Goal: Transaction & Acquisition: Purchase product/service

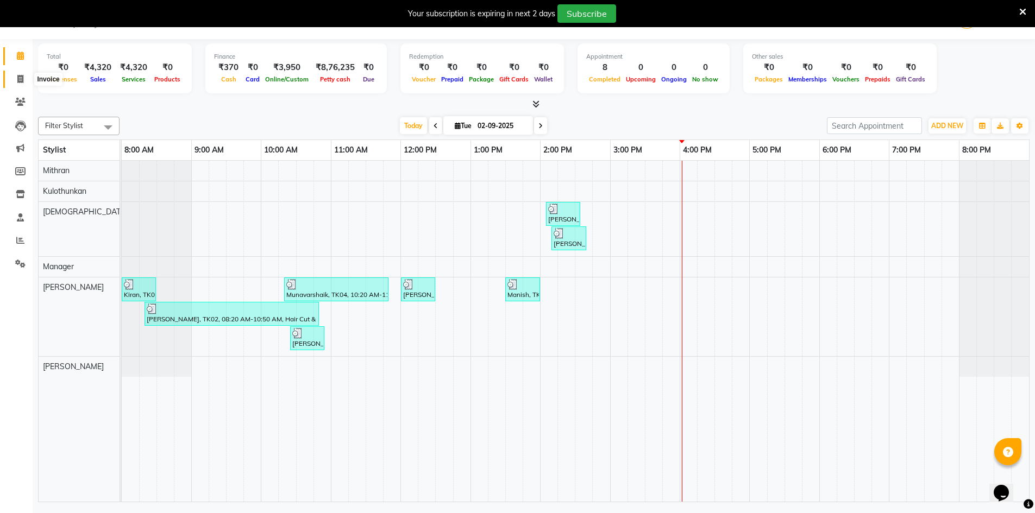
click at [18, 78] on icon at bounding box center [20, 79] width 6 height 8
select select "6913"
select select "service"
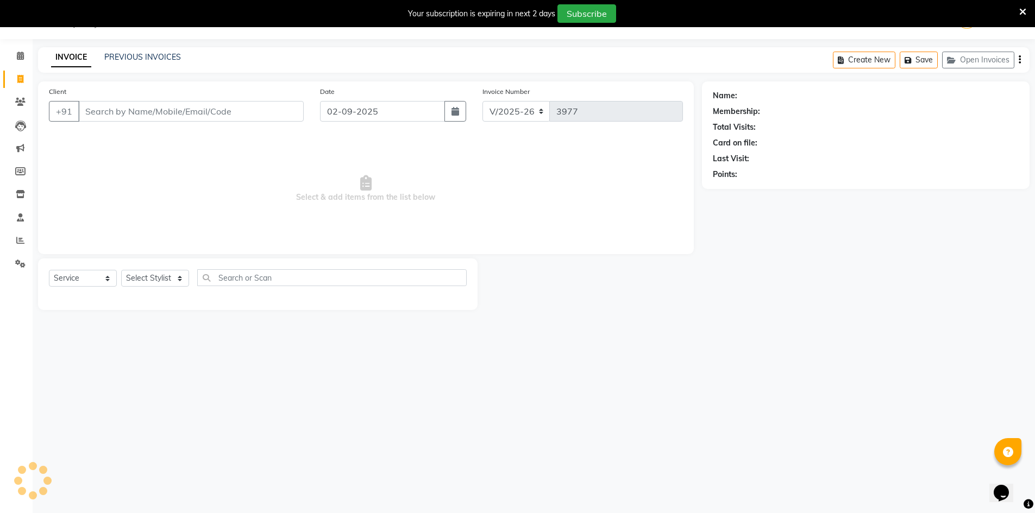
click at [97, 112] on input "Client" at bounding box center [190, 111] width 225 height 21
type input "9562604838"
click at [284, 114] on span "Add Client" at bounding box center [275, 111] width 43 height 11
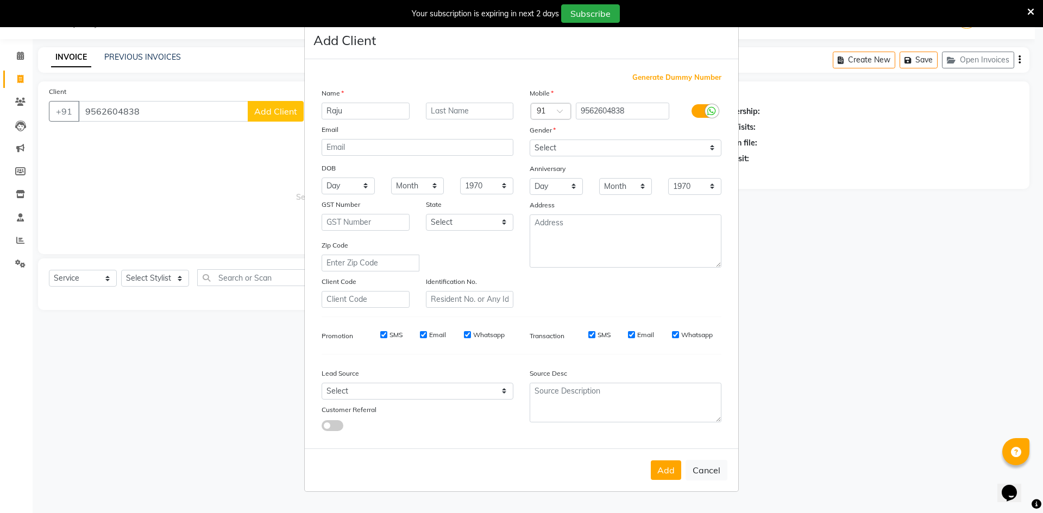
type input "Raju"
click at [583, 153] on select "Select [DEMOGRAPHIC_DATA] [DEMOGRAPHIC_DATA] Other Prefer Not To Say" at bounding box center [626, 148] width 192 height 17
select select "[DEMOGRAPHIC_DATA]"
click at [530, 140] on select "Select [DEMOGRAPHIC_DATA] [DEMOGRAPHIC_DATA] Other Prefer Not To Say" at bounding box center [626, 148] width 192 height 17
click at [452, 392] on select "Select Walk-in Referral Internet Friend Word of Mouth Advertisement Facebook Ju…" at bounding box center [418, 391] width 192 height 17
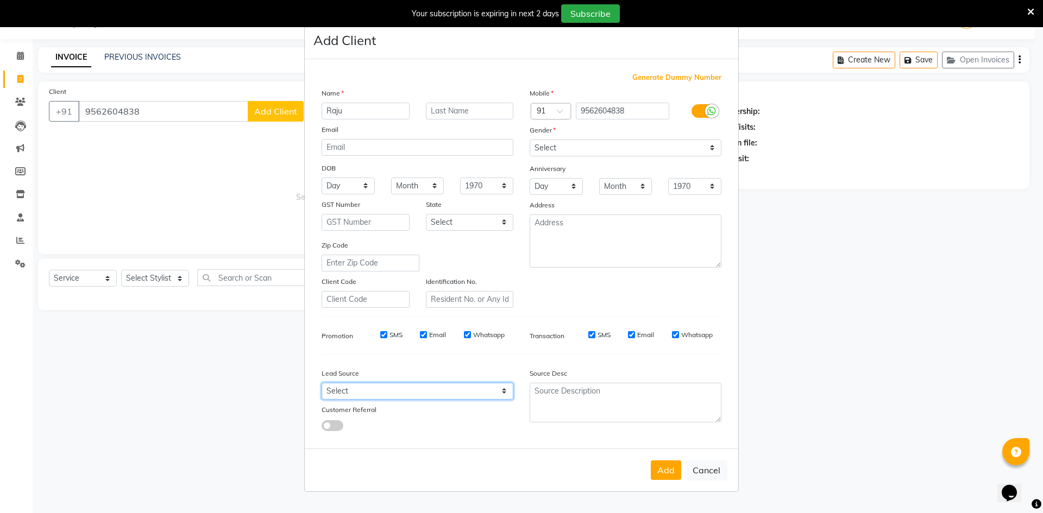
select select "48262"
click at [322, 383] on select "Select Walk-in Referral Internet Friend Word of Mouth Advertisement Facebook Ju…" at bounding box center [418, 391] width 192 height 17
click at [669, 463] on button "Add" at bounding box center [666, 471] width 30 height 20
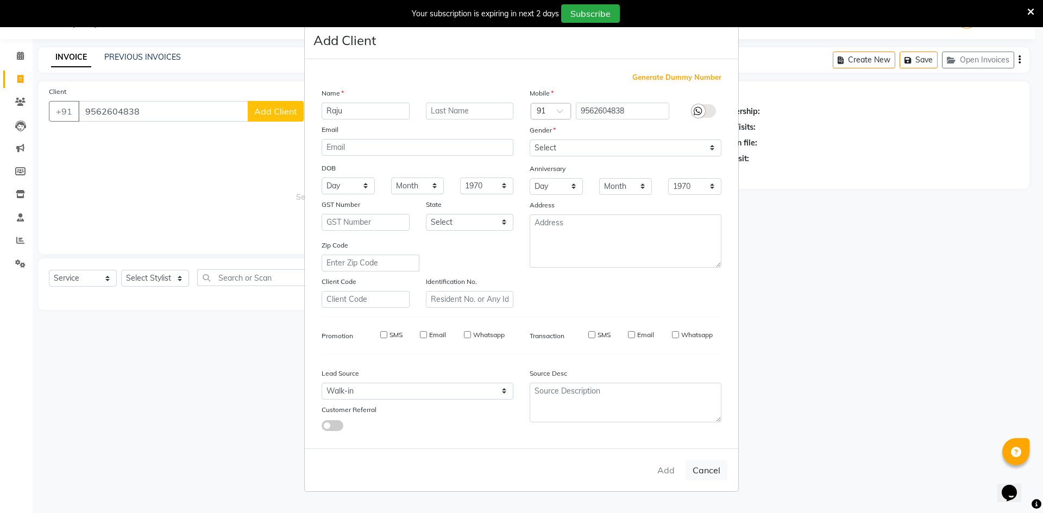
select select
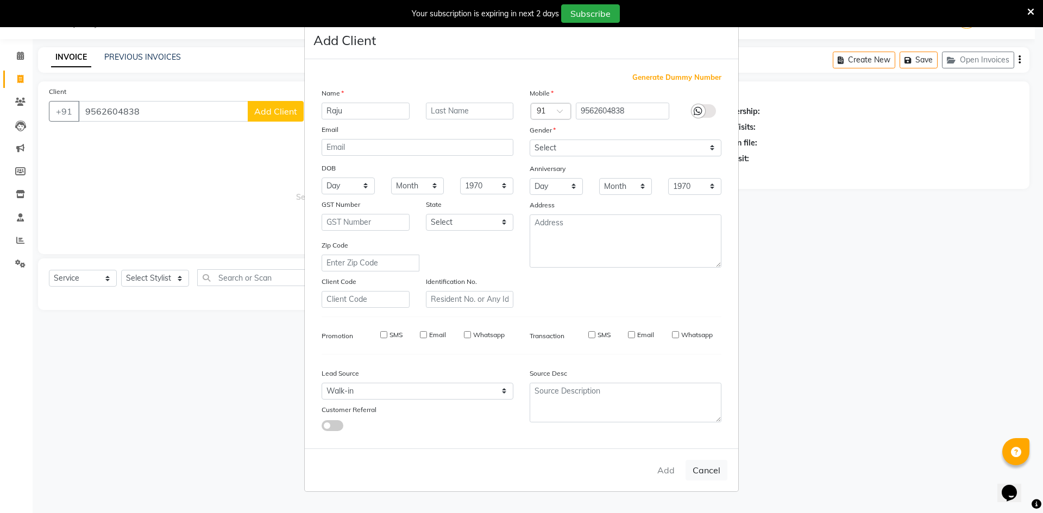
select select
checkbox input "false"
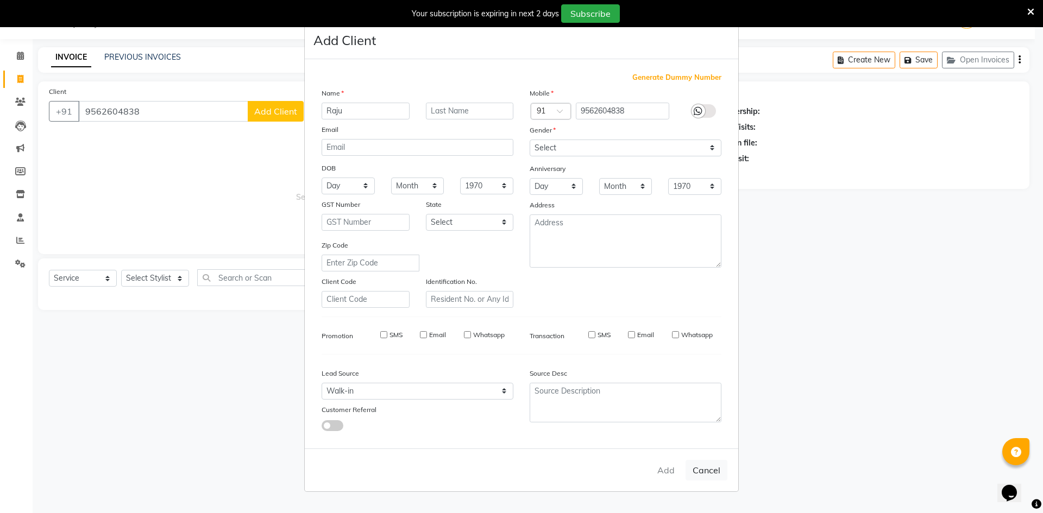
checkbox input "false"
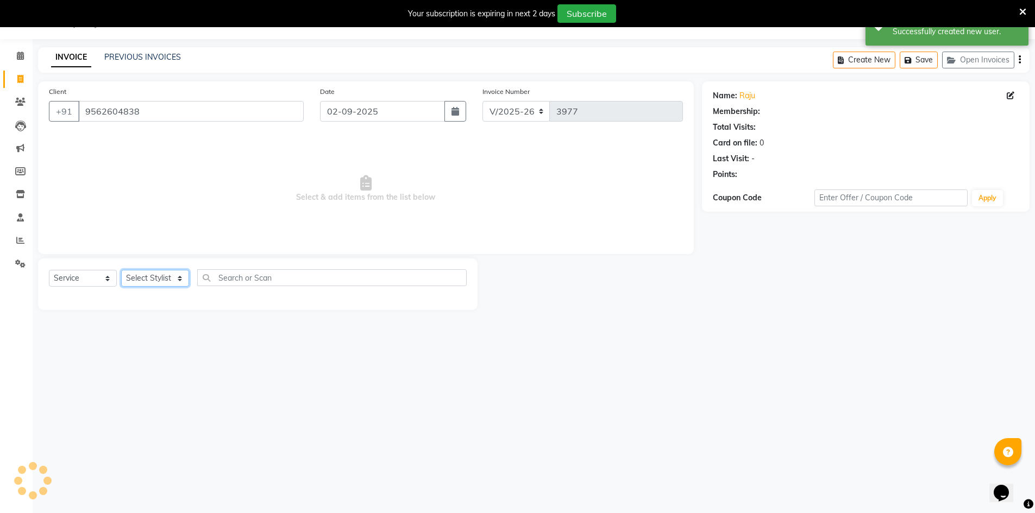
click at [160, 278] on select "Select Stylist [PERSON_NAME] Manager [PERSON_NAME] [PERSON_NAME]" at bounding box center [155, 278] width 68 height 17
select select "65604"
click at [121, 270] on select "Select Stylist [PERSON_NAME] Manager [PERSON_NAME] [PERSON_NAME]" at bounding box center [155, 278] width 68 height 17
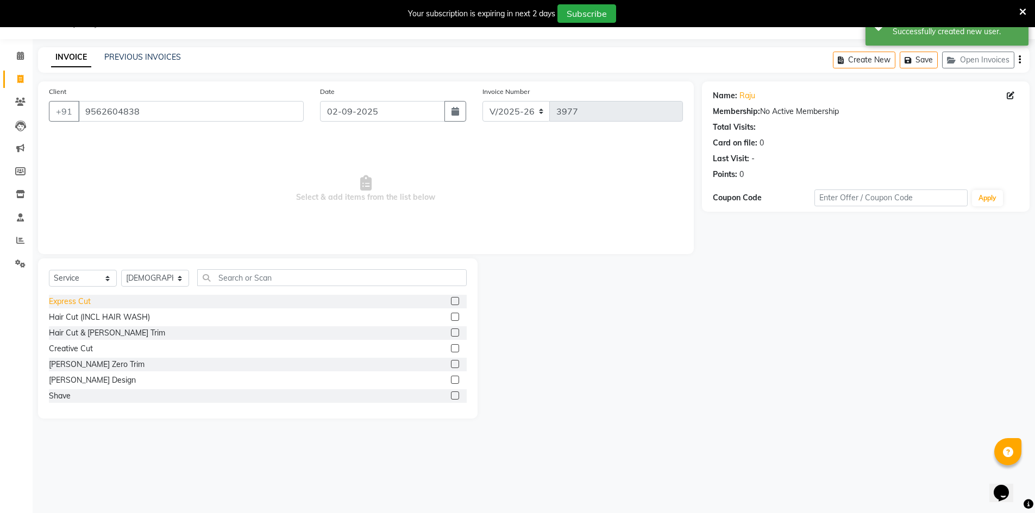
click at [84, 303] on div "Express Cut" at bounding box center [70, 301] width 42 height 11
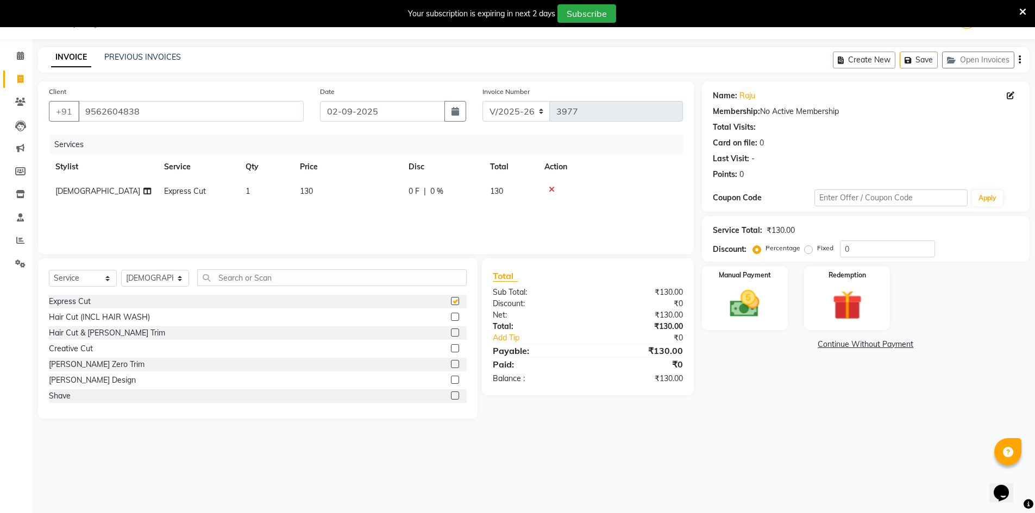
checkbox input "false"
click at [756, 315] on img at bounding box center [745, 303] width 50 height 35
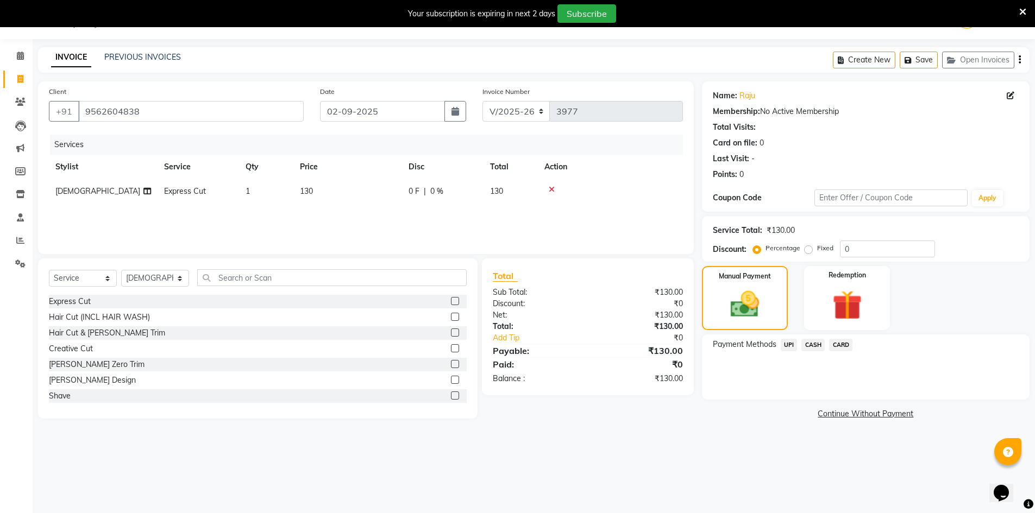
click at [811, 346] on span "CASH" at bounding box center [812, 345] width 23 height 12
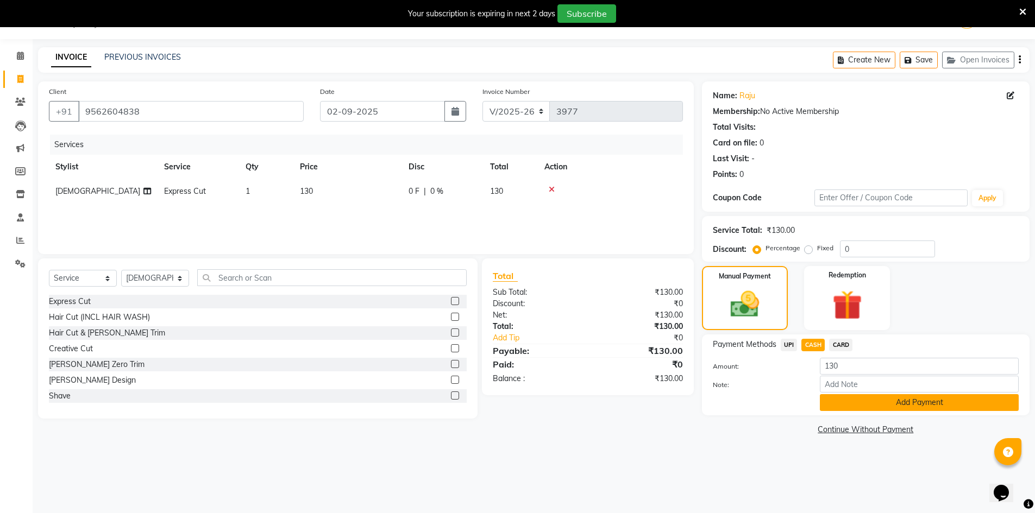
click at [846, 406] on button "Add Payment" at bounding box center [919, 402] width 199 height 17
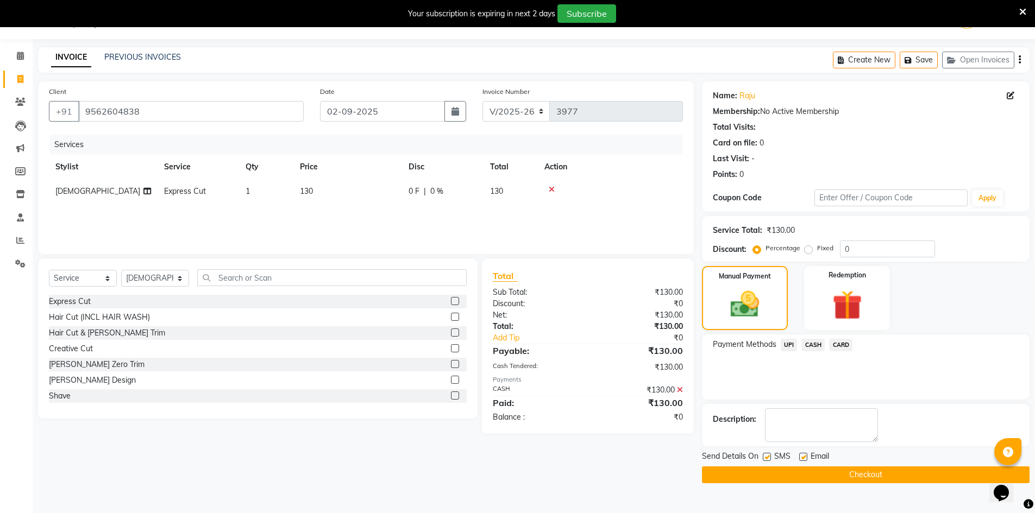
click at [848, 477] on button "Checkout" at bounding box center [866, 475] width 328 height 17
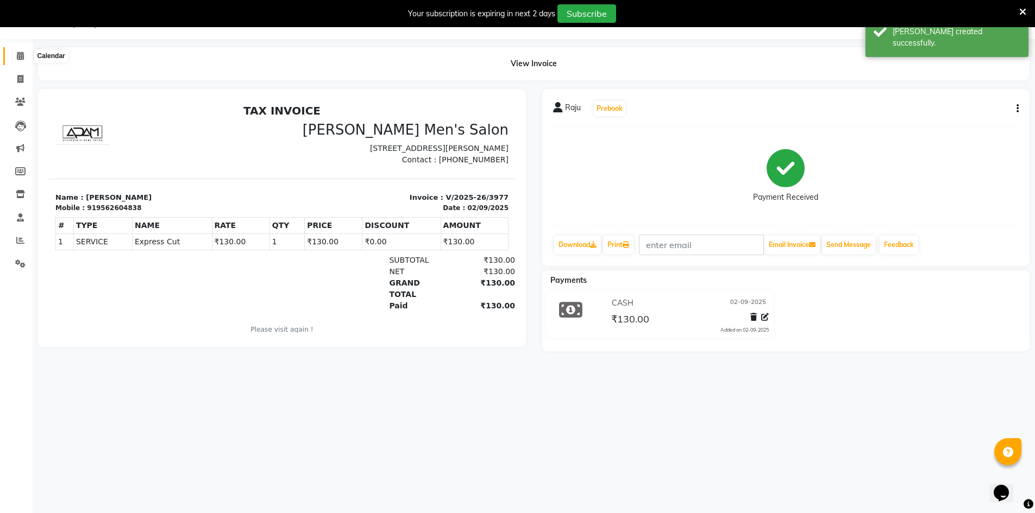
click at [13, 61] on span at bounding box center [20, 56] width 19 height 12
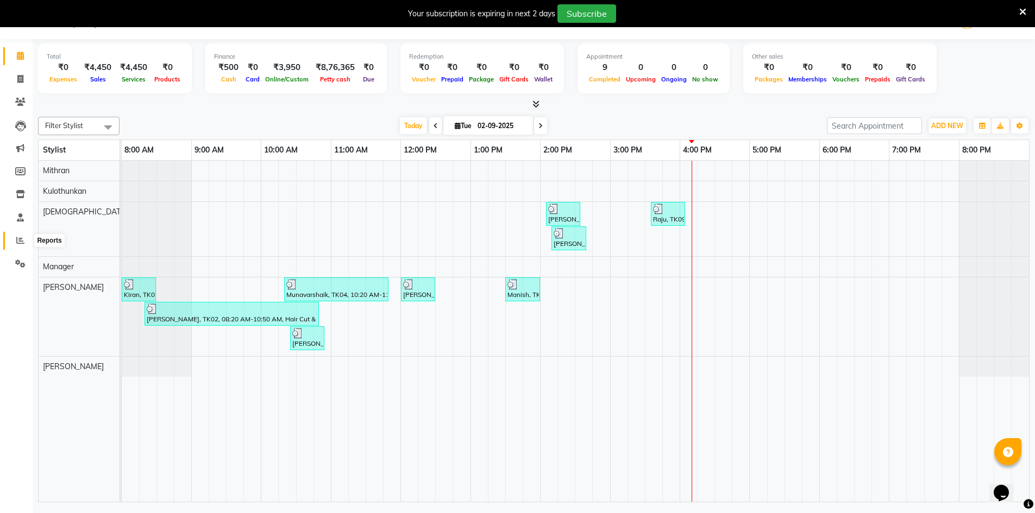
click at [17, 243] on icon at bounding box center [20, 240] width 8 height 8
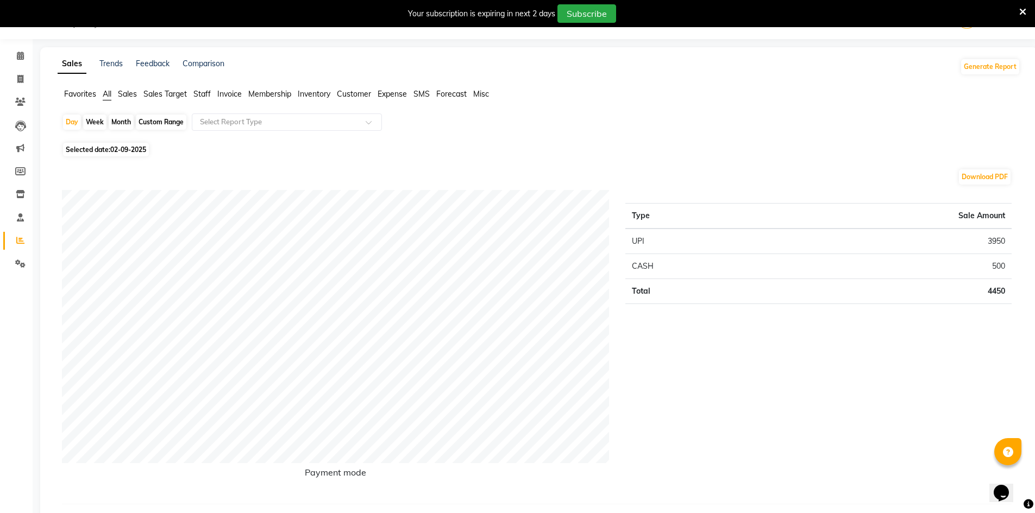
click at [202, 89] on span "Staff" at bounding box center [201, 94] width 17 height 10
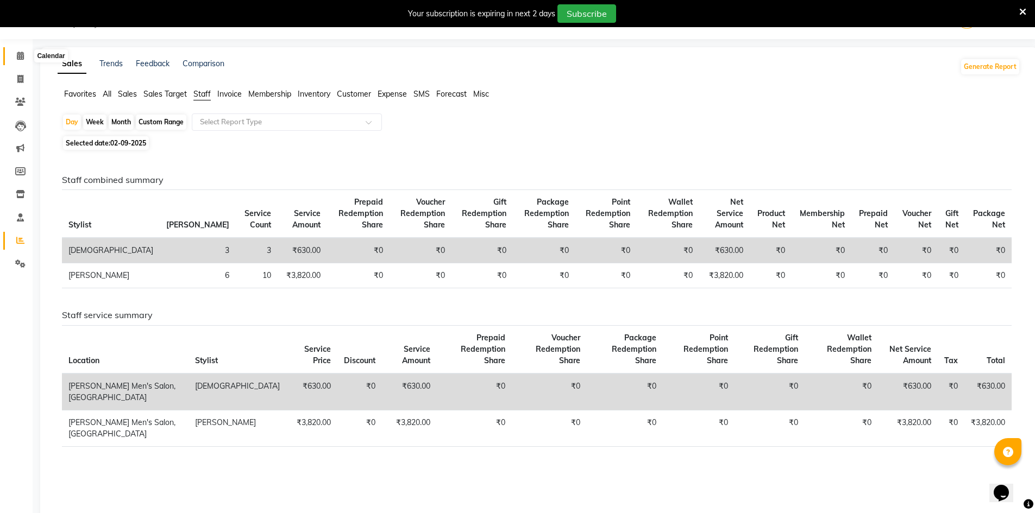
click at [15, 53] on span at bounding box center [20, 56] width 19 height 12
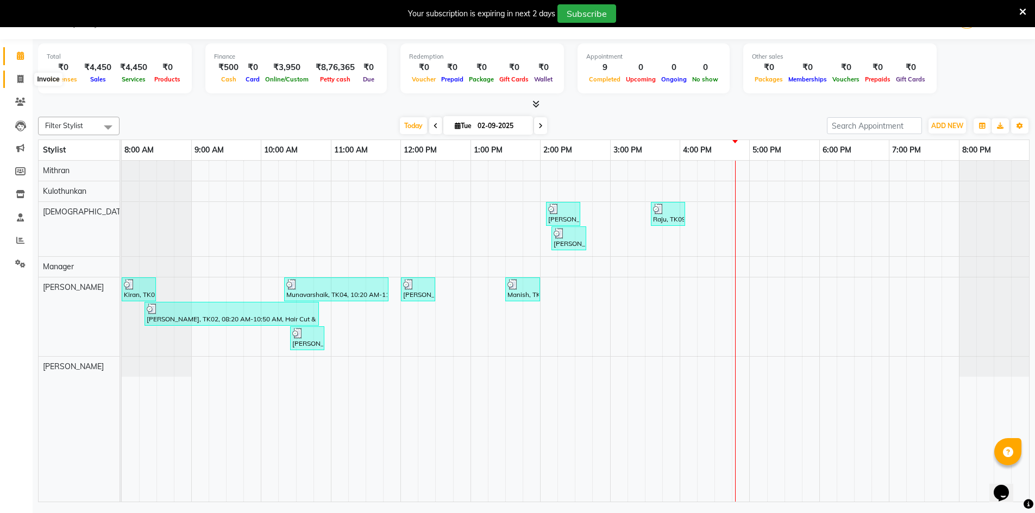
click at [18, 84] on span at bounding box center [20, 79] width 19 height 12
select select "service"
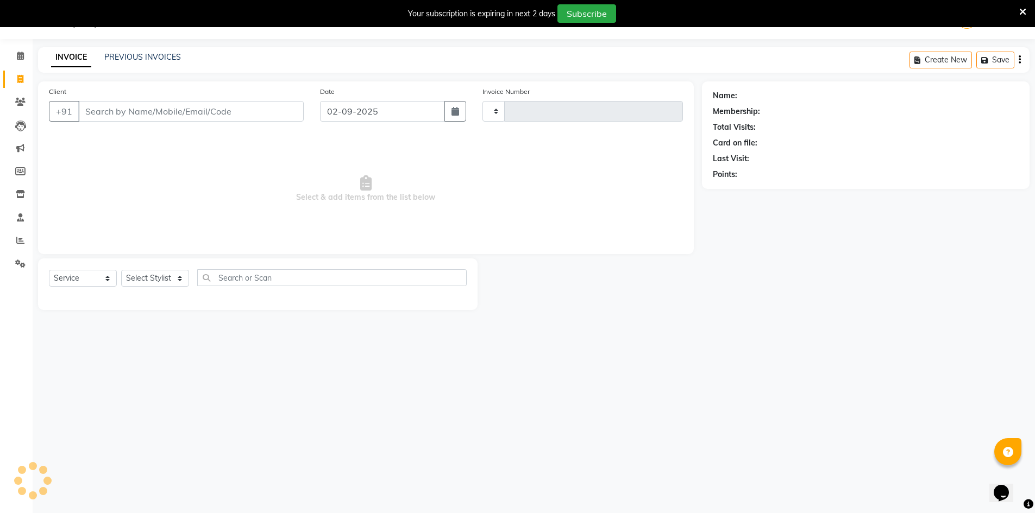
type input "3978"
select select "6913"
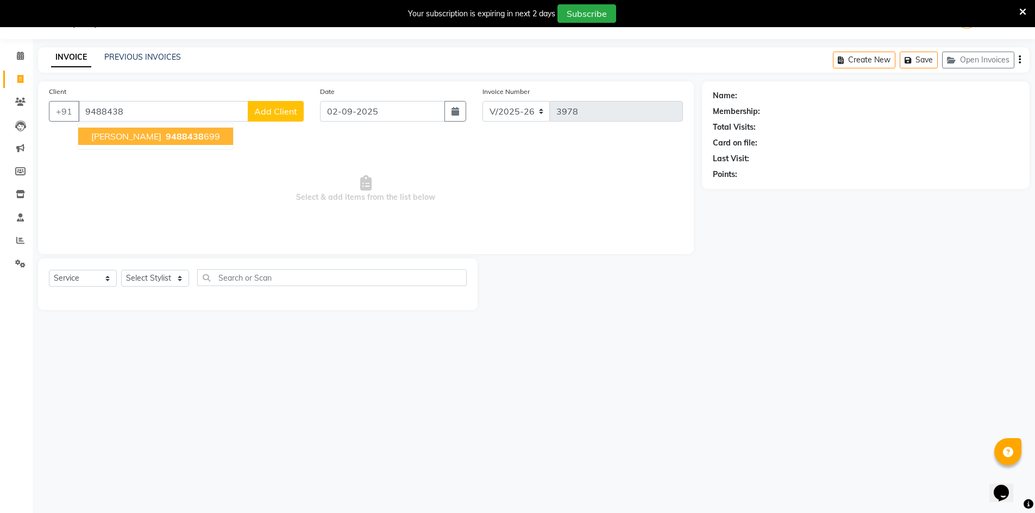
click at [95, 137] on span "[PERSON_NAME]" at bounding box center [126, 136] width 70 height 11
type input "9488438699"
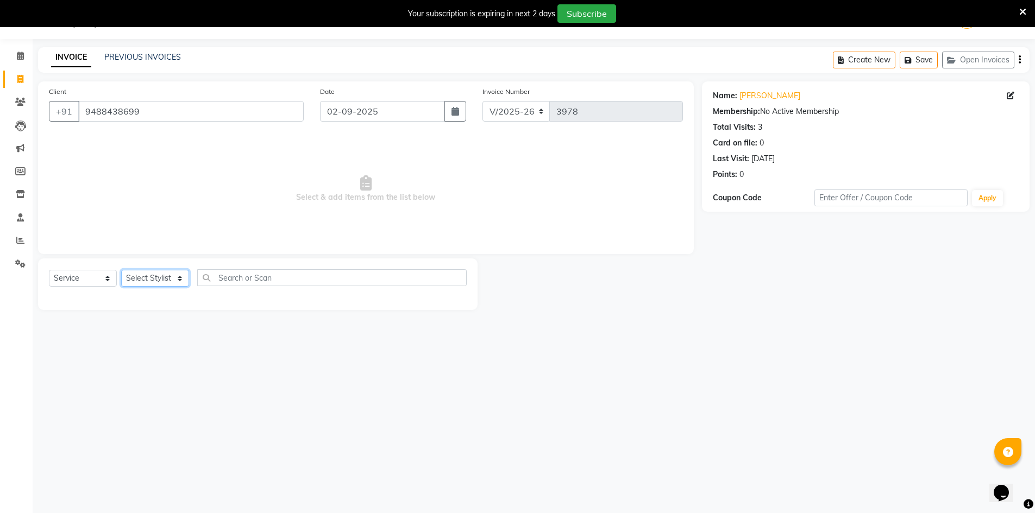
click at [130, 280] on select "Select Stylist [PERSON_NAME] Manager [PERSON_NAME] [PERSON_NAME]" at bounding box center [155, 278] width 68 height 17
select select "65604"
click at [121, 270] on select "Select Stylist [PERSON_NAME] Manager [PERSON_NAME] [PERSON_NAME]" at bounding box center [155, 278] width 68 height 17
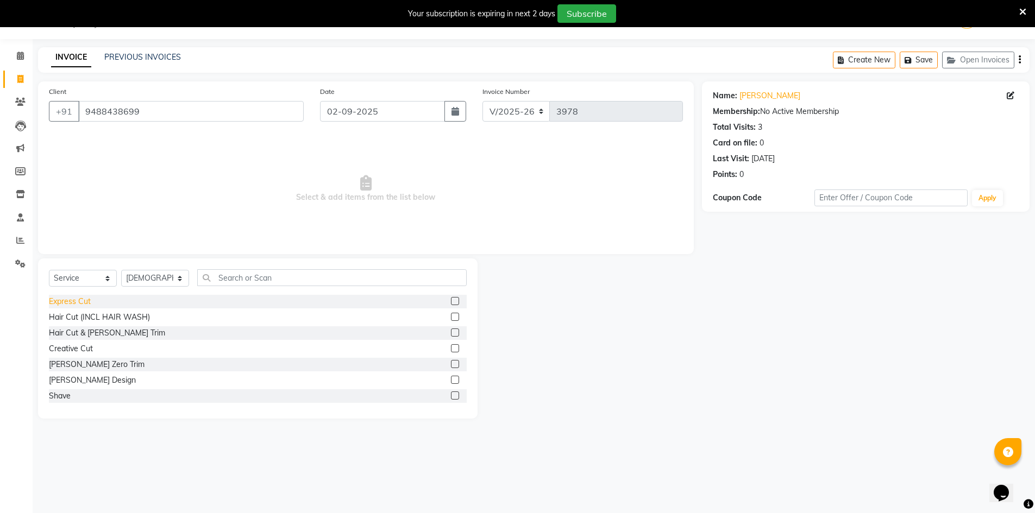
click at [85, 301] on div "Express Cut" at bounding box center [70, 301] width 42 height 11
checkbox input "false"
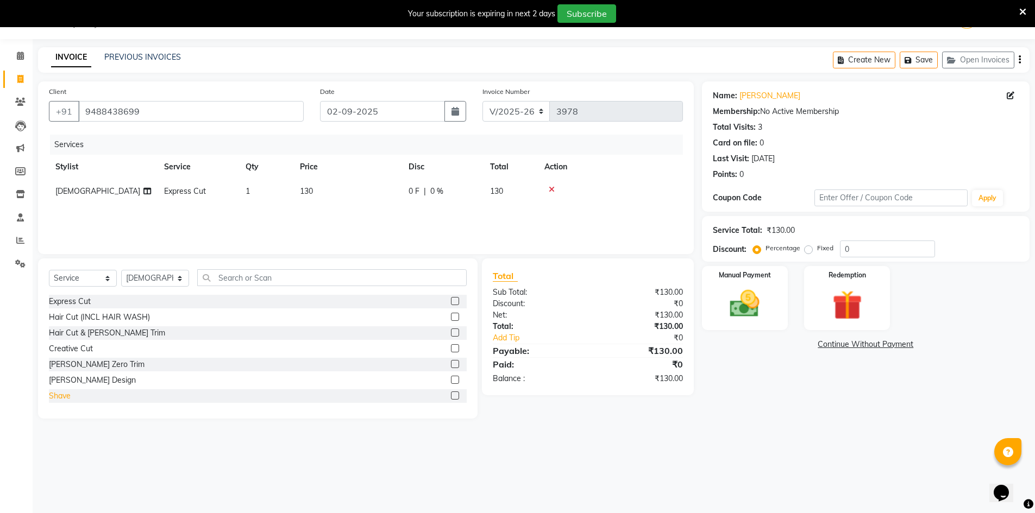
click at [65, 397] on div "Shave" at bounding box center [60, 396] width 22 height 11
checkbox input "false"
click at [768, 311] on img at bounding box center [745, 303] width 50 height 35
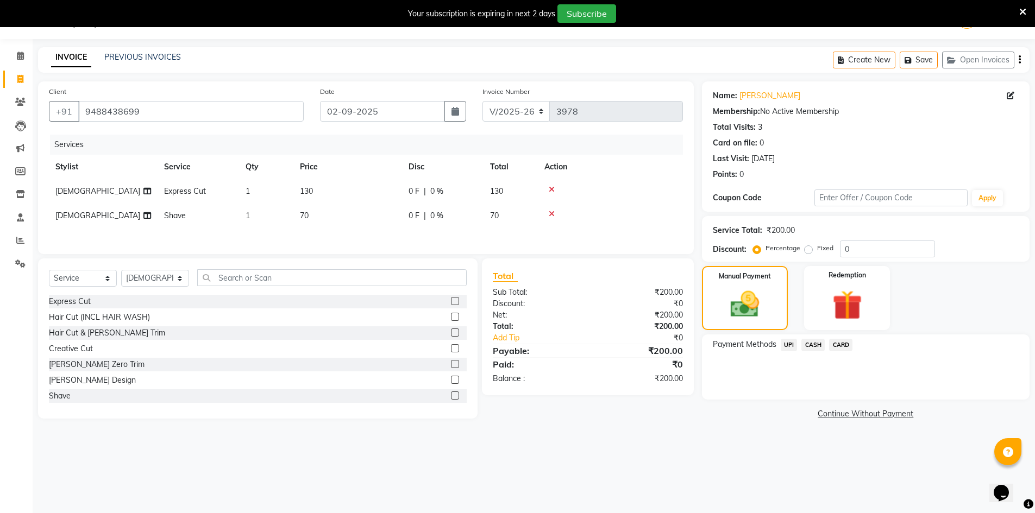
click at [789, 345] on span "UPI" at bounding box center [789, 345] width 17 height 12
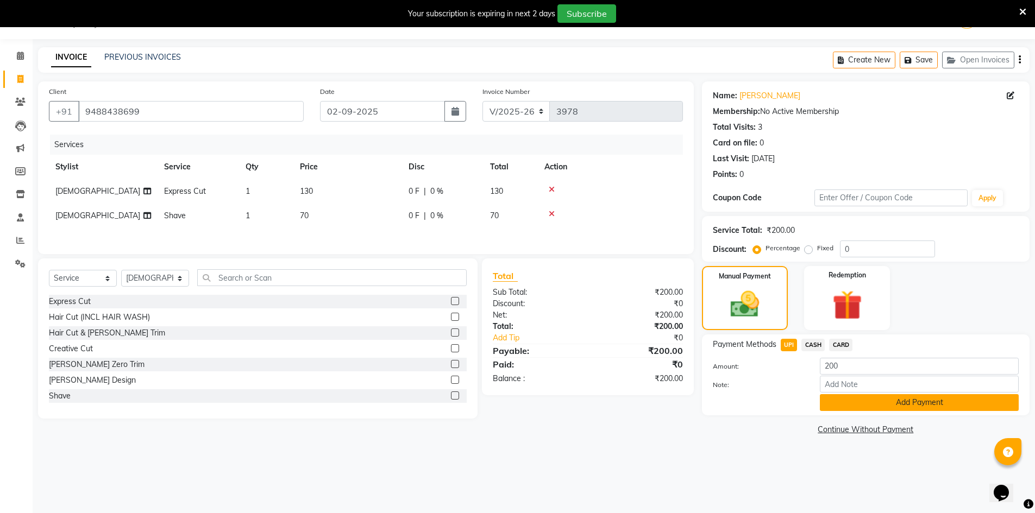
click at [862, 401] on button "Add Payment" at bounding box center [919, 402] width 199 height 17
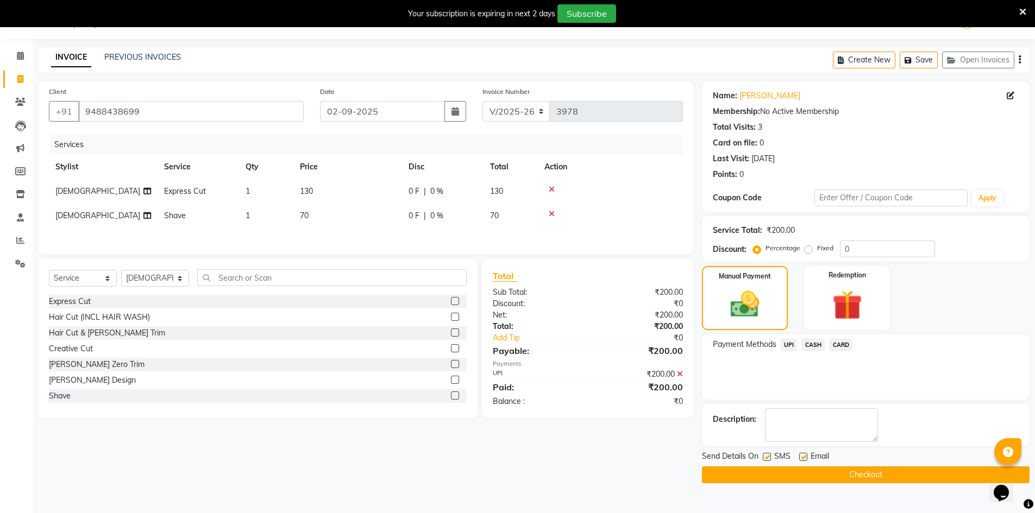
click at [869, 470] on button "Checkout" at bounding box center [866, 475] width 328 height 17
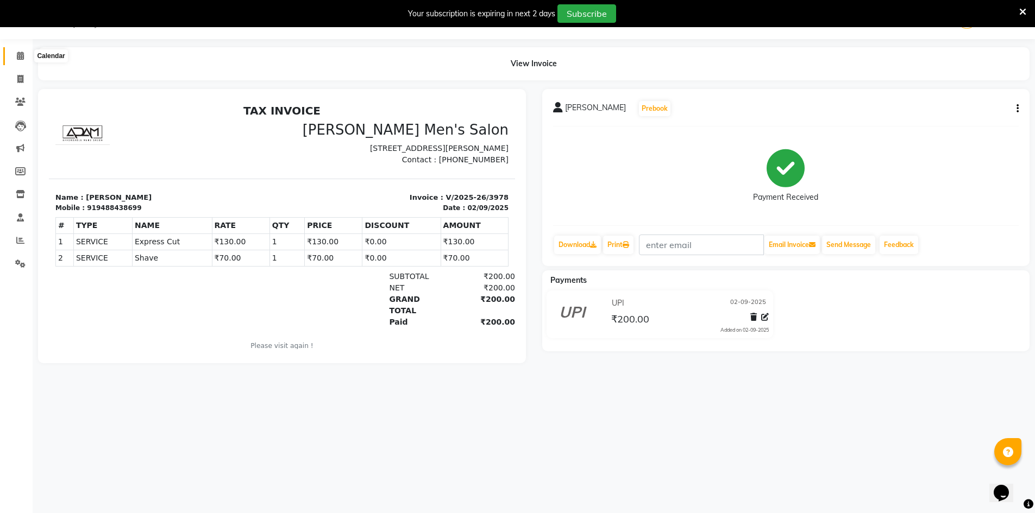
click at [15, 50] on span at bounding box center [20, 56] width 19 height 12
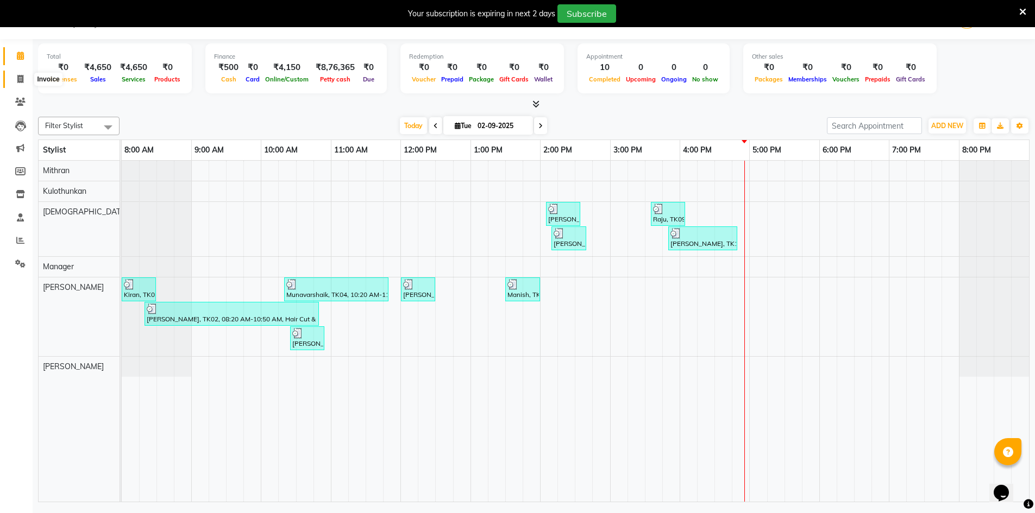
click at [14, 85] on span at bounding box center [20, 79] width 19 height 12
select select "service"
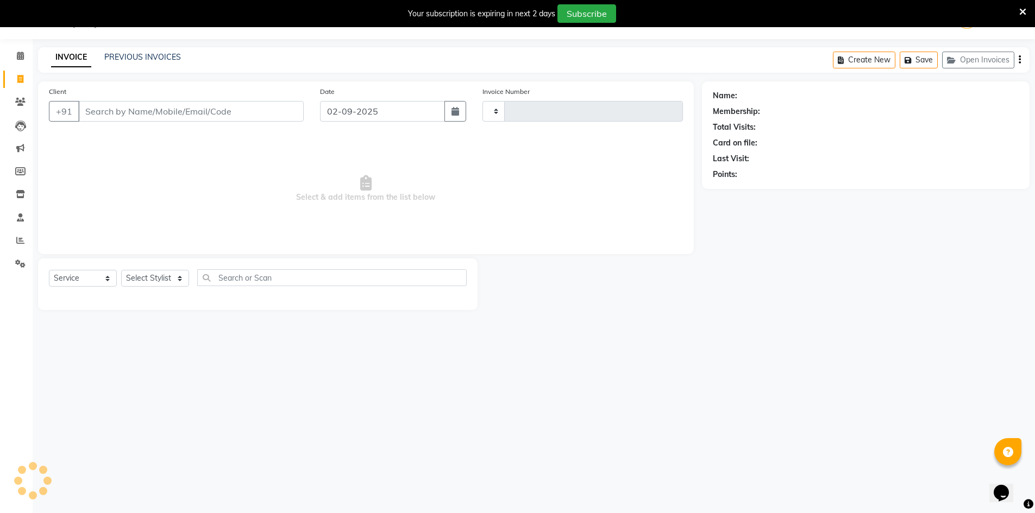
type input "3979"
select select "6913"
click at [143, 60] on link "PREVIOUS INVOICES" at bounding box center [142, 57] width 77 height 10
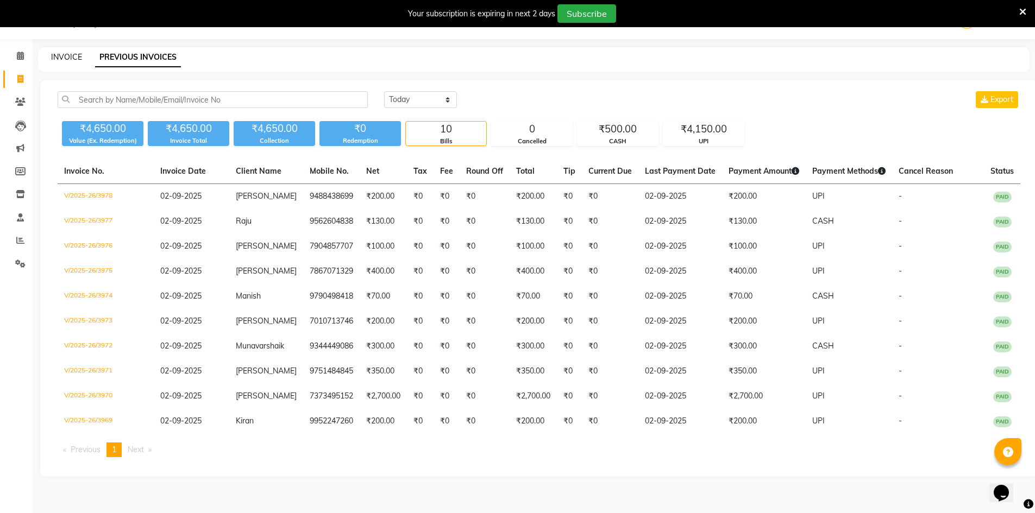
click at [64, 58] on link "INVOICE" at bounding box center [66, 57] width 31 height 10
select select "service"
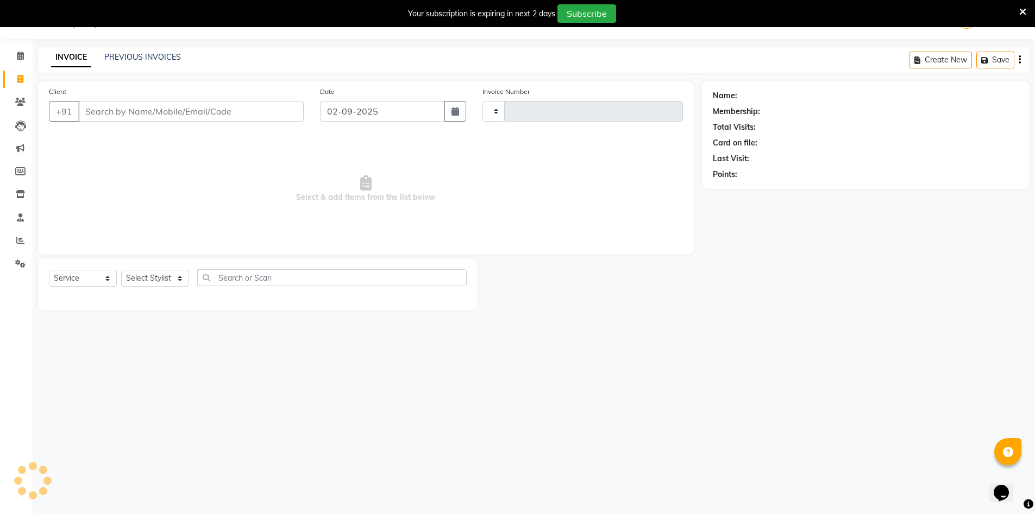
type input "3979"
select select "6913"
click at [118, 59] on link "PREVIOUS INVOICES" at bounding box center [142, 57] width 77 height 10
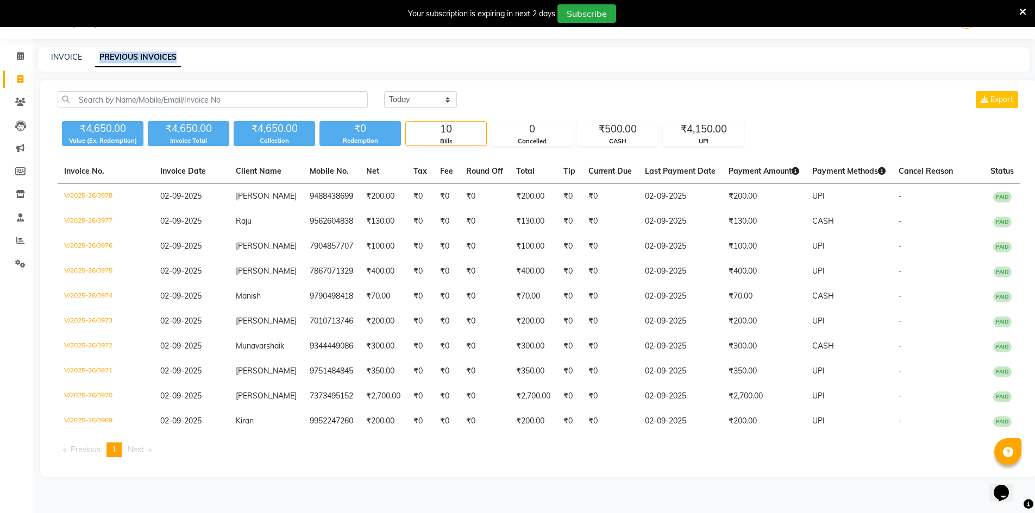
drag, startPoint x: 96, startPoint y: 56, endPoint x: 233, endPoint y: 44, distance: 138.0
click at [229, 45] on div "08047224946 Select Location × [PERSON_NAME] Men's Salon, [PERSON_NAME] Default …" at bounding box center [517, 256] width 1035 height 513
click at [237, 58] on div "INVOICE PREVIOUS INVOICES" at bounding box center [527, 57] width 978 height 11
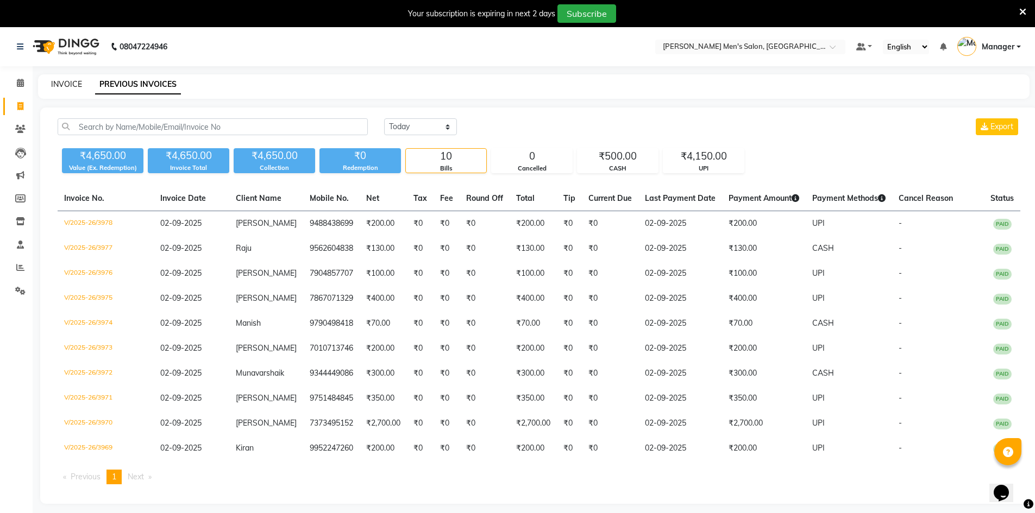
click at [65, 87] on link "INVOICE" at bounding box center [66, 84] width 31 height 10
select select "service"
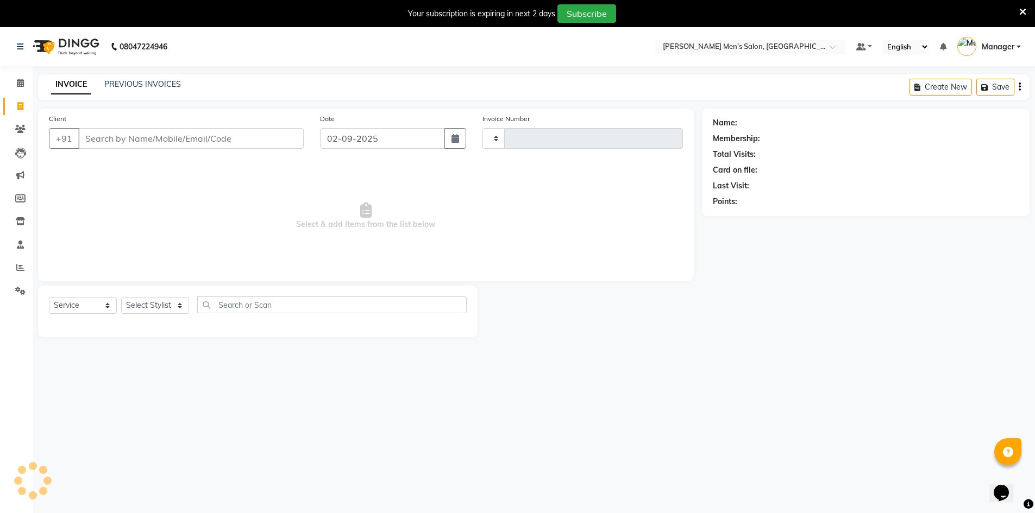
type input "3979"
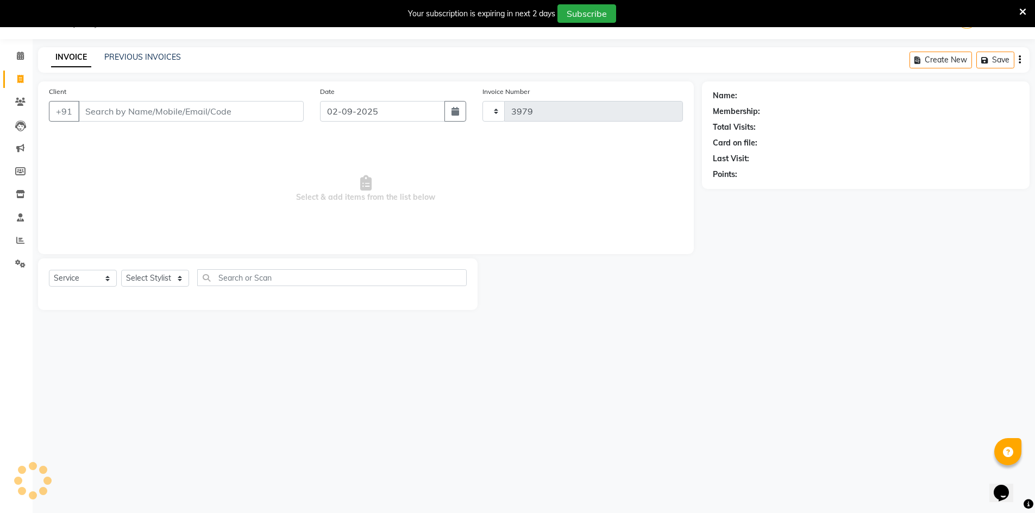
select select "6913"
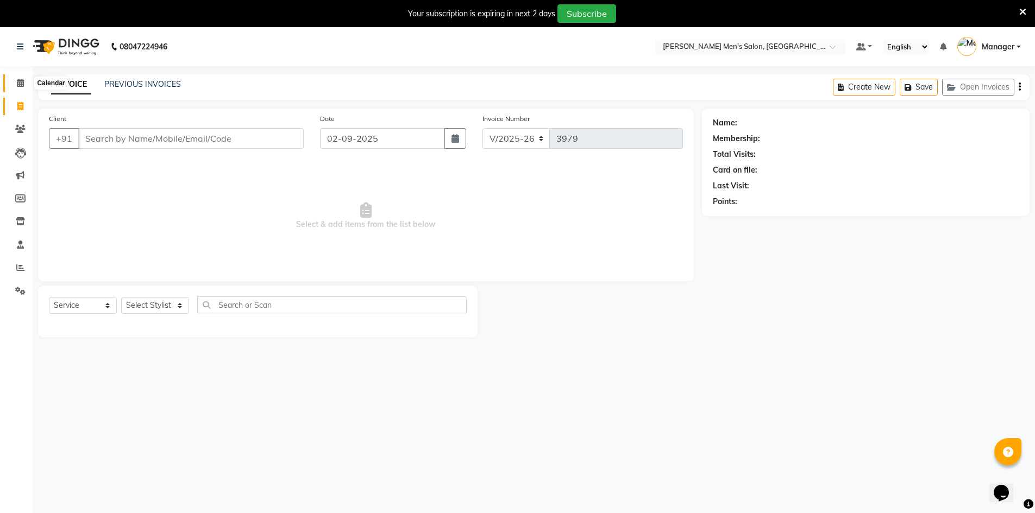
click at [16, 87] on span at bounding box center [20, 83] width 19 height 12
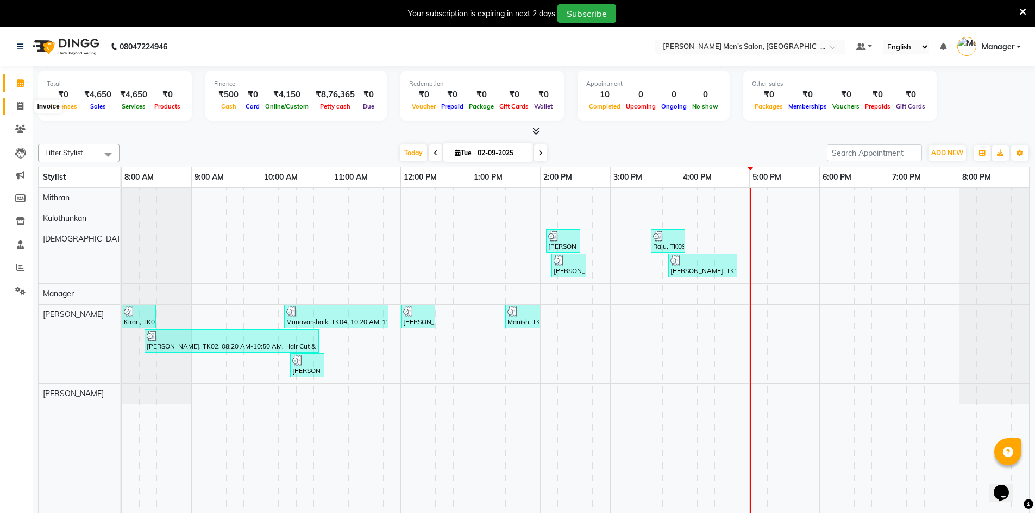
click at [15, 104] on span at bounding box center [20, 106] width 19 height 12
select select "6913"
select select "service"
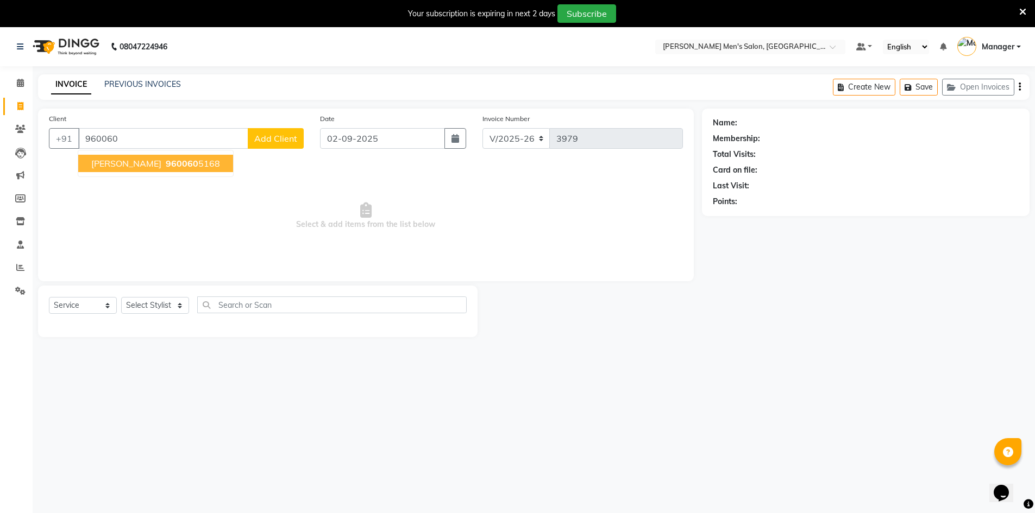
click at [175, 164] on ngb-highlight "960060 5168" at bounding box center [192, 163] width 56 height 11
type input "9600605168"
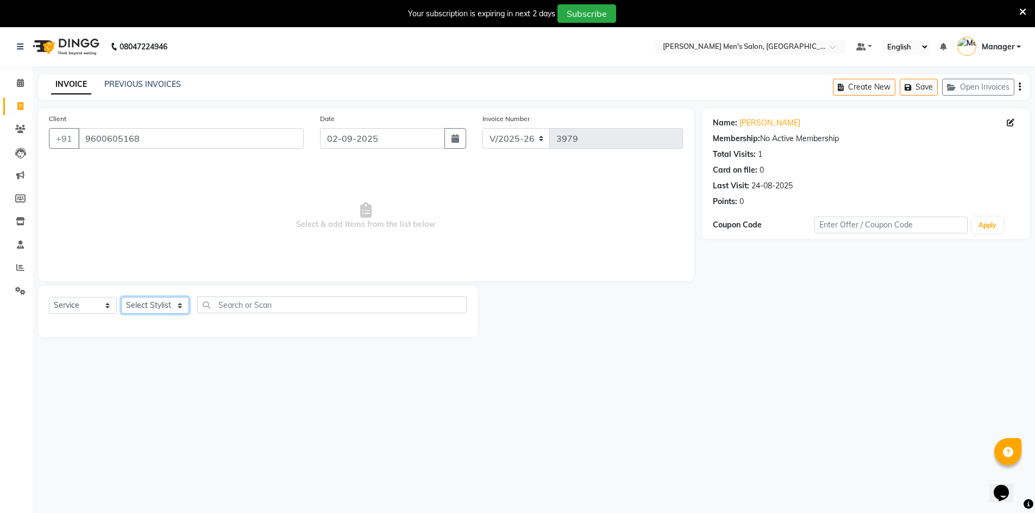
click at [155, 302] on select "Select Stylist [PERSON_NAME] Manager [PERSON_NAME] [PERSON_NAME]" at bounding box center [155, 305] width 68 height 17
select select "65604"
click at [121, 297] on select "Select Stylist [PERSON_NAME] Manager [PERSON_NAME] [PERSON_NAME]" at bounding box center [155, 305] width 68 height 17
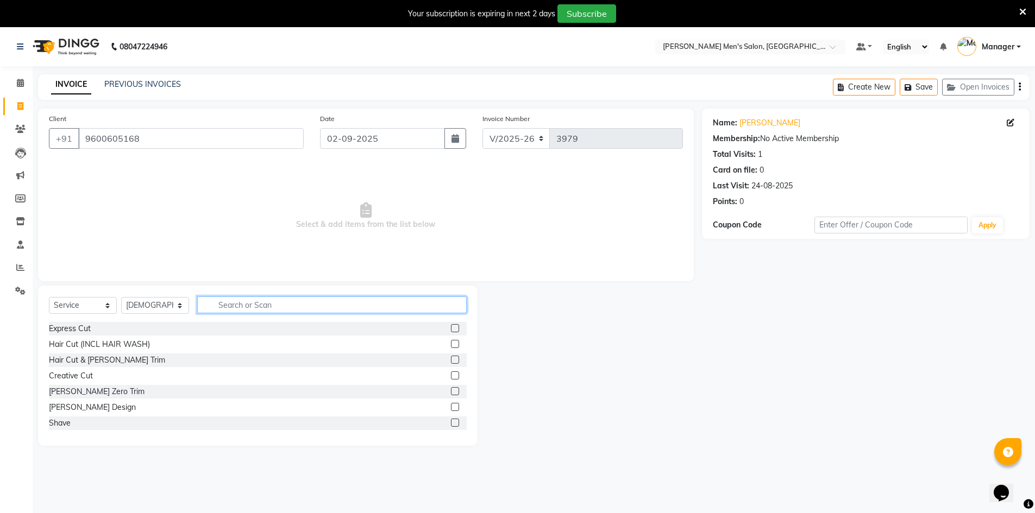
click at [241, 305] on input "text" at bounding box center [331, 305] width 269 height 17
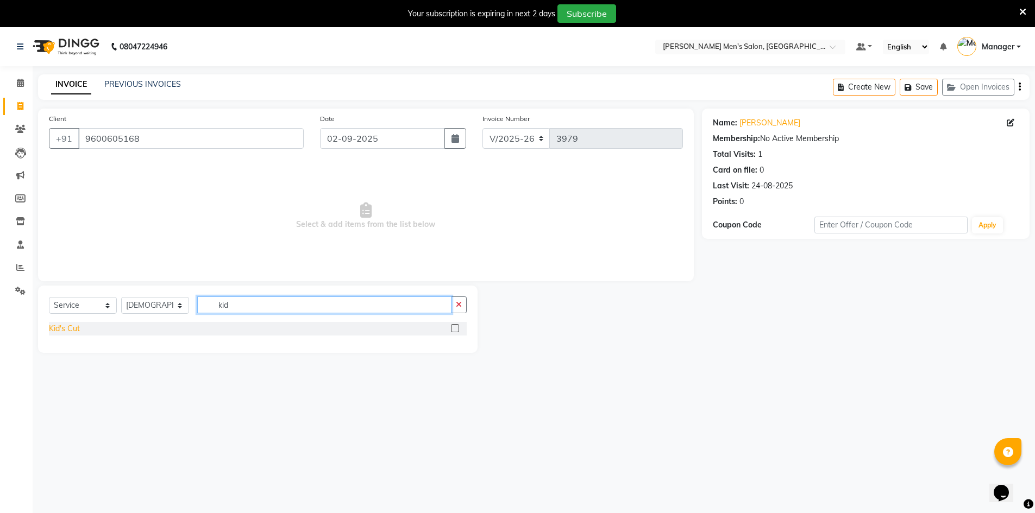
type input "kid"
click at [78, 328] on div "Kid's Cut" at bounding box center [64, 328] width 31 height 11
checkbox input "false"
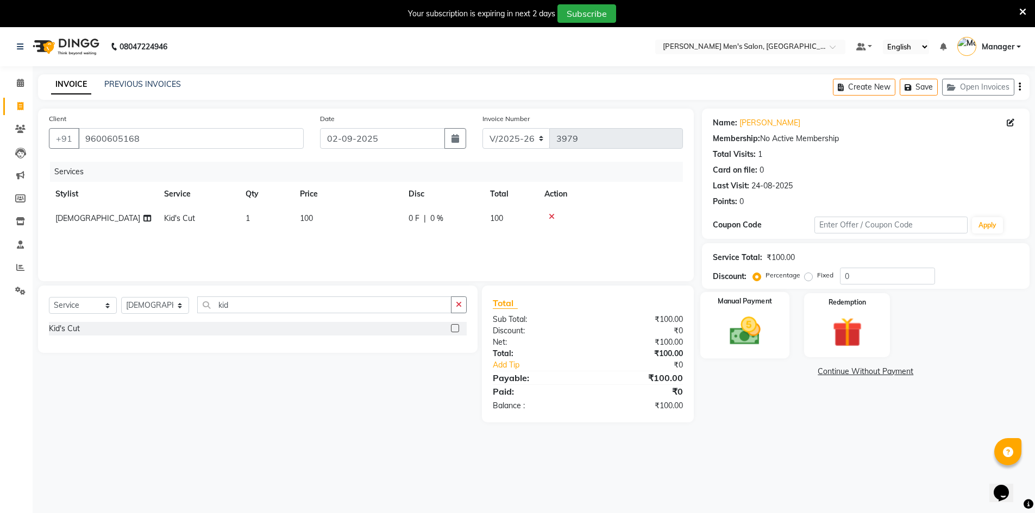
click at [769, 318] on img at bounding box center [745, 330] width 50 height 35
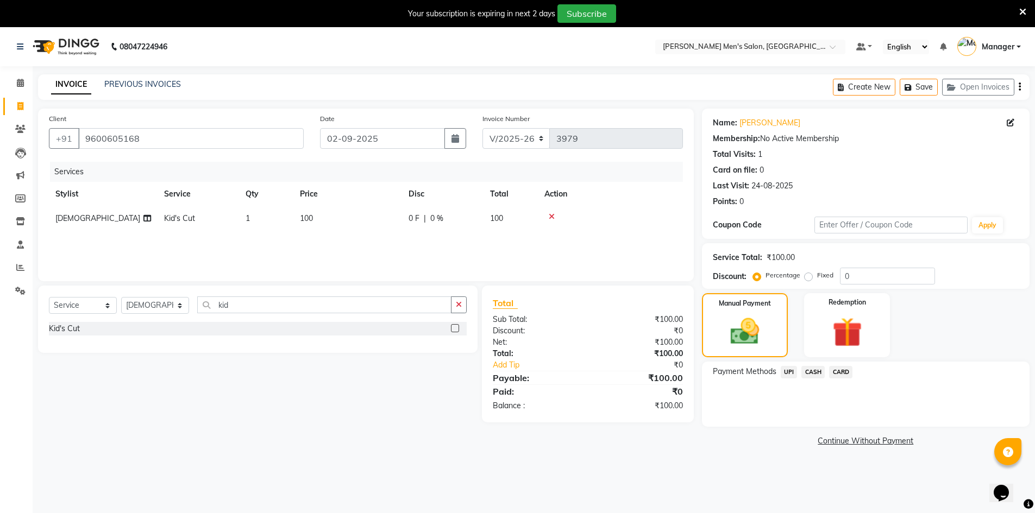
click at [789, 372] on span "UPI" at bounding box center [789, 372] width 17 height 12
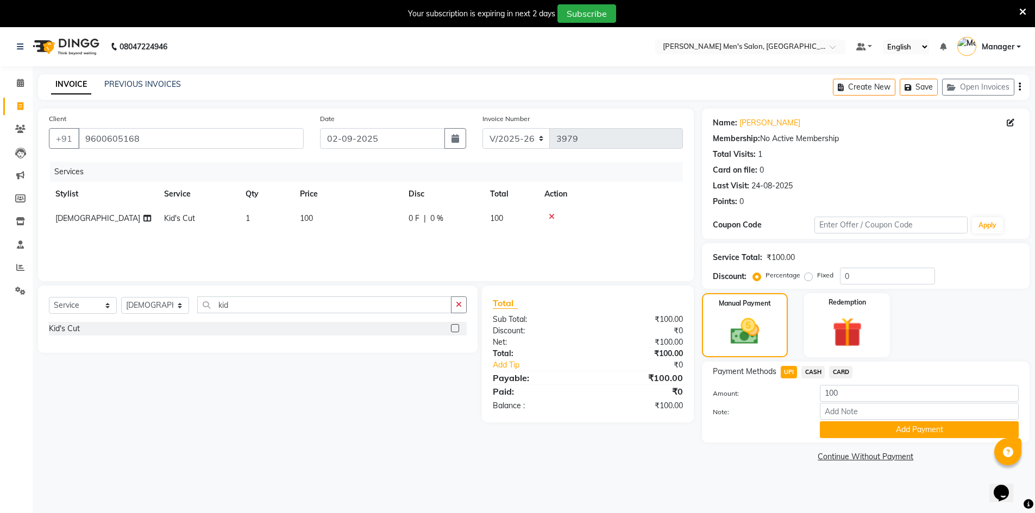
click at [835, 438] on div "Payment Methods UPI CASH CARD Amount: 100 Note: Add Payment" at bounding box center [866, 402] width 328 height 81
click at [835, 432] on button "Add Payment" at bounding box center [919, 430] width 199 height 17
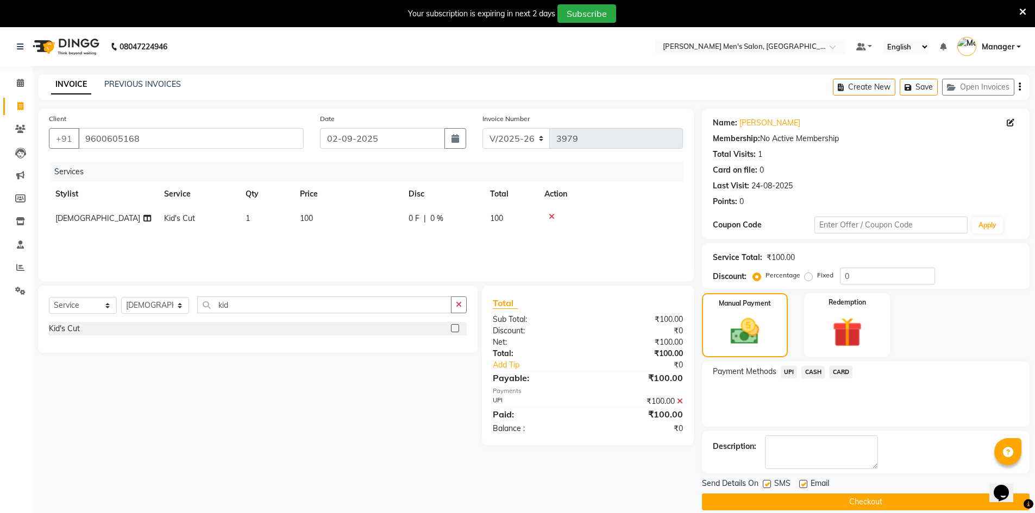
click at [819, 504] on button "Checkout" at bounding box center [866, 502] width 328 height 17
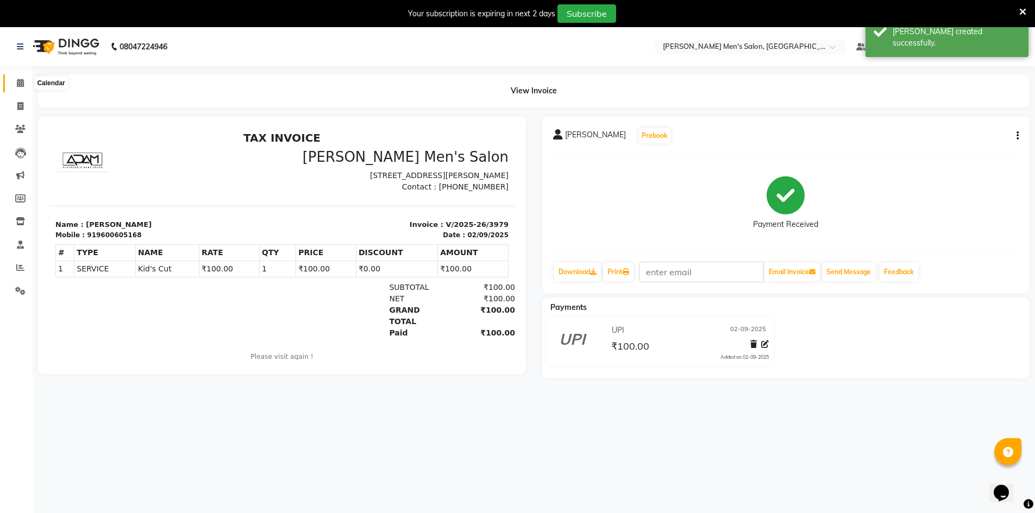
click at [24, 81] on span at bounding box center [20, 83] width 19 height 12
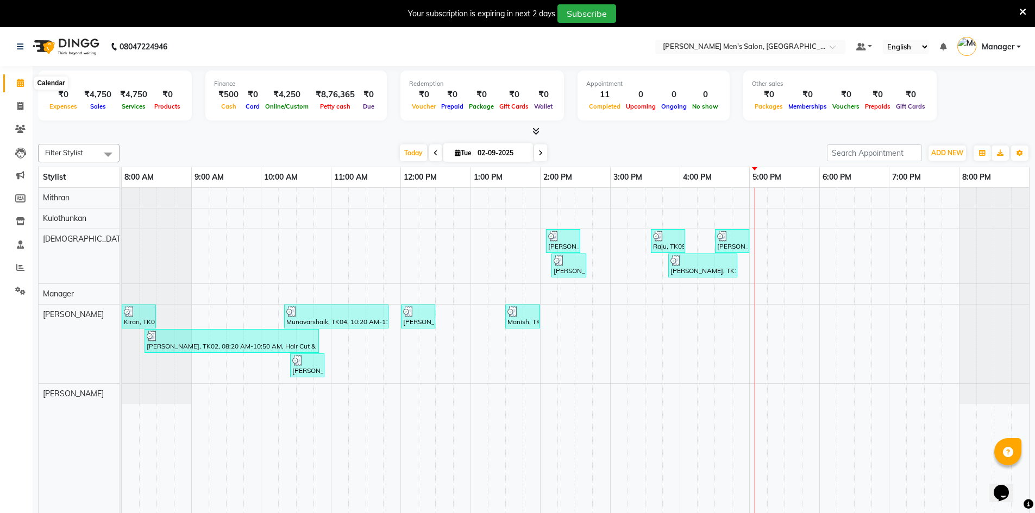
click at [17, 81] on icon at bounding box center [20, 83] width 7 height 8
click at [21, 76] on link "Calendar" at bounding box center [16, 83] width 26 height 18
click at [17, 82] on icon at bounding box center [20, 83] width 7 height 8
click at [201, 139] on div "Total ₹0 Expenses ₹4,750 Sales ₹4,750 Services ₹0 Products Finance ₹500 Cash ₹0…" at bounding box center [534, 299] width 1002 height 466
click at [17, 112] on link "Invoice" at bounding box center [16, 107] width 26 height 18
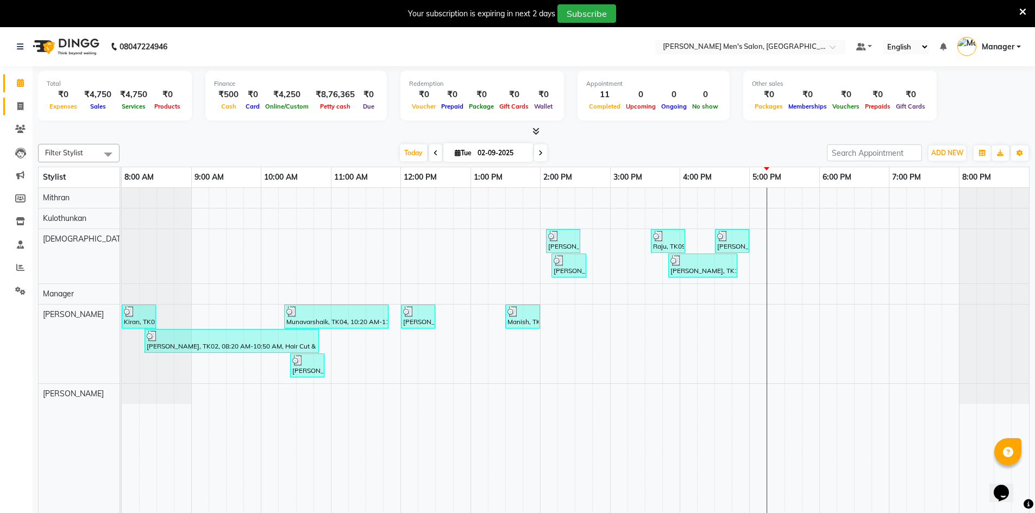
select select "service"
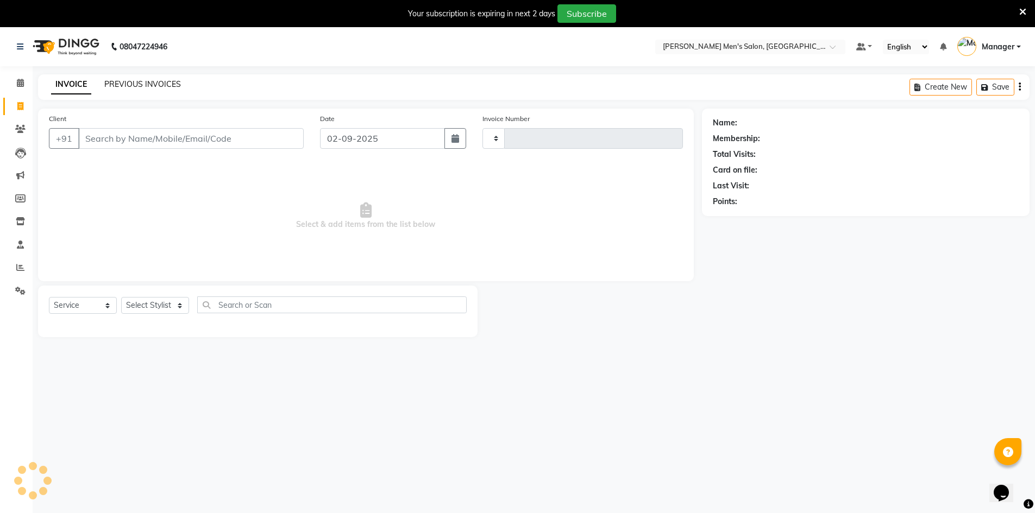
type input "3980"
select select "6913"
click at [122, 83] on link "PREVIOUS INVOICES" at bounding box center [142, 84] width 77 height 10
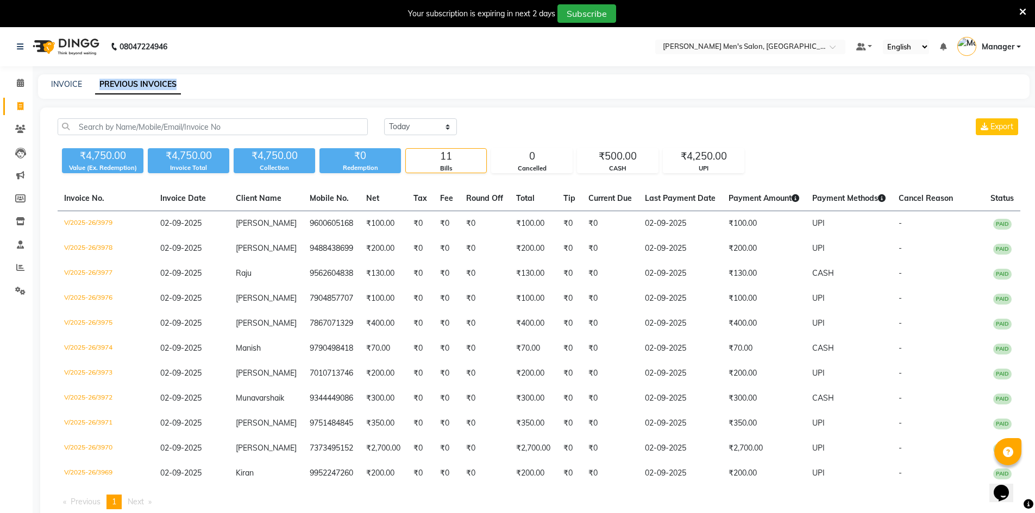
drag, startPoint x: 91, startPoint y: 87, endPoint x: 183, endPoint y: 108, distance: 93.4
click at [183, 108] on main "INVOICE PREVIOUS INVOICES [DATE] [DATE] Custom Range Export ₹4,750.00 Value (Ex…" at bounding box center [534, 309] width 1002 height 471
click at [204, 91] on div "INVOICE PREVIOUS INVOICES" at bounding box center [533, 86] width 991 height 24
click at [17, 86] on icon at bounding box center [20, 83] width 7 height 8
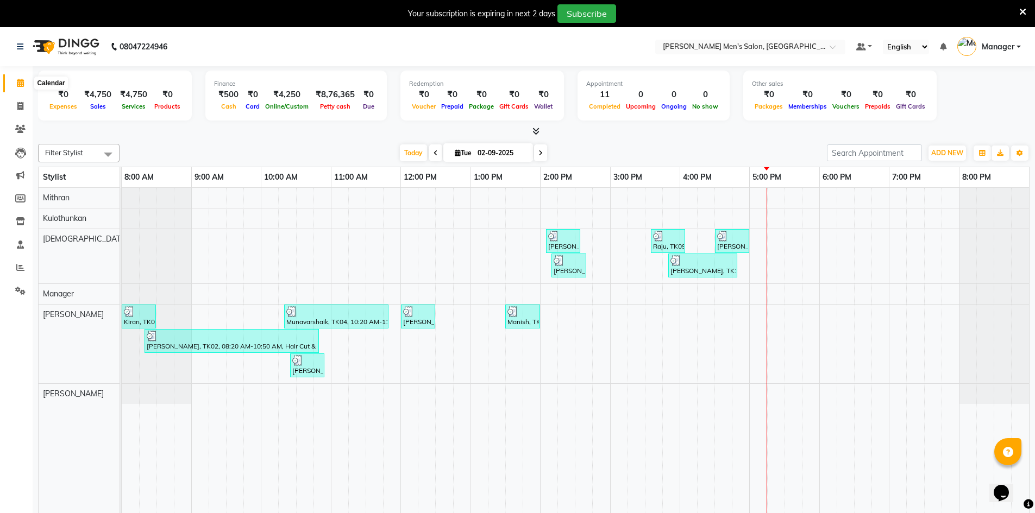
drag, startPoint x: 26, startPoint y: 81, endPoint x: 24, endPoint y: 87, distance: 5.7
click at [26, 81] on span at bounding box center [20, 83] width 19 height 12
click at [20, 96] on li "Invoice" at bounding box center [16, 106] width 33 height 23
click at [19, 102] on icon at bounding box center [20, 106] width 6 height 8
select select "service"
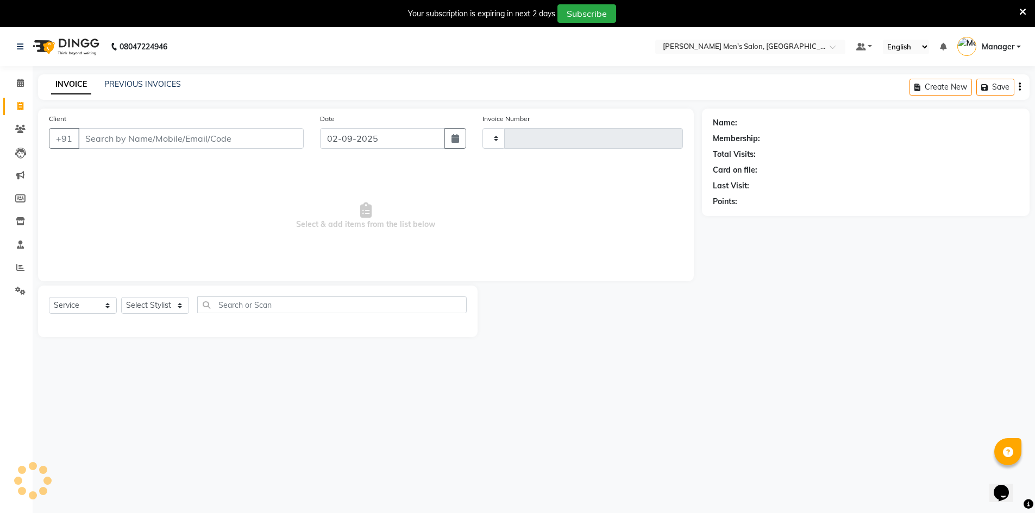
type input "3980"
select select "6913"
click at [123, 91] on div "INVOICE PREVIOUS INVOICES" at bounding box center [116, 85] width 156 height 12
click at [123, 84] on link "PREVIOUS INVOICES" at bounding box center [142, 84] width 77 height 10
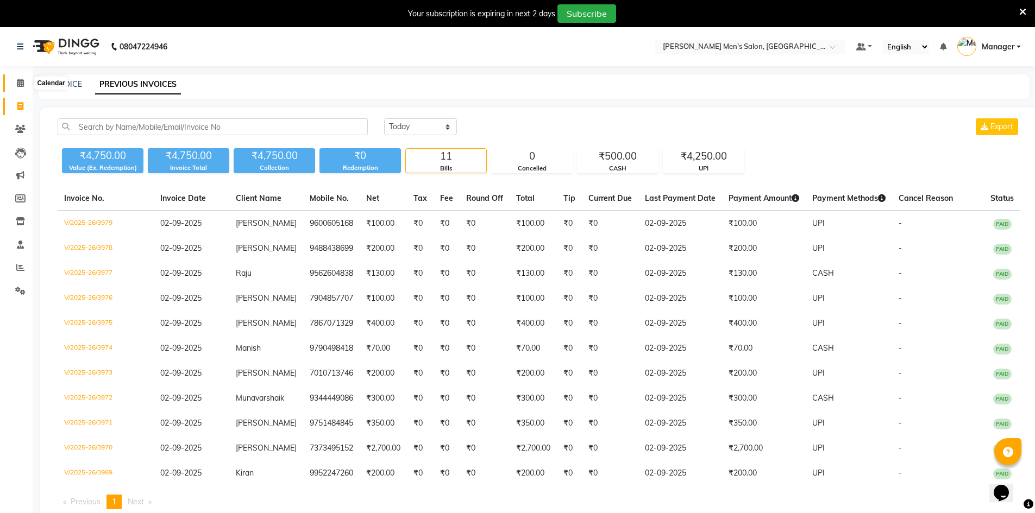
click at [27, 83] on span at bounding box center [20, 83] width 19 height 12
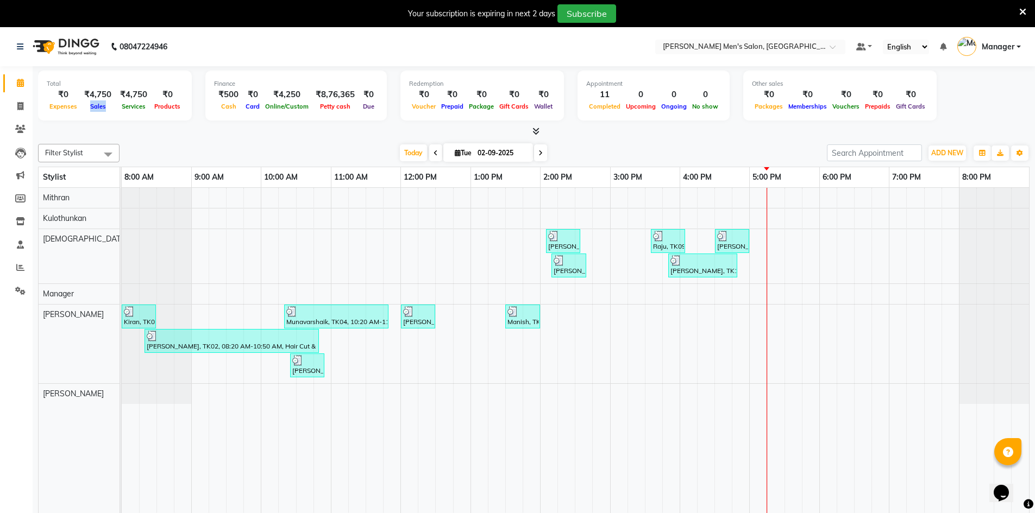
drag, startPoint x: 82, startPoint y: 106, endPoint x: 108, endPoint y: 110, distance: 25.7
click at [108, 110] on div "Sales" at bounding box center [98, 105] width 36 height 11
click at [108, 106] on div "Sales" at bounding box center [98, 105] width 36 height 11
drag, startPoint x: 120, startPoint y: 95, endPoint x: 158, endPoint y: 99, distance: 38.9
click at [158, 99] on div "₹0 Expenses ₹4,750 Sales ₹4,750 Services ₹0 Products" at bounding box center [115, 101] width 136 height 24
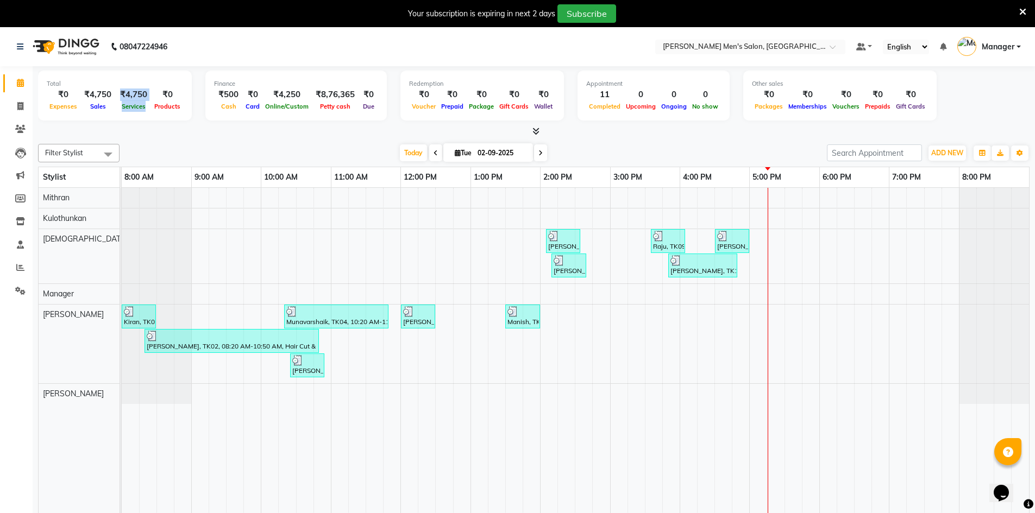
click at [148, 106] on div "Services" at bounding box center [134, 105] width 36 height 11
click at [24, 98] on link "Invoice" at bounding box center [16, 107] width 26 height 18
select select "service"
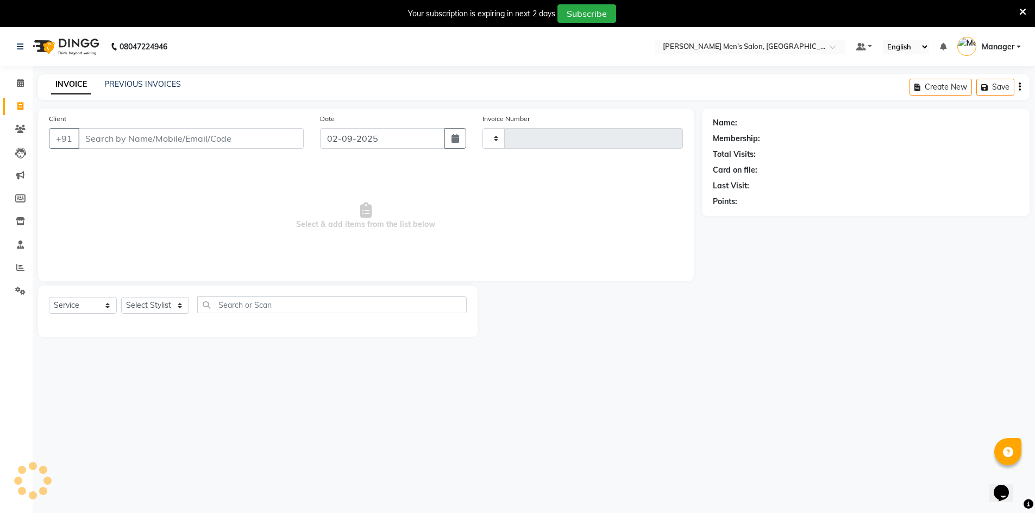
type input "3980"
select select "6913"
click at [136, 146] on input "Client" at bounding box center [190, 138] width 225 height 21
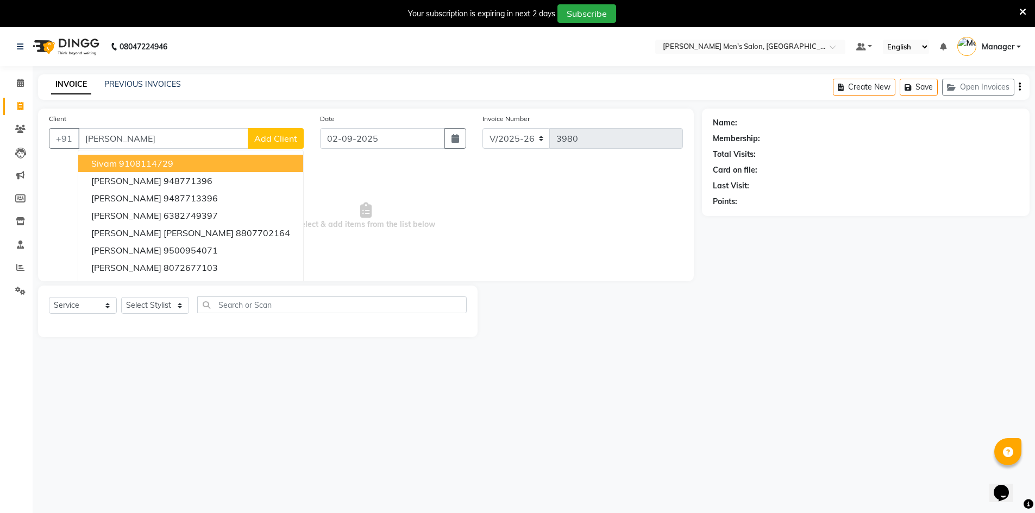
type input "[PERSON_NAME]"
click at [269, 141] on span "Add Client" at bounding box center [275, 138] width 43 height 11
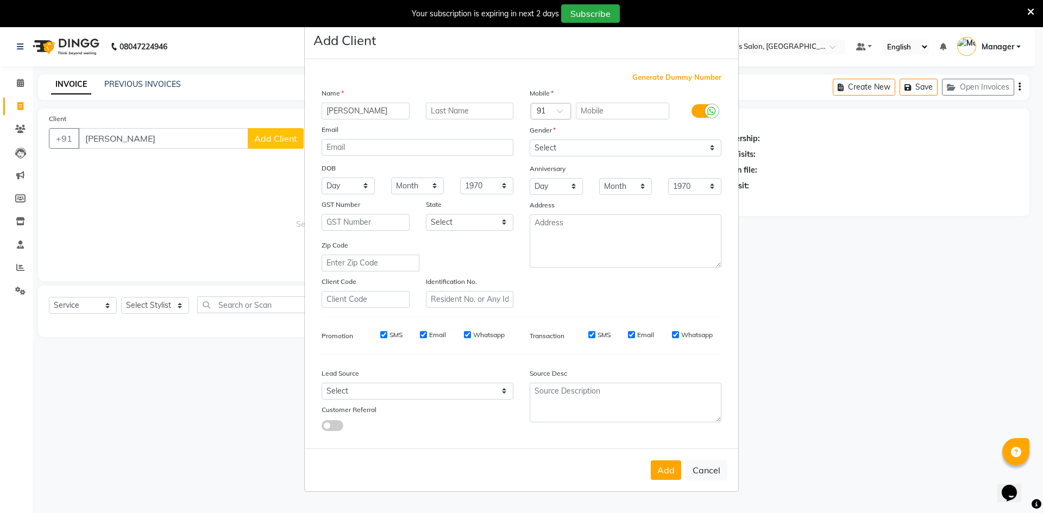
click at [687, 71] on div "Generate Dummy Number Name [PERSON_NAME] Email DOB Day 01 02 03 04 05 06 07 08 …" at bounding box center [521, 253] width 433 height 389
click at [687, 73] on span "Generate Dummy Number" at bounding box center [676, 77] width 89 height 11
type input "1304200000071"
checkbox input "false"
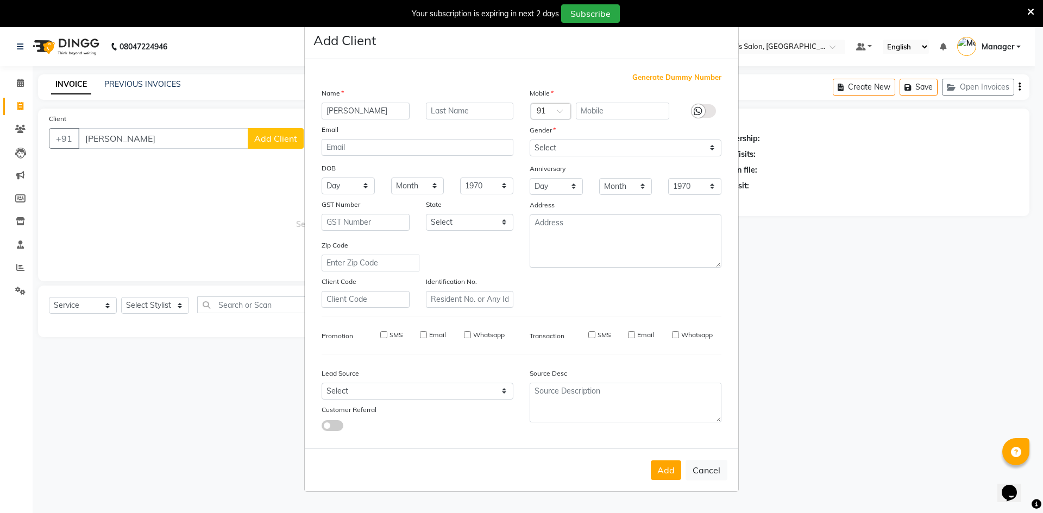
checkbox input "false"
drag, startPoint x: 406, startPoint y: 393, endPoint x: 403, endPoint y: 386, distance: 8.5
click at [406, 393] on select "Select Walk-in Referral Internet Friend Word of Mouth Advertisement Facebook Ju…" at bounding box center [418, 391] width 192 height 17
select select "48262"
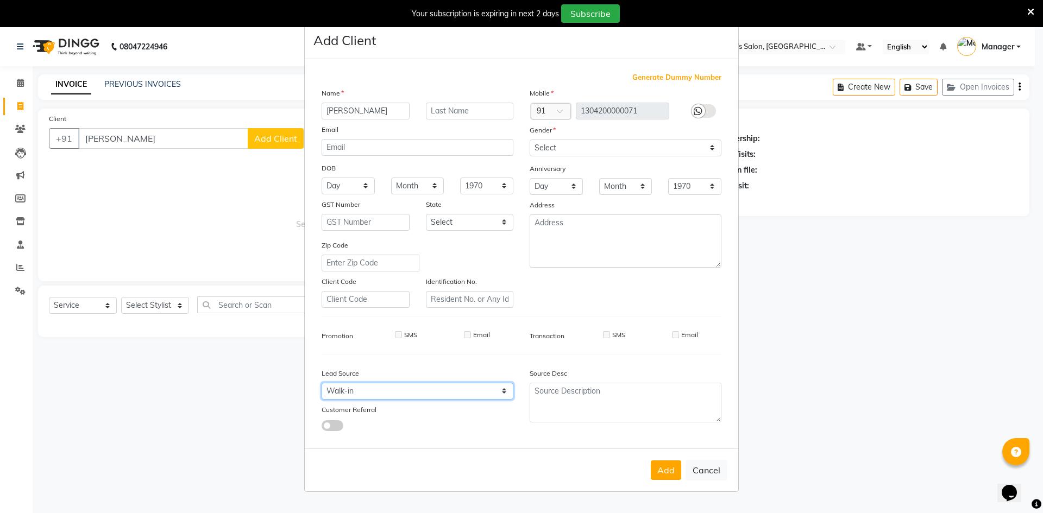
click at [322, 383] on select "Select Walk-in Referral Internet Friend Word of Mouth Advertisement Facebook Ju…" at bounding box center [418, 391] width 192 height 17
click at [588, 137] on div "Gender" at bounding box center [625, 131] width 208 height 15
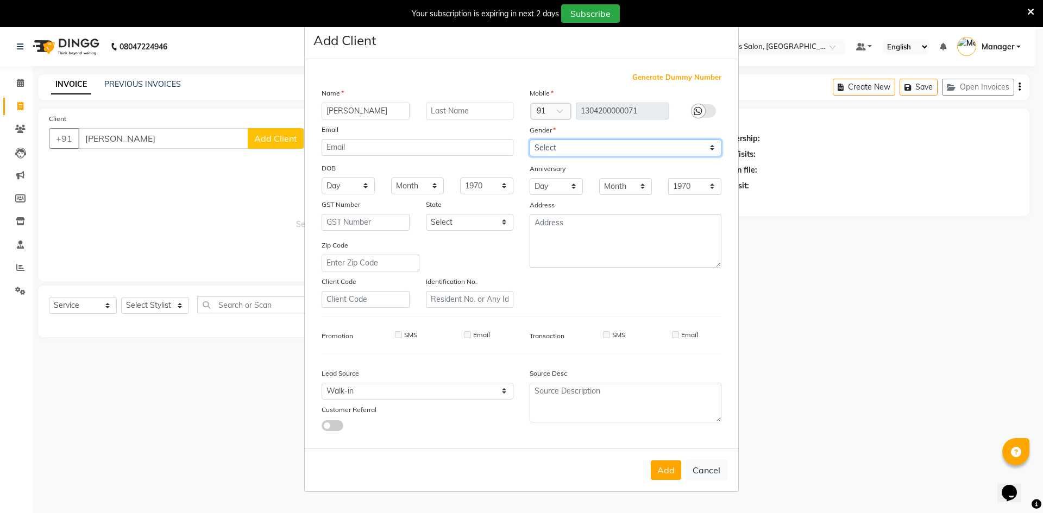
click at [586, 142] on select "Select [DEMOGRAPHIC_DATA] [DEMOGRAPHIC_DATA] Other Prefer Not To Say" at bounding box center [626, 148] width 192 height 17
select select "[DEMOGRAPHIC_DATA]"
click at [530, 140] on select "Select [DEMOGRAPHIC_DATA] [DEMOGRAPHIC_DATA] Other Prefer Not To Say" at bounding box center [626, 148] width 192 height 17
click at [661, 474] on button "Add" at bounding box center [666, 471] width 30 height 20
type input "1304200000071"
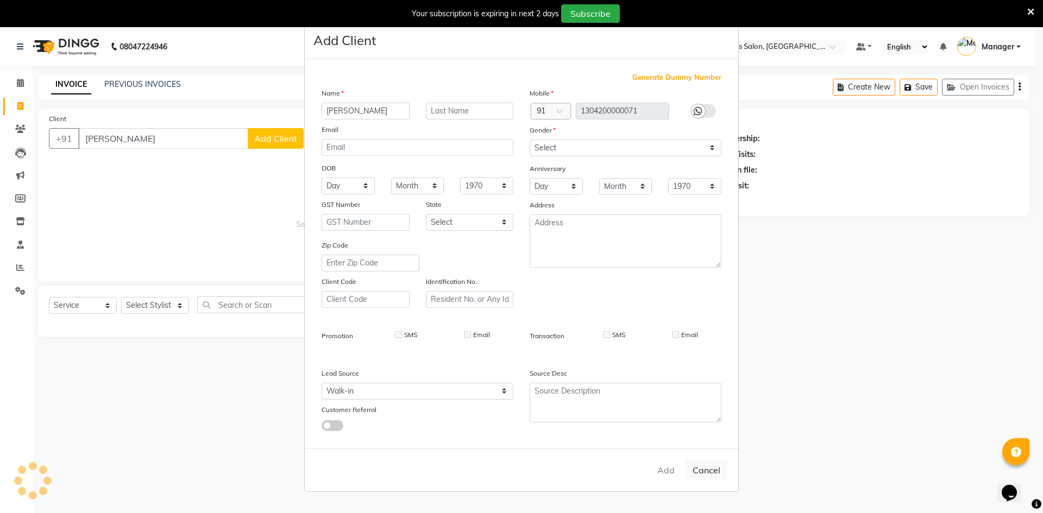
select select
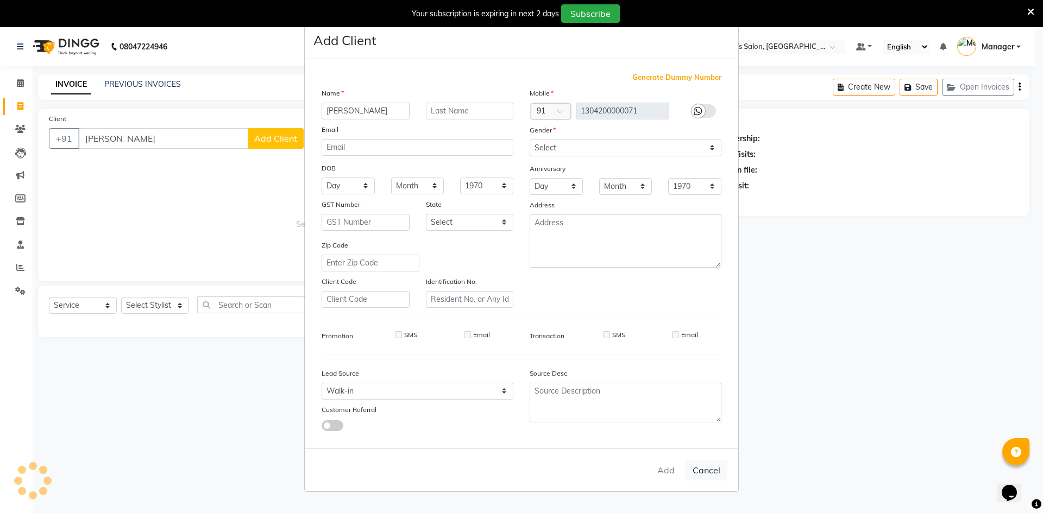
select select
checkbox input "false"
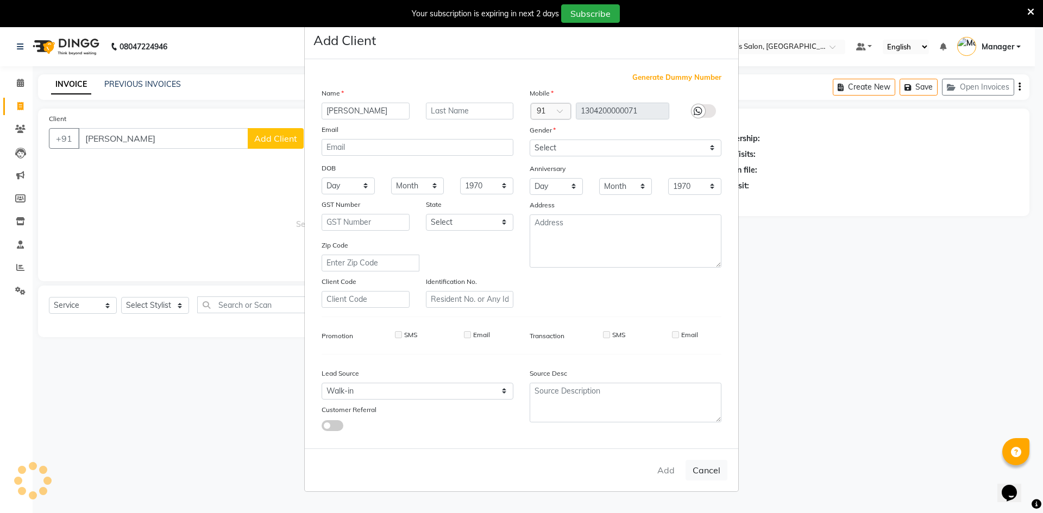
checkbox input "false"
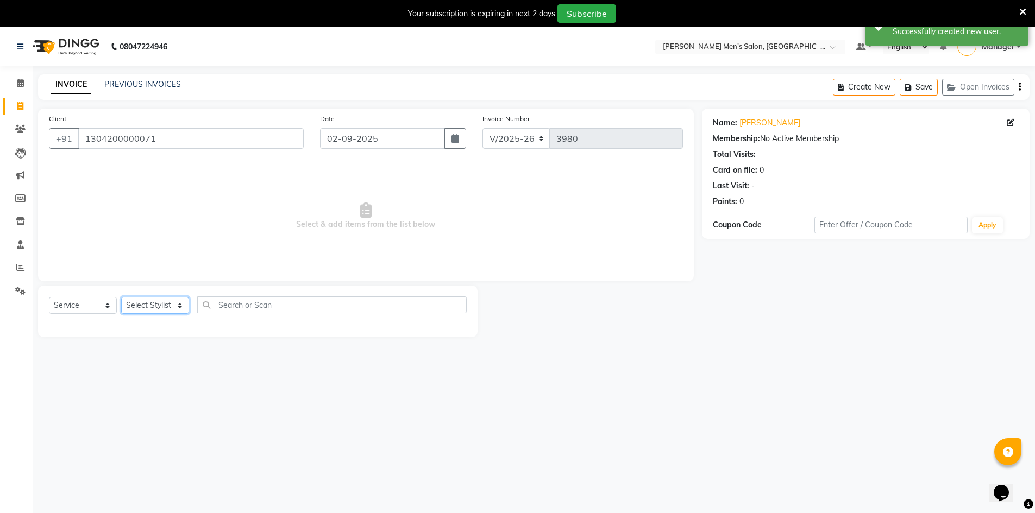
click at [167, 303] on select "Select Stylist [PERSON_NAME] Manager [PERSON_NAME] [PERSON_NAME]" at bounding box center [155, 305] width 68 height 17
select select "65604"
click at [121, 297] on select "Select Stylist [PERSON_NAME] Manager [PERSON_NAME] [PERSON_NAME]" at bounding box center [155, 305] width 68 height 17
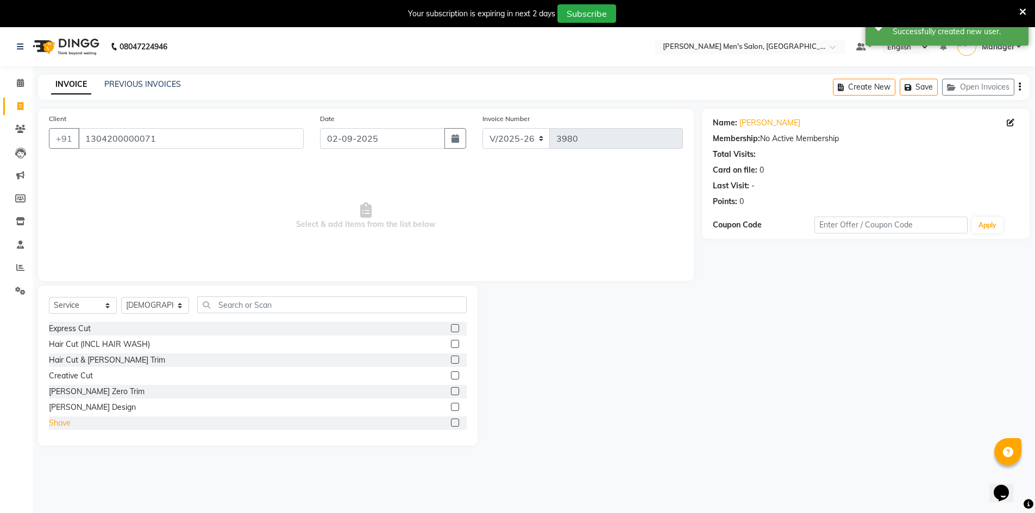
click at [62, 424] on div "Shave" at bounding box center [60, 423] width 22 height 11
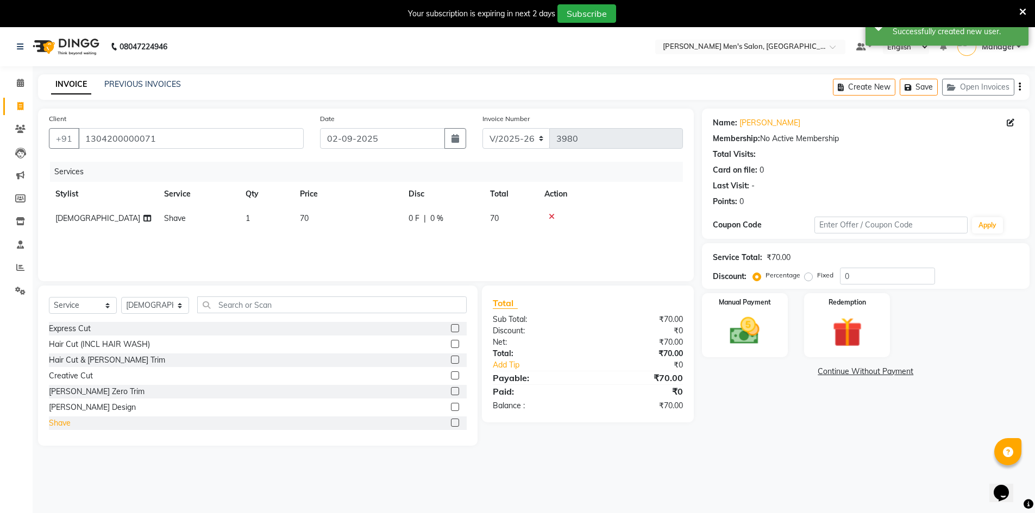
click at [55, 426] on div "Shave" at bounding box center [60, 423] width 22 height 11
checkbox input "false"
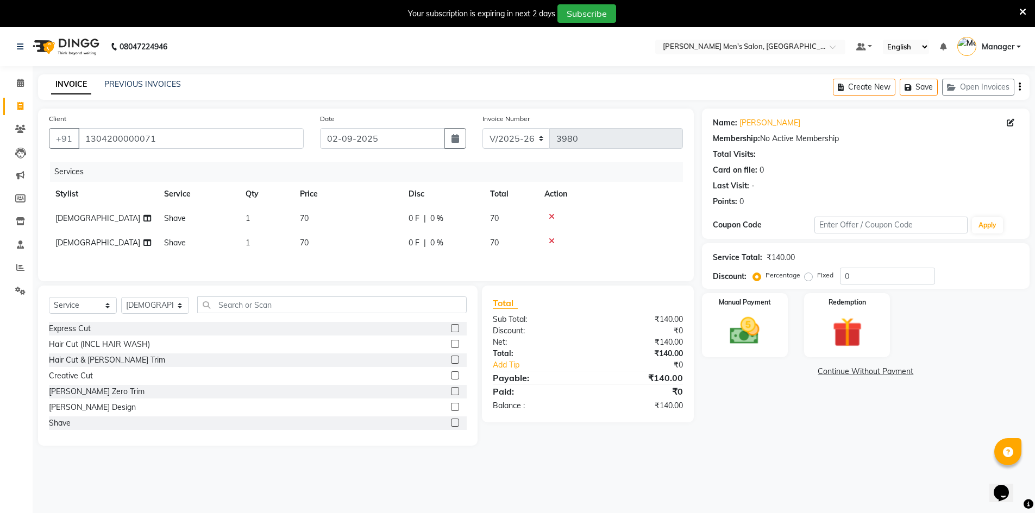
click at [549, 242] on icon at bounding box center [552, 241] width 6 height 8
click at [745, 346] on img at bounding box center [745, 330] width 50 height 35
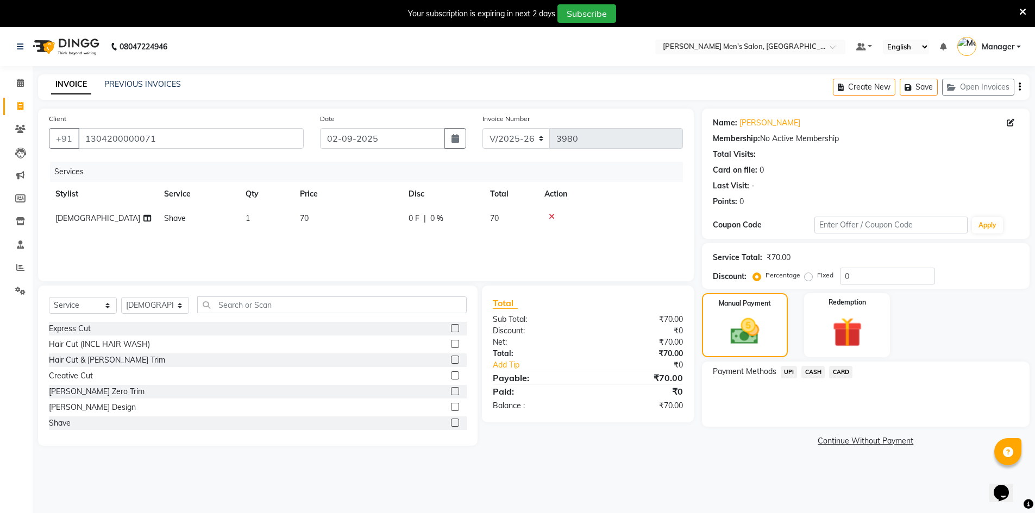
click at [808, 365] on div "Payment Methods UPI CASH CARD" at bounding box center [866, 394] width 328 height 65
click at [807, 371] on span "CASH" at bounding box center [812, 372] width 23 height 12
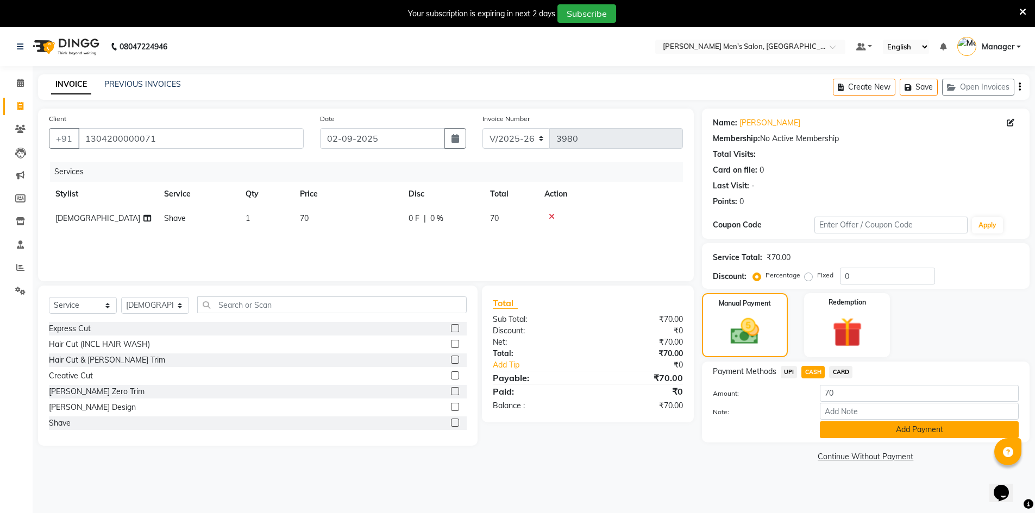
click at [839, 434] on button "Add Payment" at bounding box center [919, 430] width 199 height 17
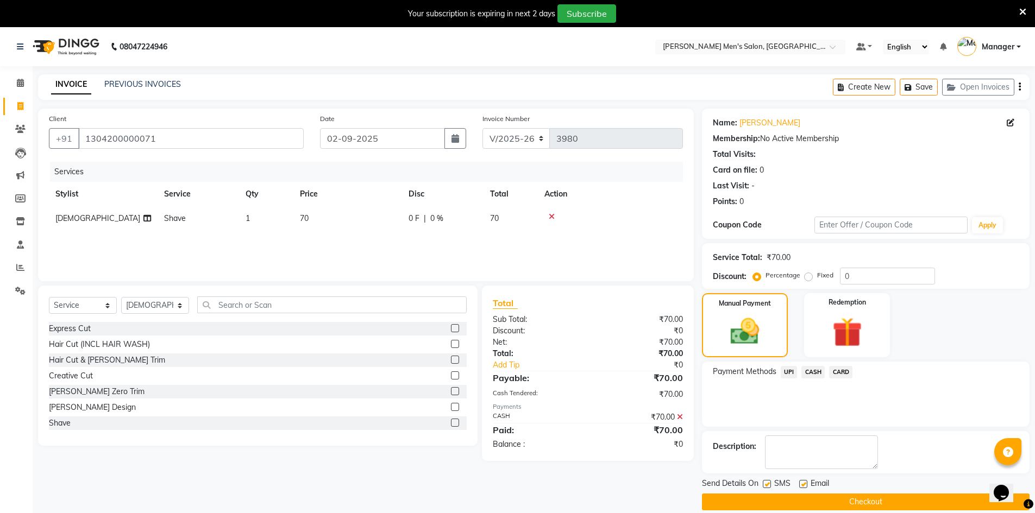
click at [828, 503] on button "Checkout" at bounding box center [866, 502] width 328 height 17
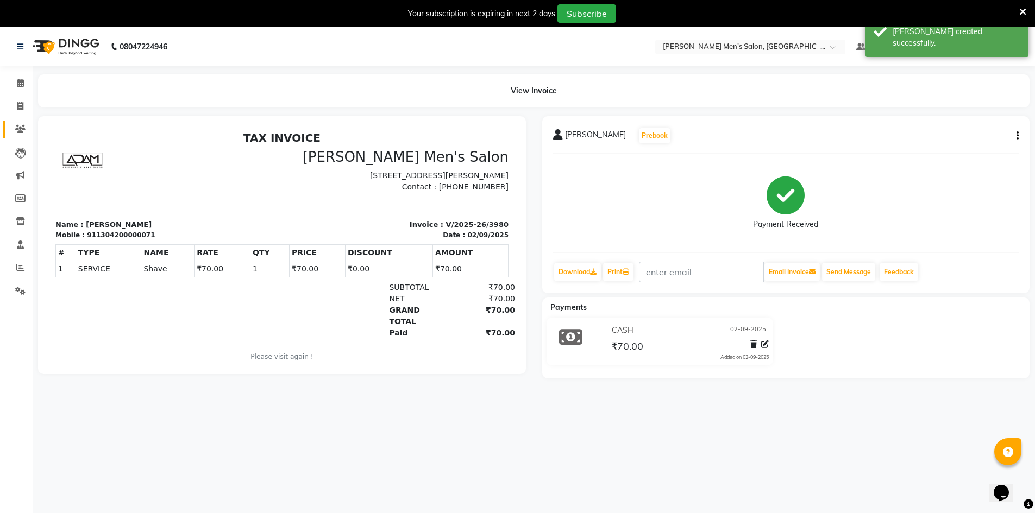
click at [20, 121] on link "Clients" at bounding box center [16, 130] width 26 height 18
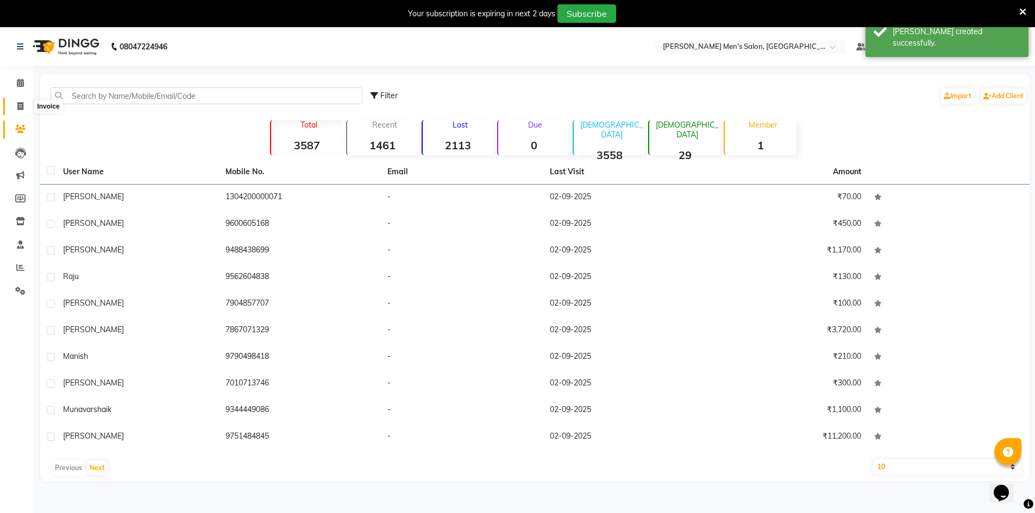
click at [17, 111] on span at bounding box center [20, 106] width 19 height 12
select select "6913"
select select "service"
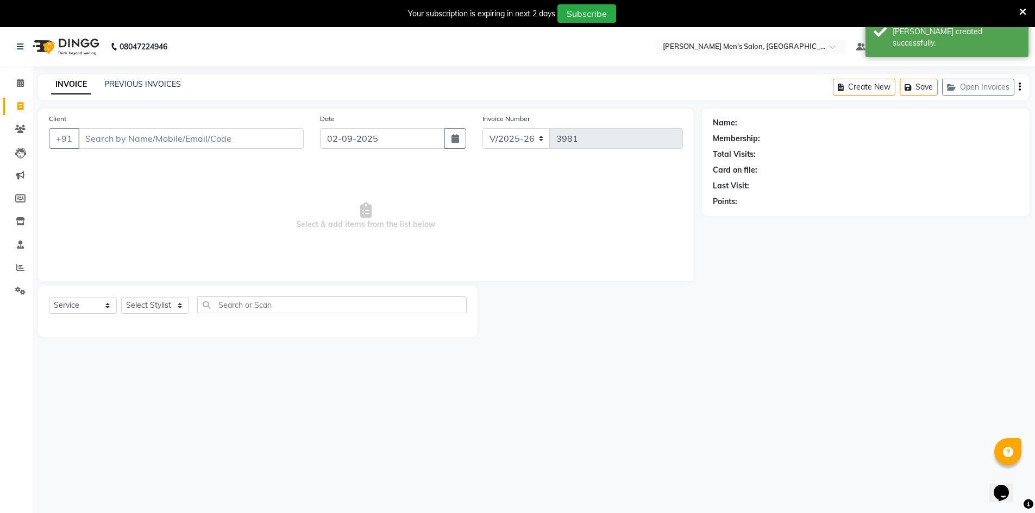
scroll to position [27, 0]
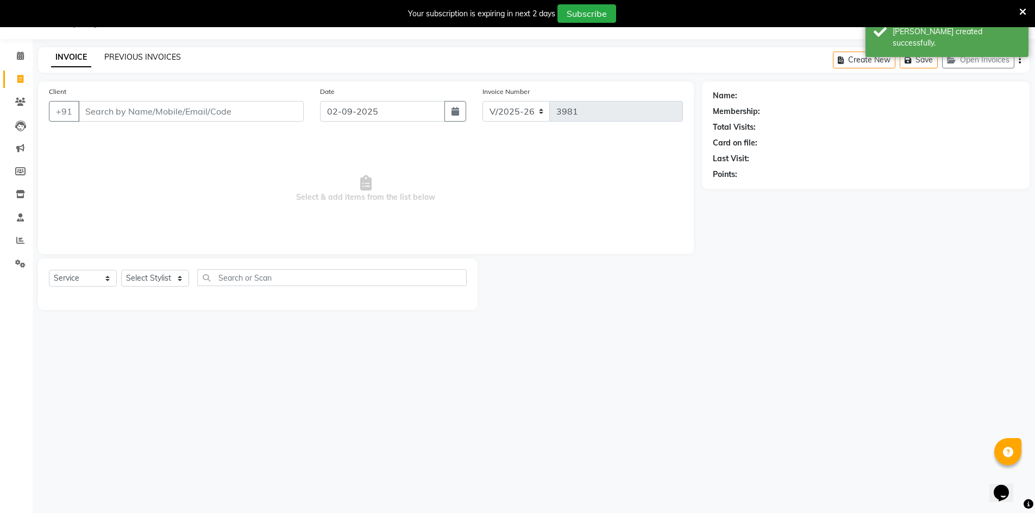
click at [129, 57] on link "PREVIOUS INVOICES" at bounding box center [142, 57] width 77 height 10
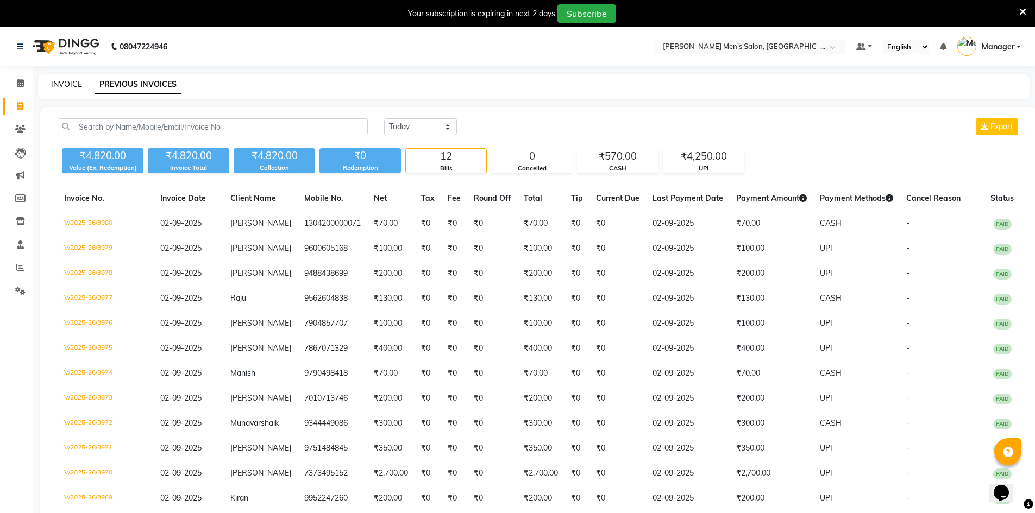
click at [60, 86] on link "INVOICE" at bounding box center [66, 84] width 31 height 10
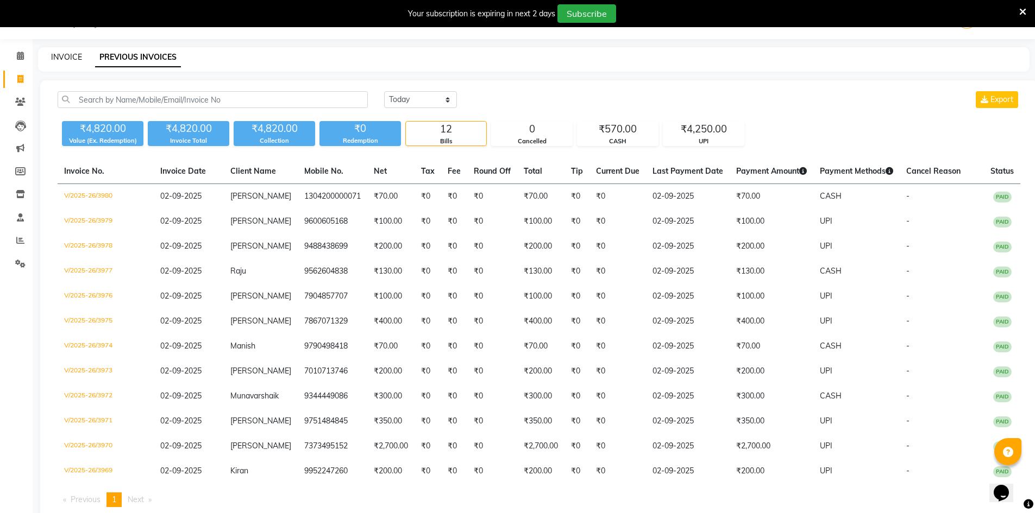
select select "6913"
select select "service"
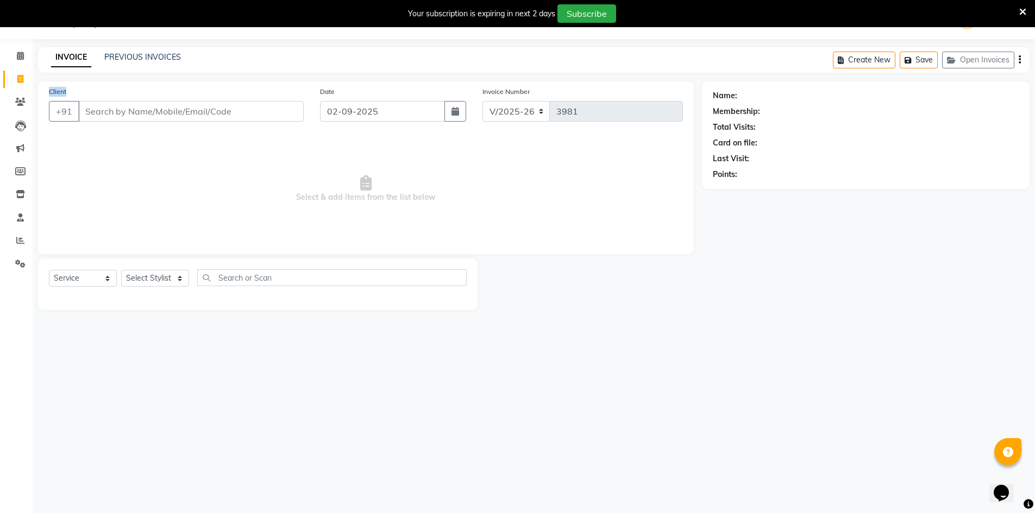
drag, startPoint x: 75, startPoint y: 90, endPoint x: 39, endPoint y: 92, distance: 36.0
click at [39, 92] on div "Client +91 Date [DATE] Invoice Number V/2025 V/[PHONE_NUMBER] Select & add item…" at bounding box center [366, 167] width 656 height 173
drag, startPoint x: 80, startPoint y: 92, endPoint x: 46, endPoint y: 91, distance: 33.7
click at [46, 91] on div "Client +91" at bounding box center [176, 108] width 271 height 45
drag, startPoint x: 71, startPoint y: 90, endPoint x: 39, endPoint y: 93, distance: 31.7
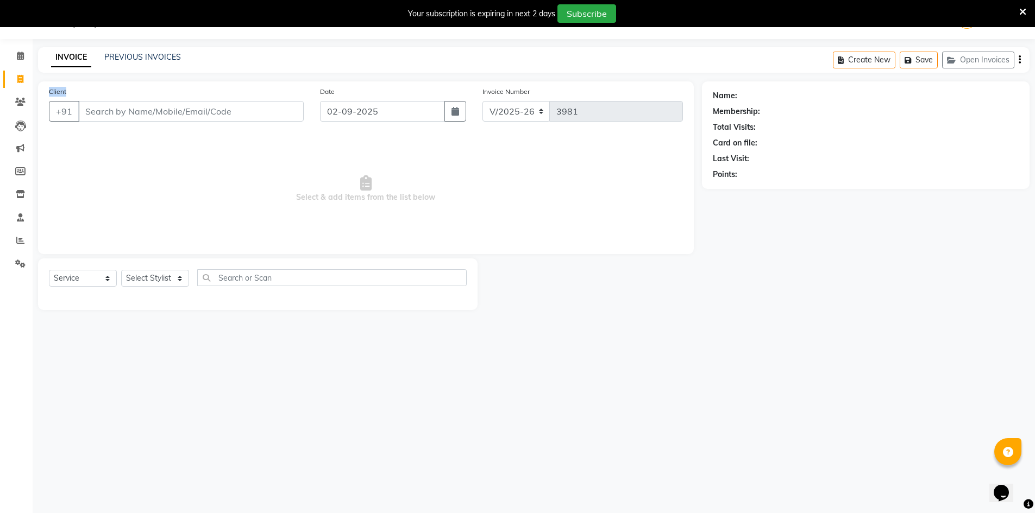
click at [31, 95] on div "Client +91 Date [DATE] Invoice Number V/2025 V/[PHONE_NUMBER] Select & add item…" at bounding box center [366, 195] width 672 height 229
drag, startPoint x: 58, startPoint y: 79, endPoint x: 68, endPoint y: 96, distance: 19.8
click at [68, 96] on main "INVOICE PREVIOUS INVOICES Create New Save Open Invoices Client +91 Date [DATE] …" at bounding box center [534, 186] width 1002 height 279
drag, startPoint x: 45, startPoint y: 103, endPoint x: 84, endPoint y: 91, distance: 41.4
click at [84, 91] on div "Client +91" at bounding box center [176, 108] width 271 height 45
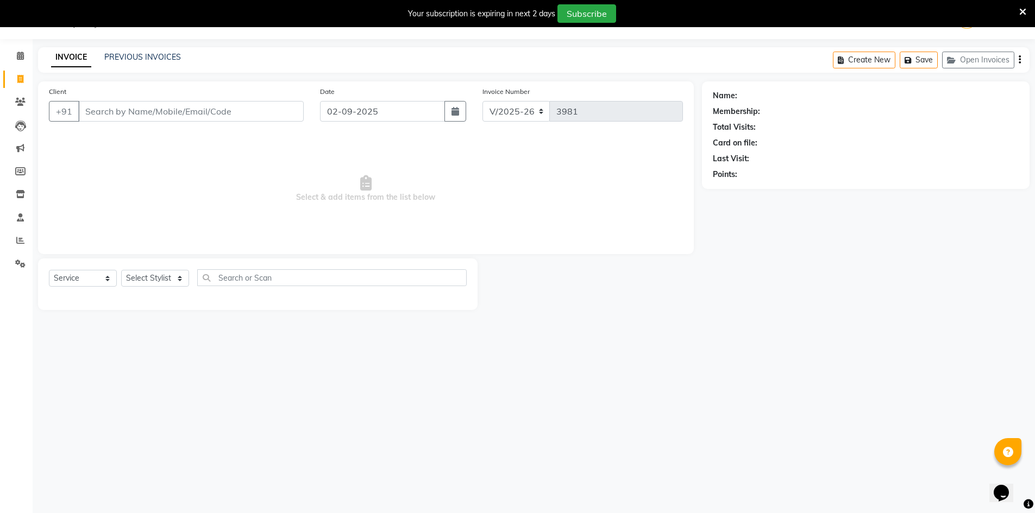
click at [84, 91] on div "Client +91" at bounding box center [176, 108] width 271 height 45
drag, startPoint x: 100, startPoint y: 58, endPoint x: 195, endPoint y: 65, distance: 95.3
click at [195, 65] on div "INVOICE PREVIOUS INVOICES Create New Save Open Invoices" at bounding box center [533, 60] width 991 height 26
click at [200, 59] on div "INVOICE PREVIOUS INVOICES Create New Save Open Invoices" at bounding box center [533, 60] width 991 height 26
click at [153, 111] on input "Client" at bounding box center [190, 111] width 225 height 21
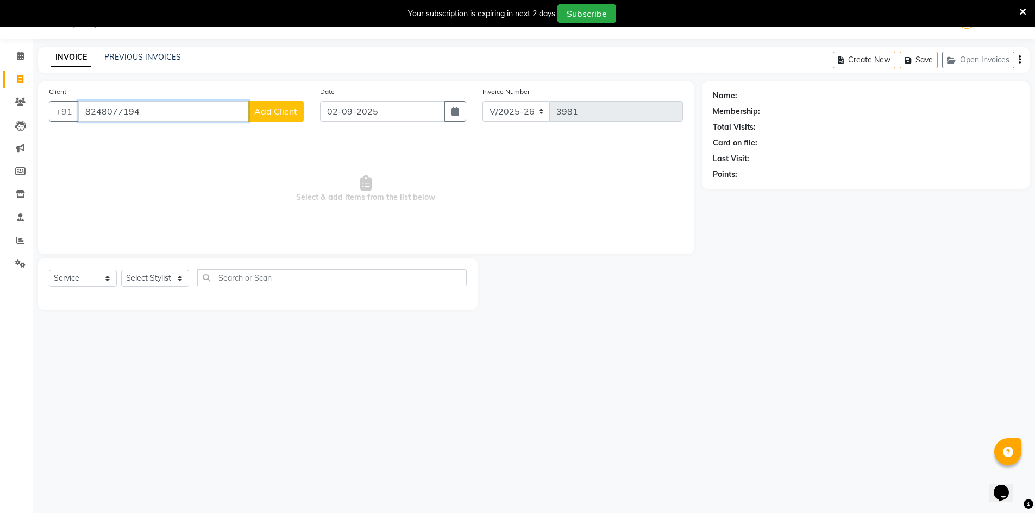
type input "8248077194"
click at [256, 121] on button "Add Client" at bounding box center [276, 111] width 56 height 21
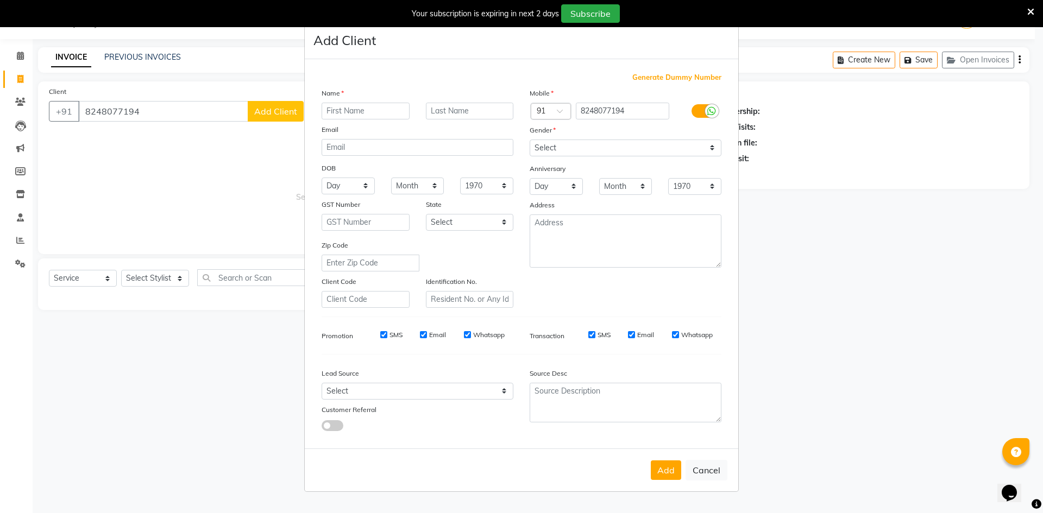
click at [366, 110] on input "text" at bounding box center [366, 111] width 88 height 17
type input "Magenthiran"
click at [560, 152] on select "Select [DEMOGRAPHIC_DATA] [DEMOGRAPHIC_DATA] Other Prefer Not To Say" at bounding box center [626, 148] width 192 height 17
select select "[DEMOGRAPHIC_DATA]"
click at [530, 140] on select "Select [DEMOGRAPHIC_DATA] [DEMOGRAPHIC_DATA] Other Prefer Not To Say" at bounding box center [626, 148] width 192 height 17
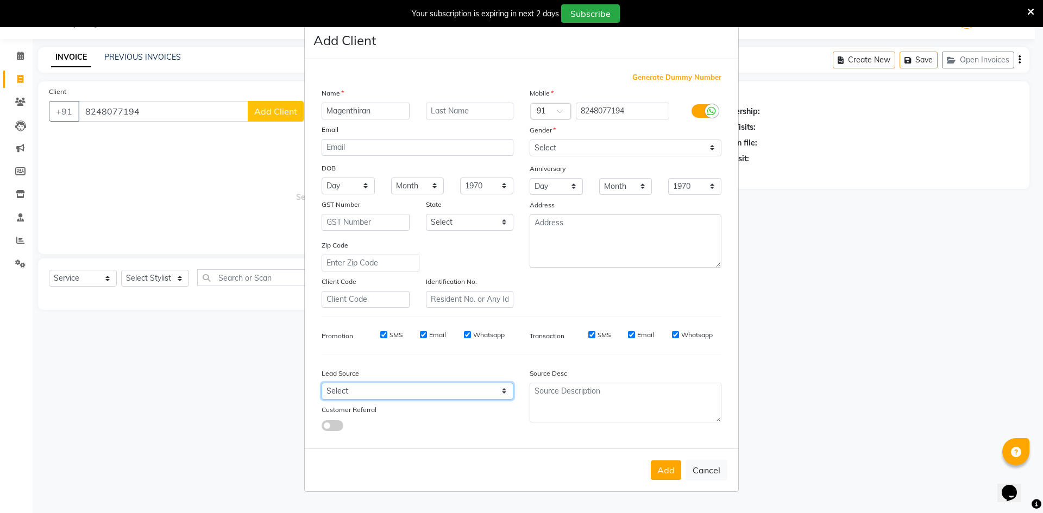
click at [466, 384] on select "Select Walk-in Referral Internet Friend Word of Mouth Advertisement Facebook Ju…" at bounding box center [418, 391] width 192 height 17
select select "48262"
click at [322, 383] on select "Select Walk-in Referral Internet Friend Word of Mouth Advertisement Facebook Ju…" at bounding box center [418, 391] width 192 height 17
click at [667, 471] on button "Add" at bounding box center [666, 471] width 30 height 20
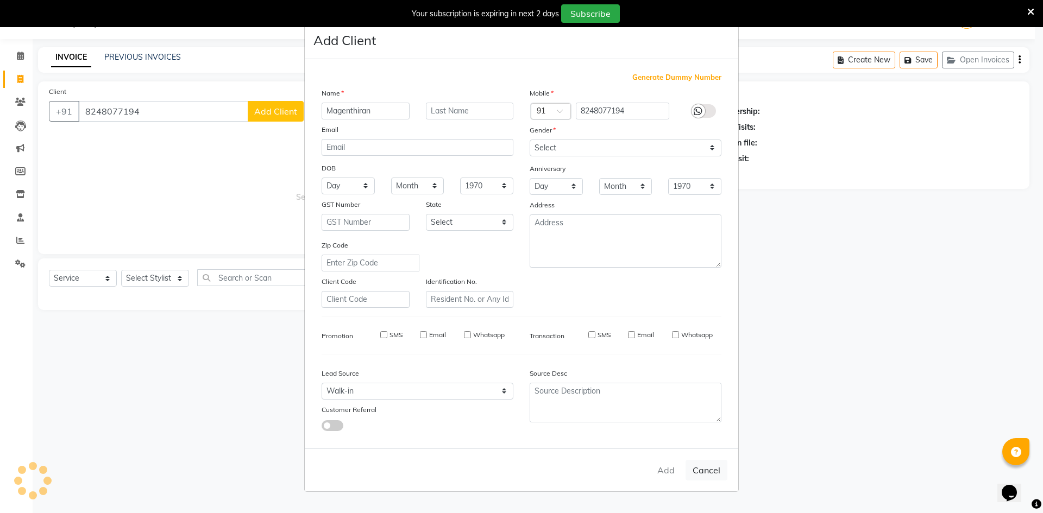
select select
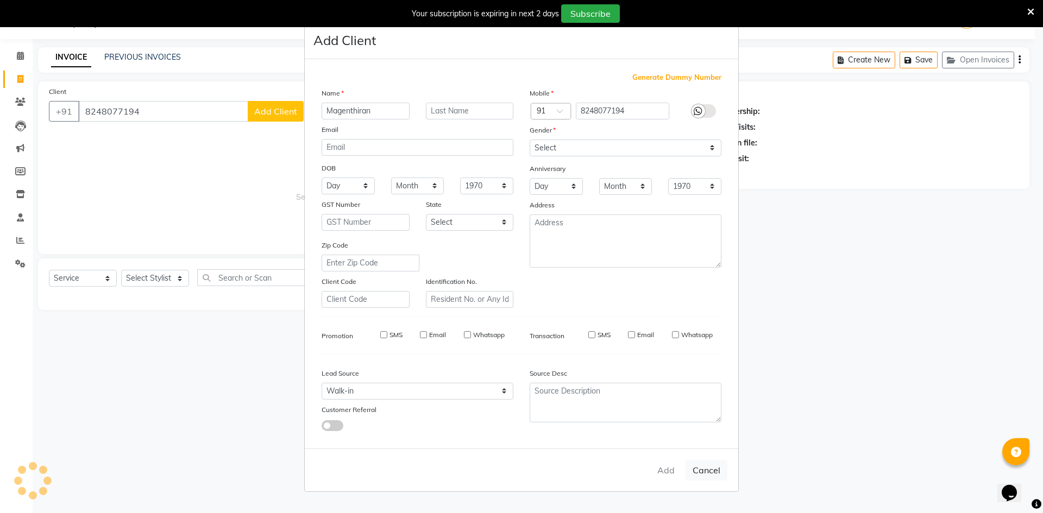
select select
checkbox input "false"
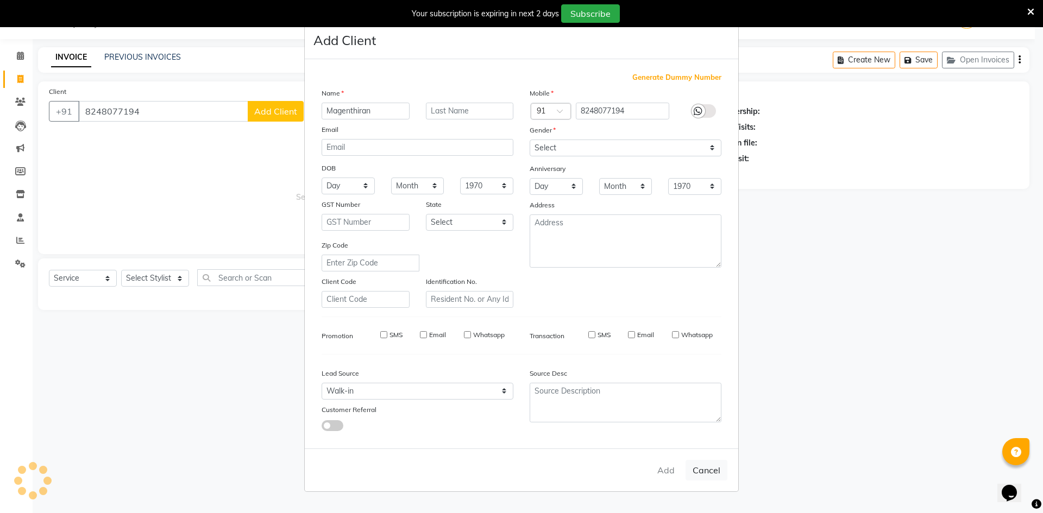
checkbox input "false"
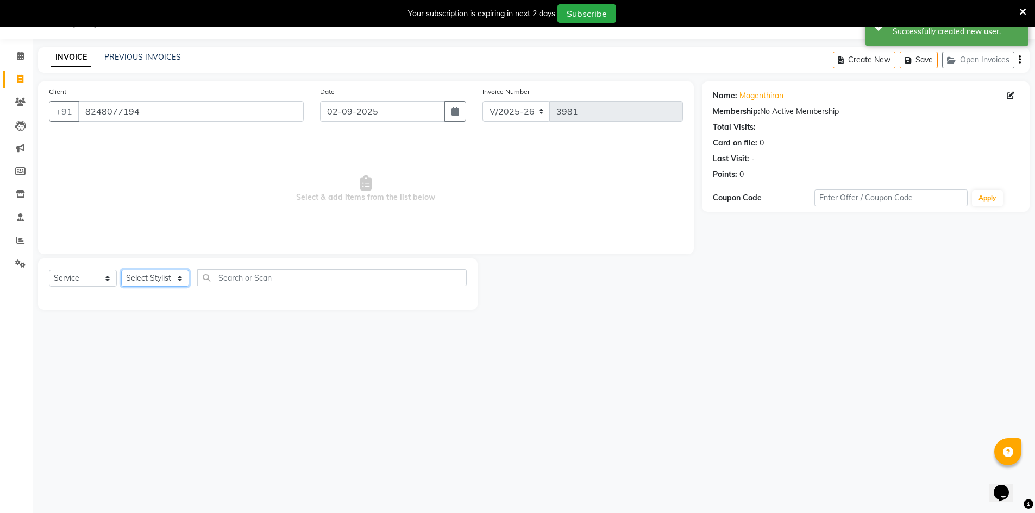
click at [157, 278] on select "Select Stylist [PERSON_NAME] Manager [PERSON_NAME] [PERSON_NAME]" at bounding box center [155, 278] width 68 height 17
select select "65604"
click at [121, 270] on select "Select Stylist [PERSON_NAME] Manager [PERSON_NAME] [PERSON_NAME]" at bounding box center [155, 278] width 68 height 17
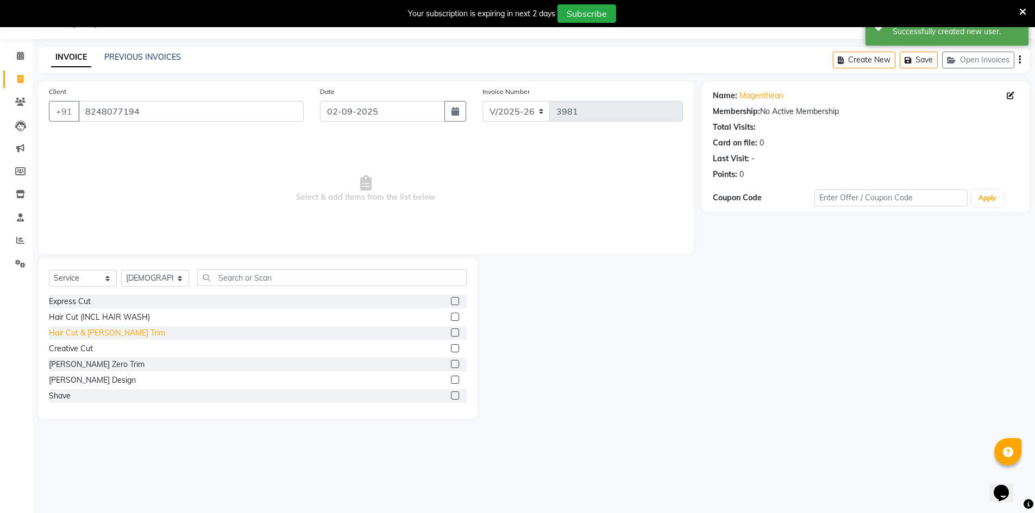
click at [91, 335] on div "Hair Cut & [PERSON_NAME] Trim" at bounding box center [107, 333] width 116 height 11
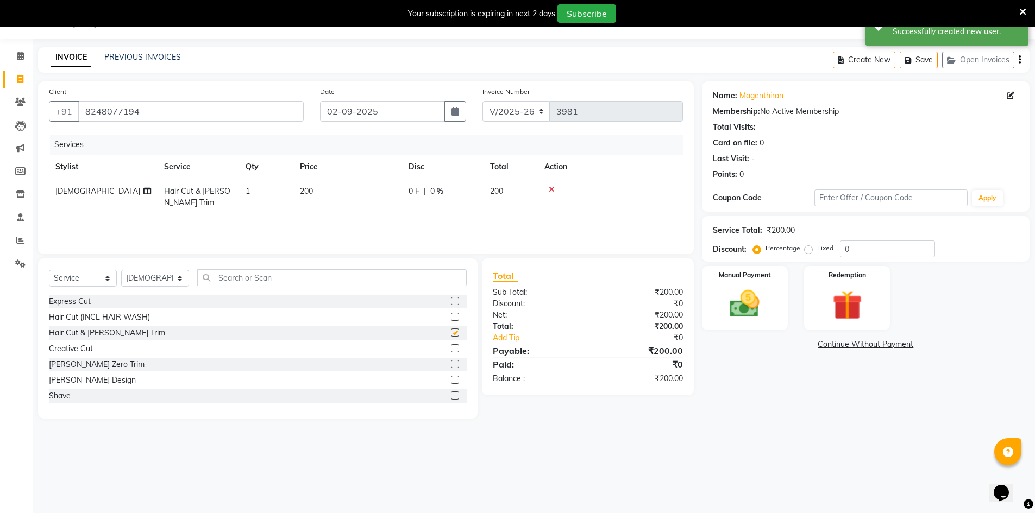
checkbox input "false"
click at [750, 304] on img at bounding box center [745, 303] width 50 height 35
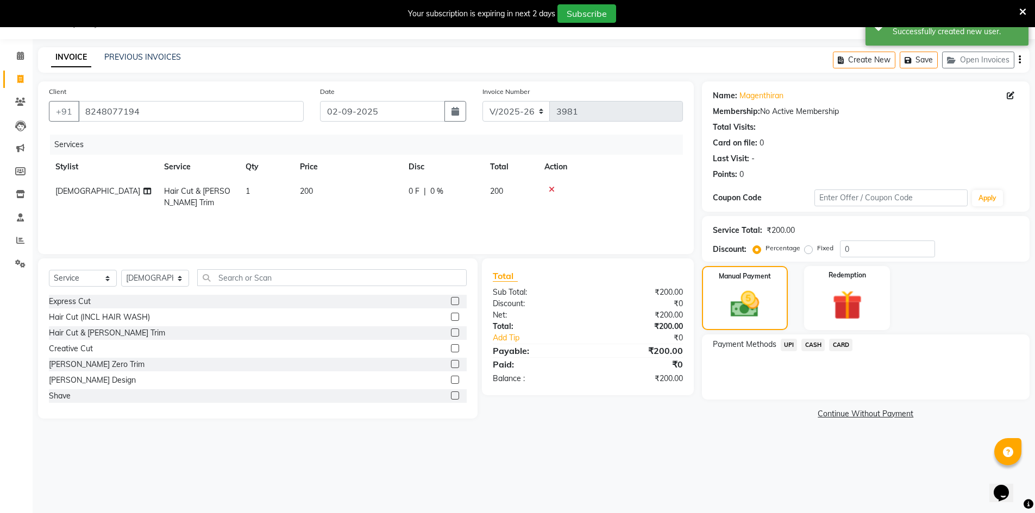
click at [791, 345] on span "UPI" at bounding box center [789, 345] width 17 height 12
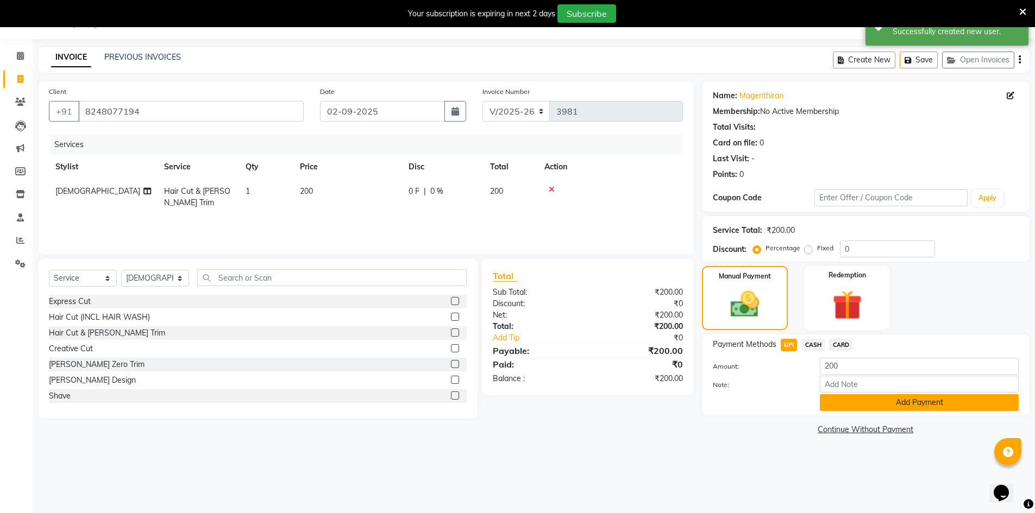
click at [840, 397] on button "Add Payment" at bounding box center [919, 402] width 199 height 17
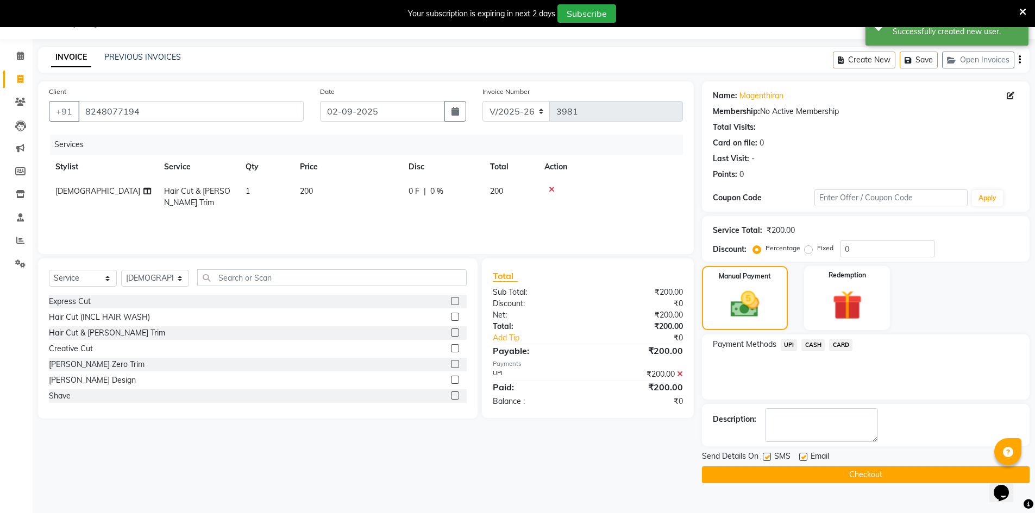
click at [847, 473] on button "Checkout" at bounding box center [866, 475] width 328 height 17
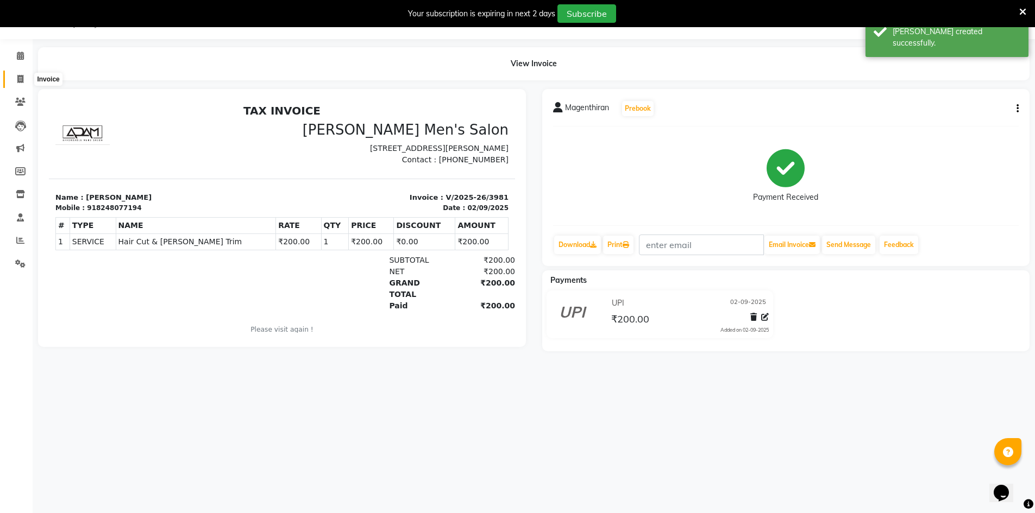
click at [21, 81] on icon at bounding box center [20, 79] width 6 height 8
select select "6913"
select select "service"
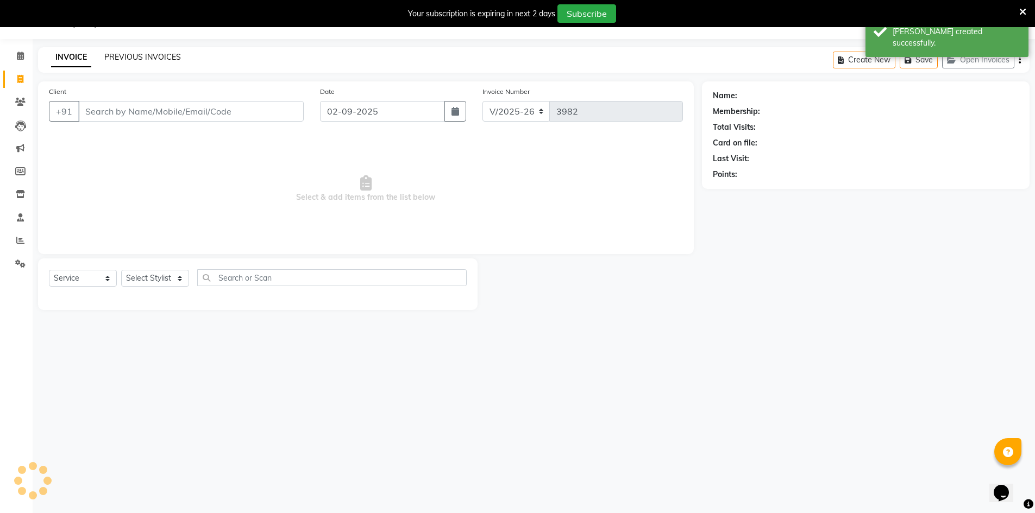
click at [141, 55] on link "PREVIOUS INVOICES" at bounding box center [142, 57] width 77 height 10
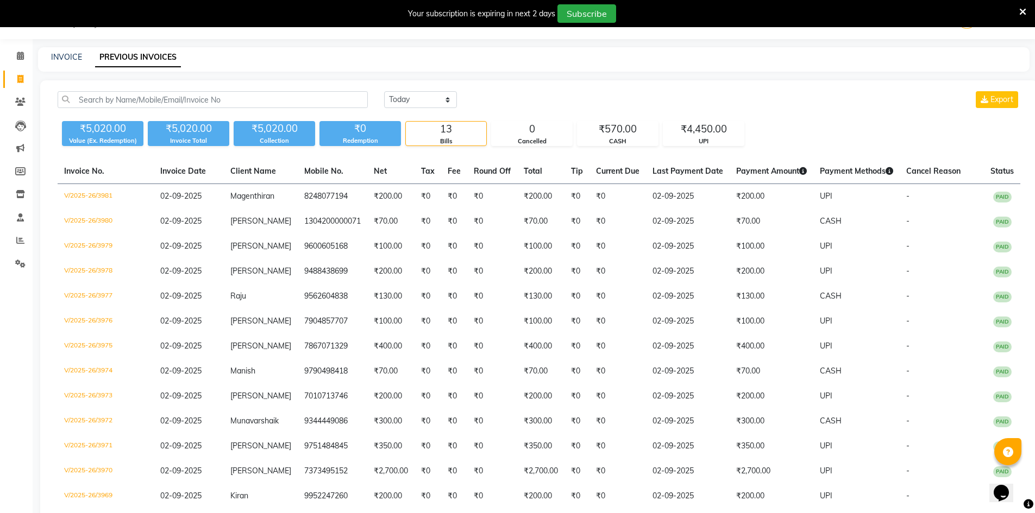
click at [68, 48] on div "INVOICE PREVIOUS INVOICES" at bounding box center [533, 59] width 991 height 24
click at [70, 51] on div "INVOICE PREVIOUS INVOICES" at bounding box center [533, 59] width 991 height 24
drag, startPoint x: 75, startPoint y: 63, endPoint x: 68, endPoint y: 55, distance: 10.0
click at [69, 56] on div "INVOICE PREVIOUS INVOICES" at bounding box center [533, 59] width 991 height 24
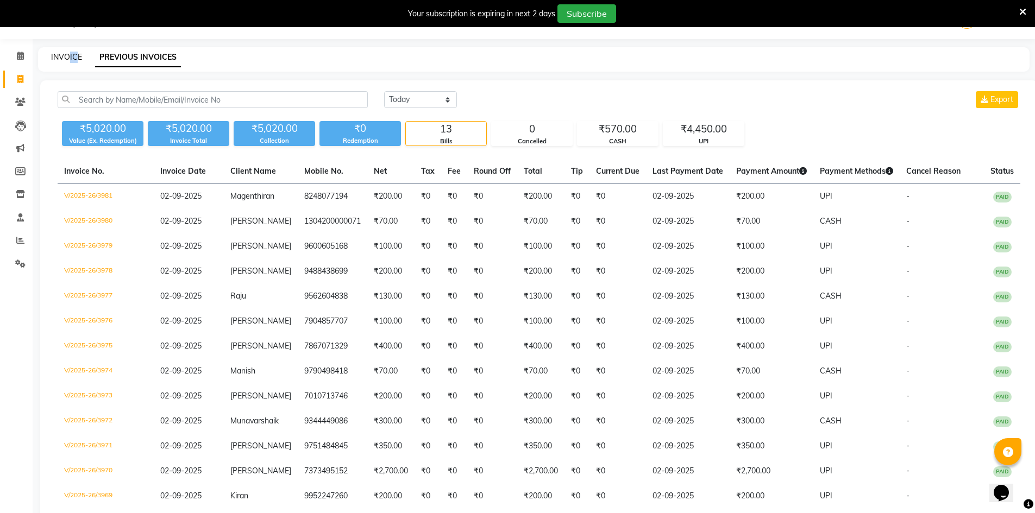
click at [68, 55] on link "INVOICE" at bounding box center [66, 57] width 31 height 10
select select "service"
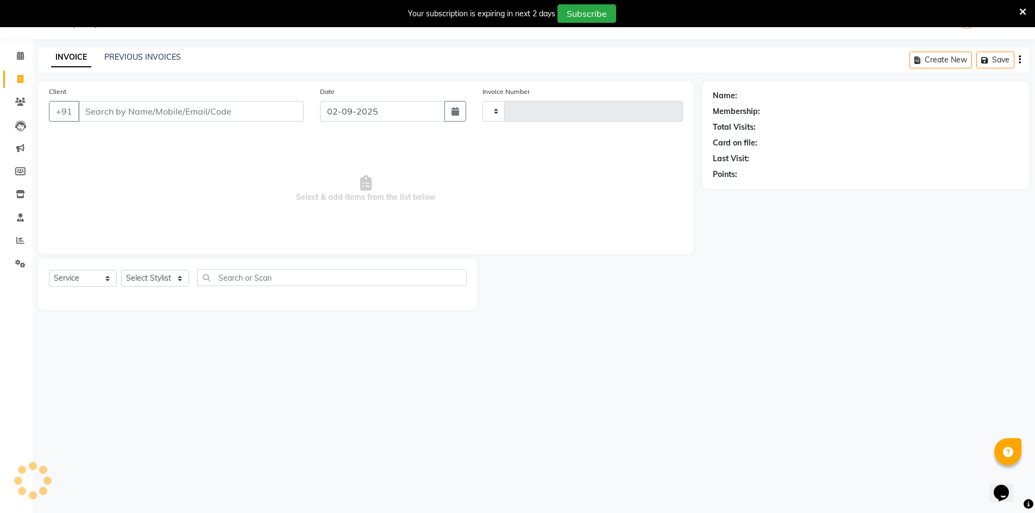
type input "3982"
select select "6913"
click at [206, 112] on input "Client" at bounding box center [190, 111] width 225 height 21
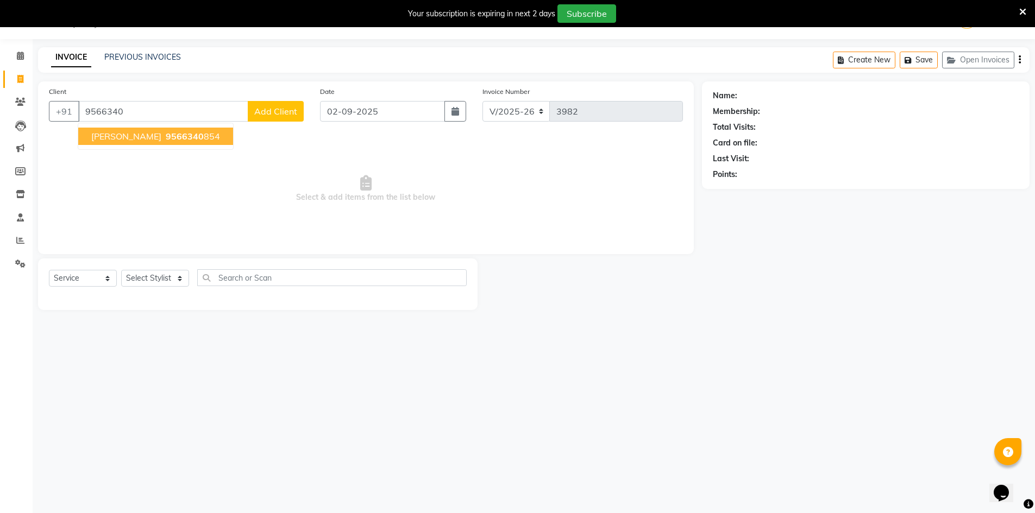
click at [158, 142] on button "[PERSON_NAME] 9566340 854" at bounding box center [155, 136] width 155 height 17
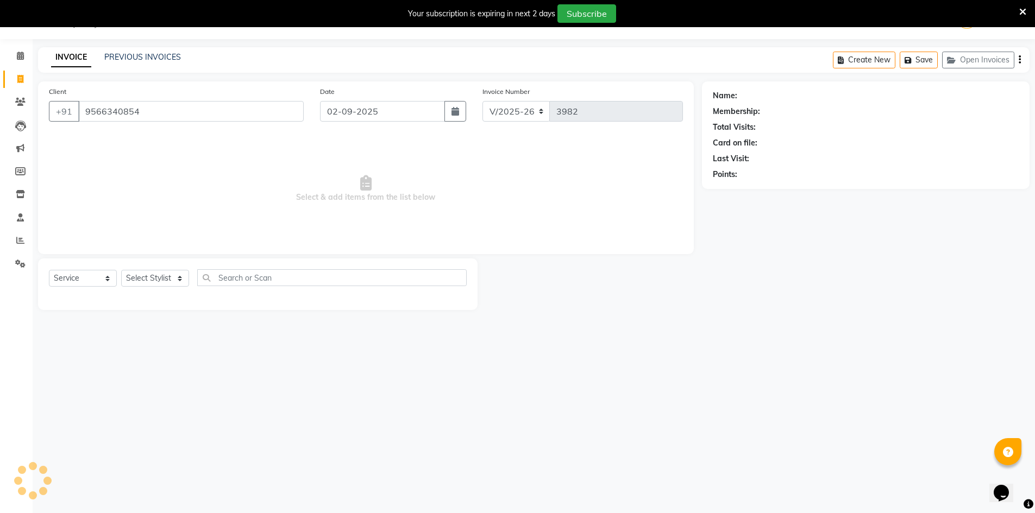
type input "9566340854"
click at [146, 267] on div "Select Service Product Membership Package Voucher Prepaid Gift Card Select Styl…" at bounding box center [257, 285] width 439 height 52
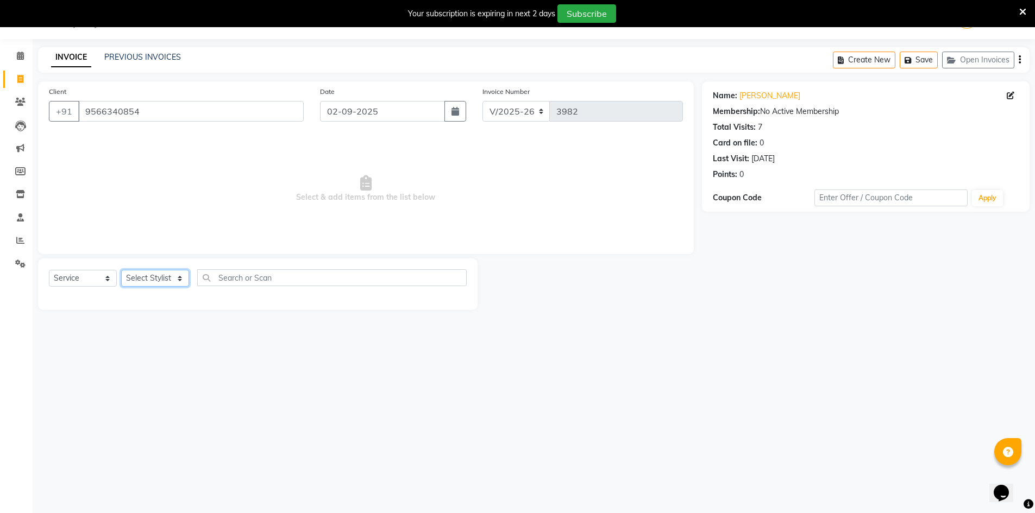
click at [147, 272] on select "Select Stylist [PERSON_NAME] Manager [PERSON_NAME] [PERSON_NAME]" at bounding box center [155, 278] width 68 height 17
click at [121, 270] on select "Select Stylist [PERSON_NAME] Manager [PERSON_NAME] [PERSON_NAME]" at bounding box center [155, 278] width 68 height 17
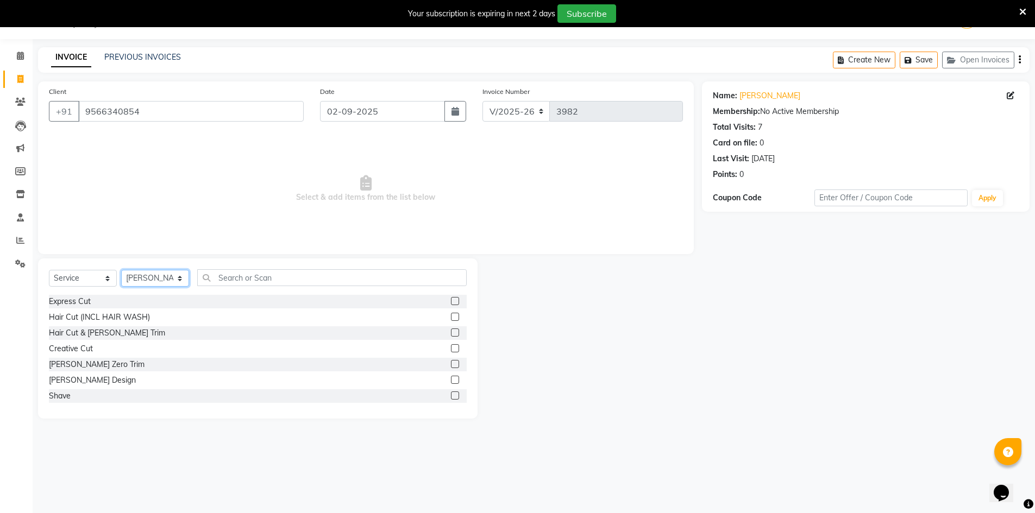
drag, startPoint x: 143, startPoint y: 272, endPoint x: 140, endPoint y: 283, distance: 11.5
click at [143, 272] on select "Select Stylist [PERSON_NAME] Manager [PERSON_NAME] [PERSON_NAME]" at bounding box center [155, 278] width 68 height 17
select select "70201"
click at [121, 270] on select "Select Stylist [PERSON_NAME] Manager [PERSON_NAME] [PERSON_NAME]" at bounding box center [155, 278] width 68 height 17
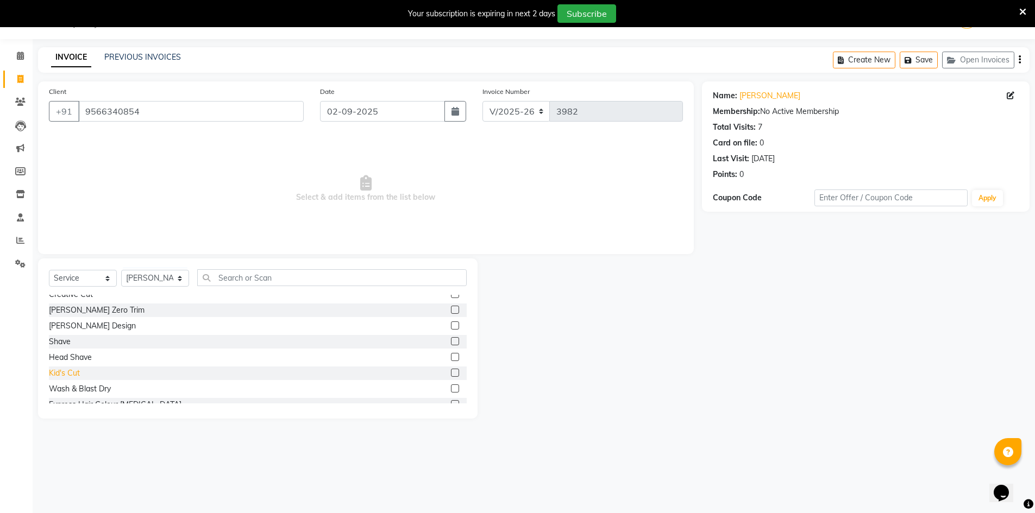
click at [73, 372] on div "Kid's Cut" at bounding box center [64, 373] width 31 height 11
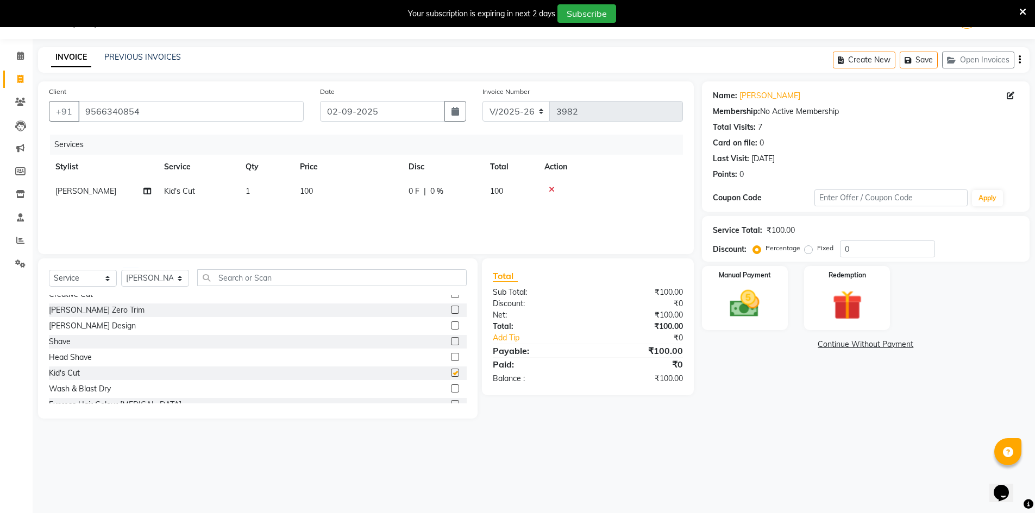
checkbox input "false"
click at [286, 197] on td "1" at bounding box center [266, 191] width 54 height 24
select select "70201"
click at [309, 191] on input "1" at bounding box center [317, 194] width 41 height 17
type input "2"
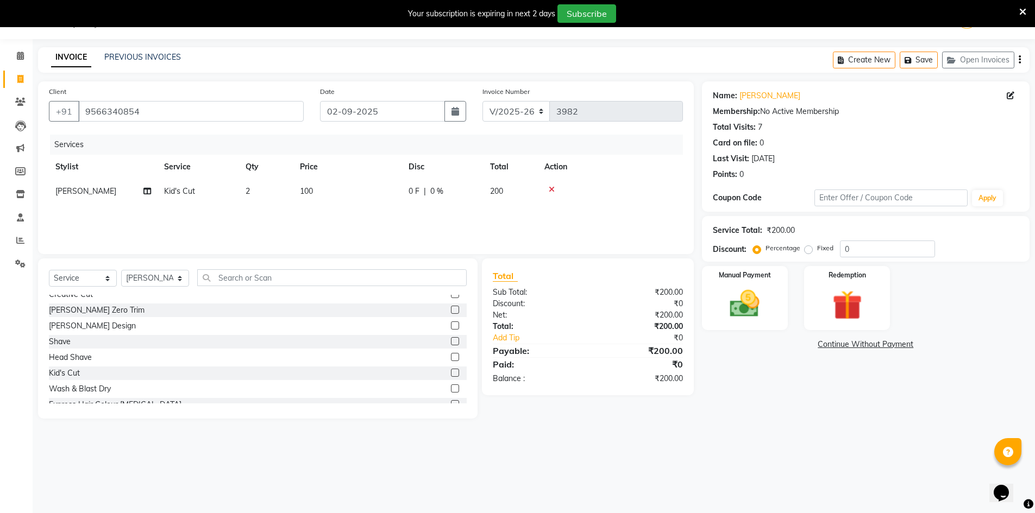
click at [737, 374] on div "Name: [PERSON_NAME] Membership: No Active Membership Total Visits: 7 Card on fi…" at bounding box center [870, 249] width 336 height 337
click at [763, 327] on div "Manual Payment" at bounding box center [745, 298] width 90 height 67
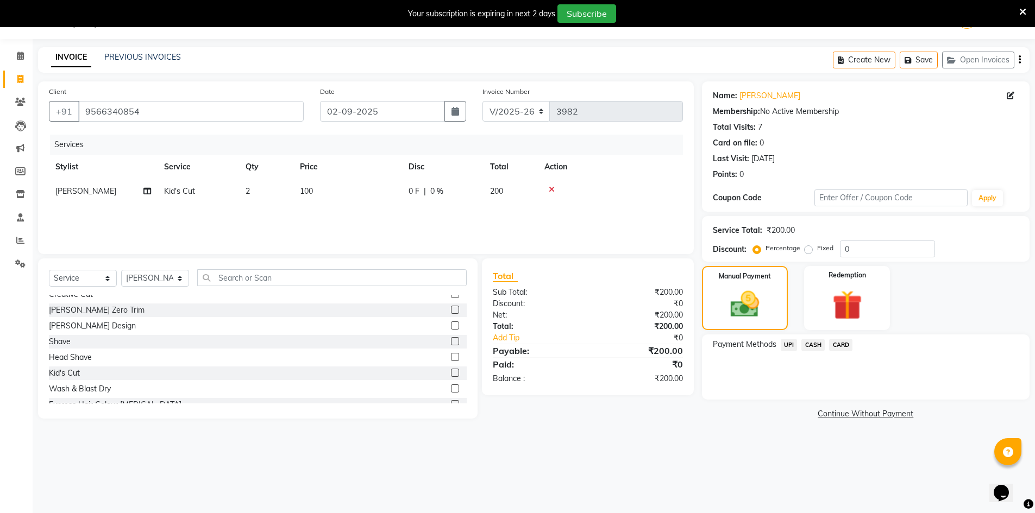
click at [807, 348] on span "CASH" at bounding box center [812, 345] width 23 height 12
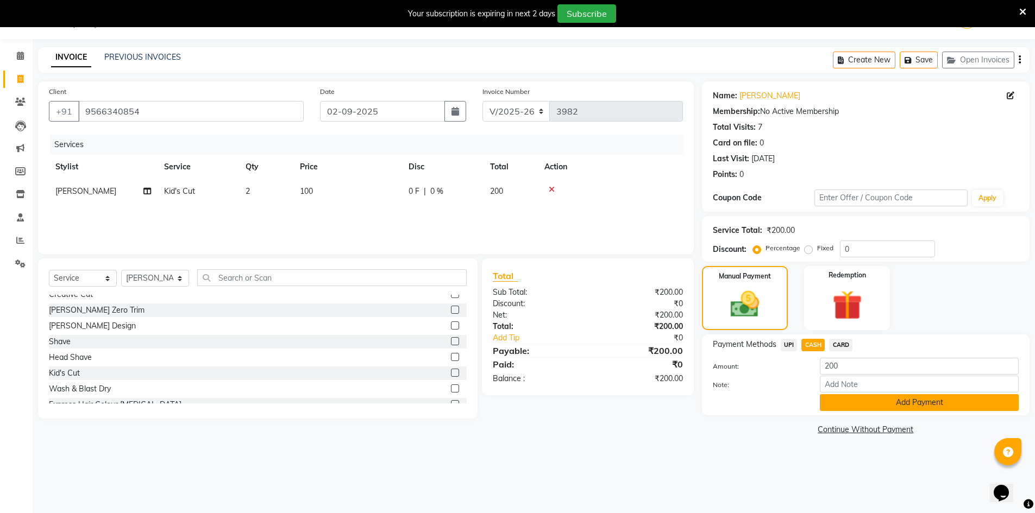
click at [841, 397] on button "Add Payment" at bounding box center [919, 402] width 199 height 17
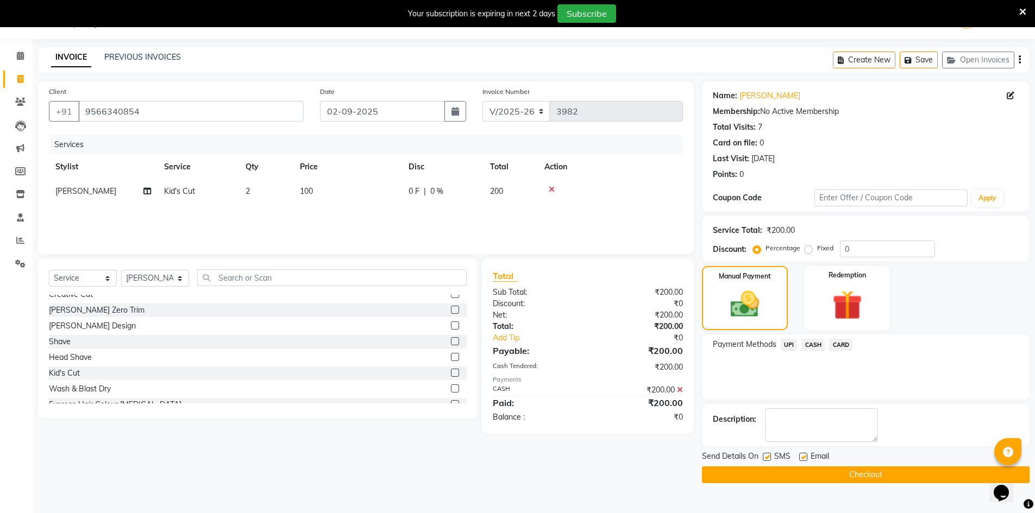
click at [816, 468] on button "Checkout" at bounding box center [866, 475] width 328 height 17
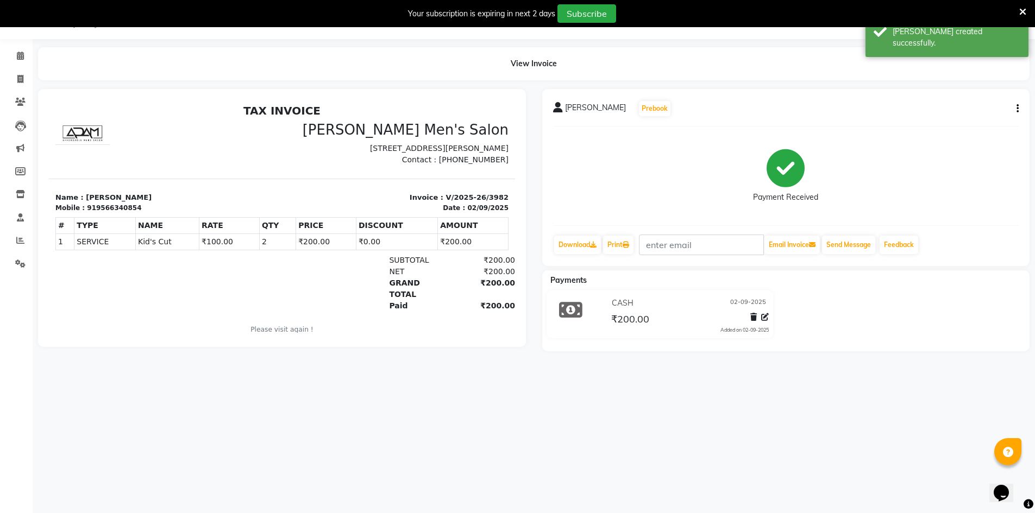
click at [31, 98] on div at bounding box center [282, 220] width 504 height 262
click at [21, 84] on span at bounding box center [20, 79] width 19 height 12
select select "6913"
select select "service"
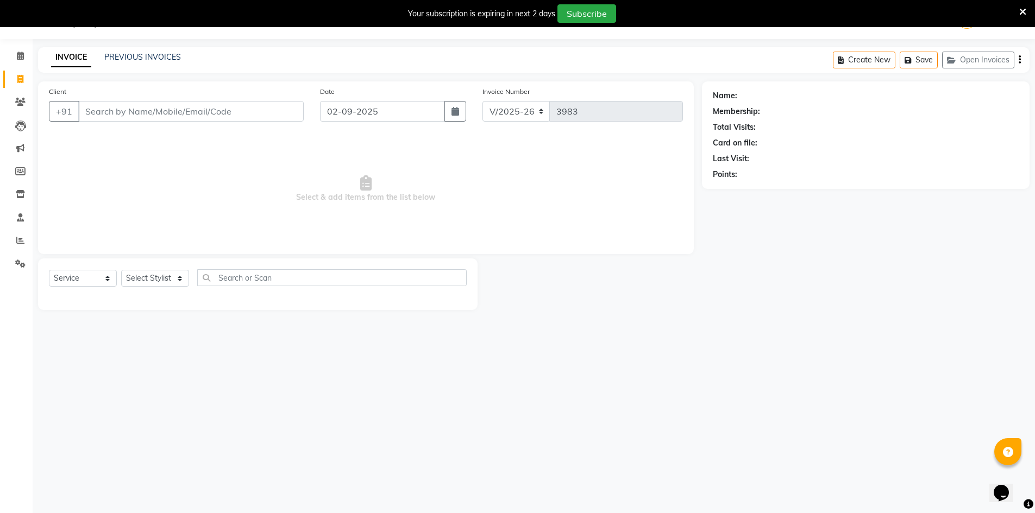
click at [130, 111] on input "Client" at bounding box center [190, 111] width 225 height 21
click at [143, 52] on link "PREVIOUS INVOICES" at bounding box center [142, 57] width 77 height 10
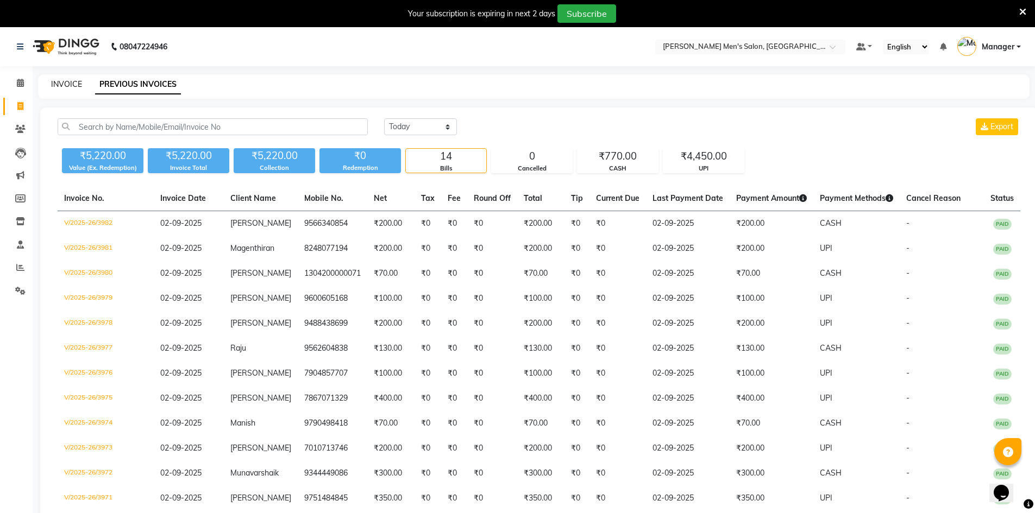
click at [68, 84] on link "INVOICE" at bounding box center [66, 84] width 31 height 10
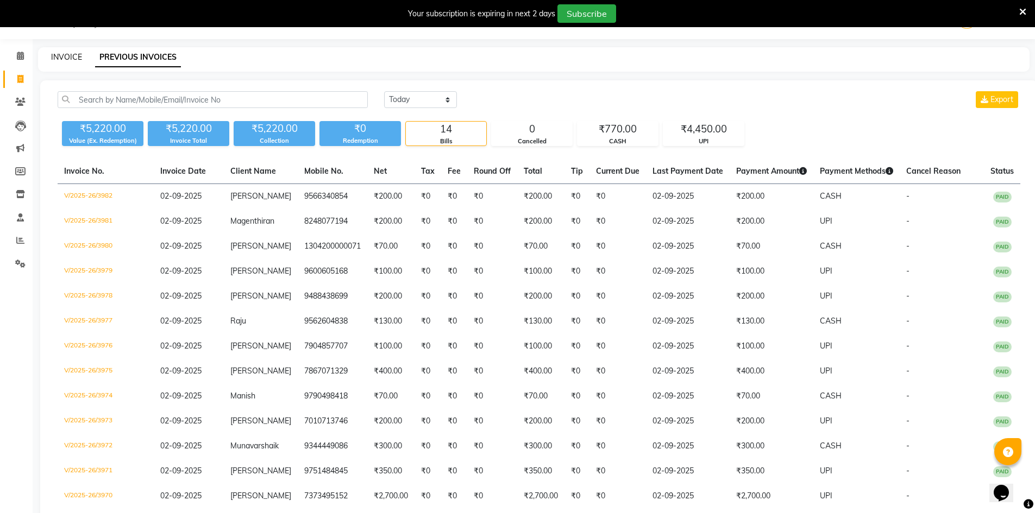
select select "6913"
select select "service"
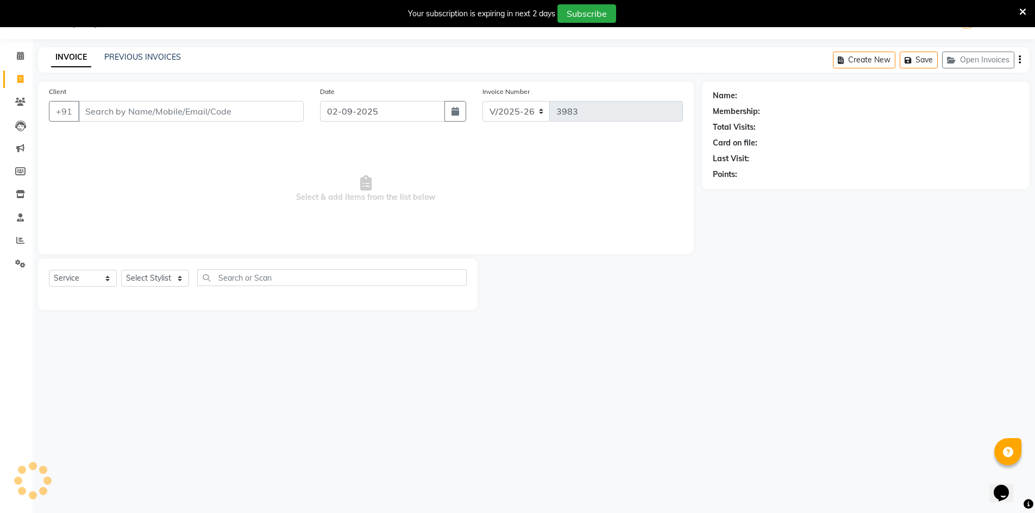
scroll to position [0, 0]
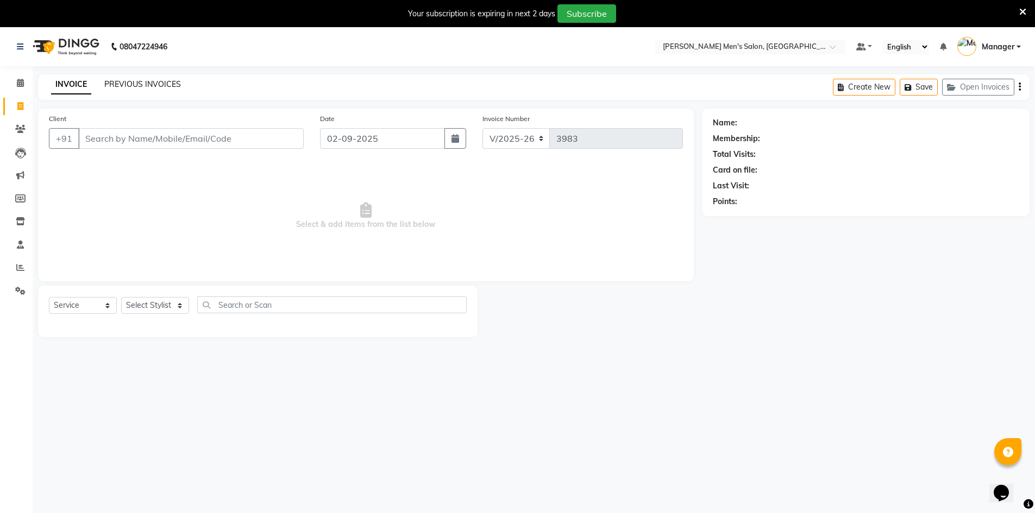
click at [115, 88] on link "PREVIOUS INVOICES" at bounding box center [142, 84] width 77 height 10
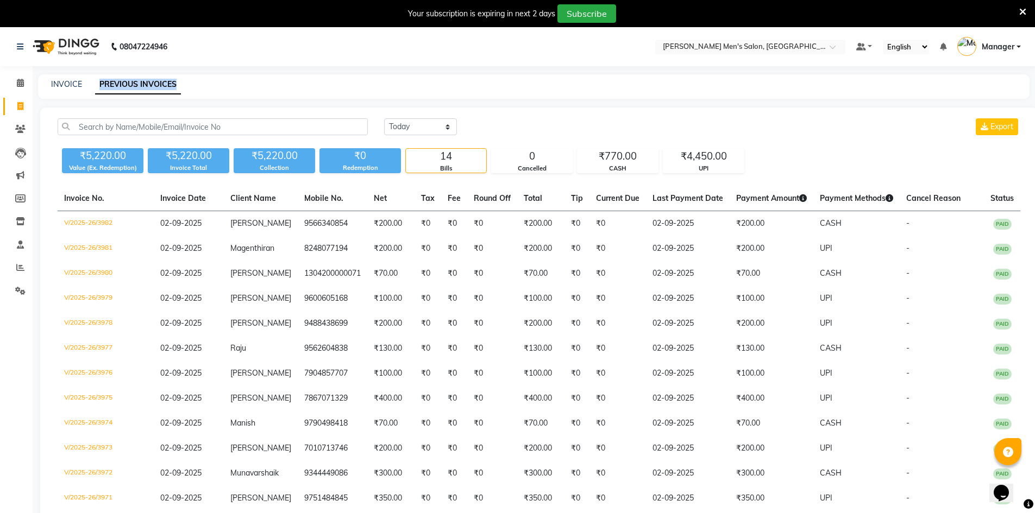
drag, startPoint x: 97, startPoint y: 82, endPoint x: 193, endPoint y: 90, distance: 96.0
click at [193, 90] on div "INVOICE PREVIOUS INVOICES" at bounding box center [533, 86] width 991 height 24
click at [200, 87] on div "INVOICE PREVIOUS INVOICES" at bounding box center [527, 84] width 978 height 11
click at [58, 84] on link "INVOICE" at bounding box center [66, 84] width 31 height 10
select select "service"
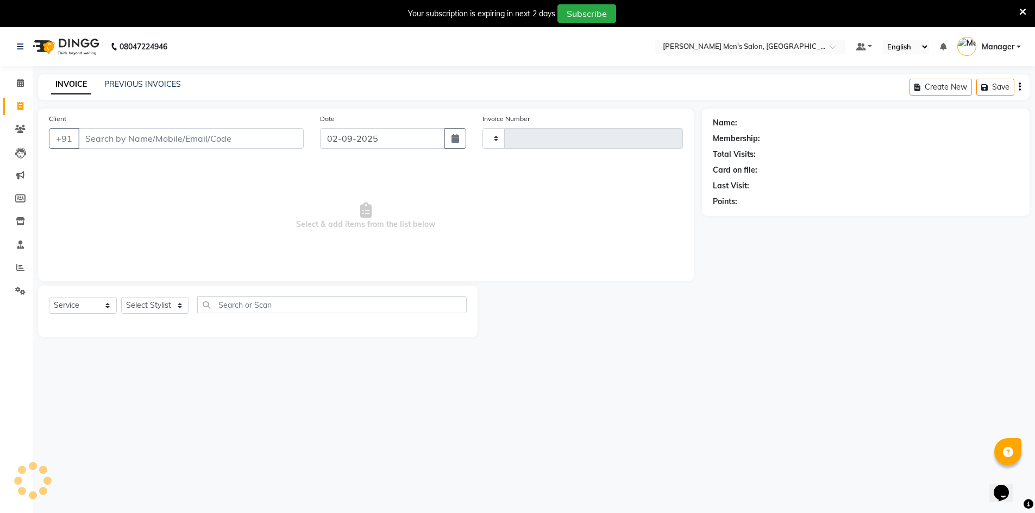
scroll to position [27, 0]
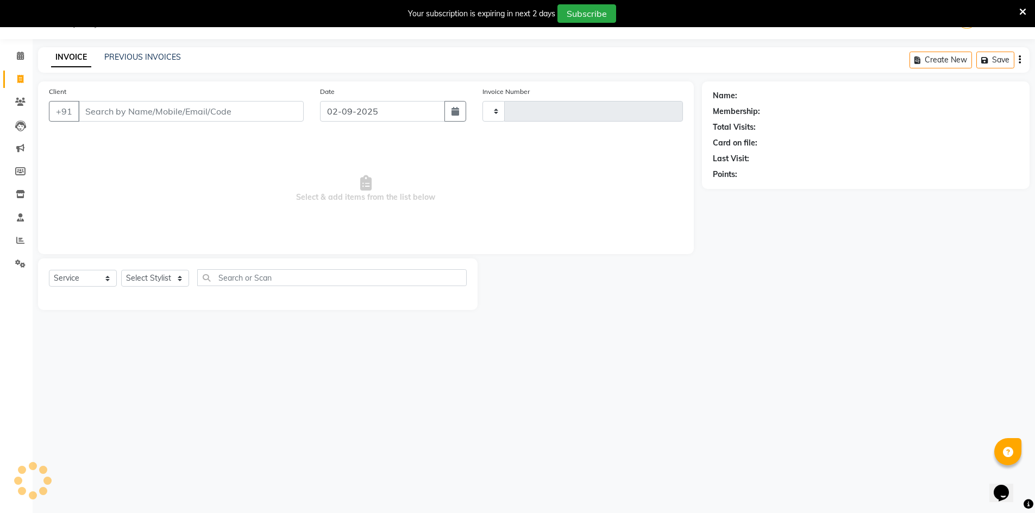
type input "3983"
select select "6913"
click at [16, 61] on span at bounding box center [20, 56] width 19 height 12
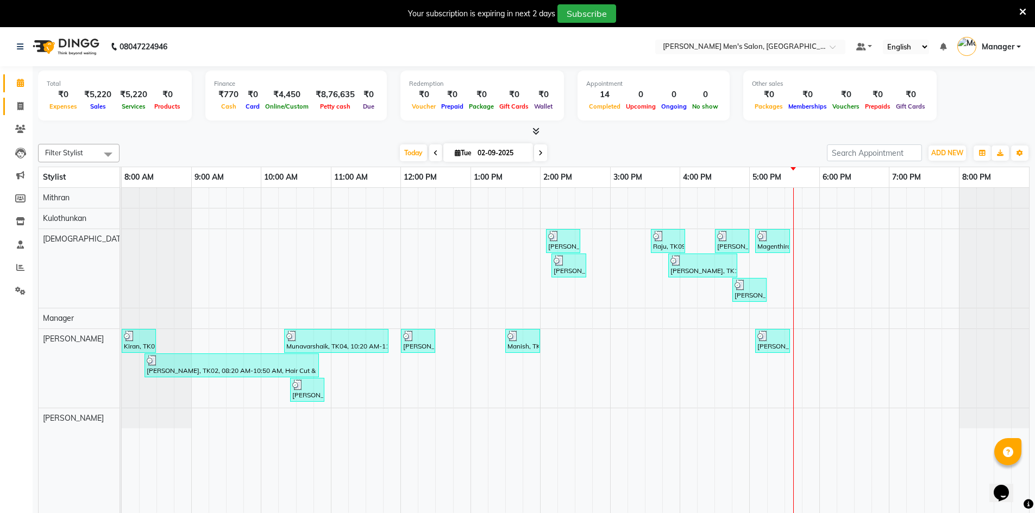
click at [10, 103] on link "Invoice" at bounding box center [16, 107] width 26 height 18
select select "6913"
select select "service"
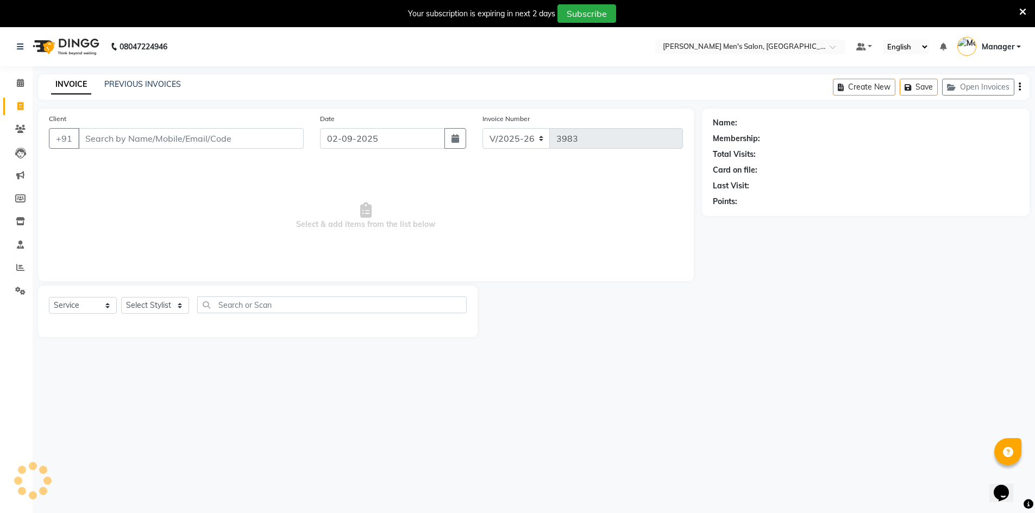
click at [140, 71] on div "08047224946 Select Location × [PERSON_NAME] Men's Salon, [PERSON_NAME] Default …" at bounding box center [517, 283] width 1035 height 513
click at [139, 80] on link "PREVIOUS INVOICES" at bounding box center [142, 84] width 77 height 10
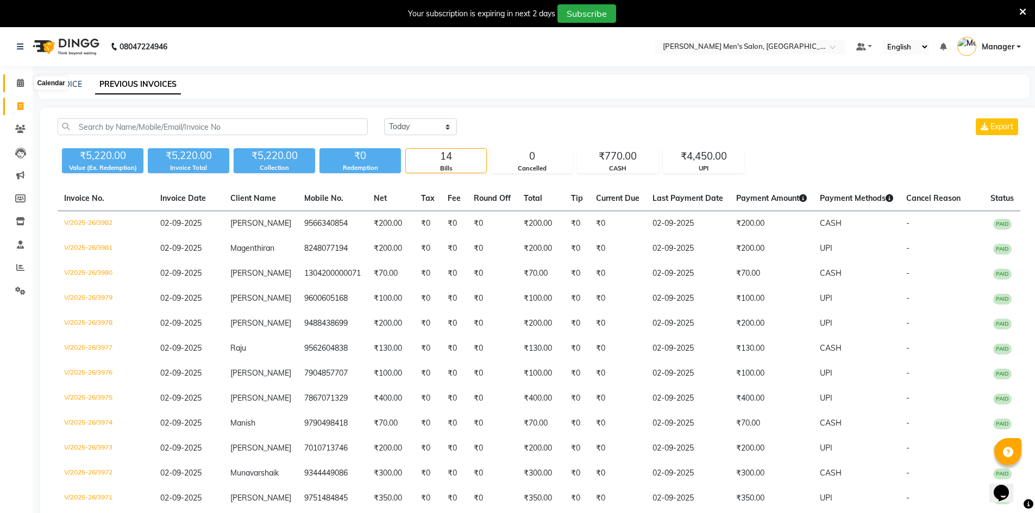
click at [23, 79] on icon at bounding box center [20, 83] width 7 height 8
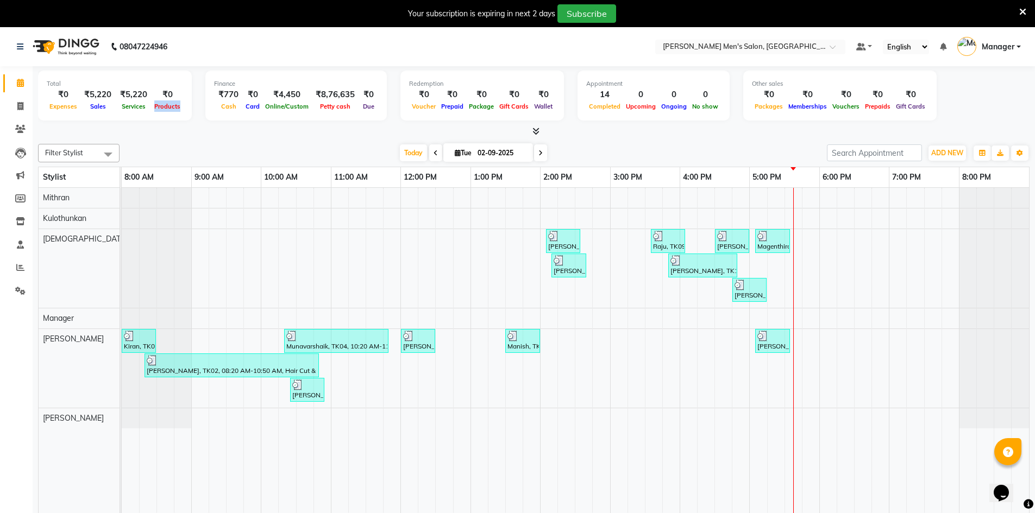
drag, startPoint x: 154, startPoint y: 104, endPoint x: 186, endPoint y: 112, distance: 33.6
click at [186, 112] on div "Total ₹0 Expenses ₹5,220 Sales ₹5,220 Services ₹0 Products" at bounding box center [115, 96] width 154 height 50
click at [183, 120] on div "Total ₹0 Expenses ₹5,220 Sales ₹5,220 Services ₹0 Products" at bounding box center [115, 96] width 154 height 50
click at [17, 266] on icon at bounding box center [20, 267] width 8 height 8
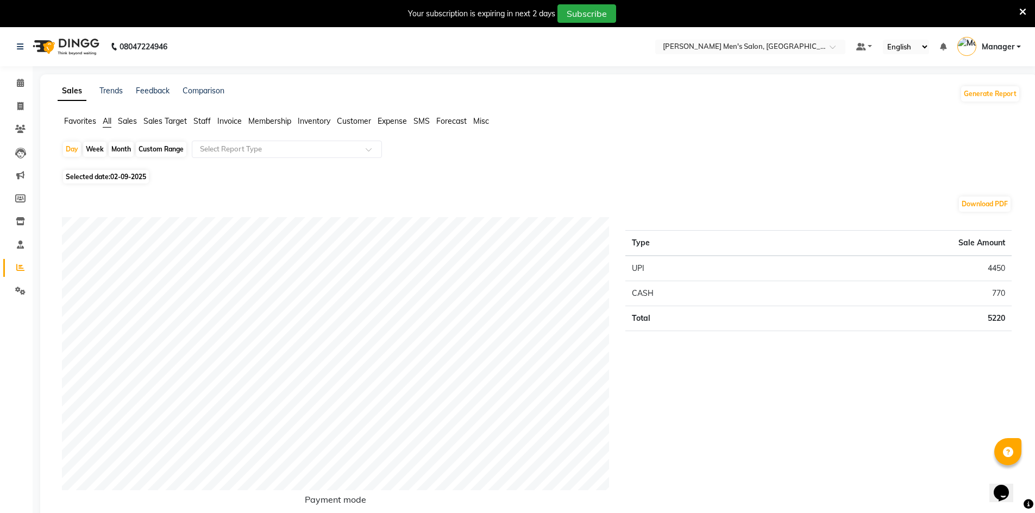
click at [231, 122] on span "Invoice" at bounding box center [229, 121] width 24 height 10
click at [224, 151] on input "text" at bounding box center [276, 149] width 156 height 11
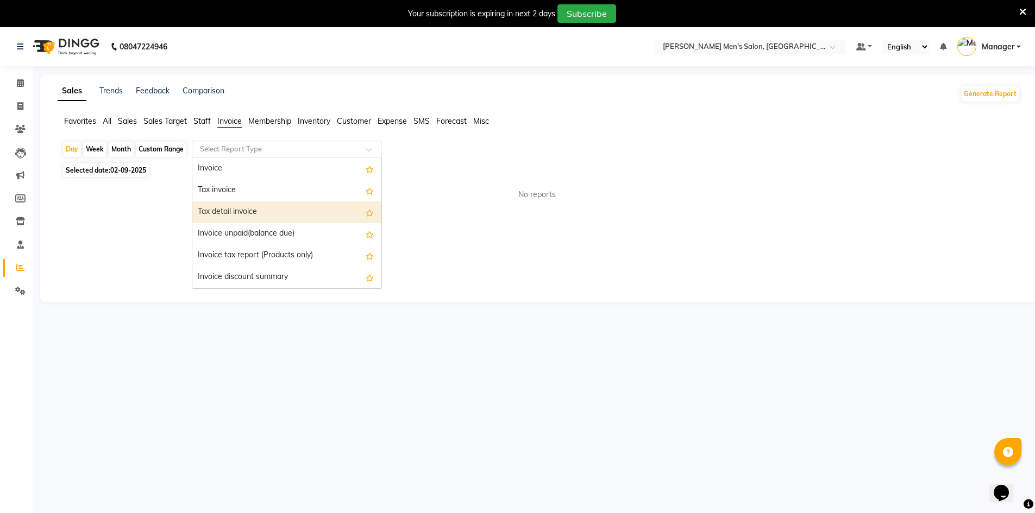
click at [122, 148] on div "Month" at bounding box center [121, 149] width 25 height 15
select select "9"
select select "2025"
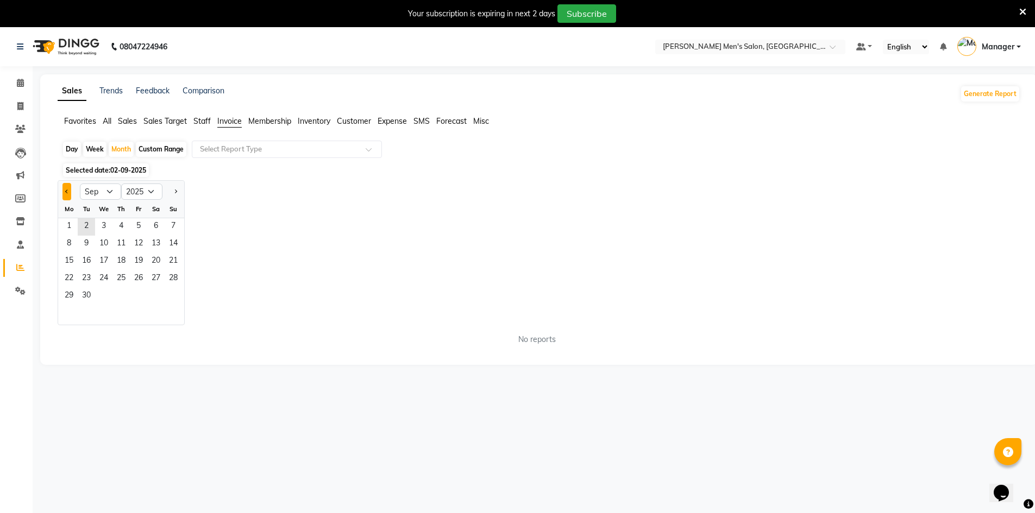
click at [70, 189] on button "Previous month" at bounding box center [66, 191] width 9 height 17
select select "8"
click at [140, 224] on span "1" at bounding box center [138, 226] width 17 height 17
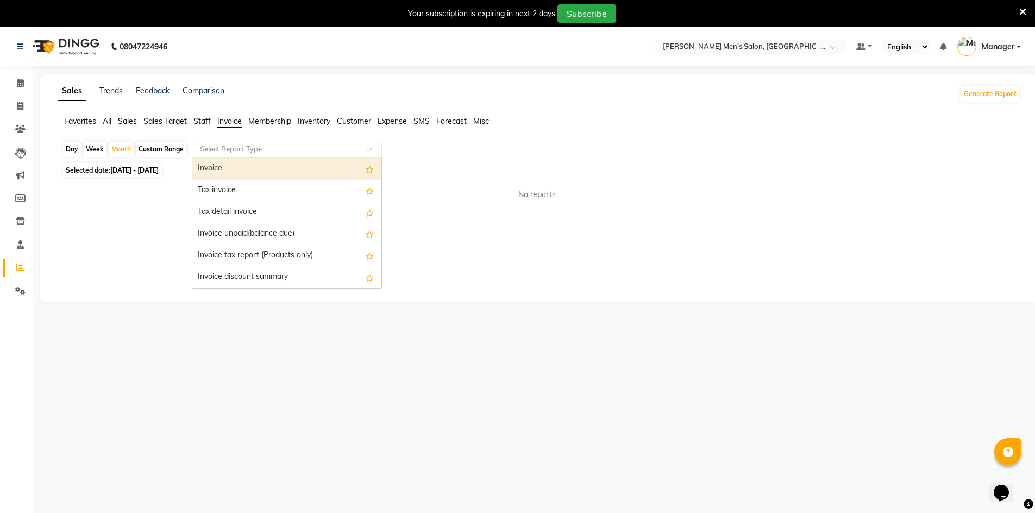
click at [216, 157] on div "Select Report Type" at bounding box center [287, 149] width 190 height 17
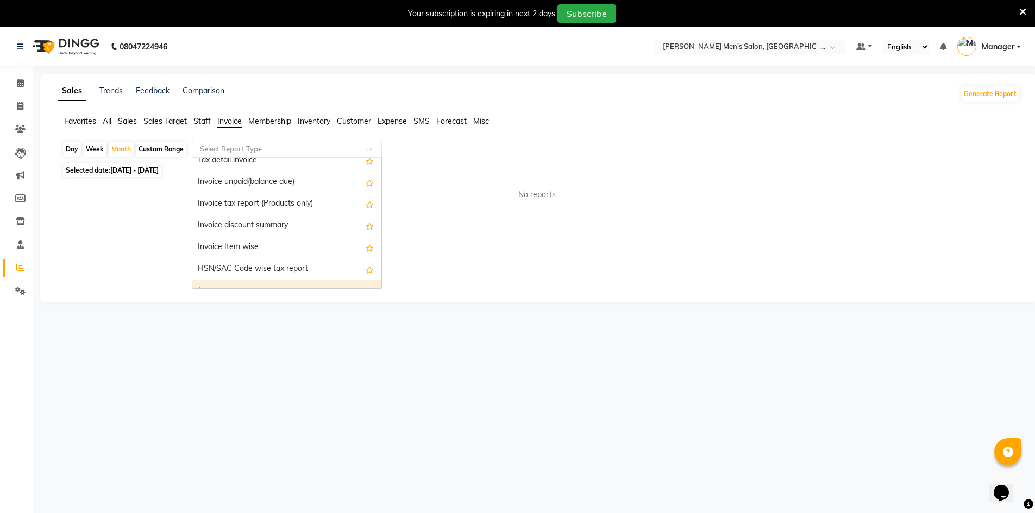
scroll to position [33, 0]
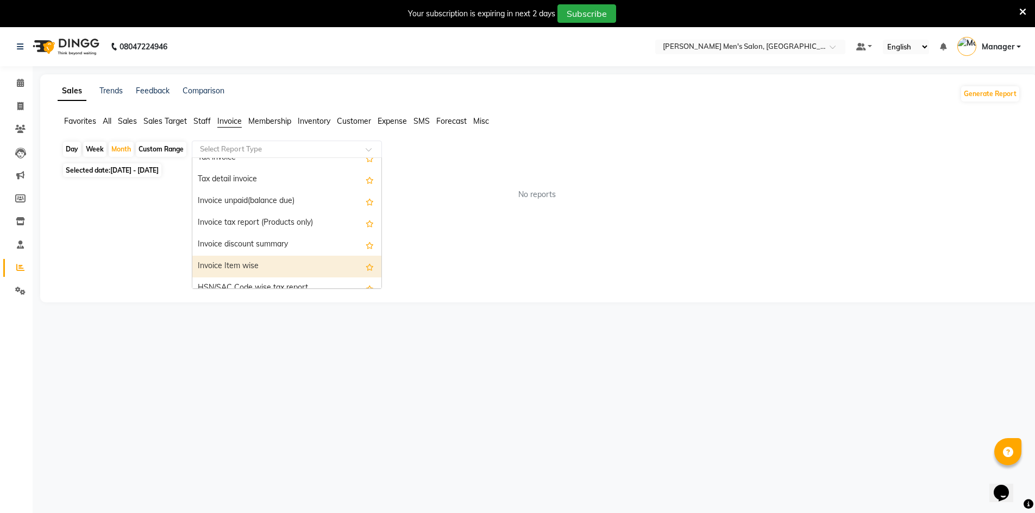
click at [247, 266] on div "Invoice Item wise" at bounding box center [286, 267] width 189 height 22
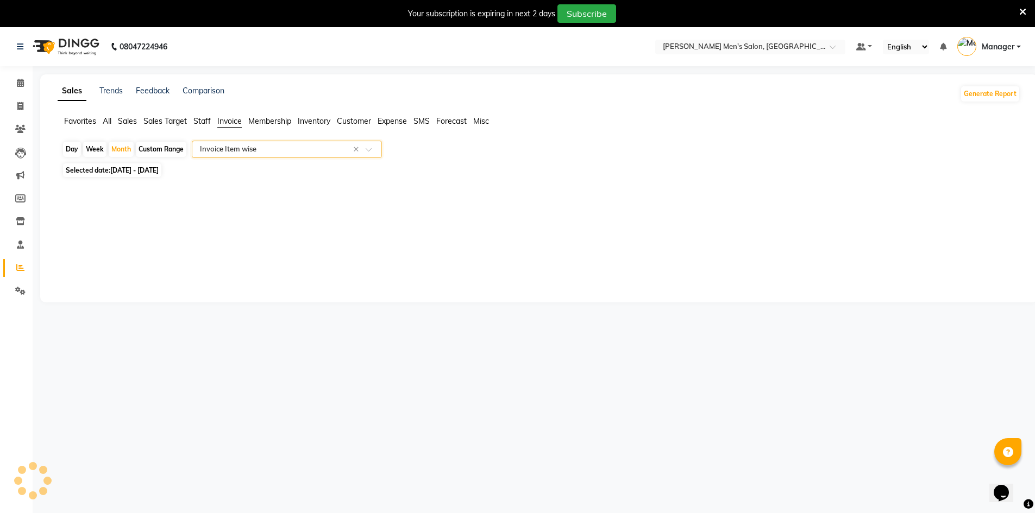
select select "full_report"
select select "csv"
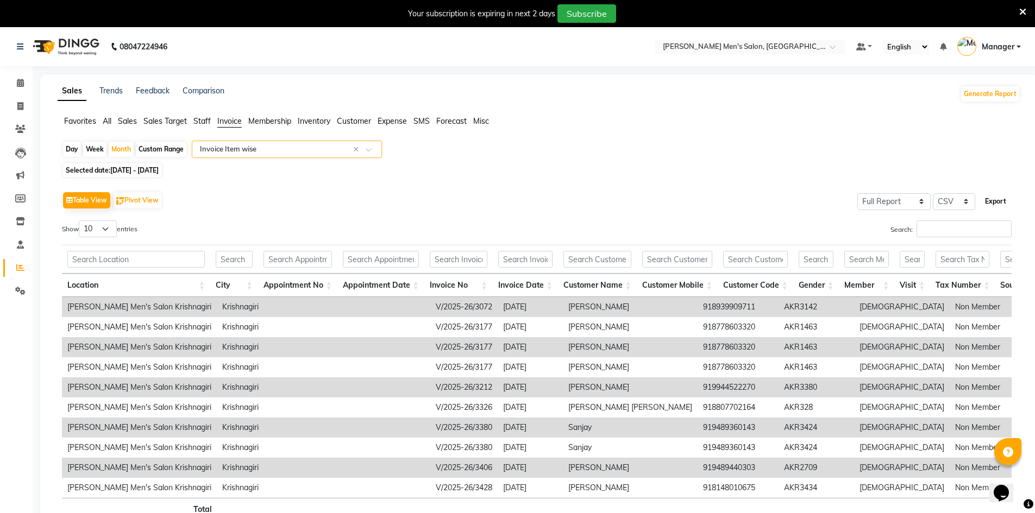
click at [986, 203] on button "Export" at bounding box center [995, 201] width 30 height 18
click at [20, 106] on icon at bounding box center [20, 106] width 6 height 8
select select "service"
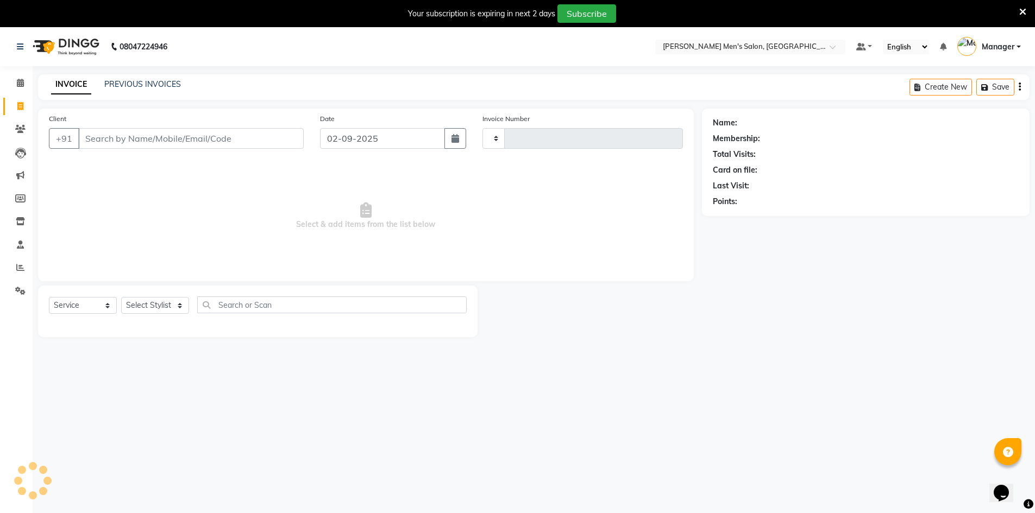
type input "3983"
select select "6913"
click at [227, 141] on input "Client" at bounding box center [190, 138] width 225 height 21
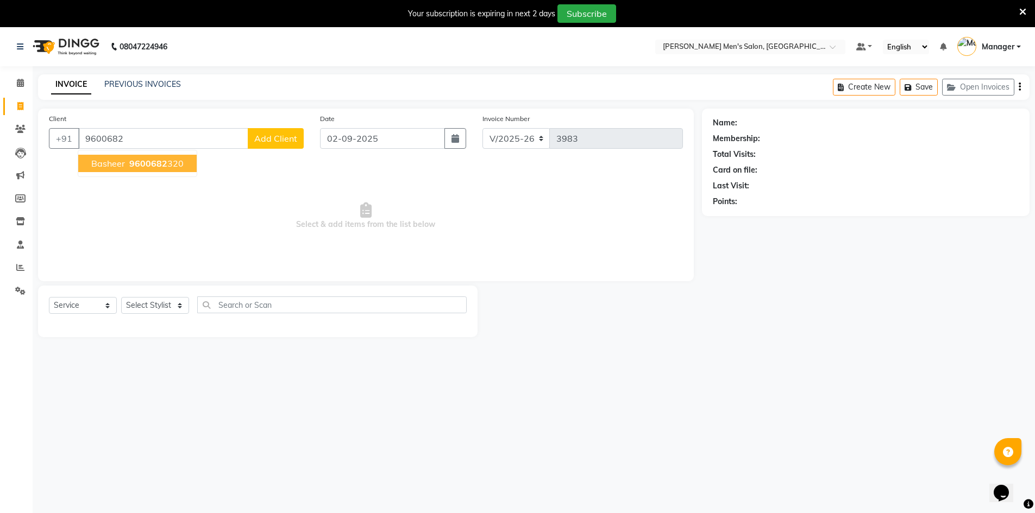
click at [139, 165] on span "9600682" at bounding box center [148, 163] width 38 height 11
type input "9600682320"
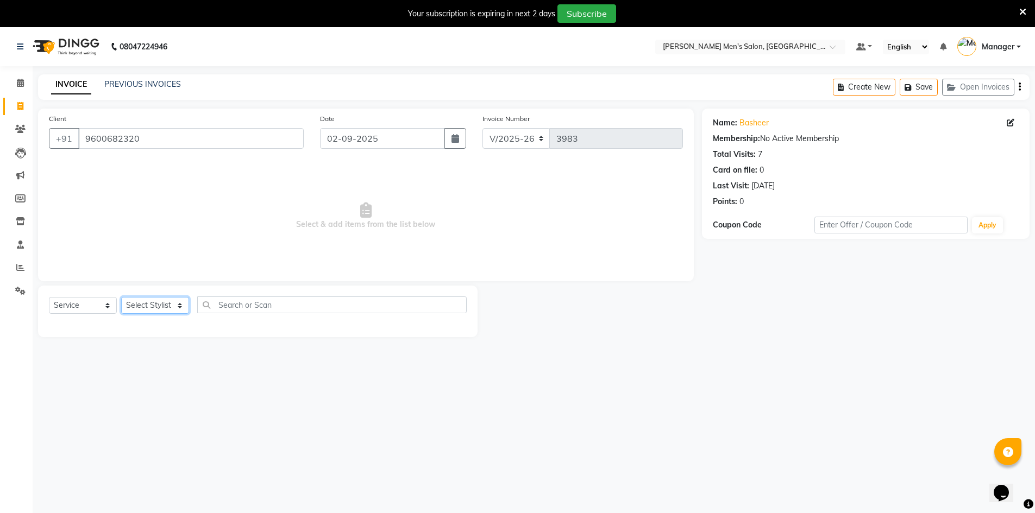
drag, startPoint x: 169, startPoint y: 300, endPoint x: 168, endPoint y: 306, distance: 6.2
click at [169, 300] on select "Select Stylist [PERSON_NAME] Manager [PERSON_NAME] [PERSON_NAME]" at bounding box center [155, 305] width 68 height 17
select select "65604"
click at [121, 297] on select "Select Stylist [PERSON_NAME] Manager [PERSON_NAME] [PERSON_NAME]" at bounding box center [155, 305] width 68 height 17
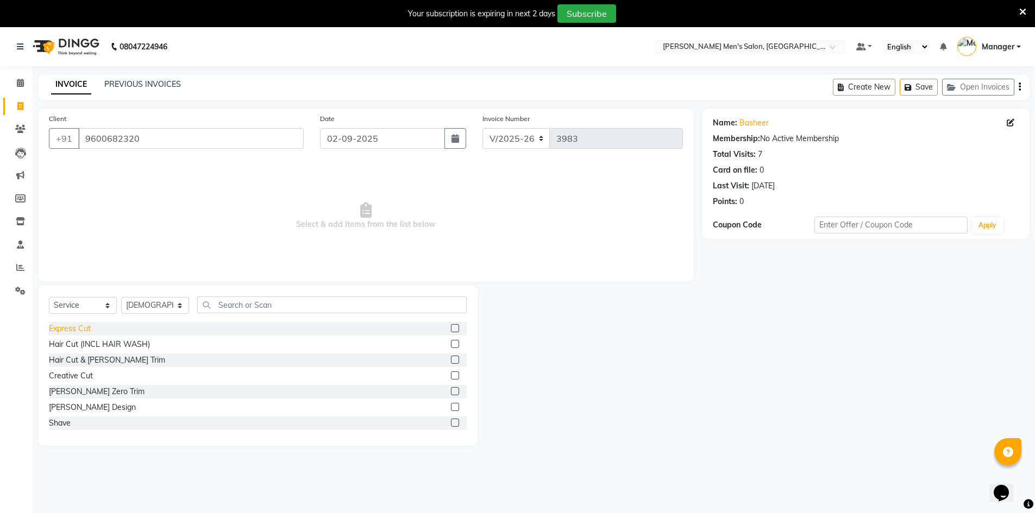
click at [74, 333] on div "Express Cut" at bounding box center [70, 328] width 42 height 11
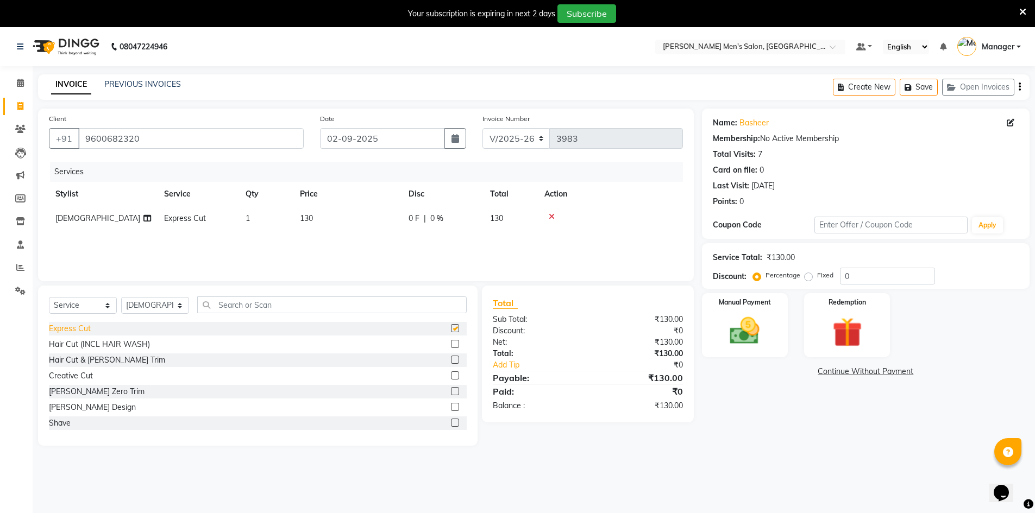
checkbox input "false"
click at [739, 330] on img at bounding box center [745, 330] width 50 height 35
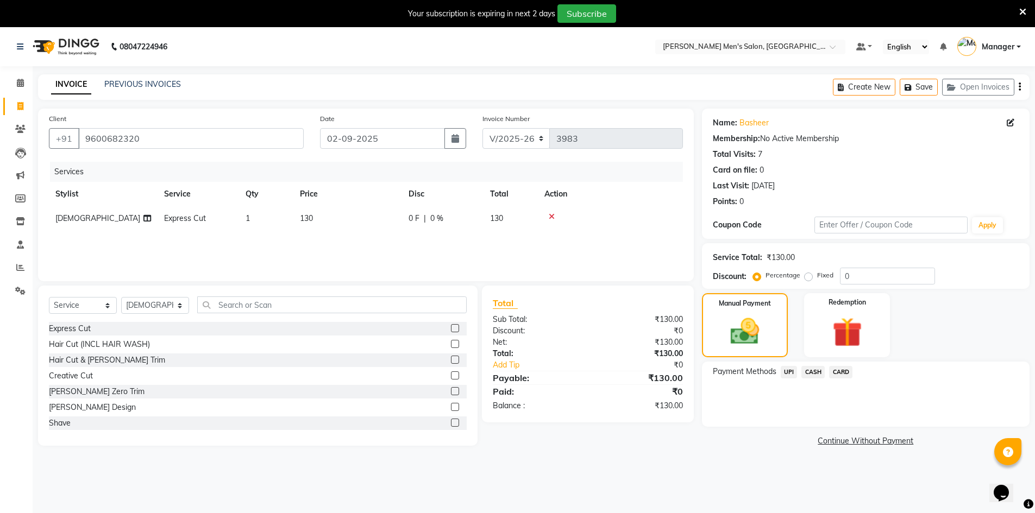
click at [818, 372] on span "CASH" at bounding box center [812, 372] width 23 height 12
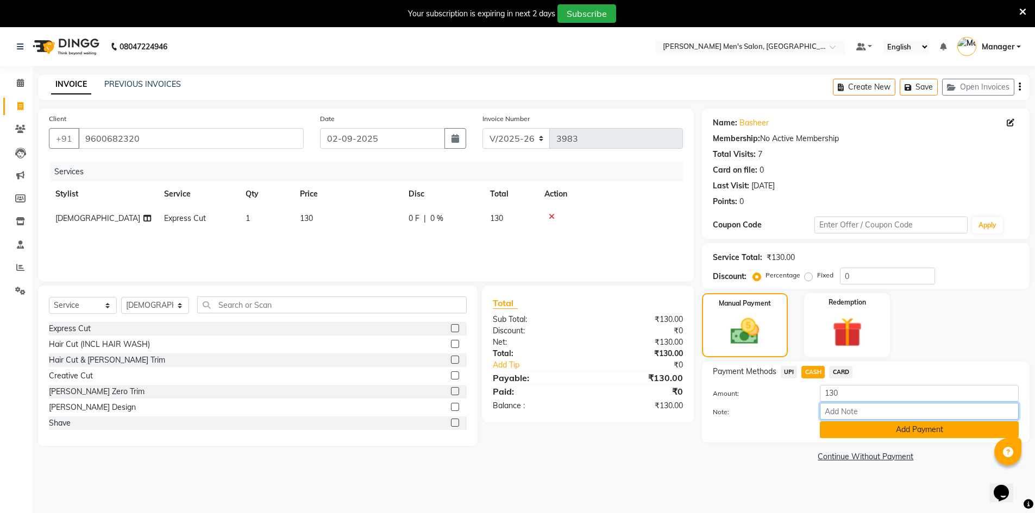
click at [839, 416] on input "Note:" at bounding box center [919, 411] width 199 height 17
click at [840, 428] on button "Add Payment" at bounding box center [919, 430] width 199 height 17
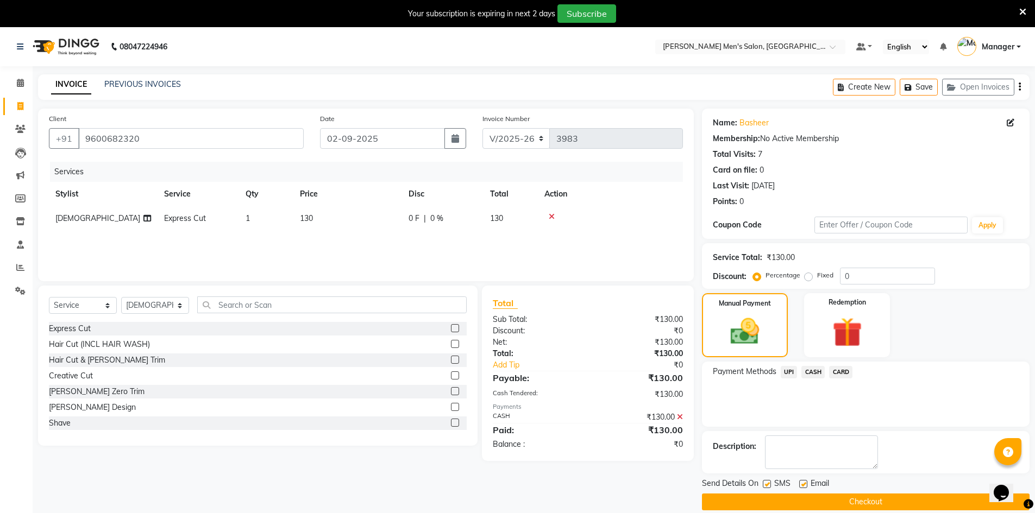
click at [822, 497] on button "Checkout" at bounding box center [866, 502] width 328 height 17
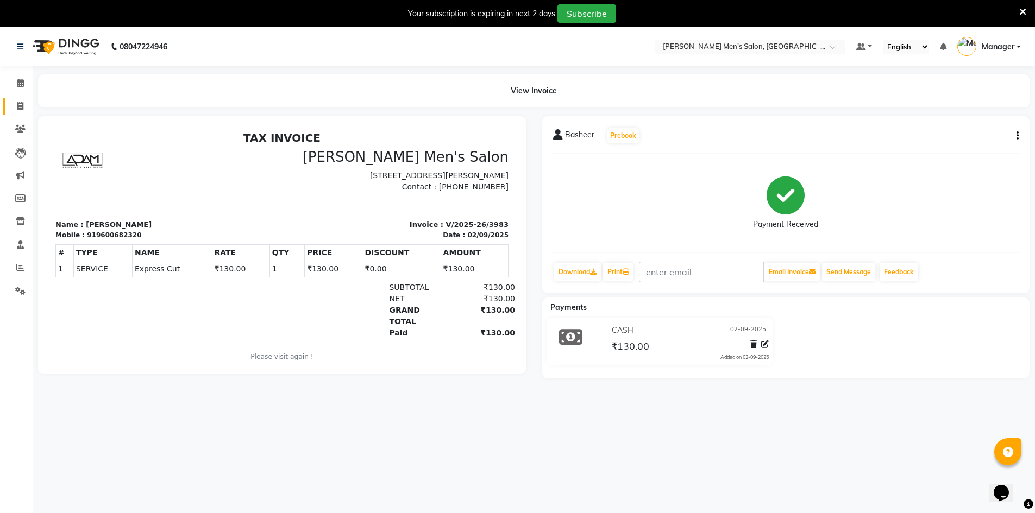
click at [18, 101] on span at bounding box center [20, 106] width 19 height 12
select select "service"
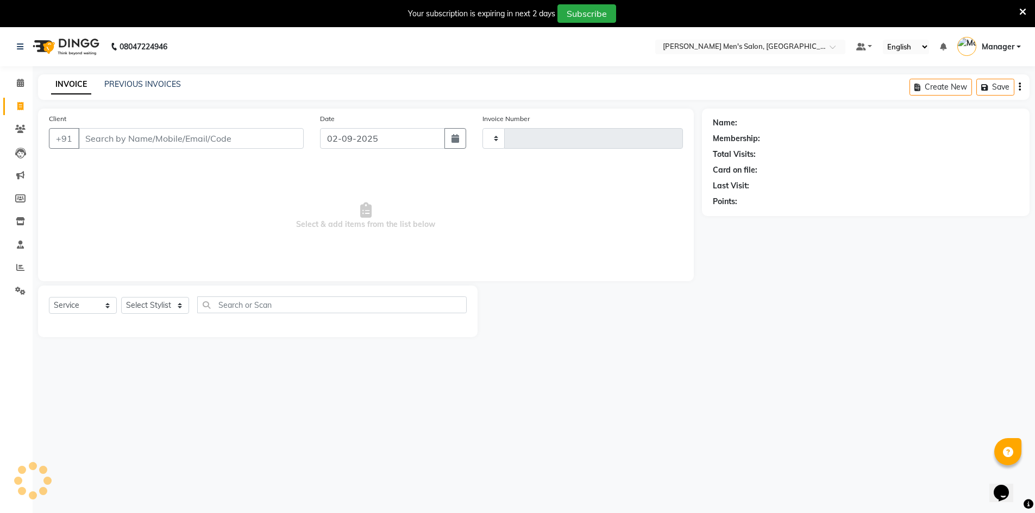
type input "3984"
select select "6913"
click at [121, 87] on link "PREVIOUS INVOICES" at bounding box center [142, 84] width 77 height 10
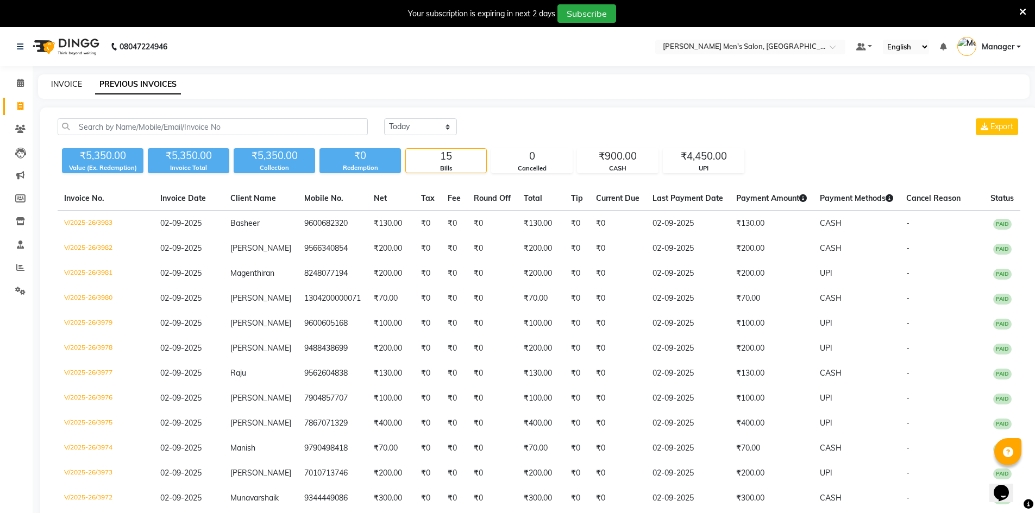
click at [68, 86] on link "INVOICE" at bounding box center [66, 84] width 31 height 10
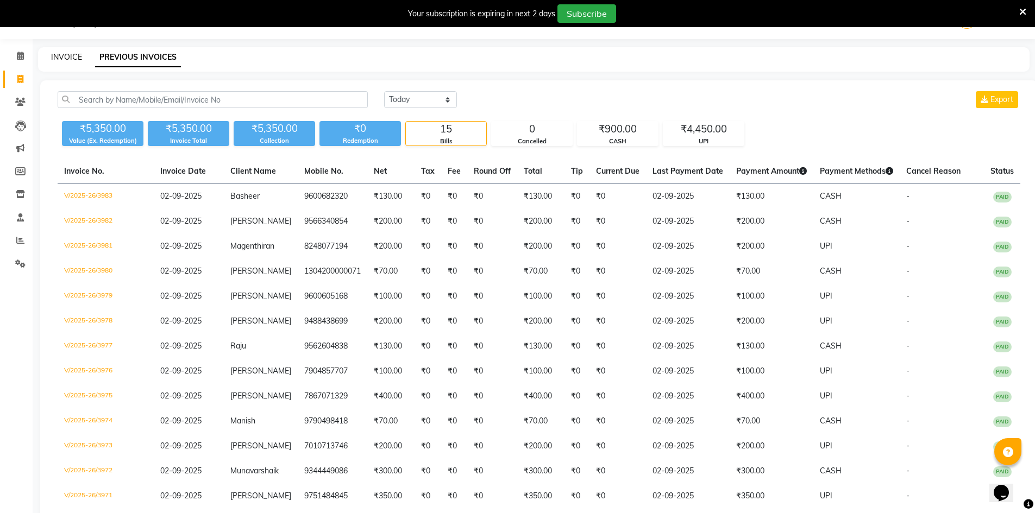
select select "6913"
select select "service"
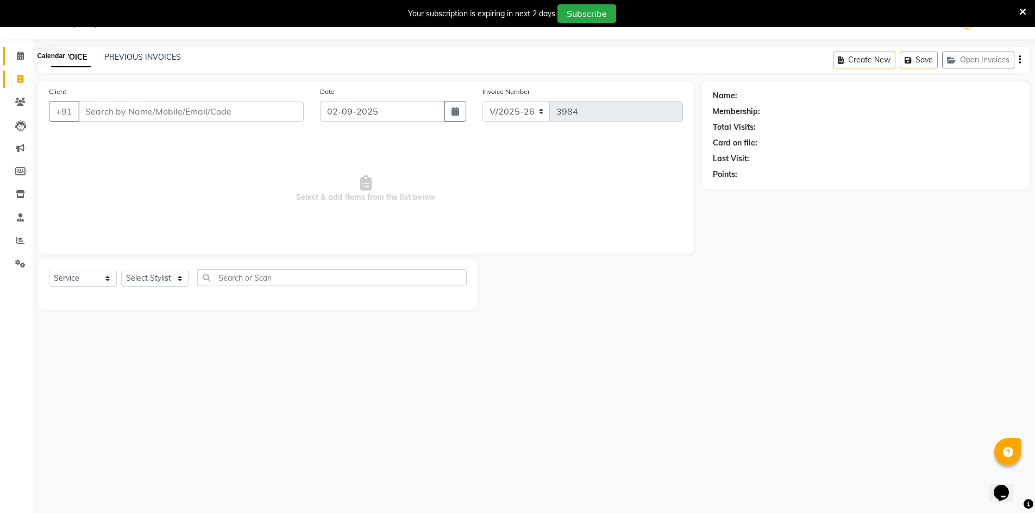
click at [24, 57] on icon at bounding box center [20, 56] width 7 height 8
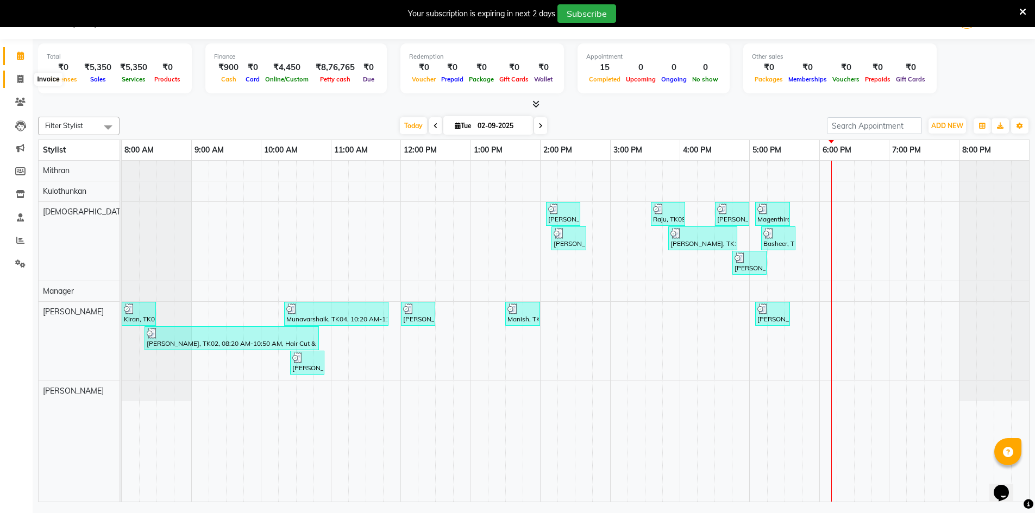
click at [23, 77] on icon at bounding box center [20, 79] width 6 height 8
select select "service"
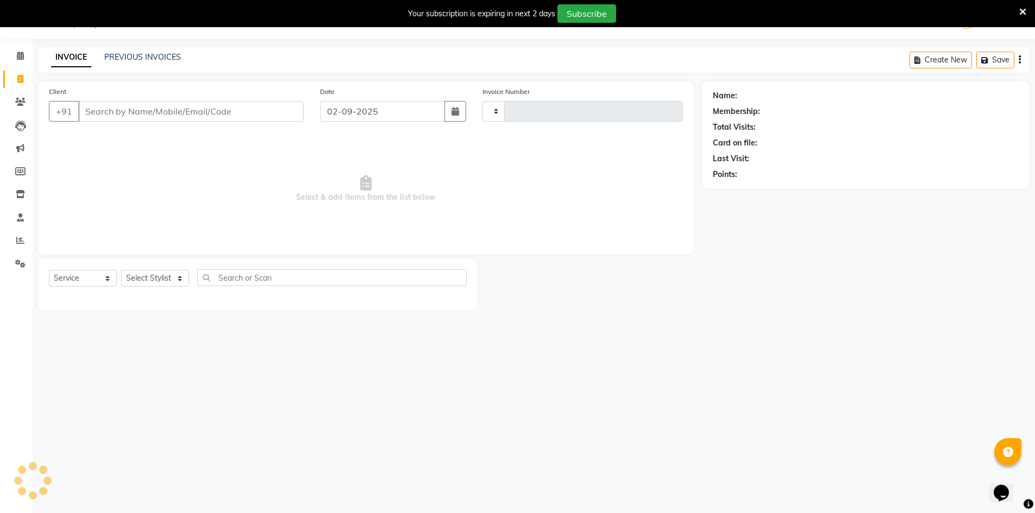
type input "3984"
select select "6913"
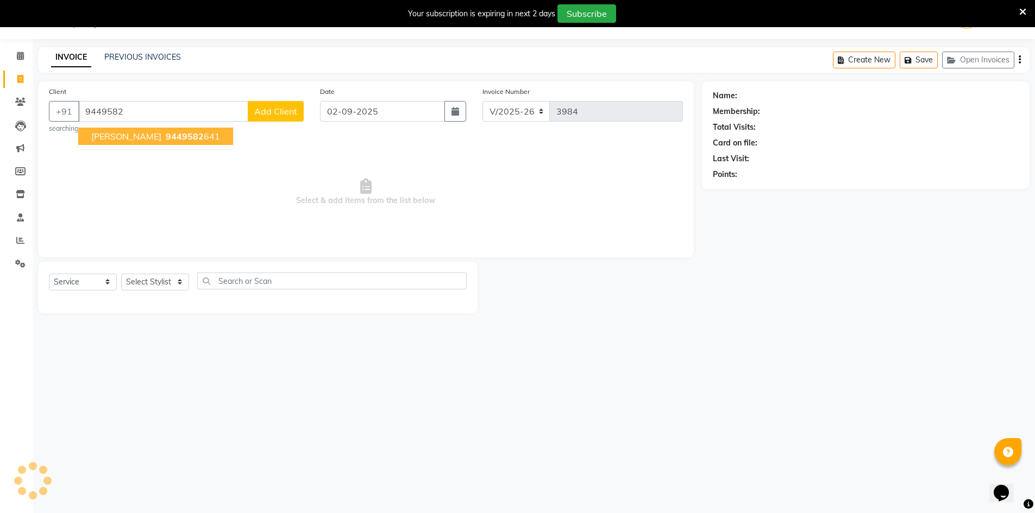
click at [166, 136] on span "9449582" at bounding box center [185, 136] width 38 height 11
type input "9449582641"
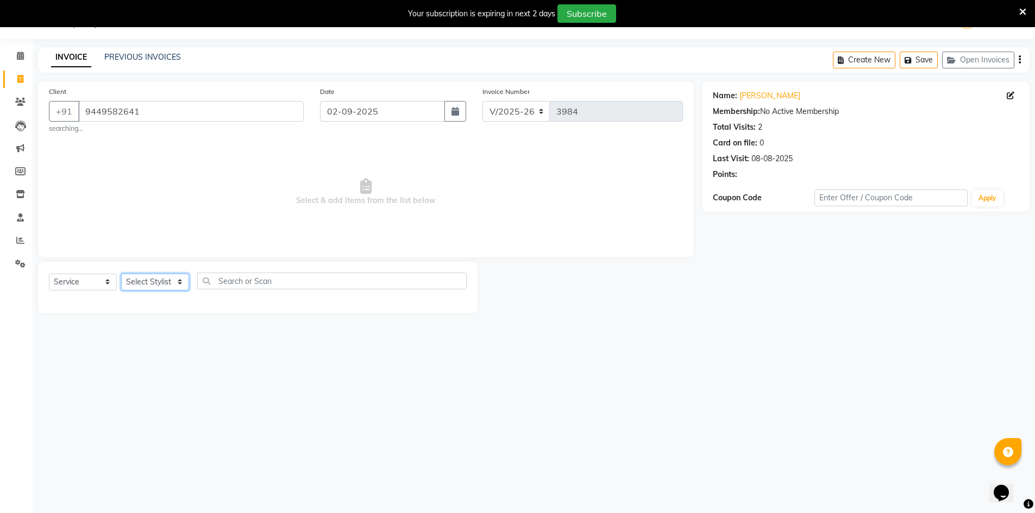
click at [166, 284] on select "Select Stylist [PERSON_NAME] Manager [PERSON_NAME] [PERSON_NAME]" at bounding box center [155, 282] width 68 height 17
select select "70201"
click at [121, 274] on select "Select Stylist [PERSON_NAME] Manager [PERSON_NAME] [PERSON_NAME]" at bounding box center [155, 282] width 68 height 17
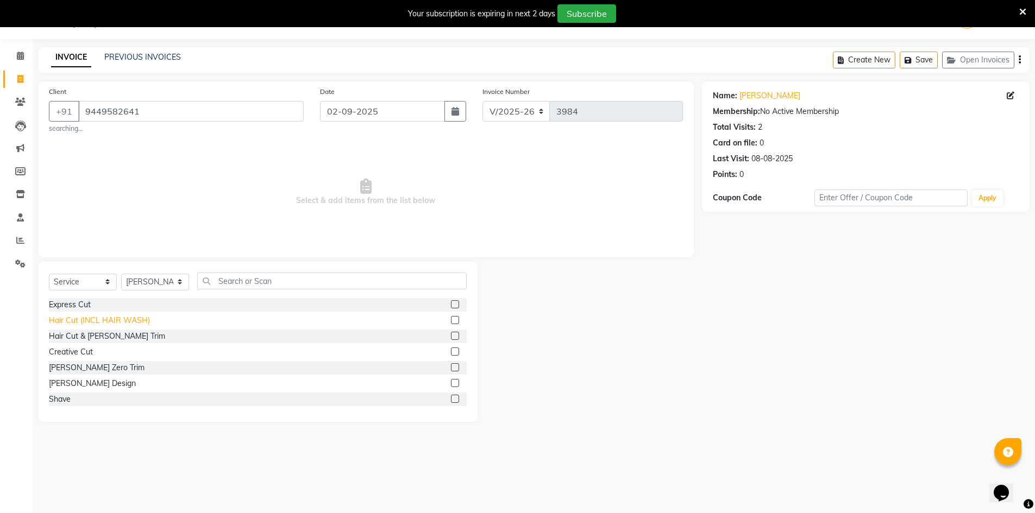
click at [80, 321] on div "Hair Cut (INCL HAIR WASH)" at bounding box center [99, 320] width 101 height 11
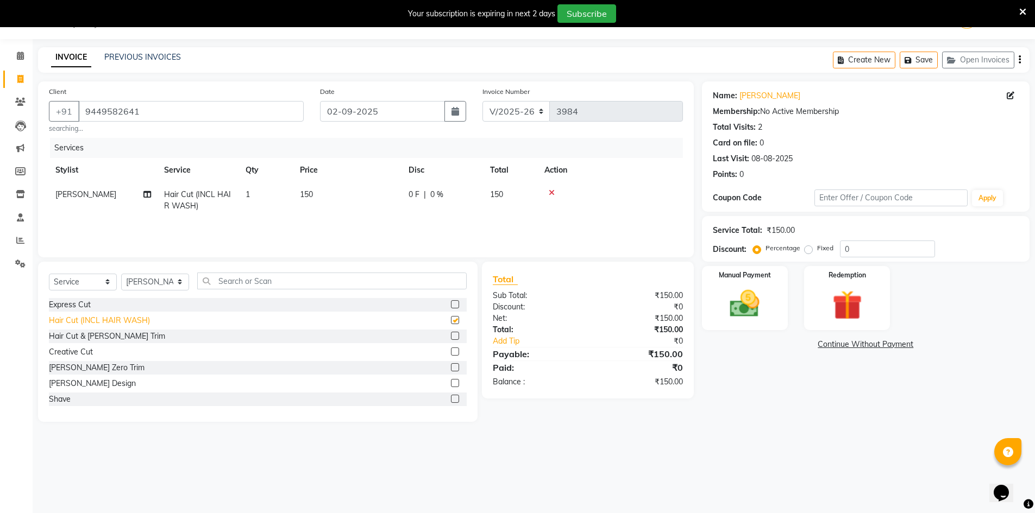
checkbox input "false"
click at [765, 299] on img at bounding box center [745, 303] width 50 height 35
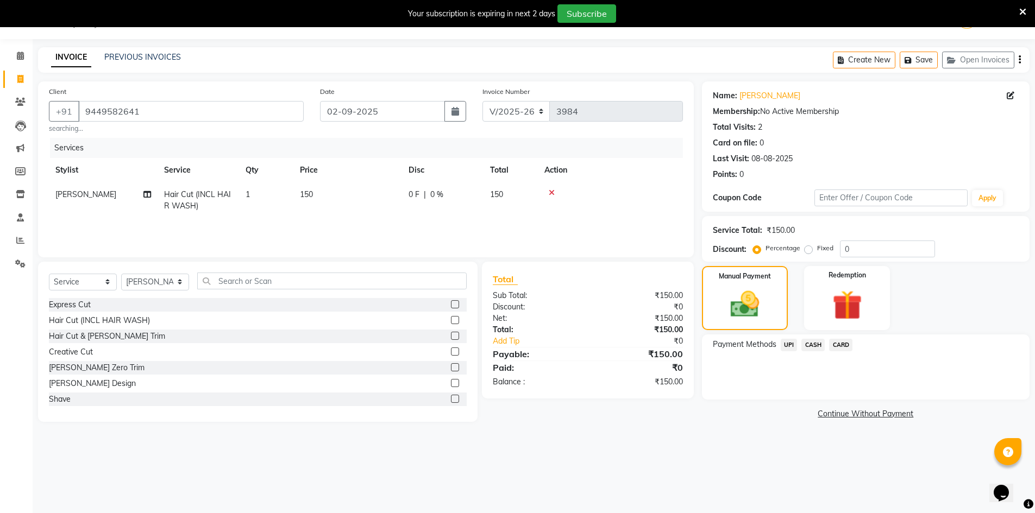
click at [787, 348] on span "UPI" at bounding box center [789, 345] width 17 height 12
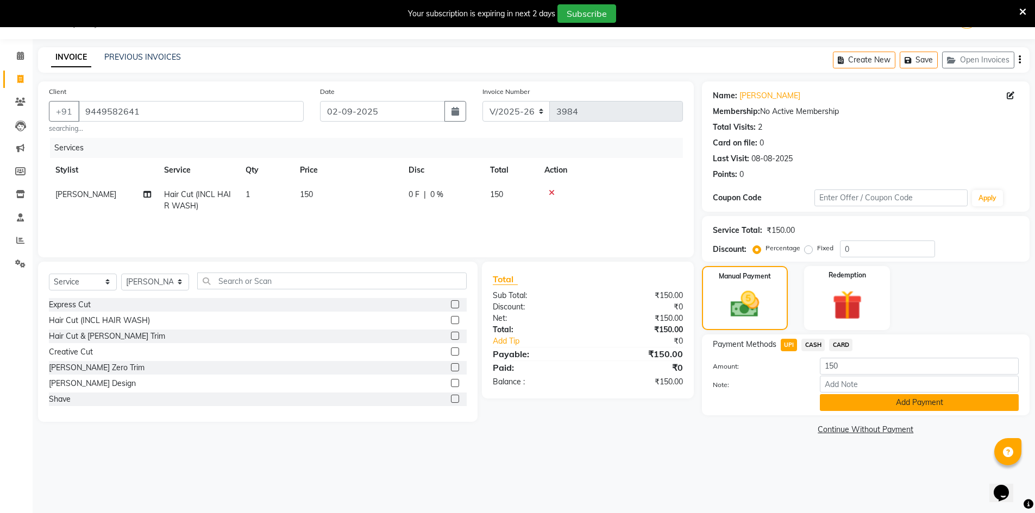
click at [839, 398] on button "Add Payment" at bounding box center [919, 402] width 199 height 17
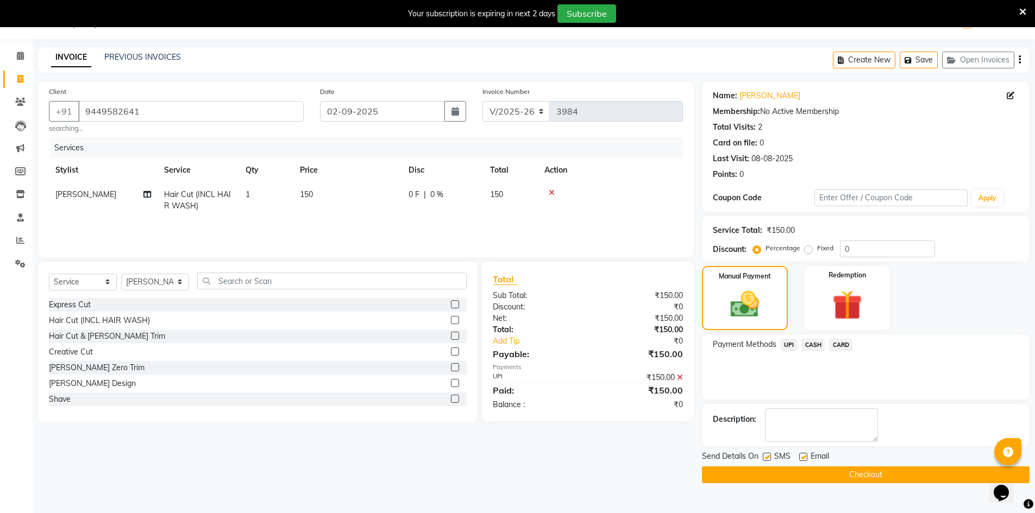
click at [857, 483] on main "INVOICE PREVIOUS INVOICES Create New Save Open Invoices Client [PHONE_NUMBER] s…" at bounding box center [534, 273] width 1002 height 452
click at [853, 477] on button "Checkout" at bounding box center [866, 475] width 328 height 17
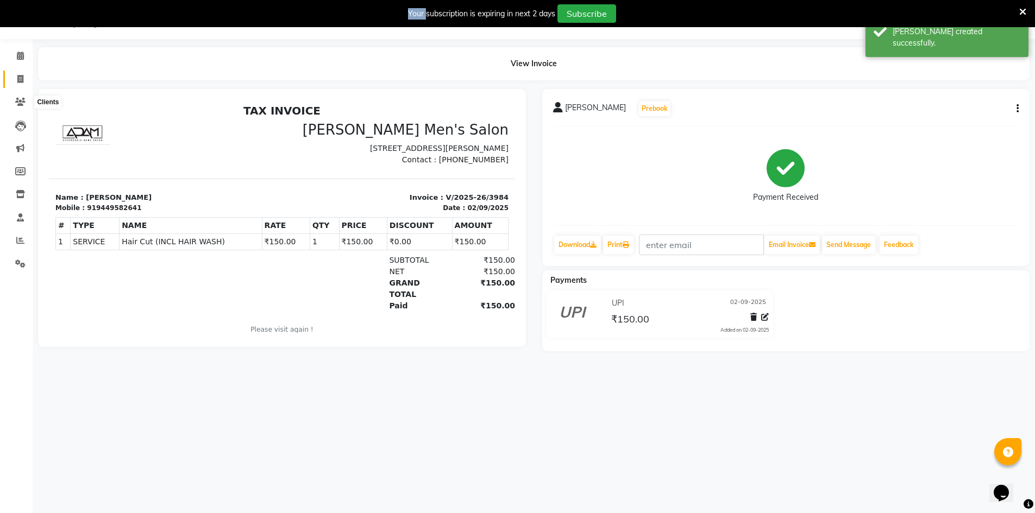
click at [16, 74] on span at bounding box center [20, 79] width 19 height 12
select select "service"
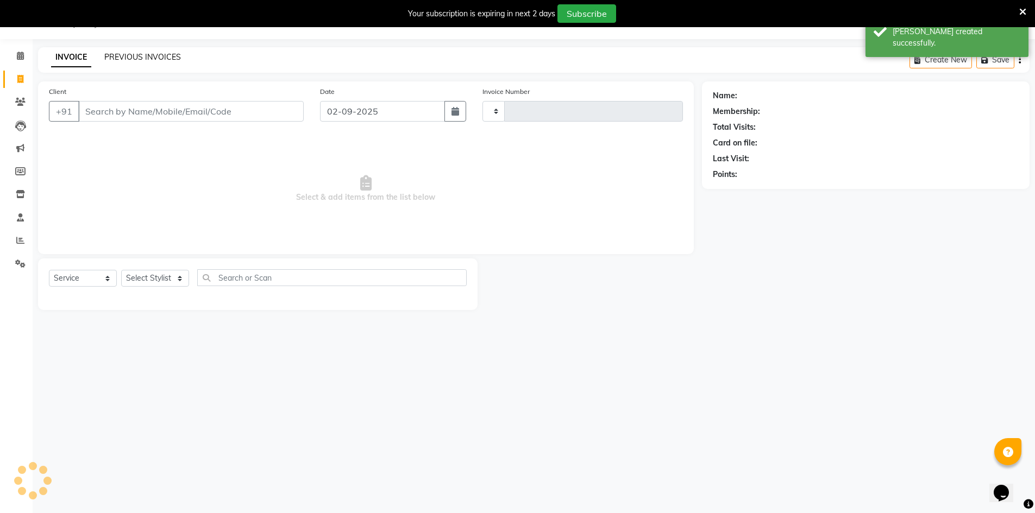
drag, startPoint x: 147, startPoint y: 47, endPoint x: 147, endPoint y: 55, distance: 7.6
click at [147, 51] on div "INVOICE PREVIOUS INVOICES Create New Save" at bounding box center [533, 60] width 991 height 26
click at [147, 55] on link "PREVIOUS INVOICES" at bounding box center [142, 57] width 77 height 10
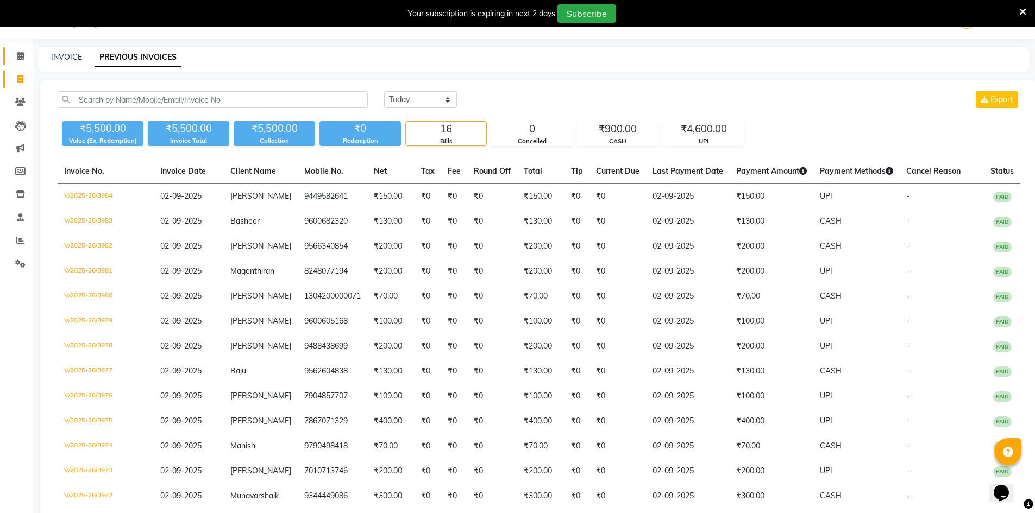
click at [22, 52] on icon at bounding box center [20, 56] width 7 height 8
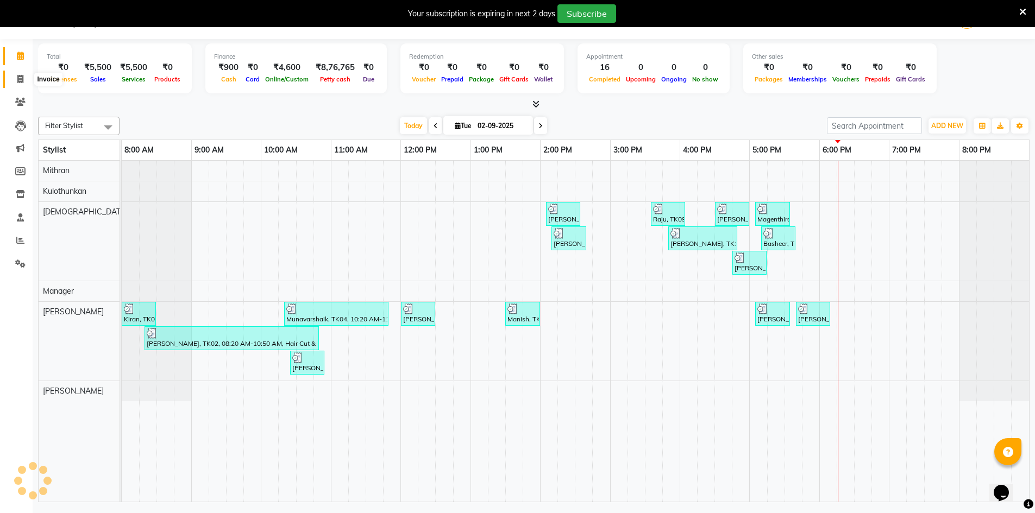
click at [14, 80] on span at bounding box center [20, 79] width 19 height 12
select select "service"
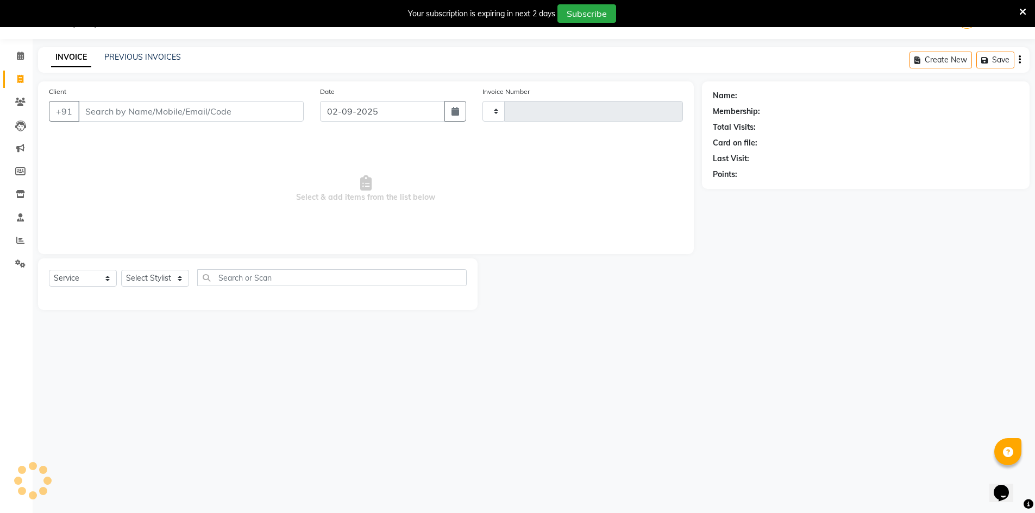
type input "3985"
select select "6913"
click at [117, 114] on input "Client" at bounding box center [190, 111] width 225 height 21
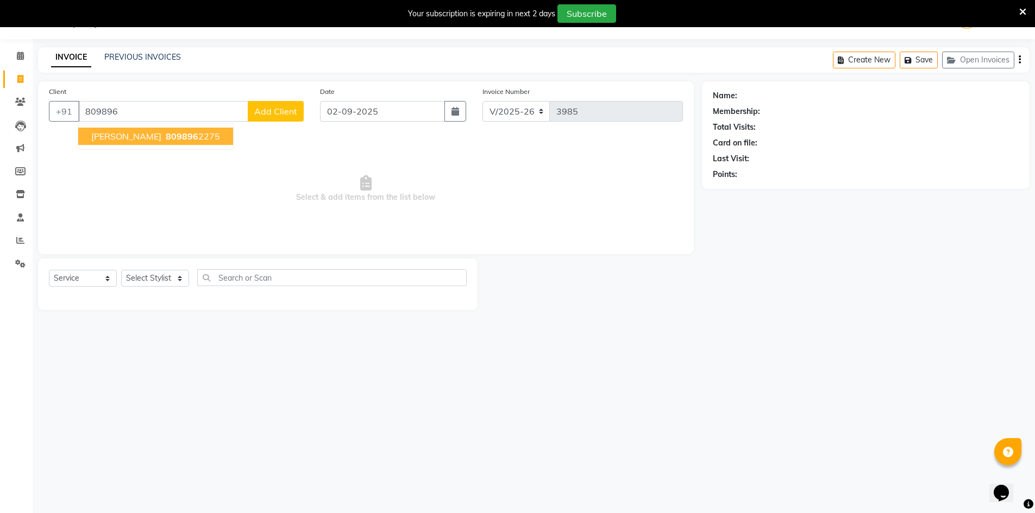
click at [166, 141] on span "809896" at bounding box center [182, 136] width 33 height 11
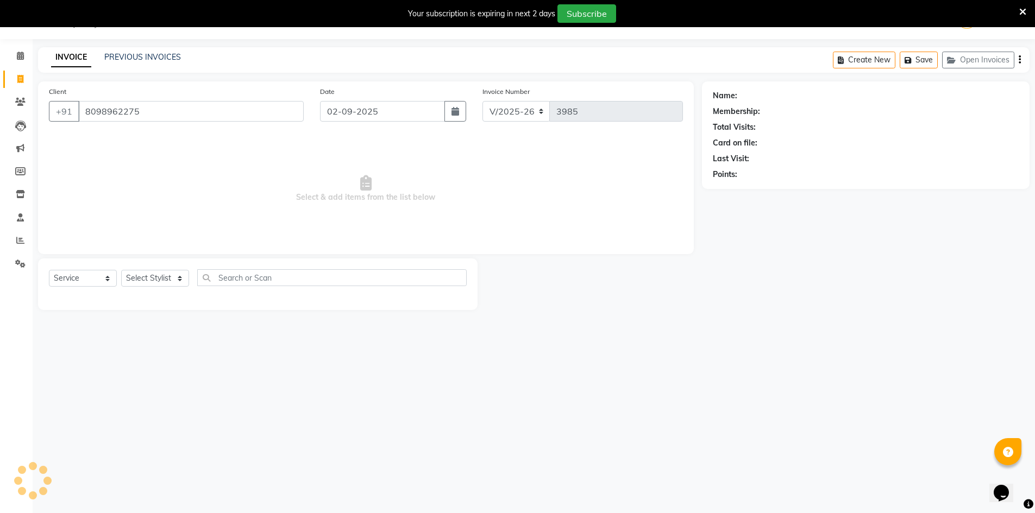
type input "8098962275"
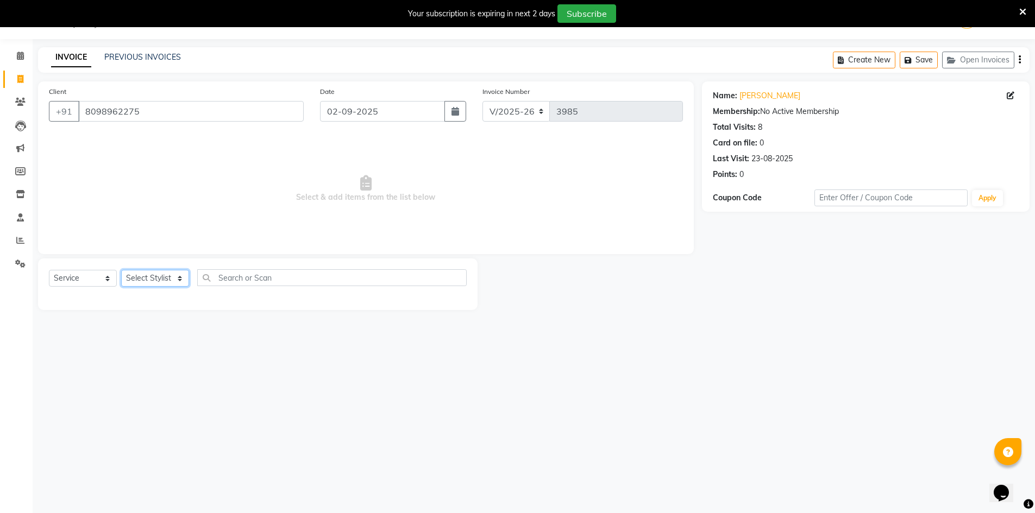
click at [158, 275] on select "Select Stylist [PERSON_NAME] Manager [PERSON_NAME] [PERSON_NAME]" at bounding box center [155, 278] width 68 height 17
select select "70201"
click at [121, 270] on select "Select Stylist [PERSON_NAME] Manager [PERSON_NAME] [PERSON_NAME]" at bounding box center [155, 278] width 68 height 17
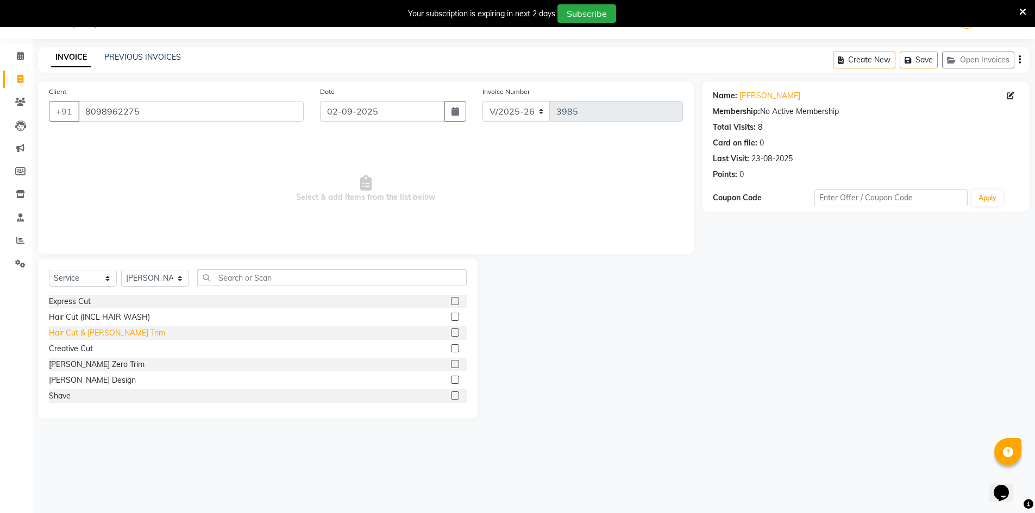
click at [83, 329] on div "Hair Cut & [PERSON_NAME] Trim" at bounding box center [107, 333] width 116 height 11
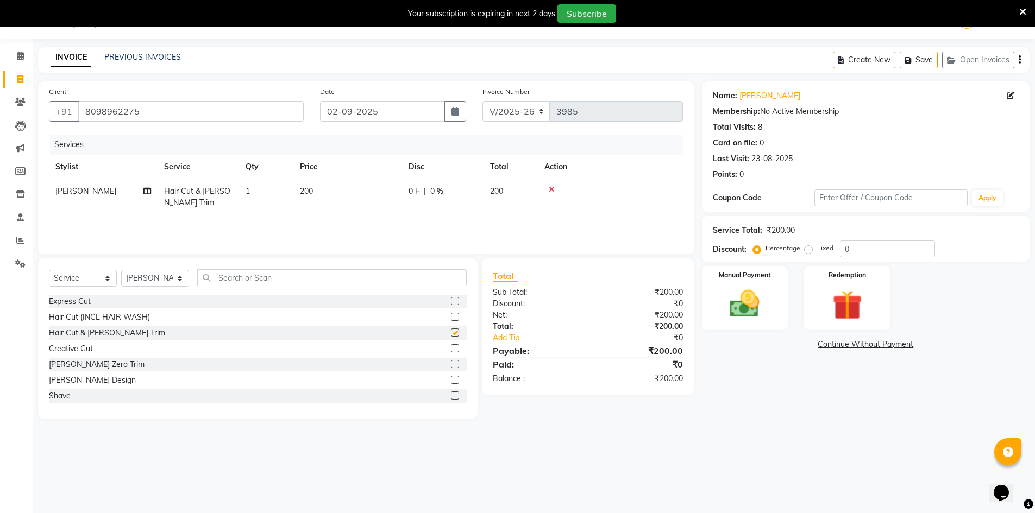
checkbox input "false"
click at [93, 326] on div "Facials Saffron" at bounding box center [75, 325] width 52 height 11
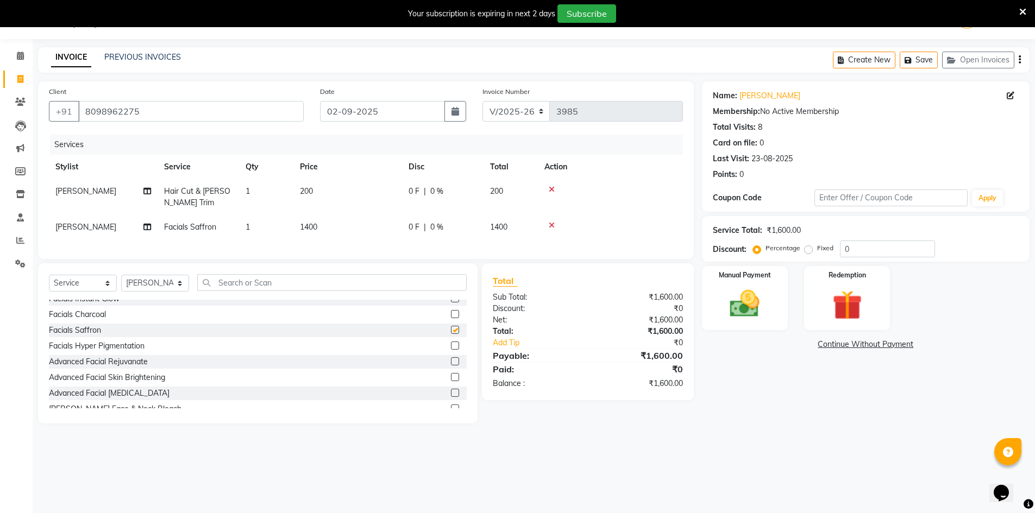
checkbox input "false"
click at [157, 292] on select "Select Stylist [PERSON_NAME] Manager [PERSON_NAME] [PERSON_NAME]" at bounding box center [155, 283] width 68 height 17
select select "65604"
click at [121, 283] on select "Select Stylist [PERSON_NAME] Manager [PERSON_NAME] [PERSON_NAME]" at bounding box center [155, 283] width 68 height 17
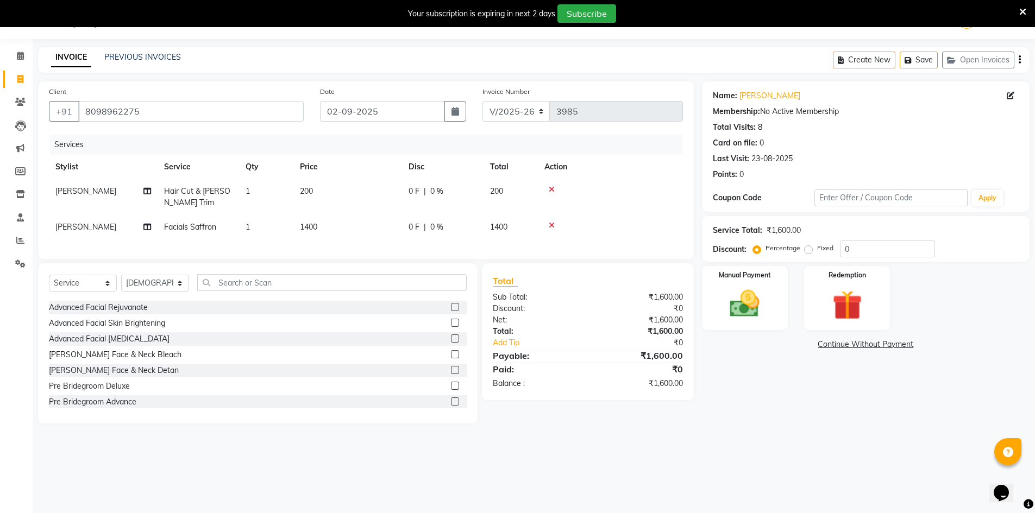
click at [104, 330] on div "Advanced Facial Skin Brightening" at bounding box center [258, 324] width 418 height 14
click at [103, 329] on div "Advanced Facial Skin Brightening" at bounding box center [107, 323] width 116 height 11
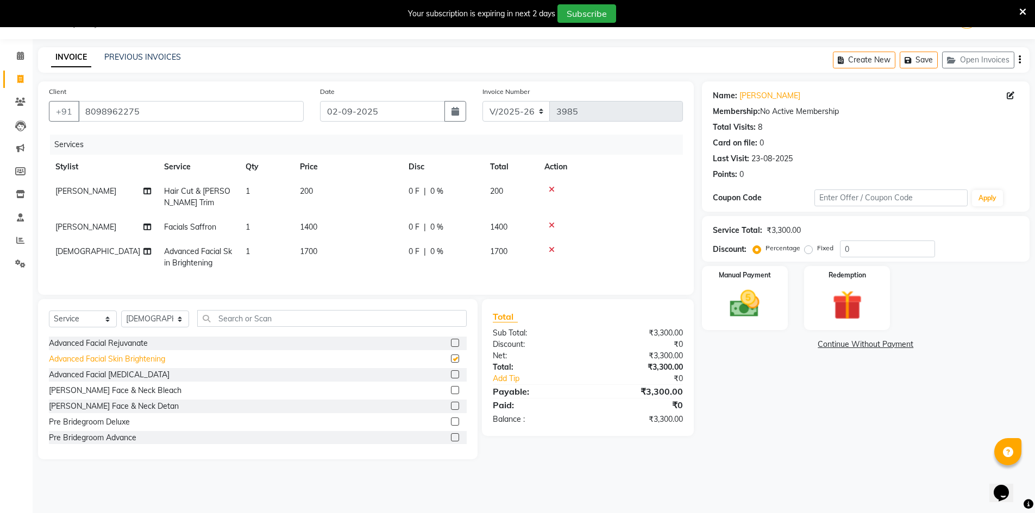
checkbox input "false"
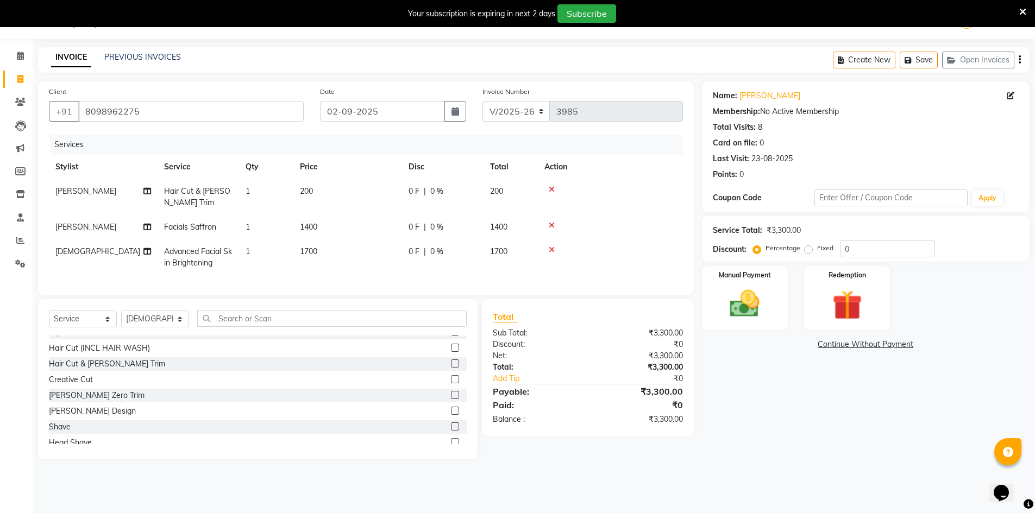
scroll to position [0, 0]
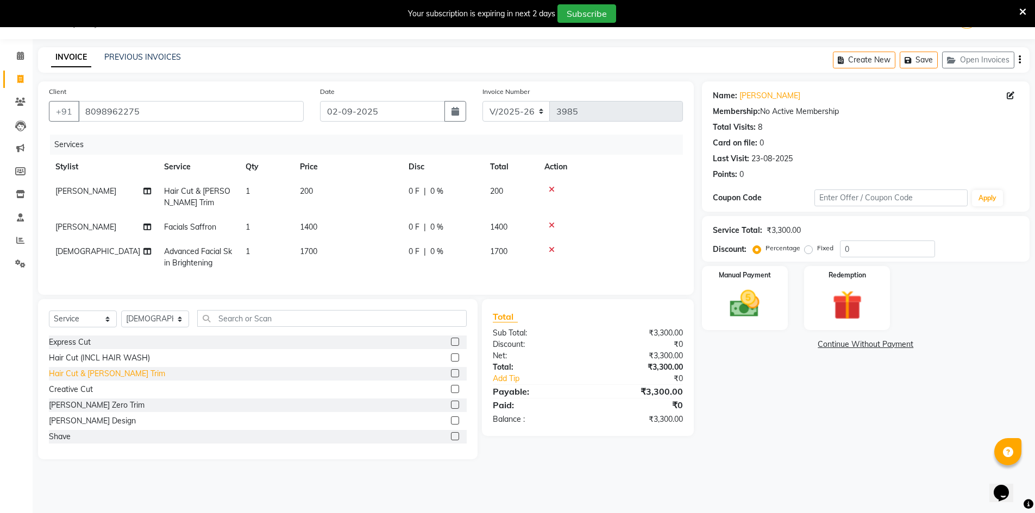
click at [92, 380] on div "Hair Cut & [PERSON_NAME] Trim" at bounding box center [107, 373] width 116 height 11
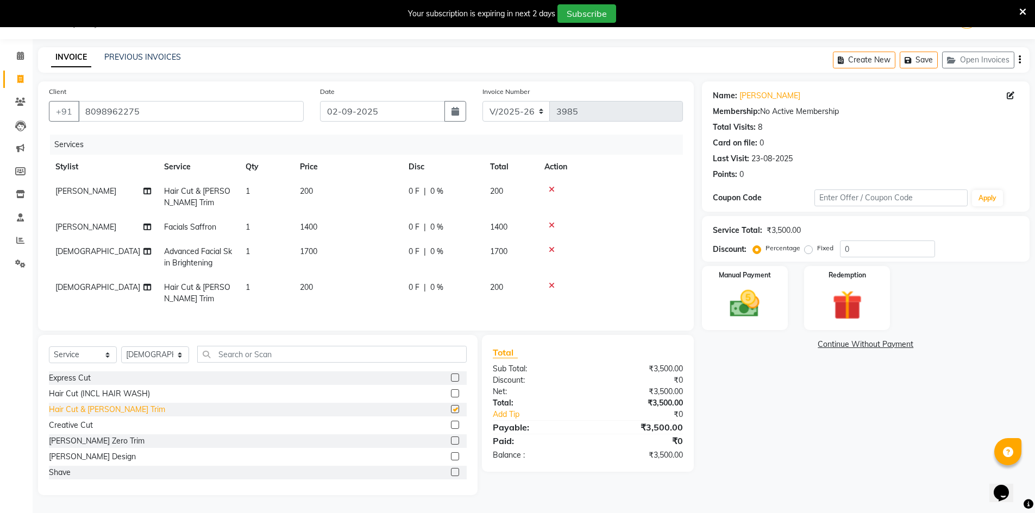
checkbox input "false"
click at [550, 190] on icon at bounding box center [552, 190] width 6 height 8
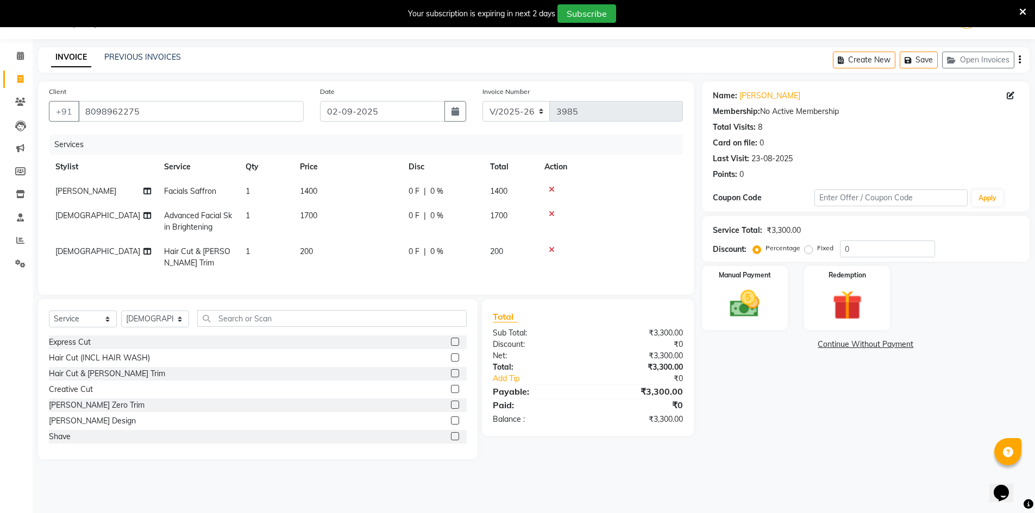
click at [551, 248] on icon at bounding box center [552, 250] width 6 height 8
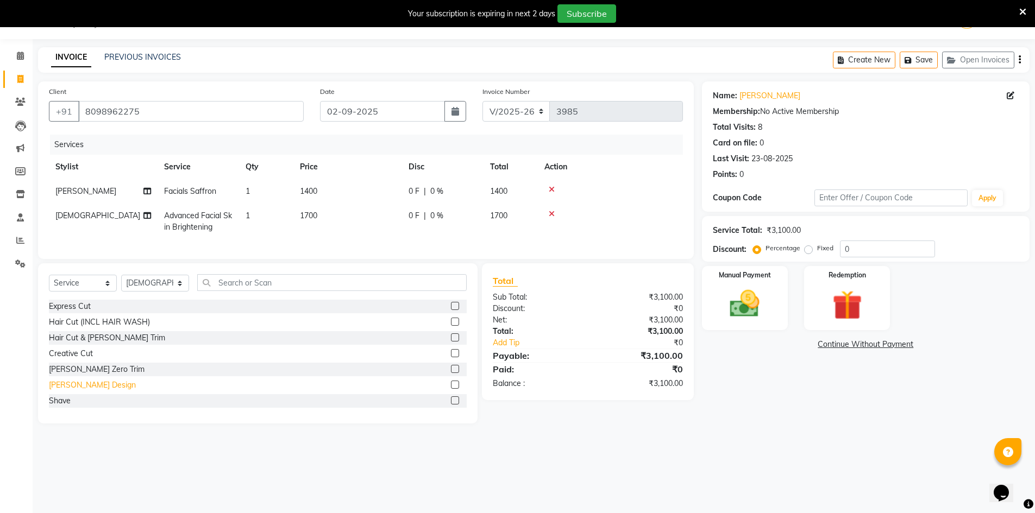
click at [74, 391] on div "[PERSON_NAME] Design" at bounding box center [92, 385] width 87 height 11
checkbox input "false"
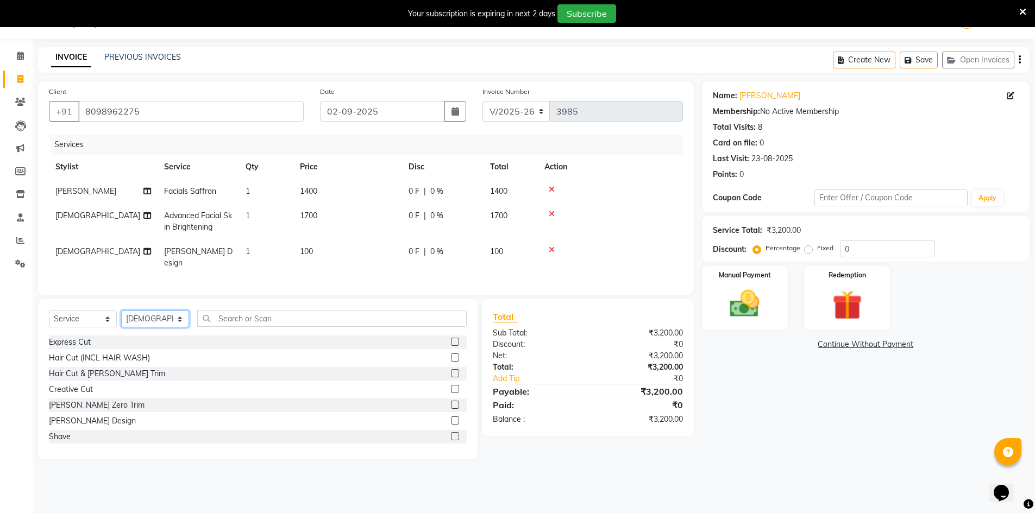
click at [126, 314] on select "Select Stylist [PERSON_NAME] Manager [PERSON_NAME] [PERSON_NAME]" at bounding box center [155, 319] width 68 height 17
select select "70201"
click at [121, 311] on select "Select Stylist [PERSON_NAME] Manager [PERSON_NAME] [PERSON_NAME]" at bounding box center [155, 319] width 68 height 17
click at [74, 423] on div "[PERSON_NAME] Design" at bounding box center [92, 421] width 87 height 11
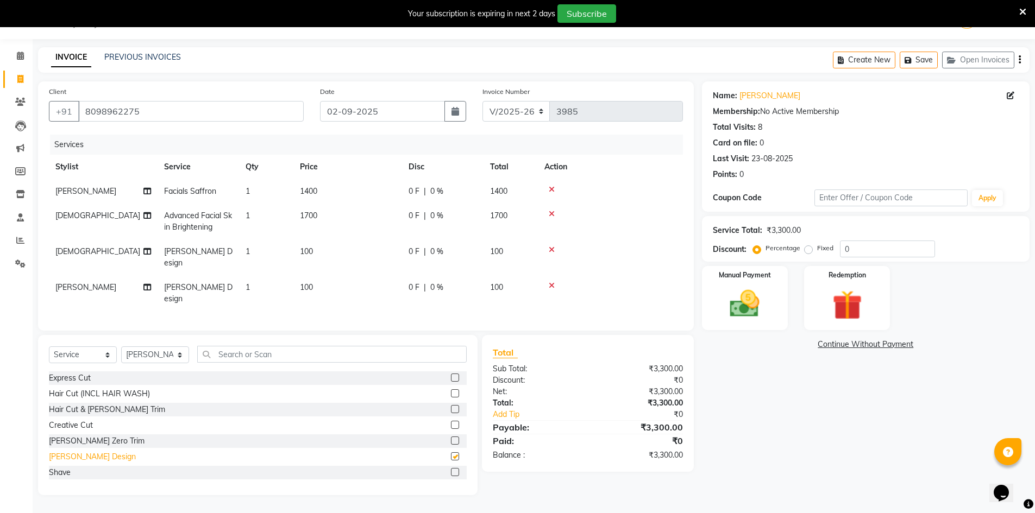
checkbox input "false"
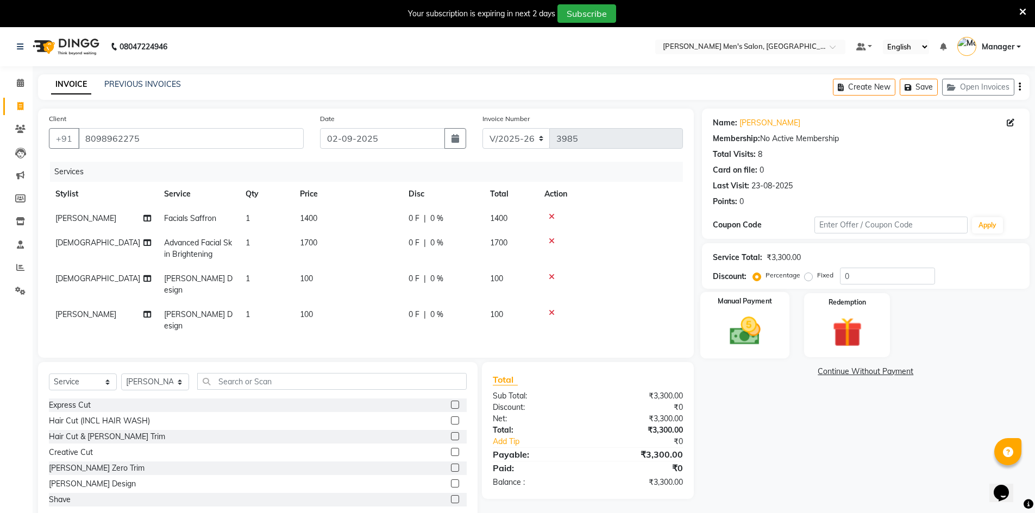
click at [735, 329] on img at bounding box center [745, 330] width 50 height 35
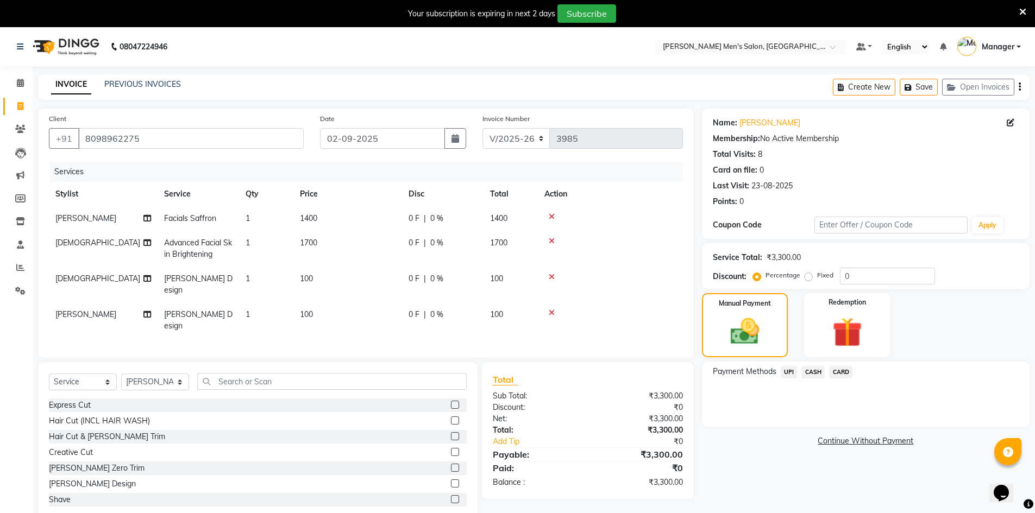
click at [790, 372] on span "UPI" at bounding box center [789, 372] width 17 height 12
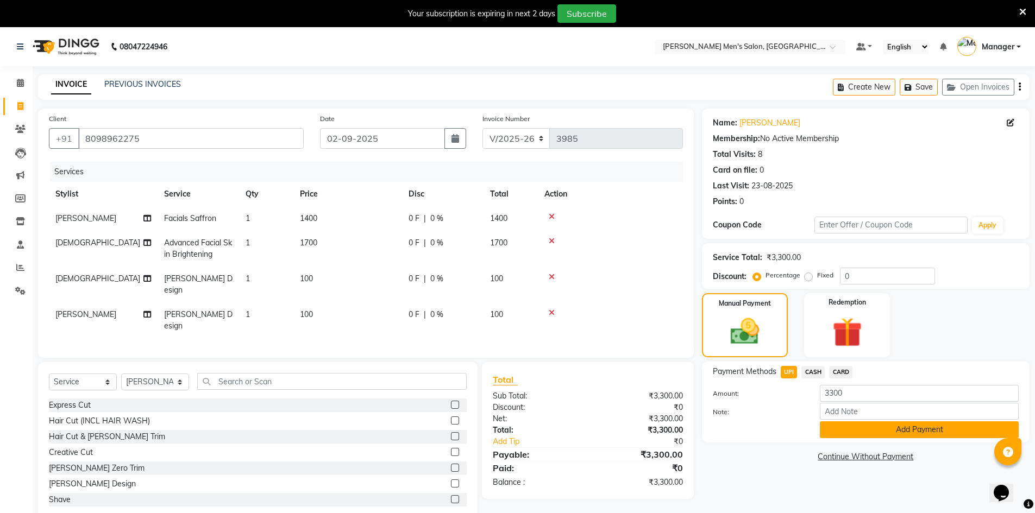
click at [858, 428] on button "Add Payment" at bounding box center [919, 430] width 199 height 17
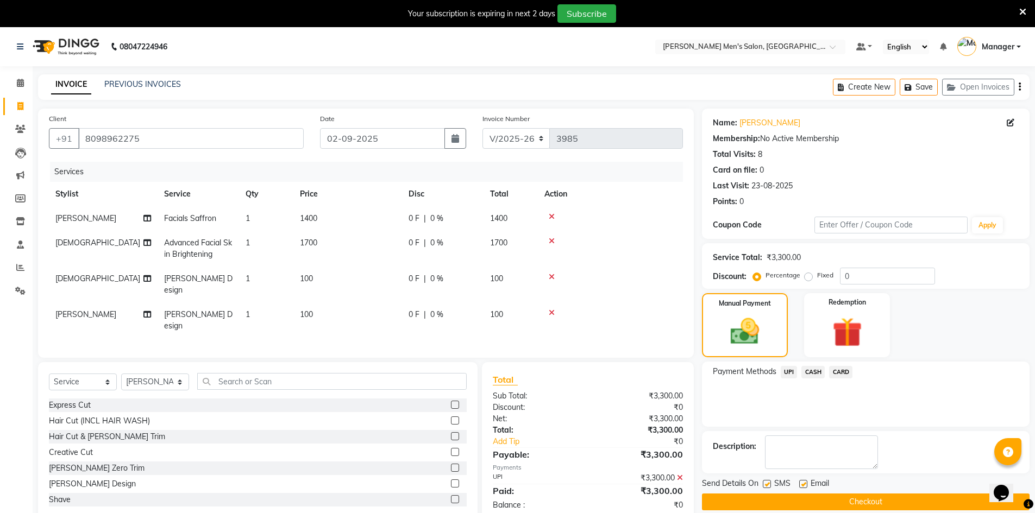
click at [830, 499] on button "Checkout" at bounding box center [866, 502] width 328 height 17
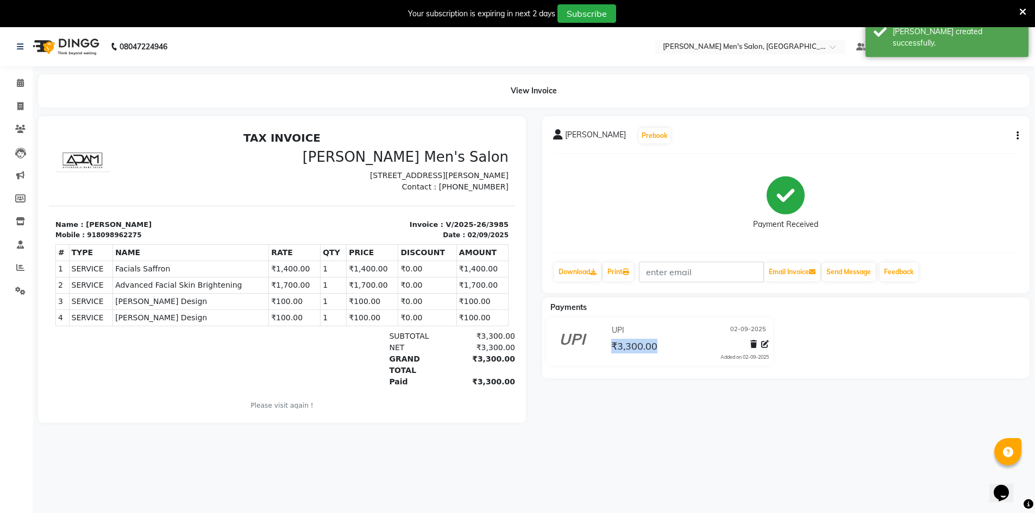
drag, startPoint x: 672, startPoint y: 356, endPoint x: 607, endPoint y: 366, distance: 66.5
click at [609, 350] on div "UPI [DATE] ₹3,300.00 Added on [DATE]" at bounding box center [689, 341] width 176 height 39
click at [621, 404] on div "[PERSON_NAME] Prebook Payment Received Download Print Email Invoice Send Messag…" at bounding box center [786, 269] width 504 height 307
click at [19, 88] on span at bounding box center [20, 83] width 19 height 12
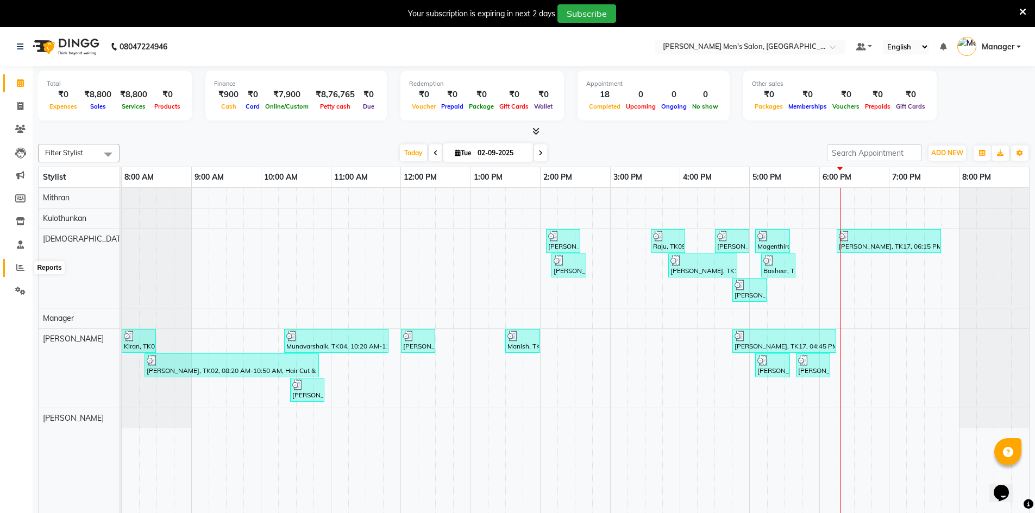
click at [20, 276] on link "Reports" at bounding box center [16, 268] width 26 height 18
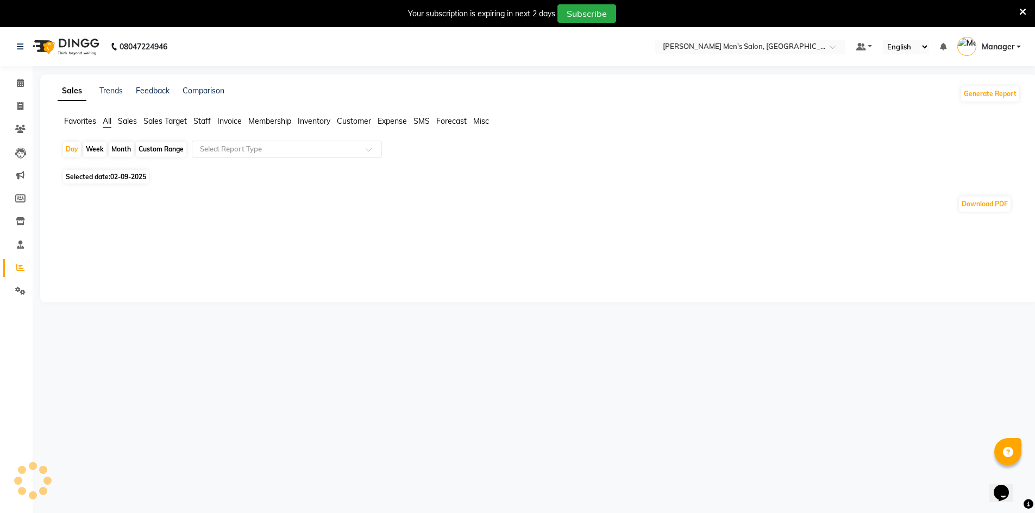
click at [206, 118] on span "Staff" at bounding box center [201, 121] width 17 height 10
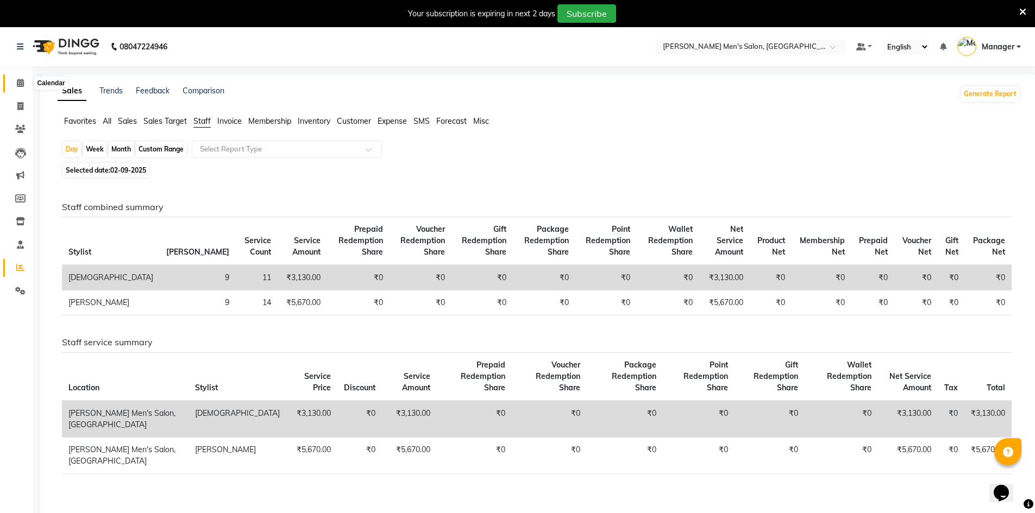
click at [24, 89] on span at bounding box center [20, 83] width 19 height 12
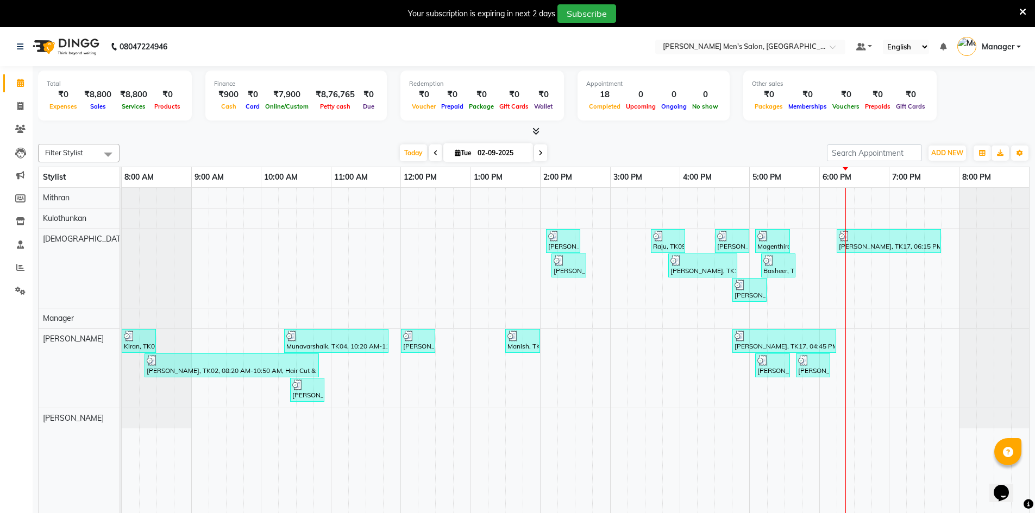
drag, startPoint x: 76, startPoint y: 95, endPoint x: 109, endPoint y: 102, distance: 34.3
click at [109, 102] on div "₹0 Expenses ₹8,800 Sales ₹8,800 Services ₹0 Products" at bounding box center [115, 101] width 136 height 24
click at [109, 102] on div "Sales" at bounding box center [98, 105] width 36 height 11
click at [104, 110] on span "Sales" at bounding box center [97, 107] width 21 height 8
drag, startPoint x: 83, startPoint y: 96, endPoint x: 107, endPoint y: 112, distance: 29.7
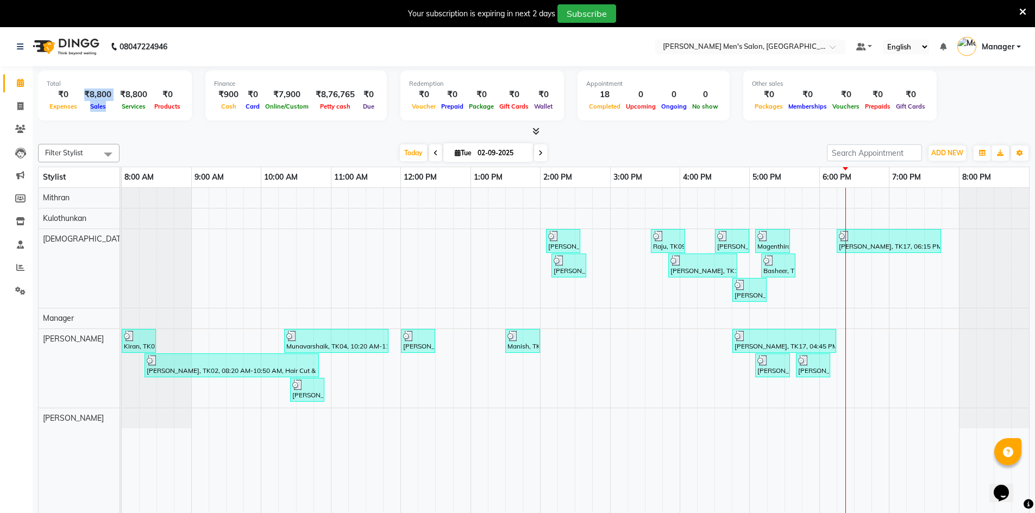
click at [107, 112] on div "Total ₹0 Expenses ₹8,800 Sales ₹8,800 Services ₹0 Products" at bounding box center [115, 96] width 154 height 50
click at [109, 107] on div "Sales" at bounding box center [98, 105] width 36 height 11
drag, startPoint x: 118, startPoint y: 91, endPoint x: 144, endPoint y: 110, distance: 32.0
click at [144, 110] on div "₹8,800 Services" at bounding box center [134, 101] width 36 height 24
click at [148, 128] on div at bounding box center [533, 131] width 991 height 11
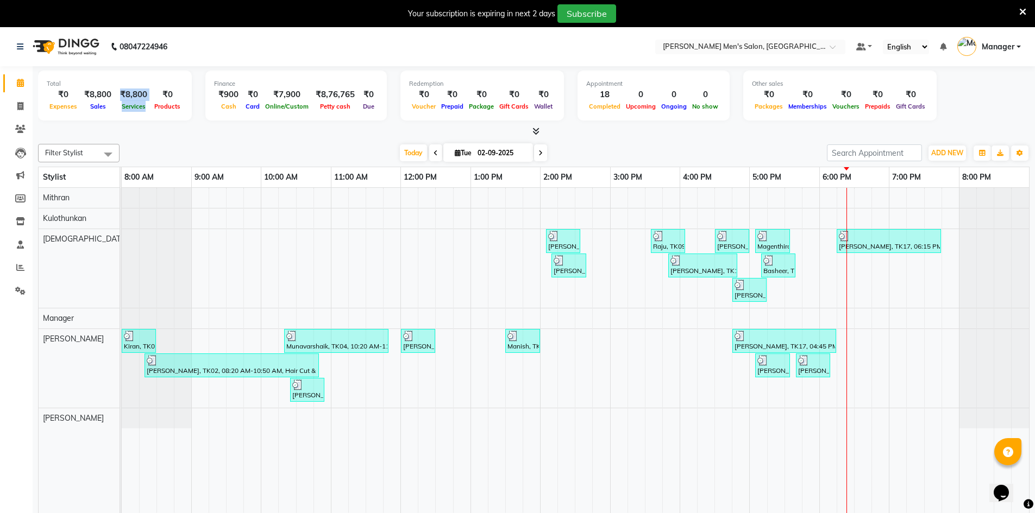
drag, startPoint x: 117, startPoint y: 95, endPoint x: 143, endPoint y: 109, distance: 30.1
click at [144, 115] on div "Total ₹0 Expenses ₹8,800 Sales ₹8,800 Services ₹0 Products" at bounding box center [115, 96] width 154 height 50
click at [147, 106] on div "Services" at bounding box center [134, 105] width 36 height 11
click at [21, 105] on icon at bounding box center [20, 106] width 6 height 8
select select "6913"
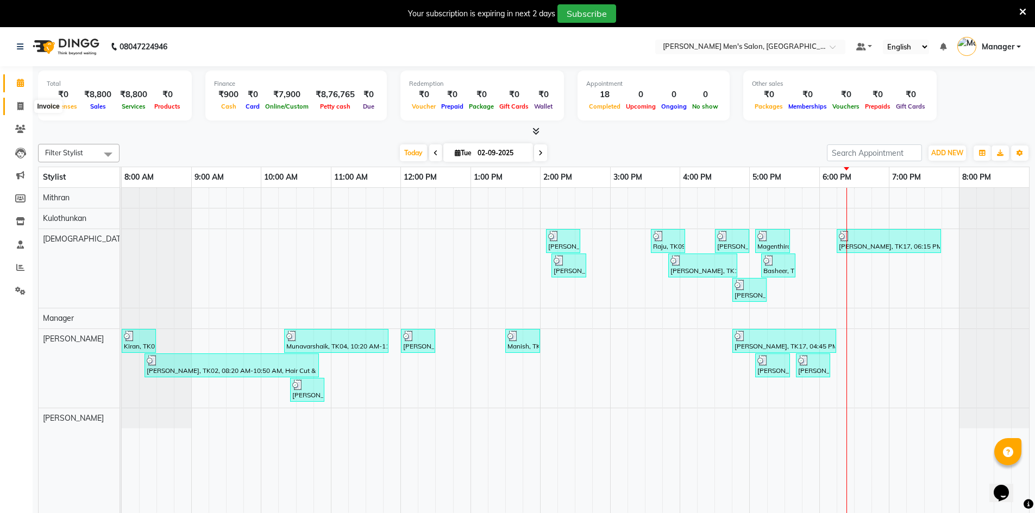
select select "service"
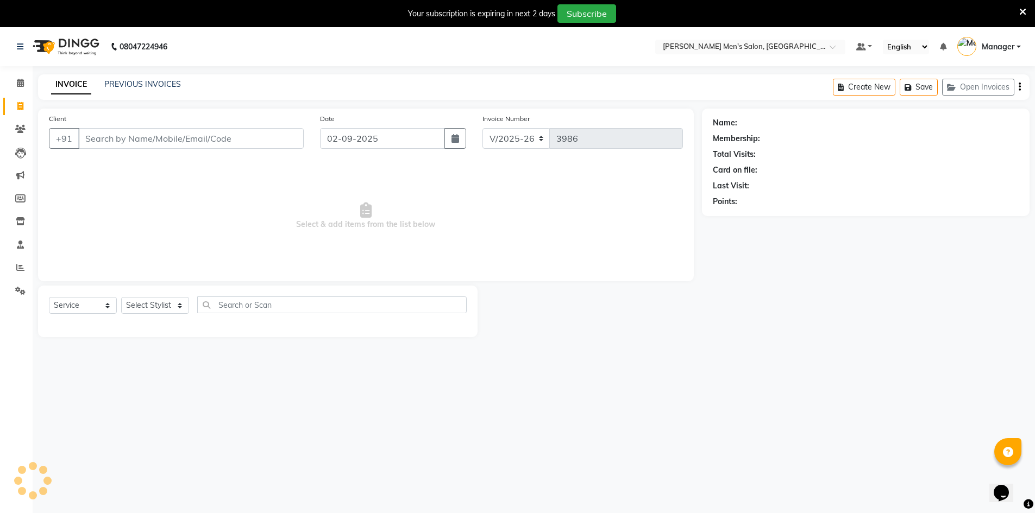
click at [139, 92] on div "INVOICE PREVIOUS INVOICES Create New Save Open Invoices" at bounding box center [533, 87] width 991 height 26
click at [134, 80] on link "PREVIOUS INVOICES" at bounding box center [142, 84] width 77 height 10
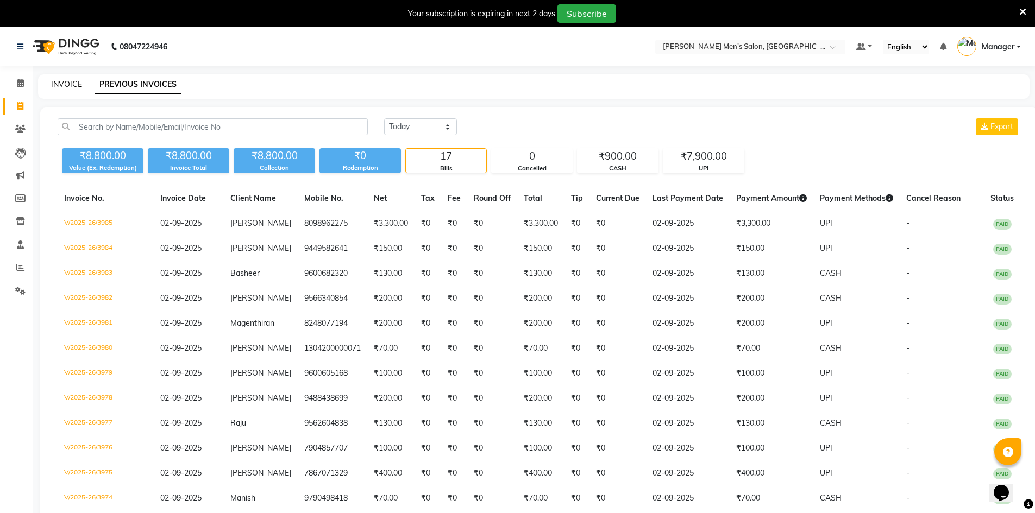
click at [70, 83] on link "INVOICE" at bounding box center [66, 84] width 31 height 10
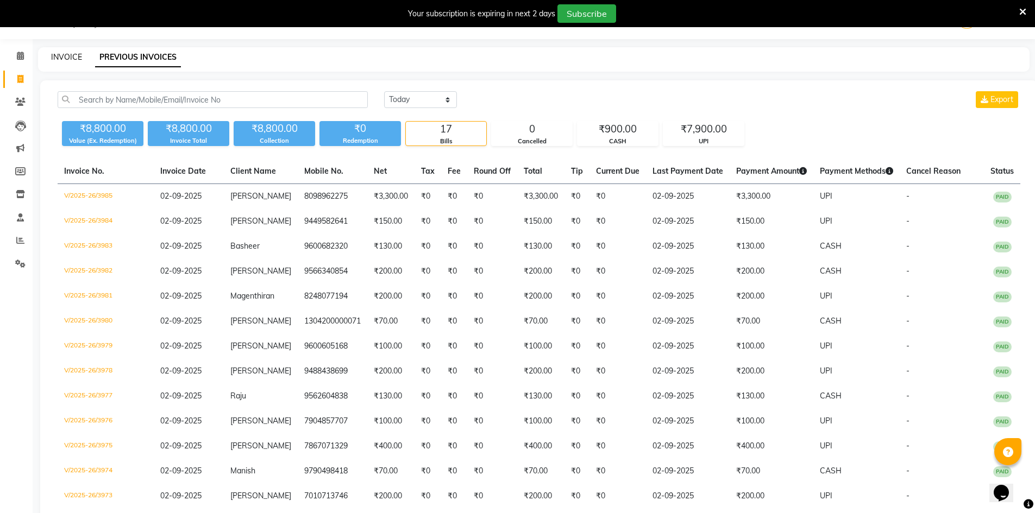
select select "6913"
select select "service"
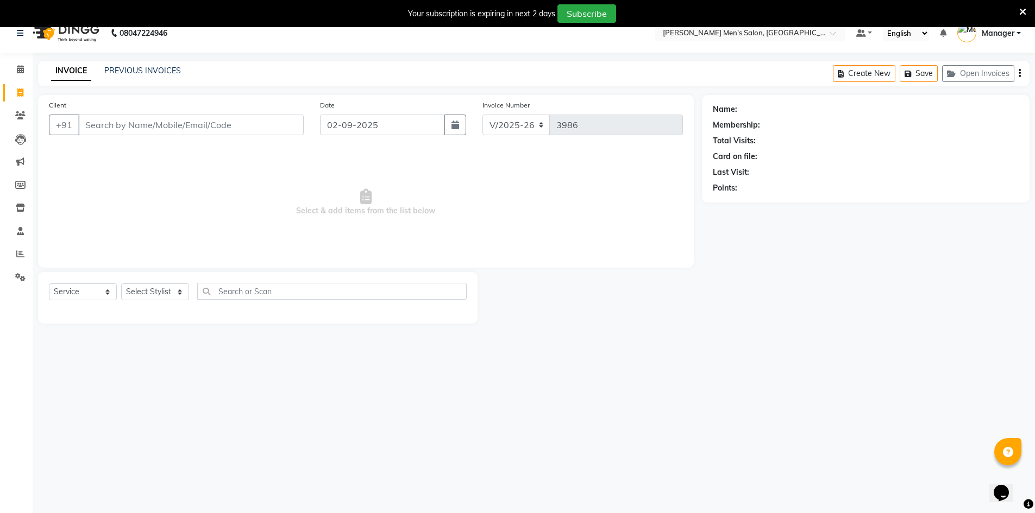
scroll to position [0, 0]
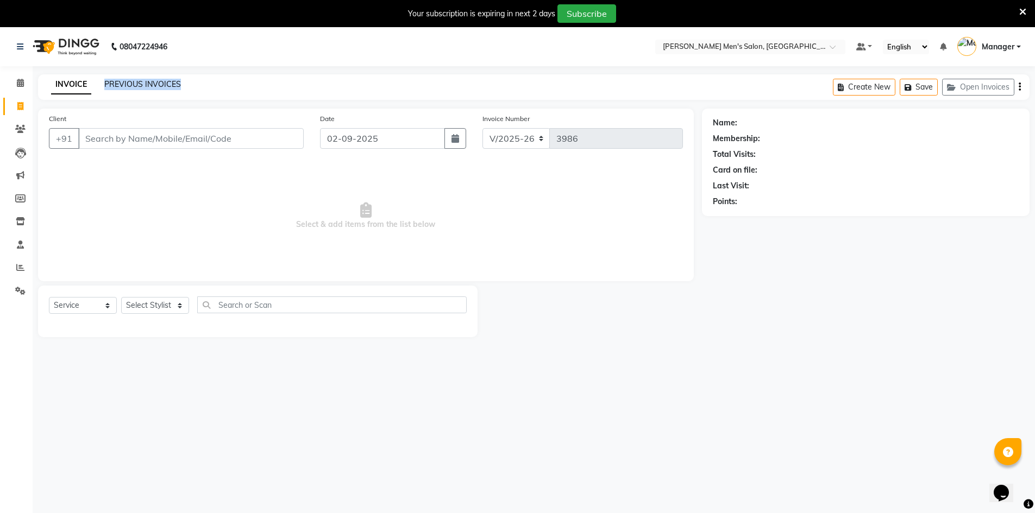
drag, startPoint x: 199, startPoint y: 85, endPoint x: 105, endPoint y: 87, distance: 94.0
click at [105, 87] on div "INVOICE PREVIOUS INVOICES Create New Save Open Invoices" at bounding box center [533, 87] width 991 height 26
click at [198, 93] on div "INVOICE PREVIOUS INVOICES Create New Save Open Invoices" at bounding box center [533, 87] width 991 height 26
click at [154, 133] on input "Client" at bounding box center [190, 138] width 225 height 21
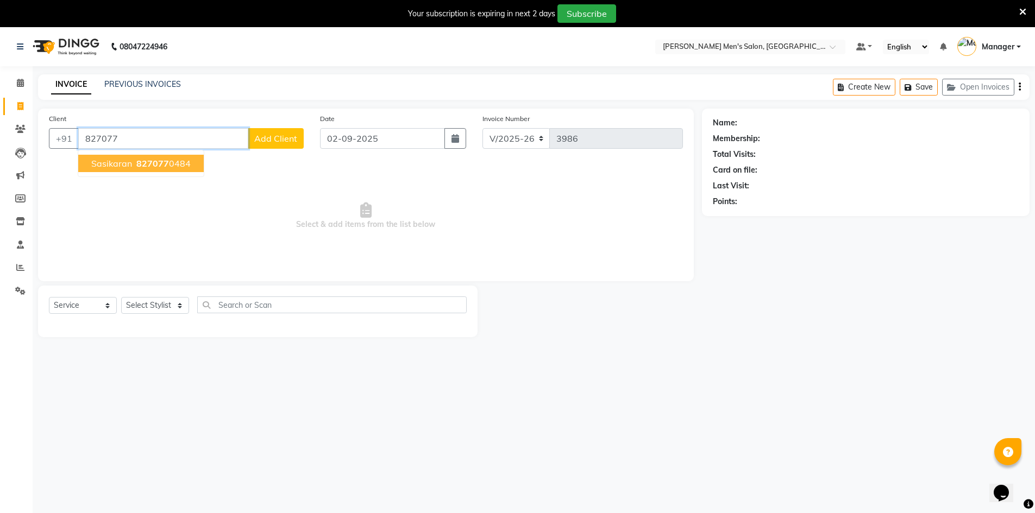
click at [188, 160] on button "Sasikaran 827077 0484" at bounding box center [140, 163] width 125 height 17
type input "8270770484"
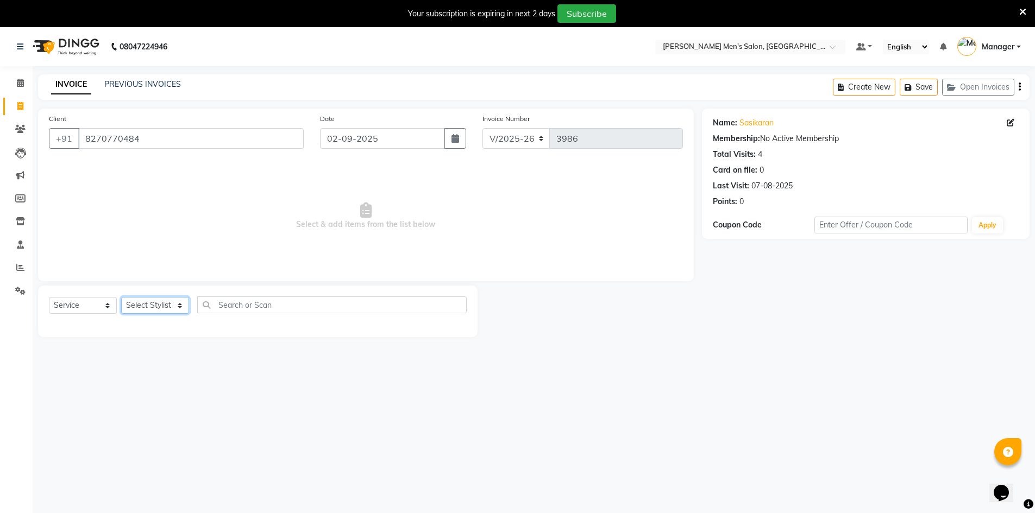
click at [155, 310] on select "Select Stylist [PERSON_NAME] Manager [PERSON_NAME] [PERSON_NAME]" at bounding box center [155, 305] width 68 height 17
select select "86101"
click at [121, 297] on select "Select Stylist [PERSON_NAME] Manager [PERSON_NAME] [PERSON_NAME]" at bounding box center [155, 305] width 68 height 17
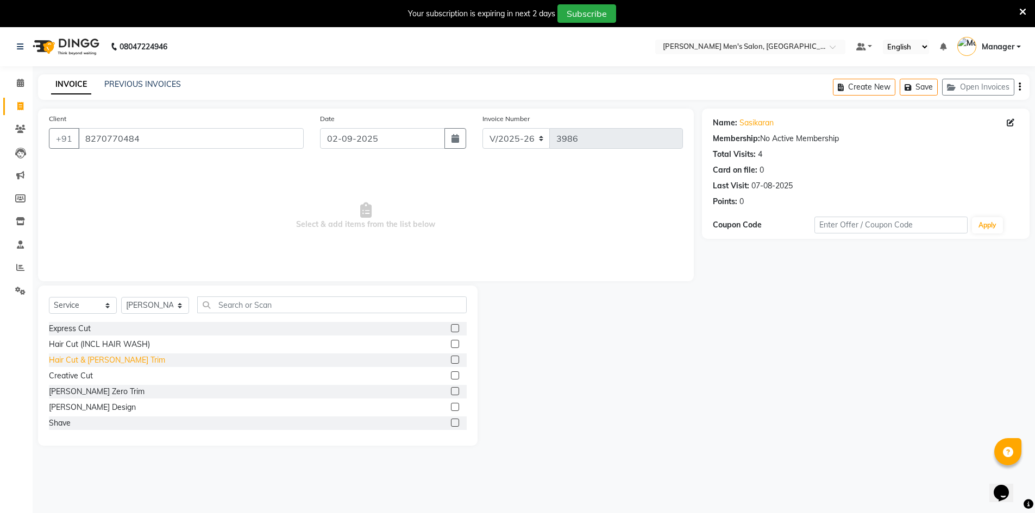
click at [79, 364] on div "Hair Cut & [PERSON_NAME] Trim" at bounding box center [107, 360] width 116 height 11
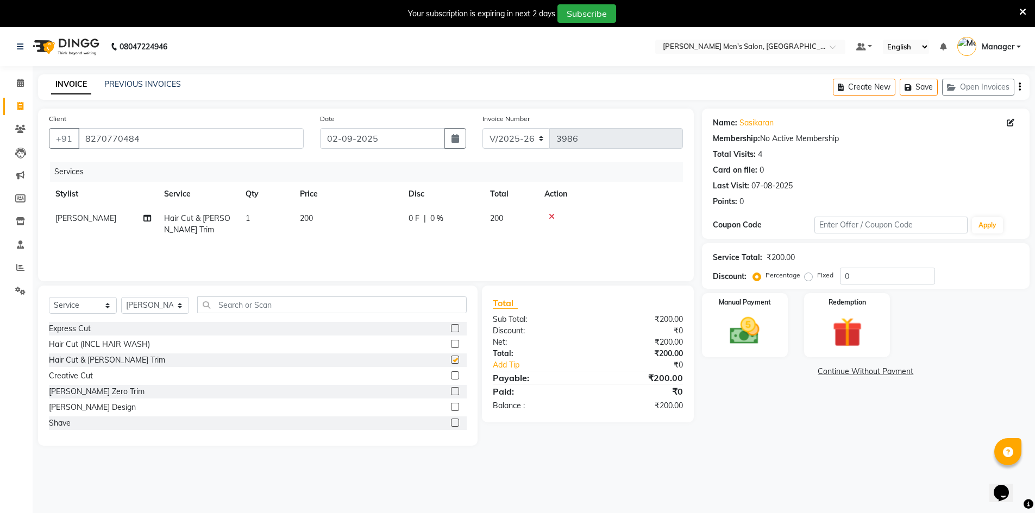
checkbox input "false"
click at [737, 328] on img at bounding box center [745, 330] width 50 height 35
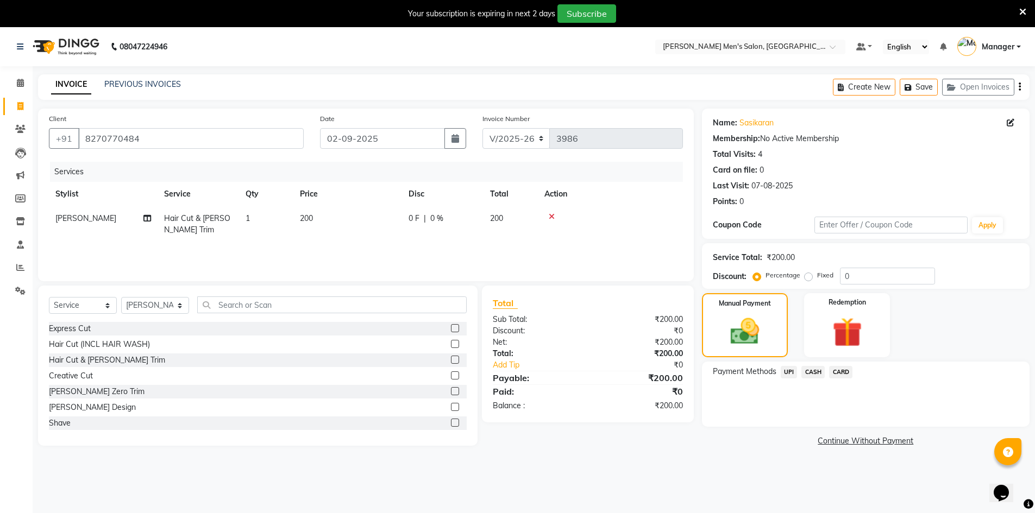
click at [788, 375] on span "UPI" at bounding box center [789, 372] width 17 height 12
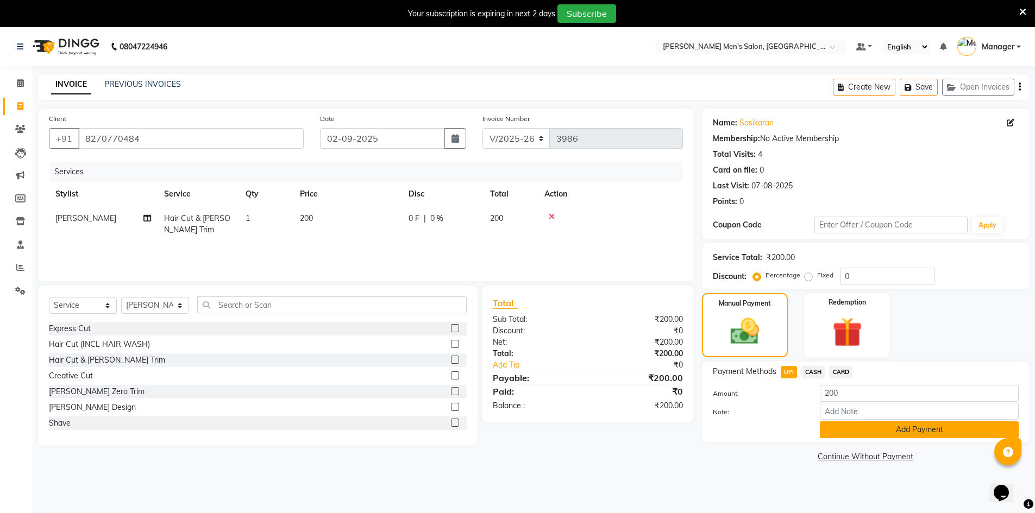
click at [850, 431] on button "Add Payment" at bounding box center [919, 430] width 199 height 17
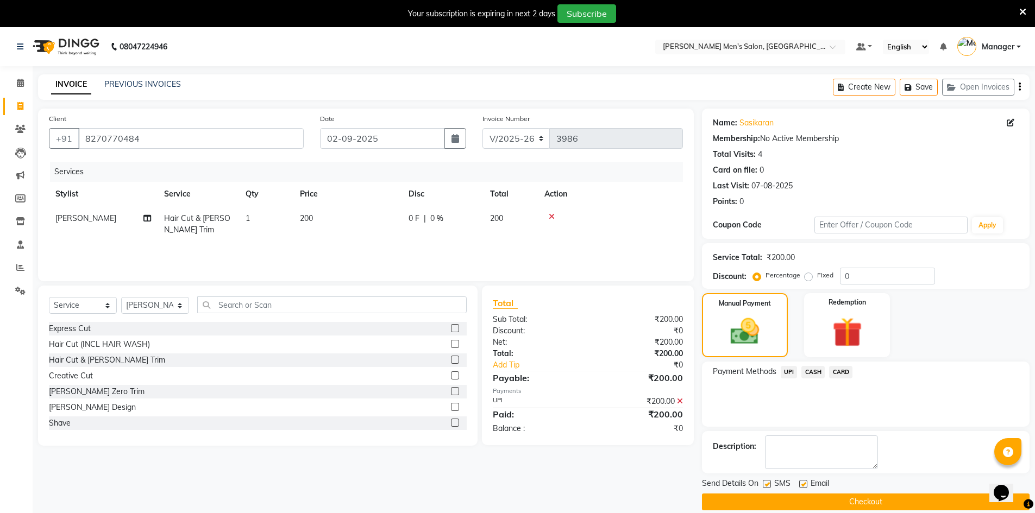
click at [849, 505] on button "Checkout" at bounding box center [866, 502] width 328 height 17
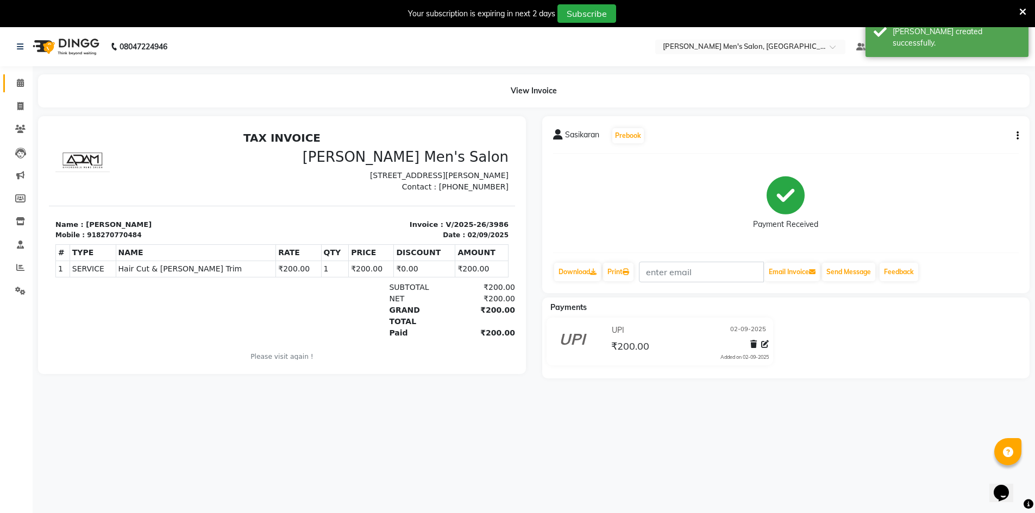
click at [19, 85] on icon at bounding box center [20, 83] width 7 height 8
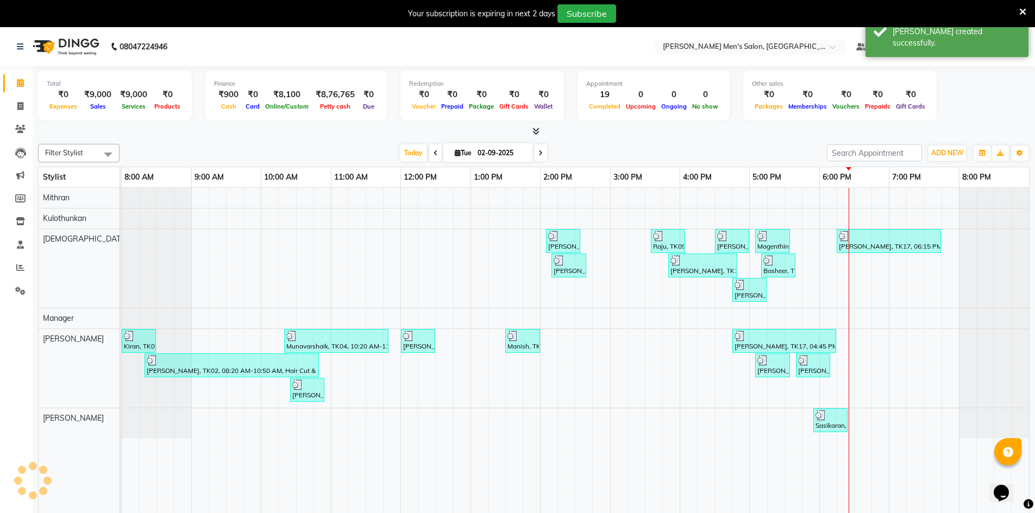
click at [310, 112] on div "Finance ₹900 Cash ₹0 Card ₹8,100 Online/Custom ₹8,76,765 [PERSON_NAME] cash ₹0 …" at bounding box center [295, 96] width 181 height 50
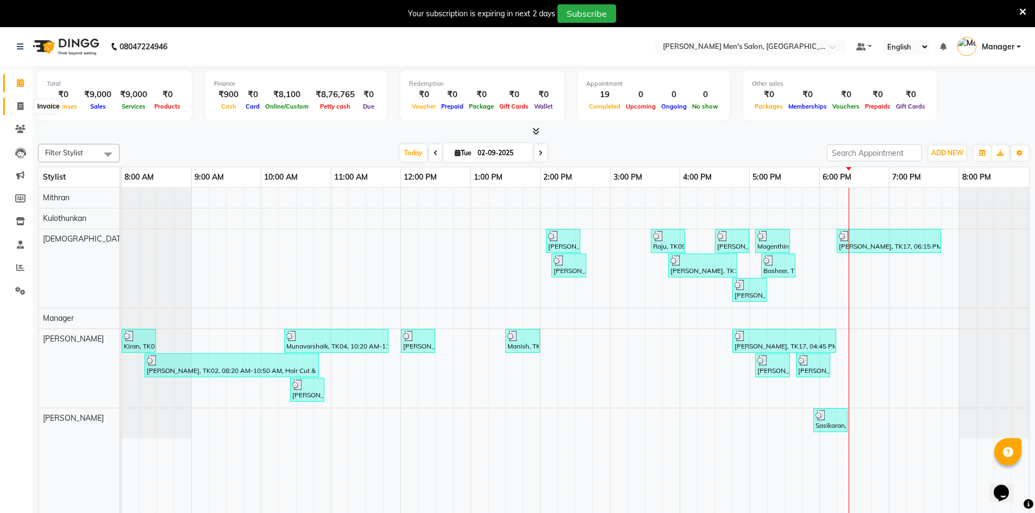
click at [24, 108] on span at bounding box center [20, 106] width 19 height 12
select select "service"
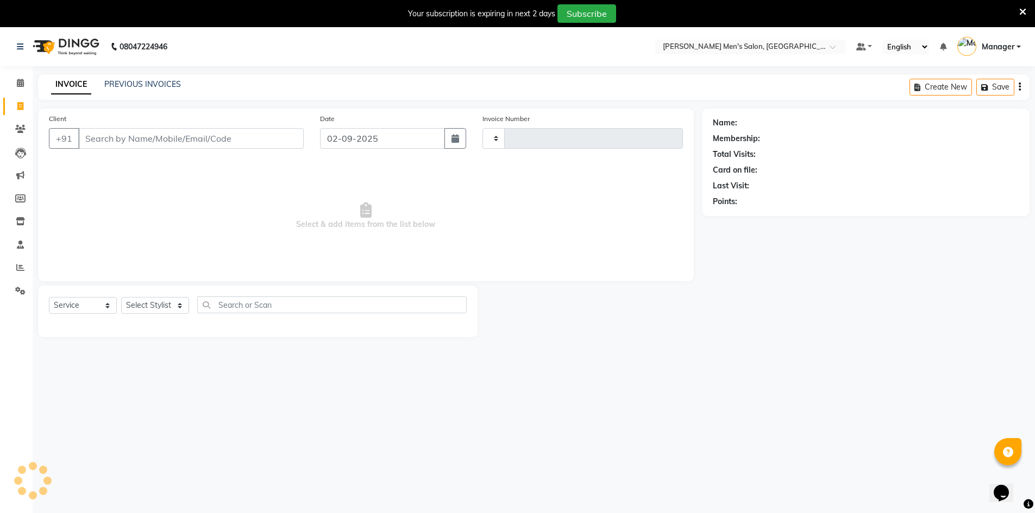
type input "3987"
select select "6913"
click at [117, 86] on div "INVOICE PREVIOUS INVOICES Create New Save Open Invoices" at bounding box center [533, 87] width 991 height 26
click at [117, 86] on link "PREVIOUS INVOICES" at bounding box center [142, 84] width 77 height 10
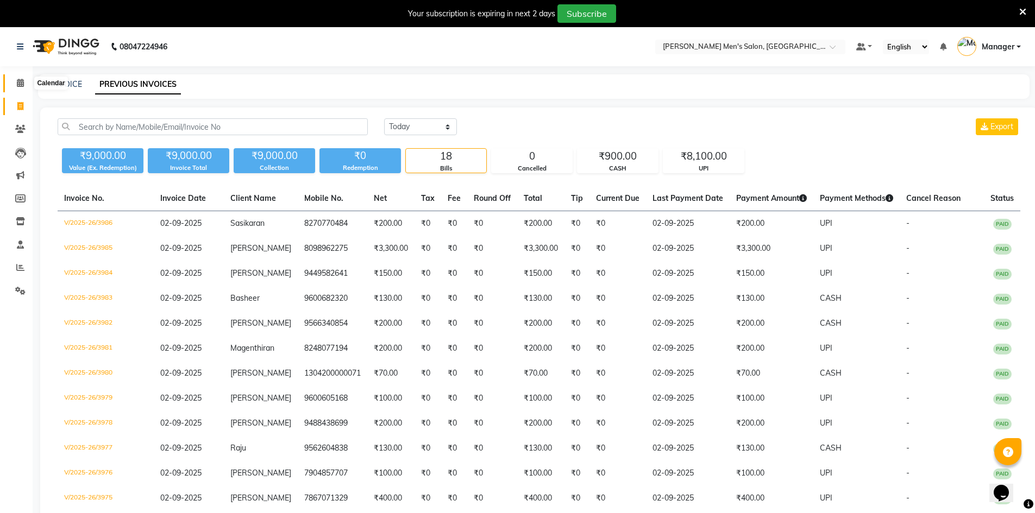
click at [26, 88] on span at bounding box center [20, 83] width 19 height 12
click at [21, 262] on span at bounding box center [20, 268] width 19 height 12
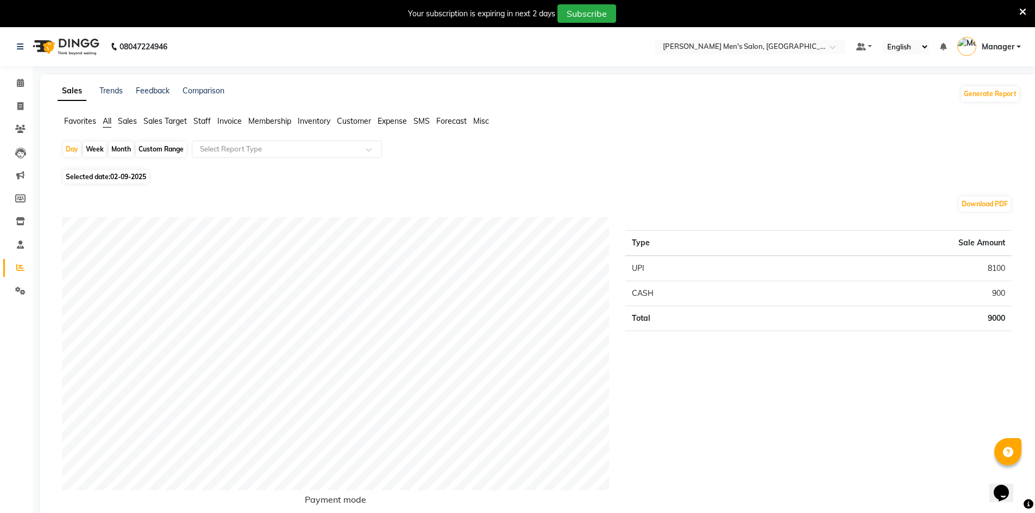
click at [204, 121] on span "Staff" at bounding box center [201, 121] width 17 height 10
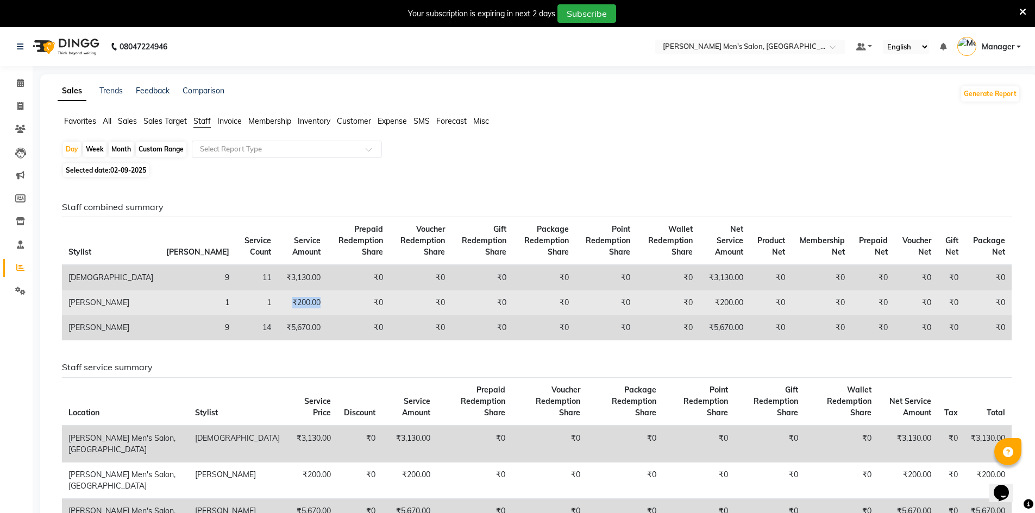
drag, startPoint x: 242, startPoint y: 297, endPoint x: 207, endPoint y: 300, distance: 35.5
click at [278, 300] on td "₹200.00" at bounding box center [302, 303] width 49 height 25
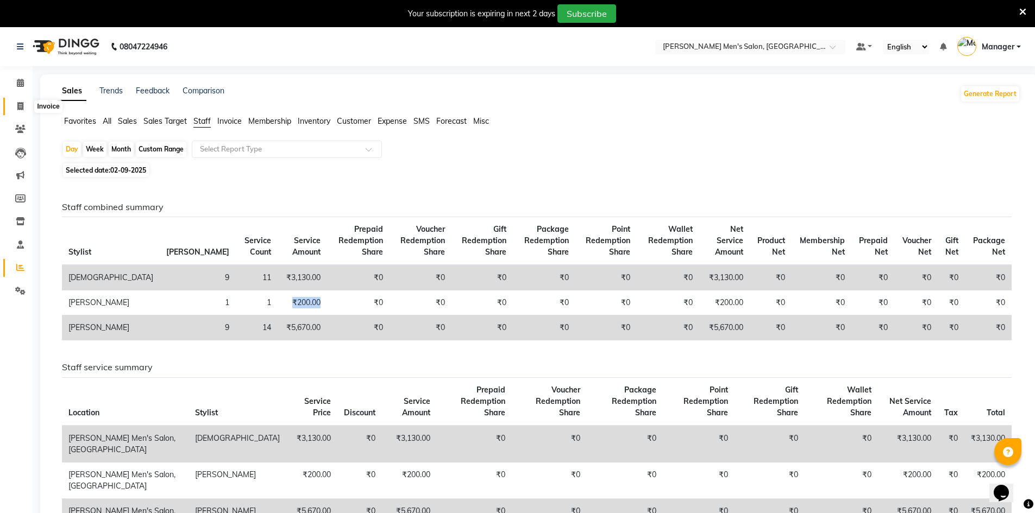
click at [17, 108] on icon at bounding box center [20, 106] width 6 height 8
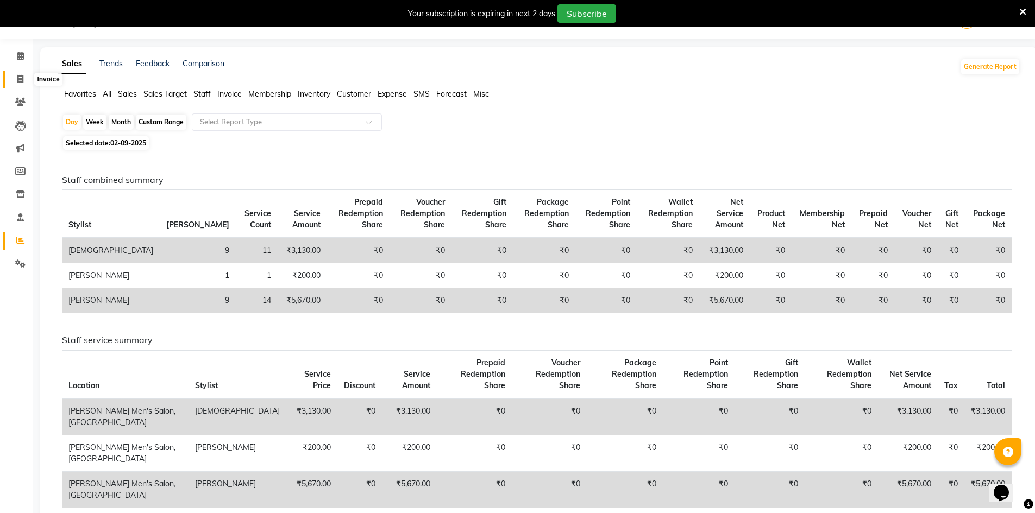
select select "6913"
select select "service"
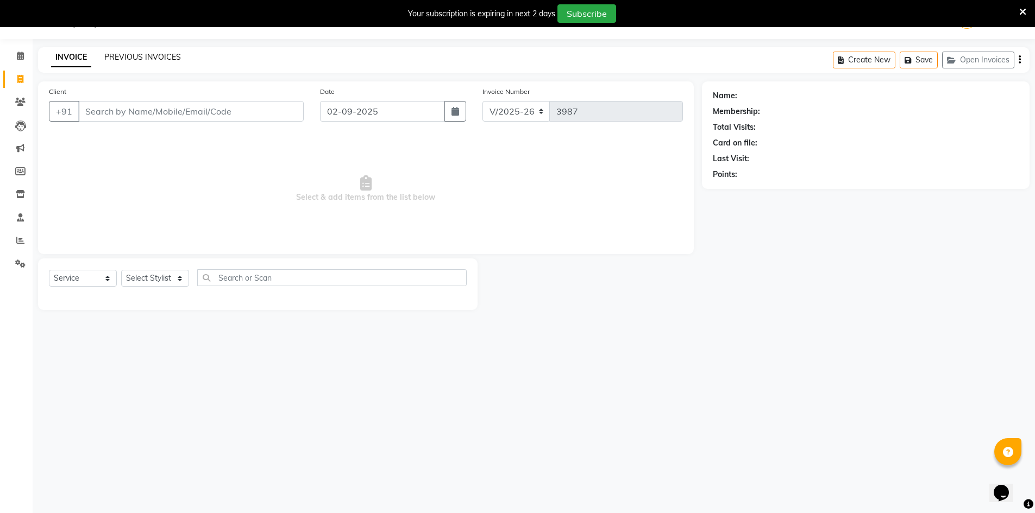
click at [130, 60] on link "PREVIOUS INVOICES" at bounding box center [142, 57] width 77 height 10
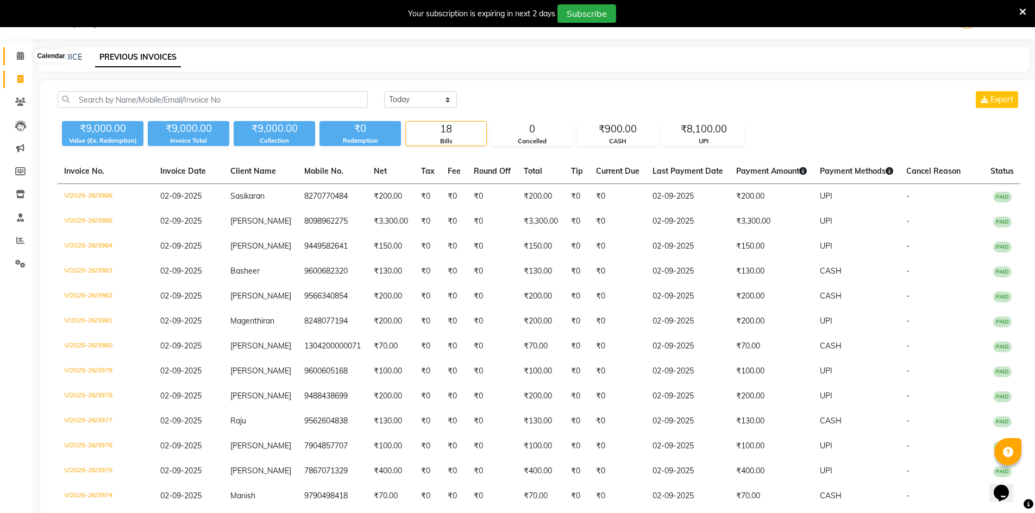
click at [18, 60] on span at bounding box center [20, 56] width 19 height 12
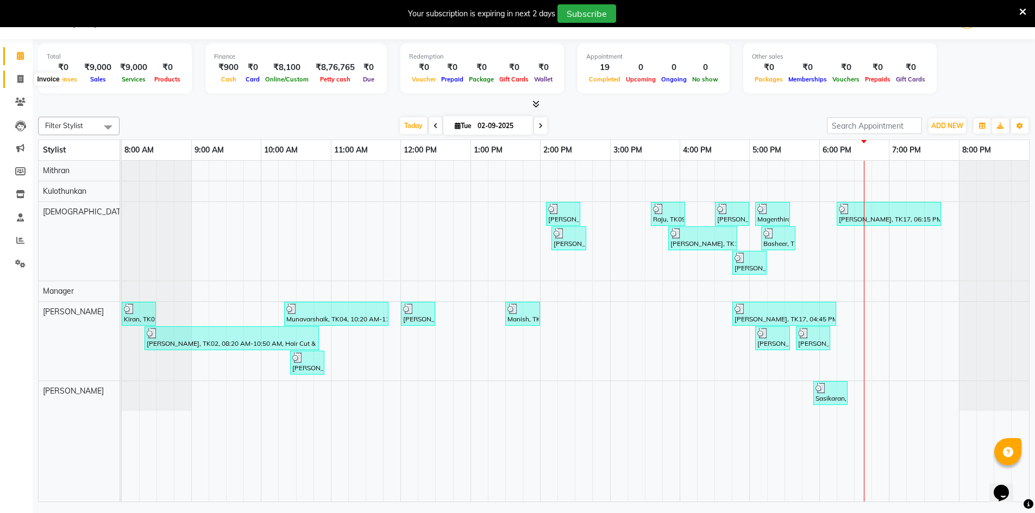
click at [15, 80] on span at bounding box center [20, 79] width 19 height 12
select select "service"
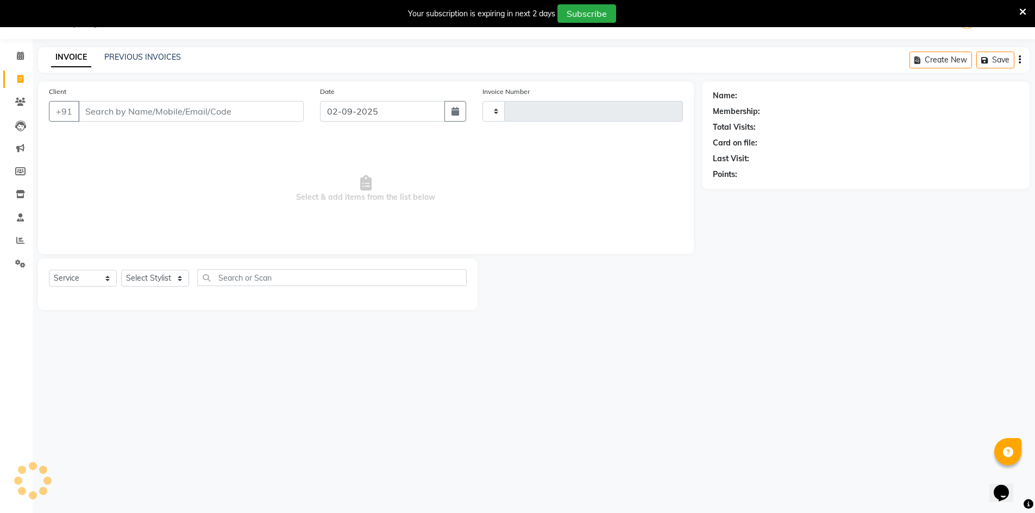
type input "3987"
select select "6913"
click at [143, 61] on link "PREVIOUS INVOICES" at bounding box center [142, 57] width 77 height 10
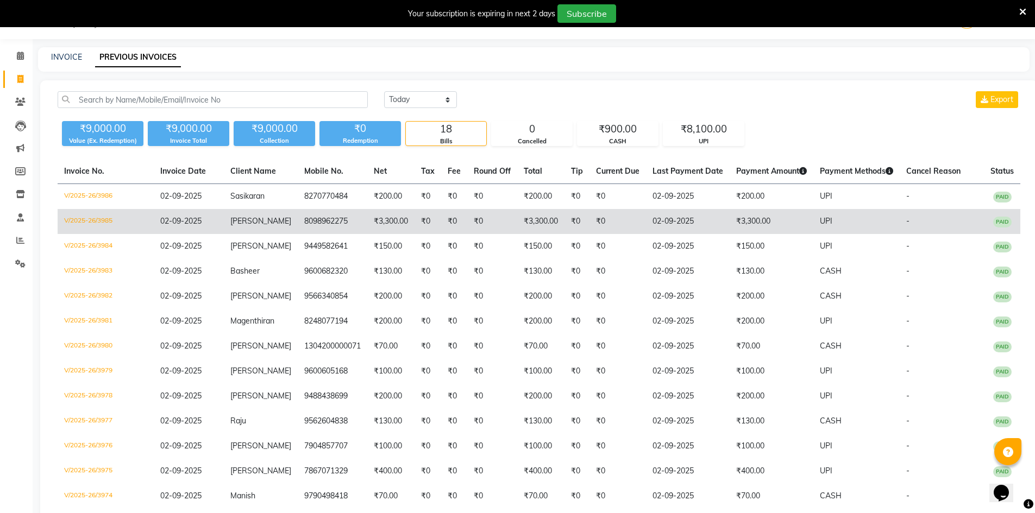
click at [304, 216] on td "8098962275" at bounding box center [333, 221] width 70 height 25
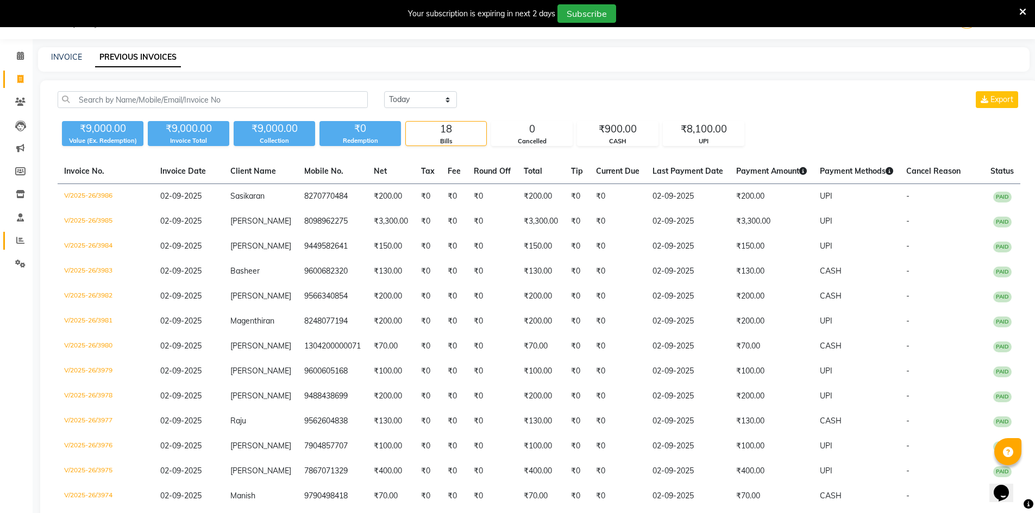
click at [21, 232] on link "Reports" at bounding box center [16, 241] width 26 height 18
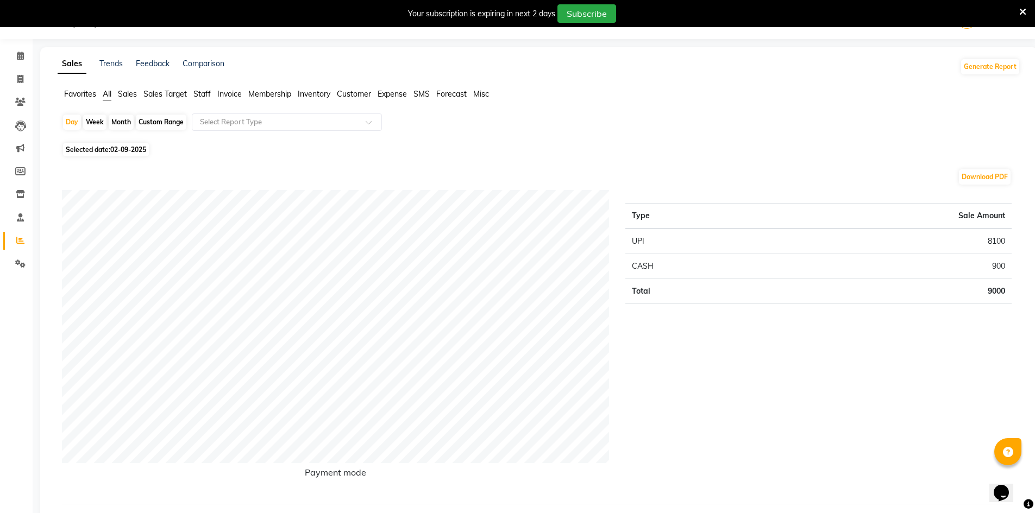
click at [200, 94] on span "Staff" at bounding box center [201, 94] width 17 height 10
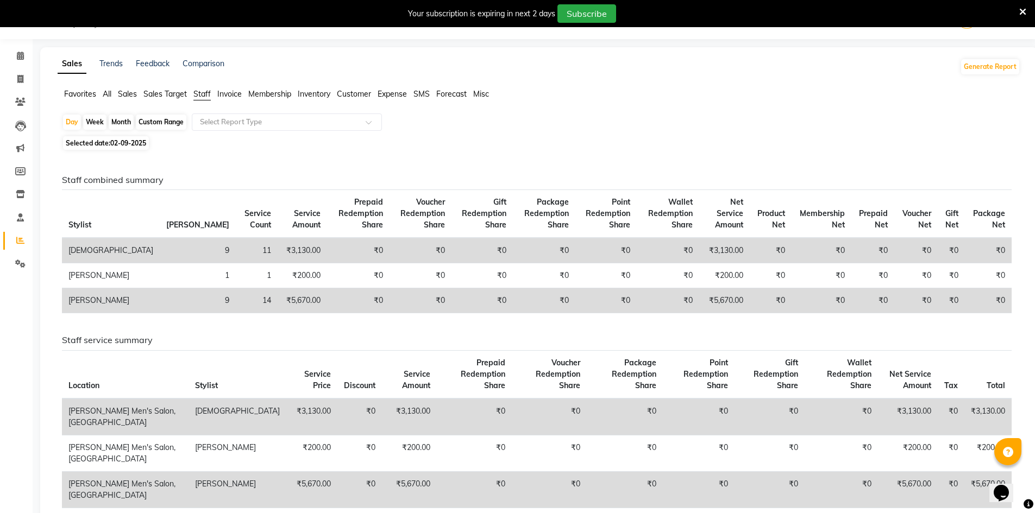
click at [121, 121] on div "Month" at bounding box center [121, 122] width 25 height 15
select select "9"
select select "2025"
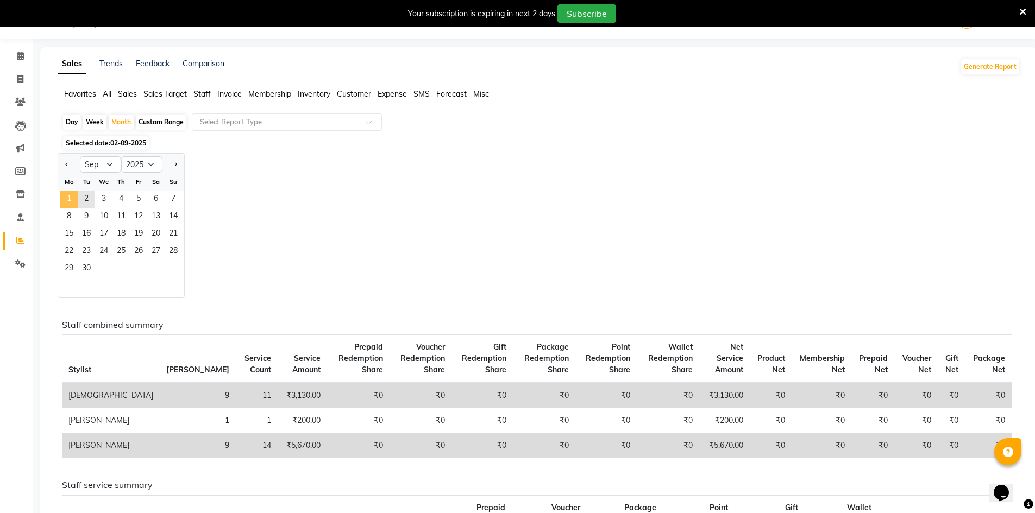
click at [68, 198] on span "1" at bounding box center [68, 199] width 17 height 17
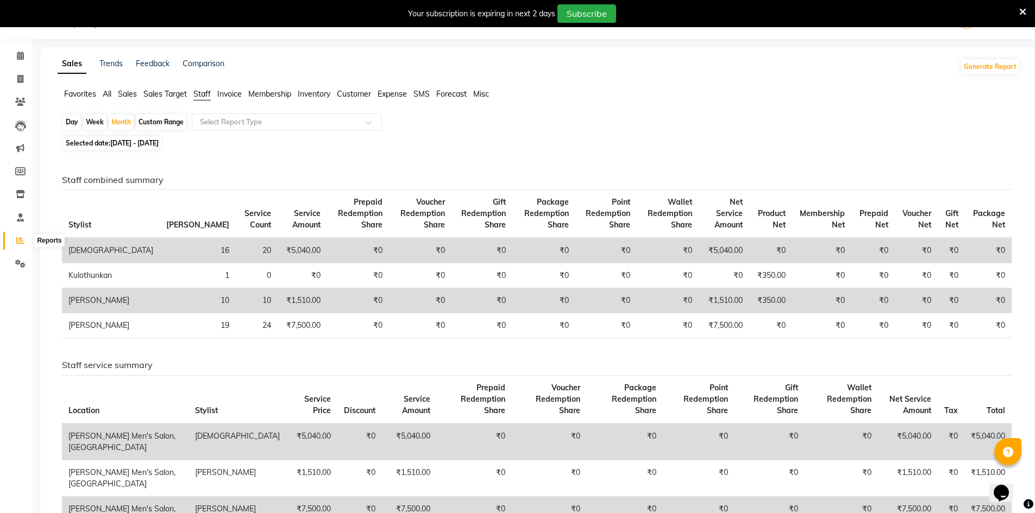
click at [17, 241] on icon at bounding box center [20, 240] width 8 height 8
click at [74, 122] on div "Day" at bounding box center [72, 122] width 18 height 15
select select "9"
select select "2025"
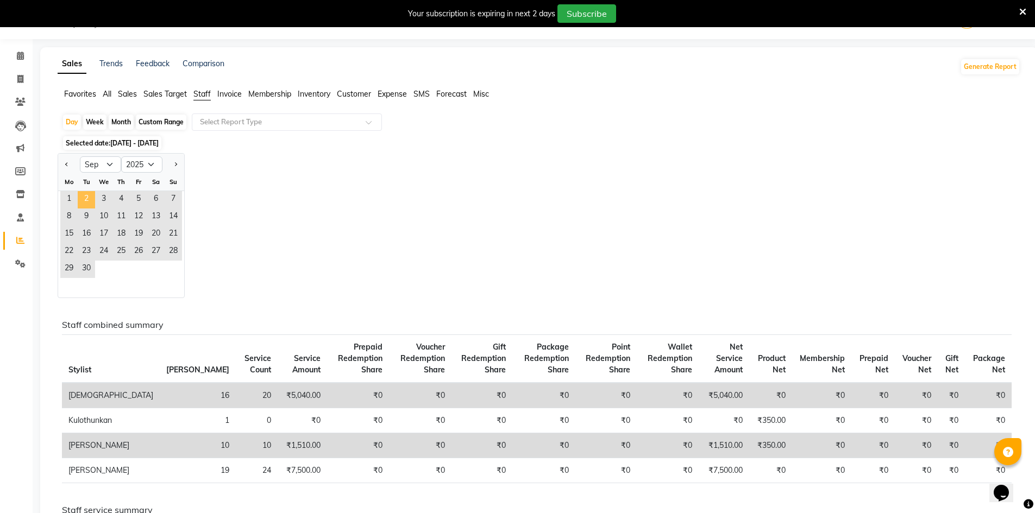
click at [80, 194] on span "2" at bounding box center [86, 199] width 17 height 17
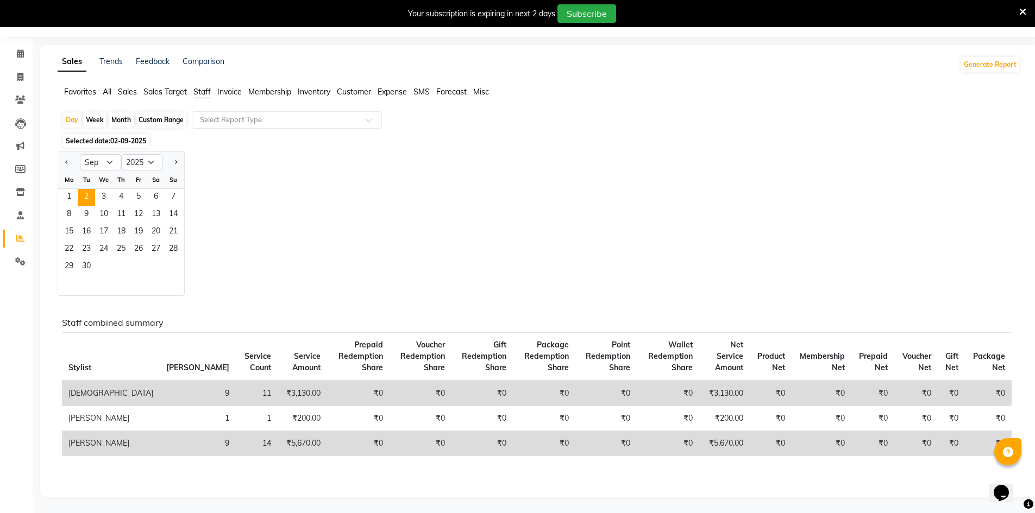
scroll to position [30, 0]
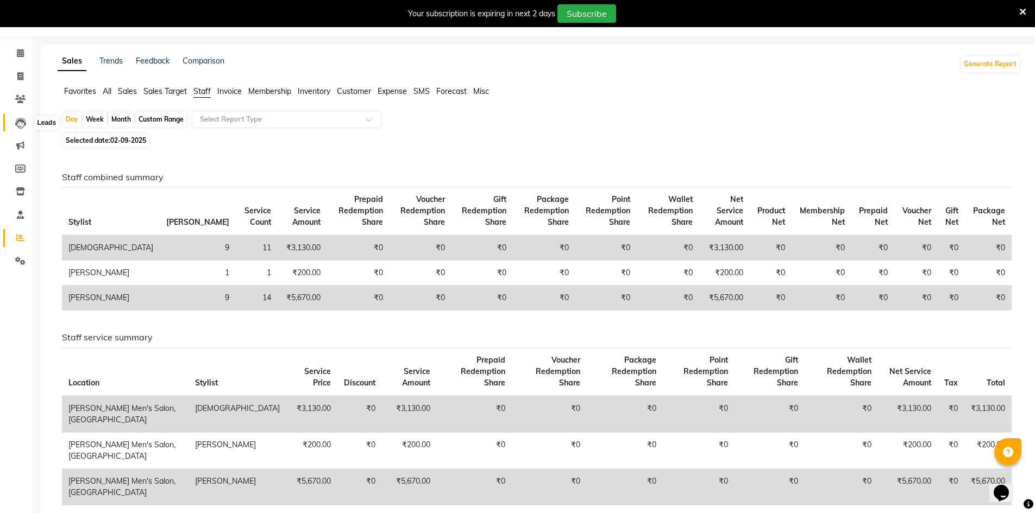
click at [15, 125] on icon at bounding box center [20, 123] width 11 height 11
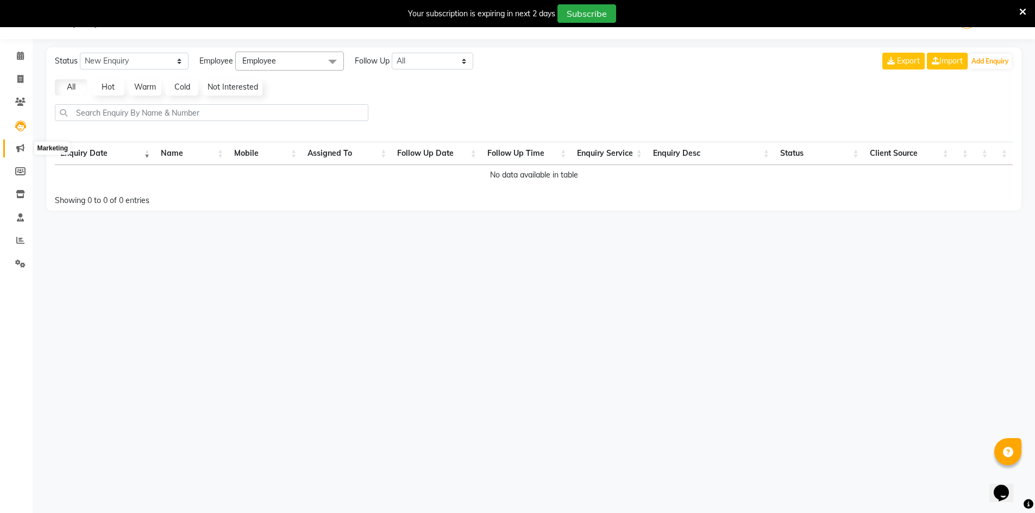
drag, startPoint x: 20, startPoint y: 148, endPoint x: 16, endPoint y: 169, distance: 20.9
click at [20, 149] on icon at bounding box center [20, 148] width 8 height 8
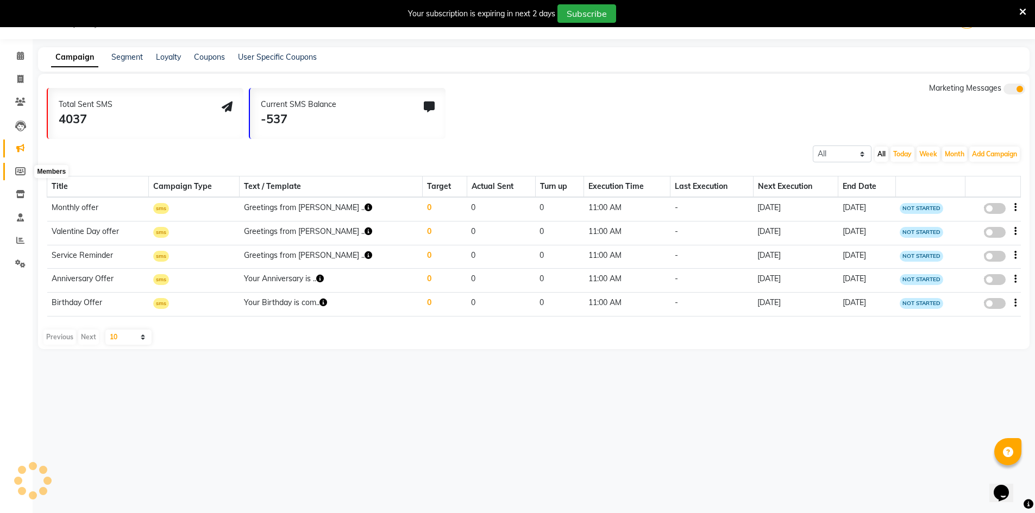
click at [16, 174] on icon at bounding box center [20, 171] width 10 height 8
select select
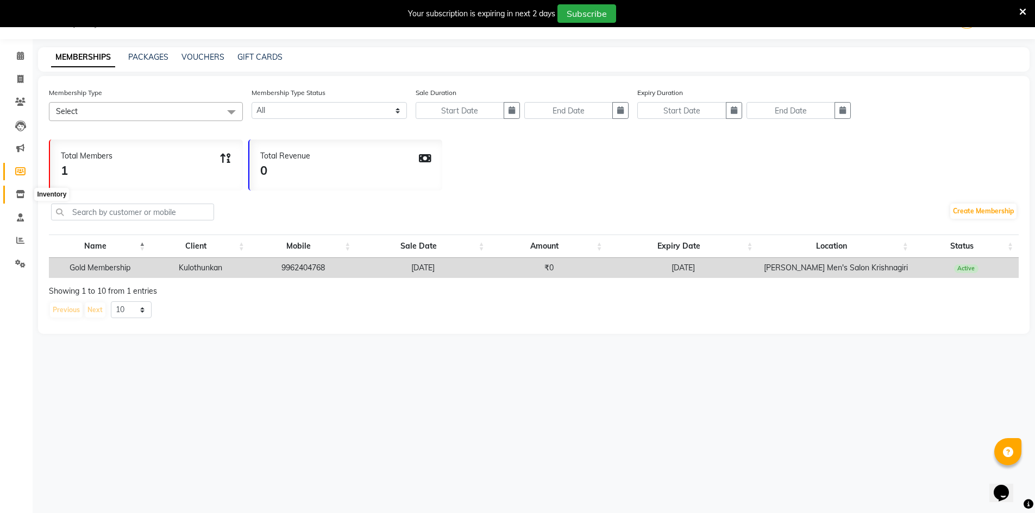
click at [16, 194] on icon at bounding box center [20, 194] width 9 height 8
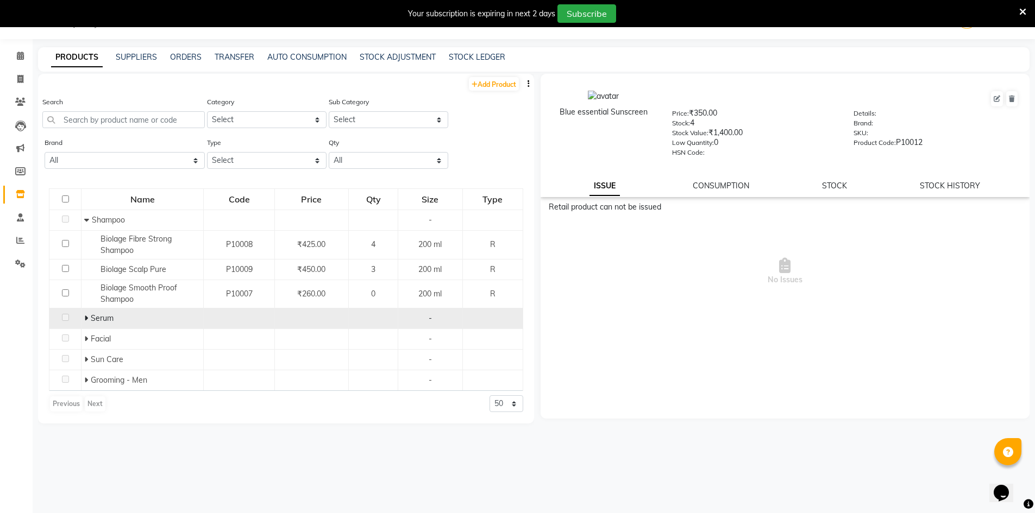
click at [91, 317] on span "Serum" at bounding box center [102, 318] width 23 height 10
click at [91, 319] on span "Serum" at bounding box center [102, 318] width 23 height 10
click at [85, 318] on icon at bounding box center [86, 319] width 4 height 8
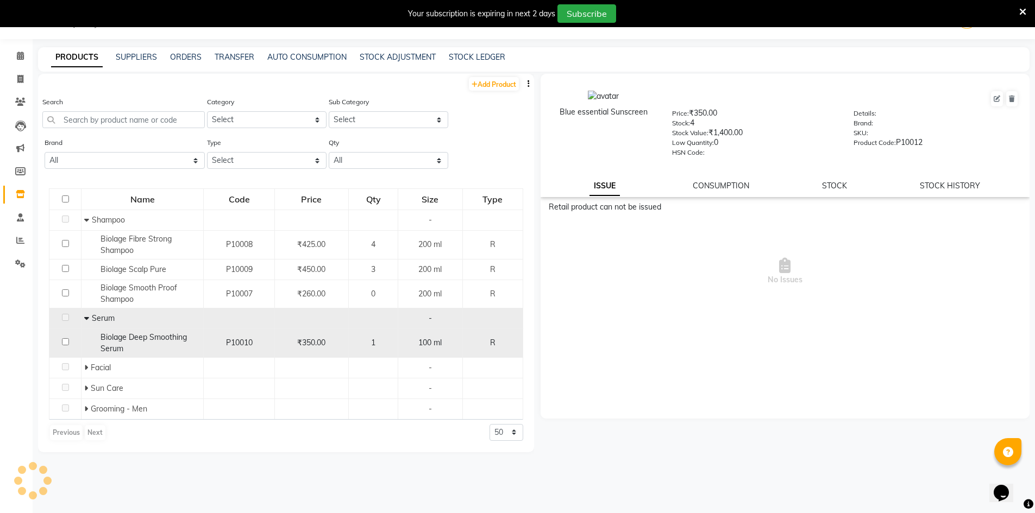
click at [370, 331] on td "1" at bounding box center [373, 343] width 49 height 29
click at [435, 343] on span "100 ml" at bounding box center [429, 343] width 23 height 10
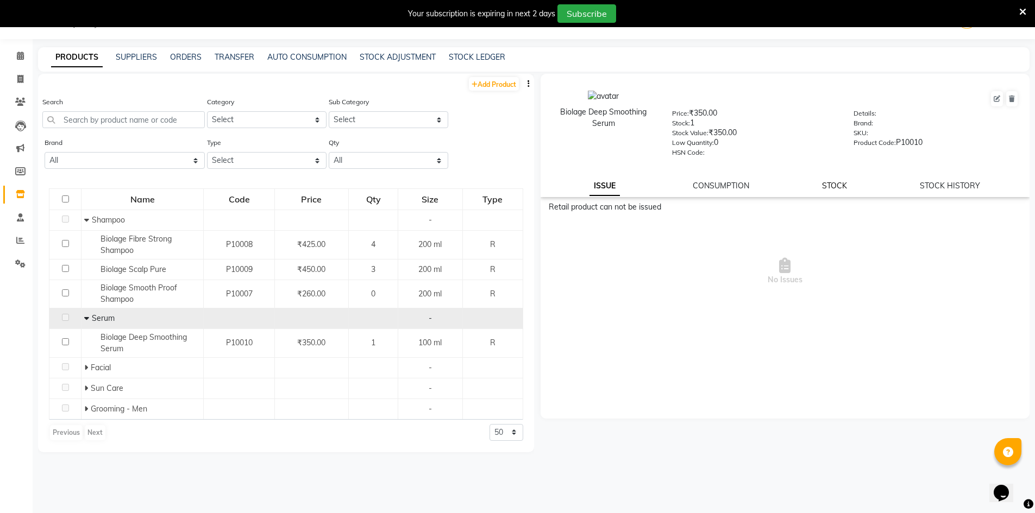
click at [839, 190] on link "STOCK" at bounding box center [834, 186] width 25 height 10
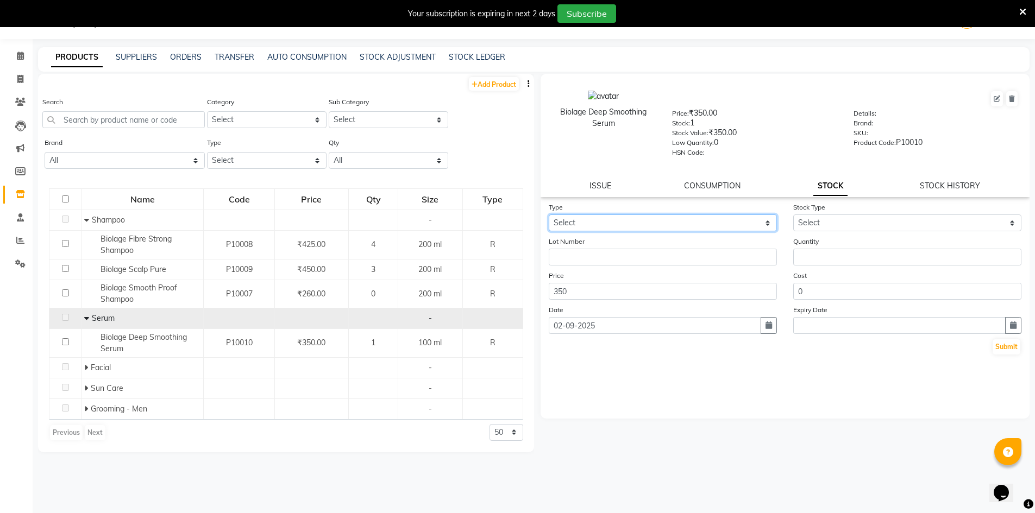
click at [649, 224] on select "Select In Out" at bounding box center [663, 223] width 228 height 17
click at [549, 215] on select "Select In Out" at bounding box center [663, 223] width 228 height 17
click at [619, 234] on form "Type Select In Out Stock Type Select New Stock Adjustment Return Other Lot Numb…" at bounding box center [785, 279] width 473 height 154
click at [615, 218] on select "Select In Out" at bounding box center [663, 223] width 228 height 17
select select "out"
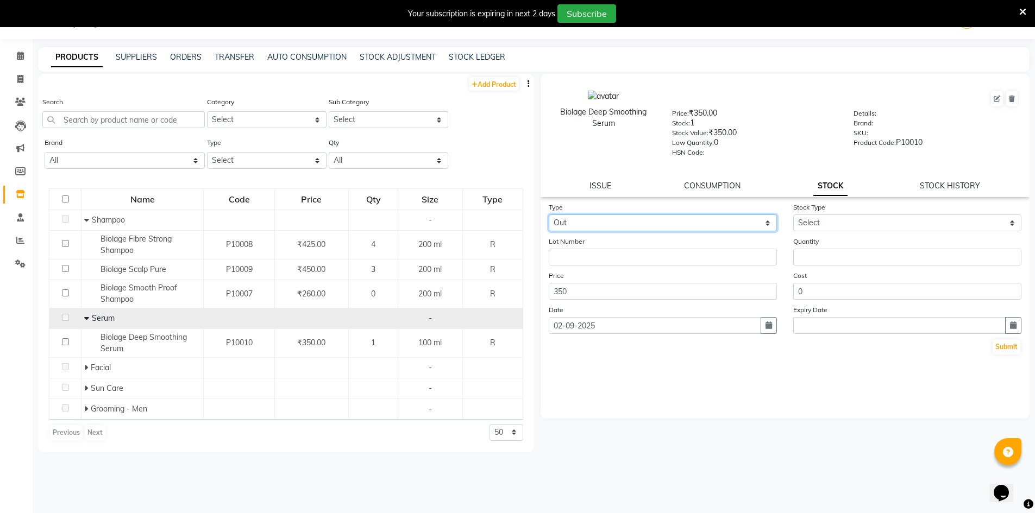
click at [549, 215] on select "Select In Out" at bounding box center [663, 223] width 228 height 17
select select
click at [845, 213] on div "Stock Type Select Internal Use Damaged Expired Adjustment Return Other" at bounding box center [907, 217] width 244 height 30
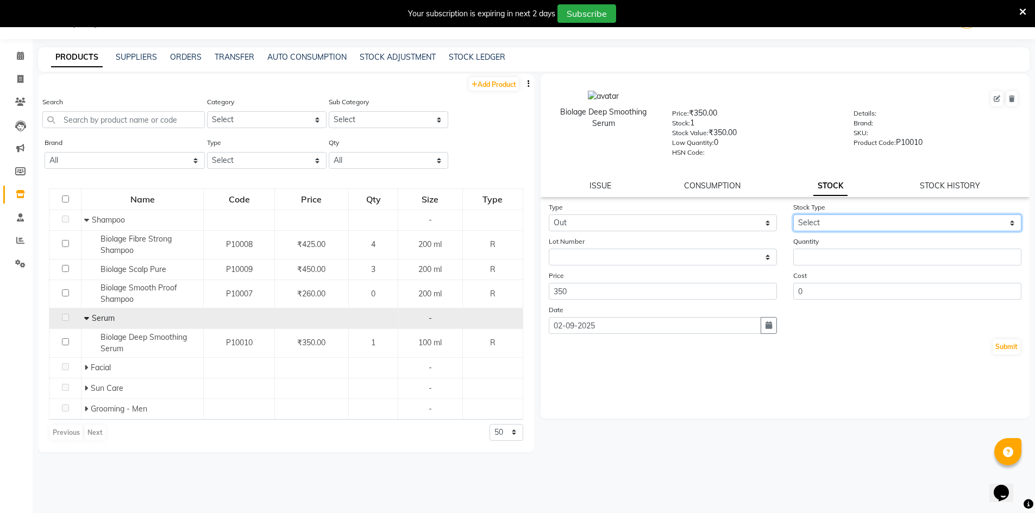
drag, startPoint x: 845, startPoint y: 222, endPoint x: 844, endPoint y: 230, distance: 8.8
click at [845, 222] on select "Select Internal Use Damaged Expired Adjustment Return Other" at bounding box center [907, 223] width 228 height 17
select select "internal use"
click at [793, 215] on select "Select Internal Use Damaged Expired Adjustment Return Other" at bounding box center [907, 223] width 228 height 17
drag, startPoint x: 818, startPoint y: 241, endPoint x: 819, endPoint y: 251, distance: 10.3
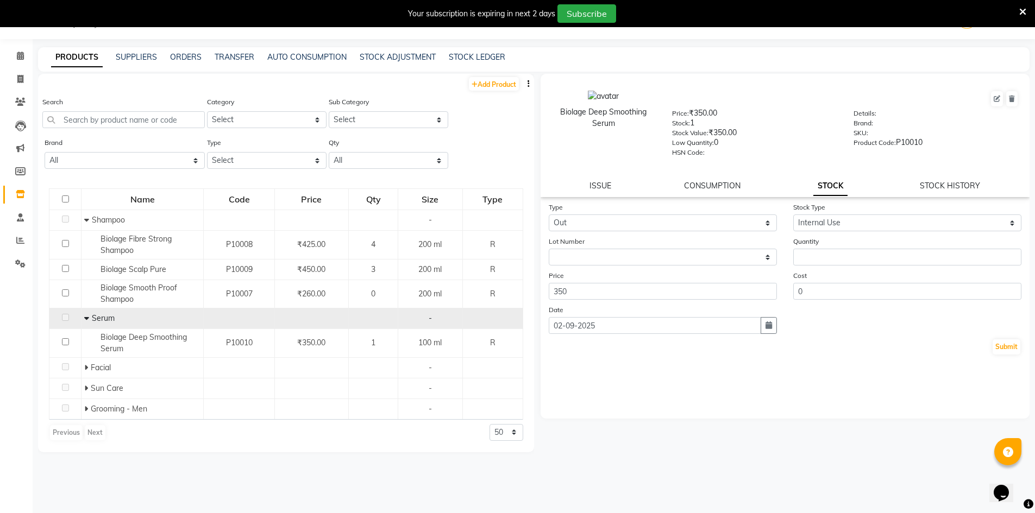
click at [818, 247] on div "Quantity" at bounding box center [907, 251] width 244 height 30
click at [819, 253] on input "number" at bounding box center [907, 257] width 228 height 17
type input "1"
click at [1008, 342] on button "Submit" at bounding box center [1006, 347] width 28 height 15
select select
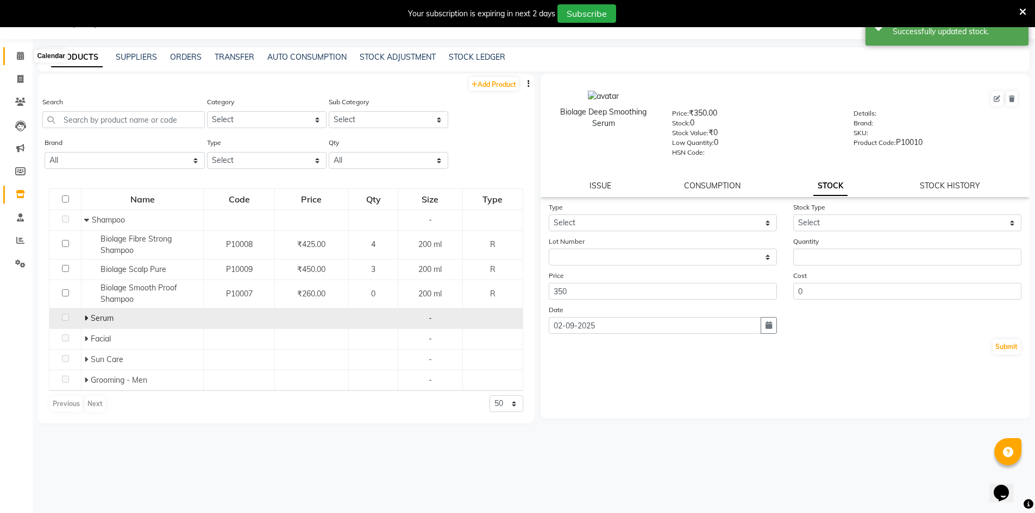
click at [17, 61] on span at bounding box center [20, 56] width 19 height 12
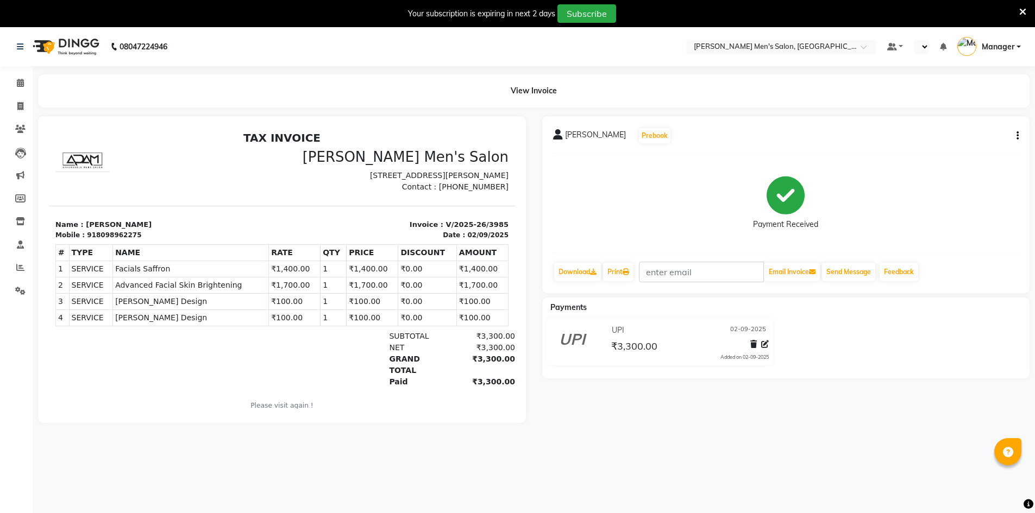
select select "en"
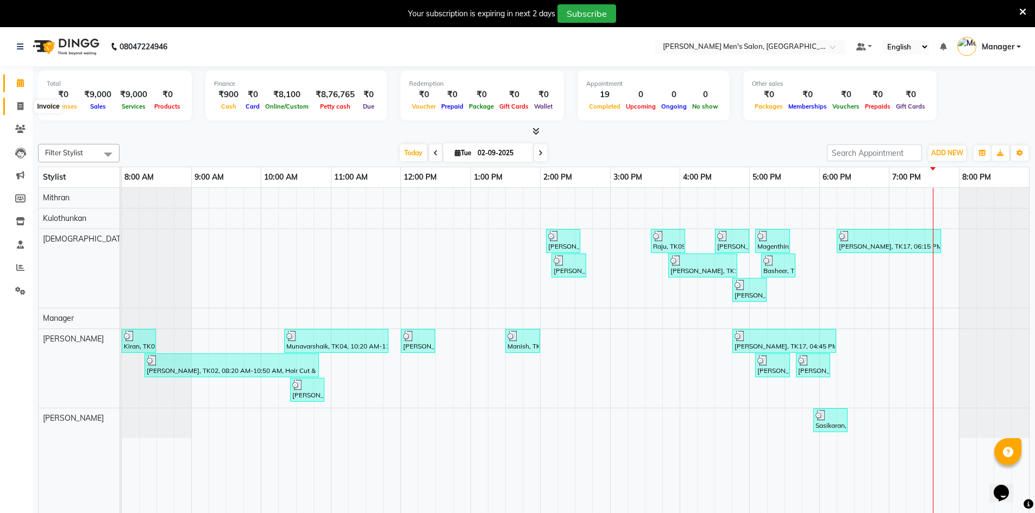
click at [23, 106] on icon at bounding box center [20, 106] width 6 height 8
select select "service"
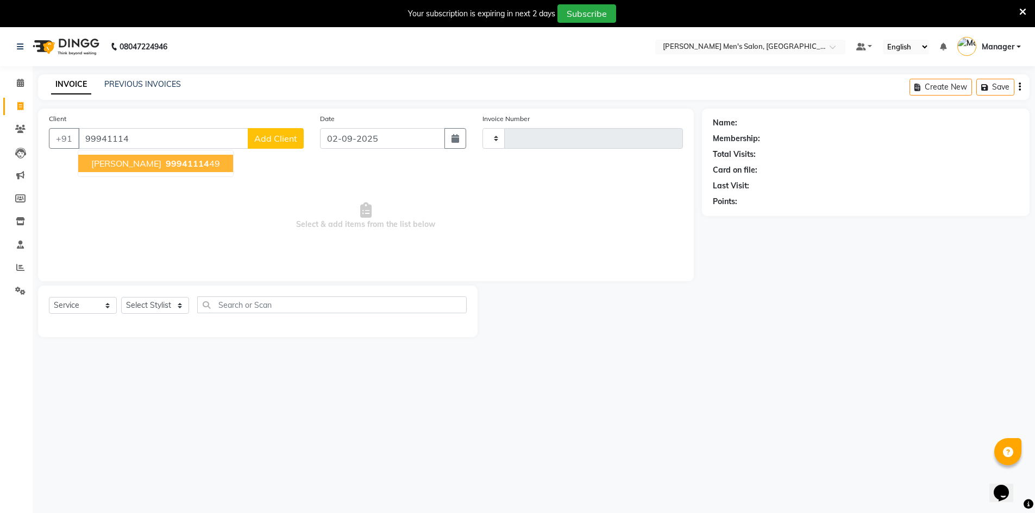
click at [166, 162] on span "99941114" at bounding box center [187, 163] width 43 height 11
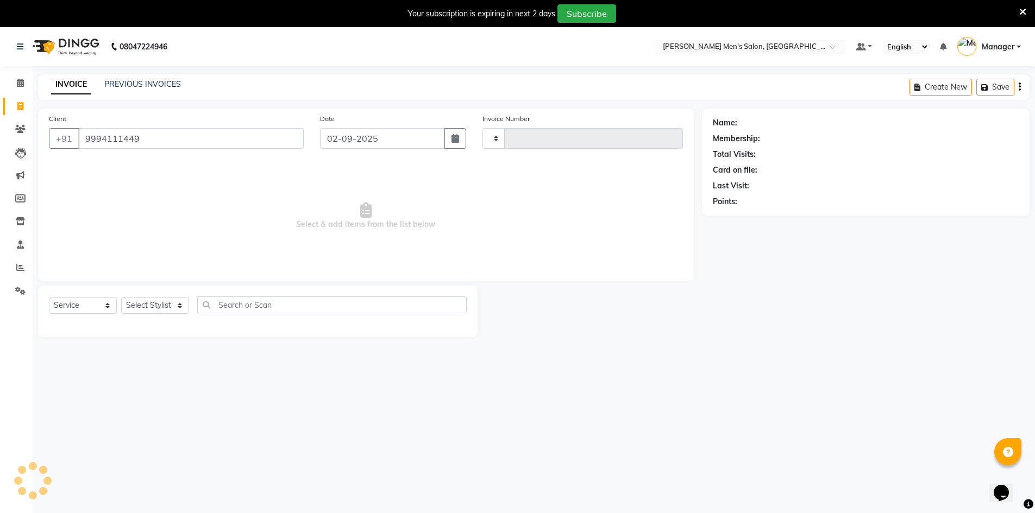
type input "9994111449"
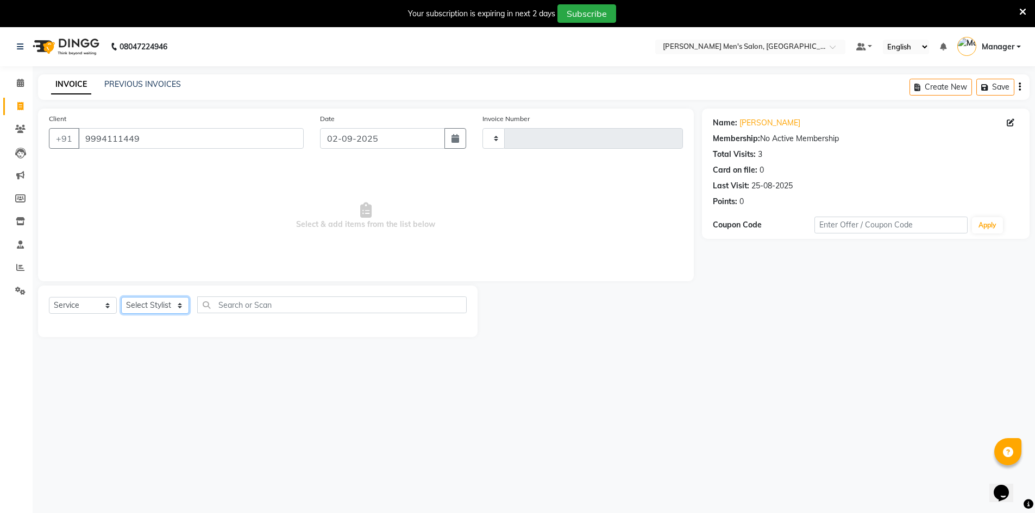
click at [156, 305] on select "Select Stylist [PERSON_NAME] Manager [PERSON_NAME] [PERSON_NAME]" at bounding box center [155, 305] width 68 height 17
select select "65604"
click at [121, 297] on select "Select Stylist [PERSON_NAME] Manager [PERSON_NAME] [PERSON_NAME]" at bounding box center [155, 305] width 68 height 17
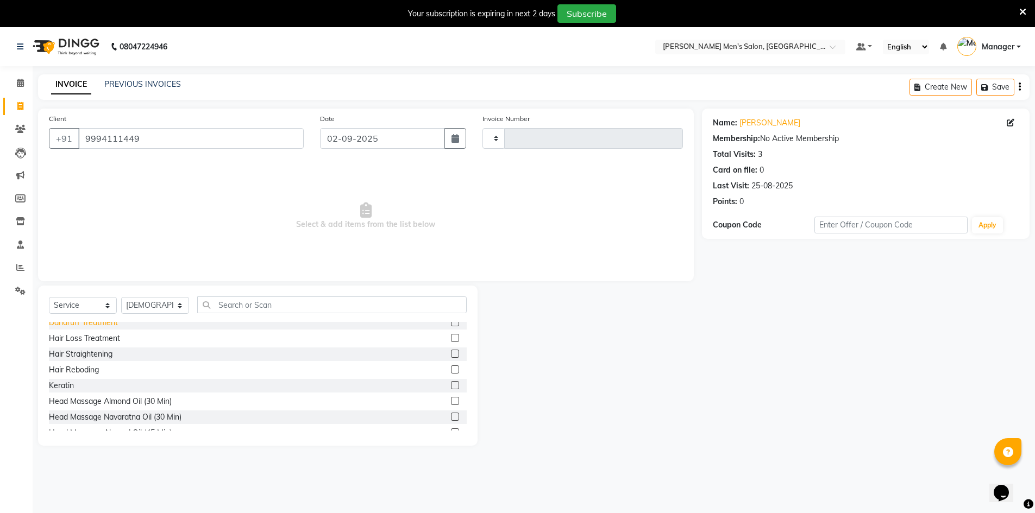
scroll to position [378, 0]
click at [59, 363] on div "Keratin" at bounding box center [61, 360] width 25 height 11
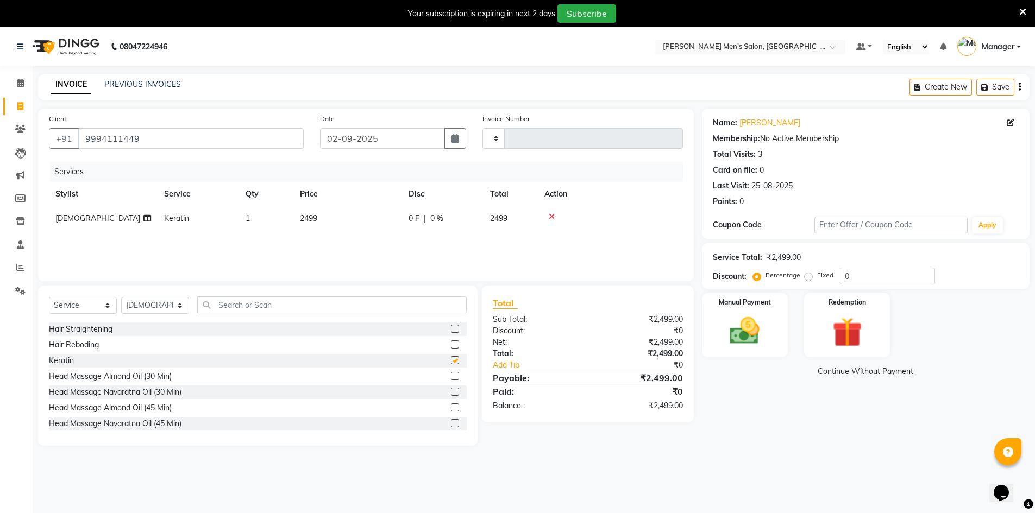
checkbox input "false"
click at [143, 294] on div "Select Service Product Membership Package Voucher Prepaid Gift Card Select Styl…" at bounding box center [257, 366] width 439 height 160
click at [141, 307] on select "Select Stylist [PERSON_NAME] Manager [PERSON_NAME] [PERSON_NAME]" at bounding box center [155, 305] width 68 height 17
select select "70201"
click at [121, 297] on select "Select Stylist [PERSON_NAME] Manager [PERSON_NAME] [PERSON_NAME]" at bounding box center [155, 305] width 68 height 17
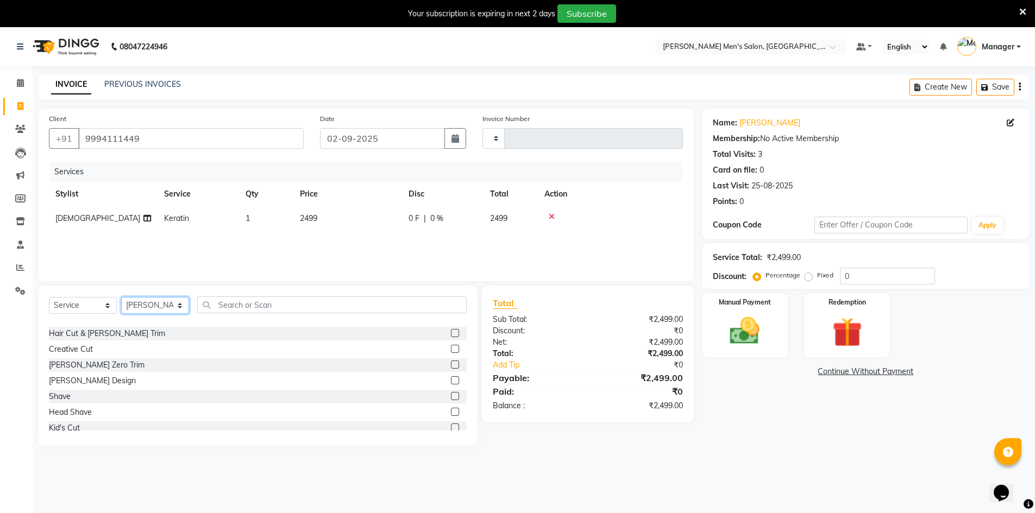
scroll to position [0, 0]
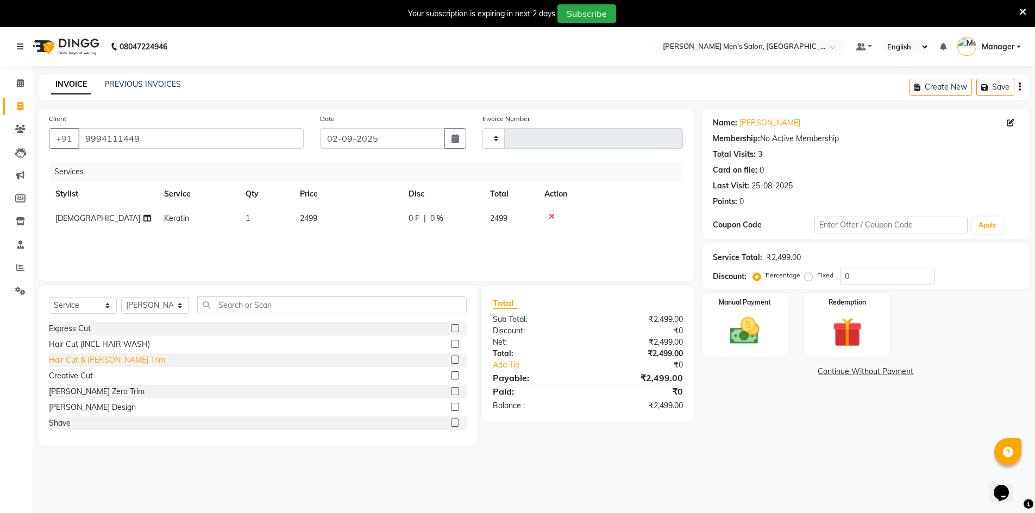
click at [80, 359] on div "Hair Cut & [PERSON_NAME] Trim" at bounding box center [107, 360] width 116 height 11
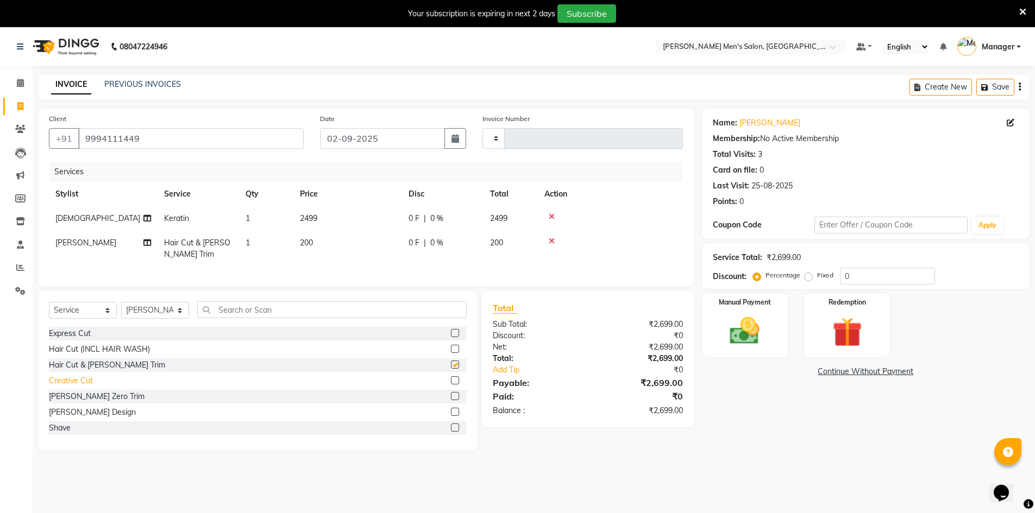
checkbox input "false"
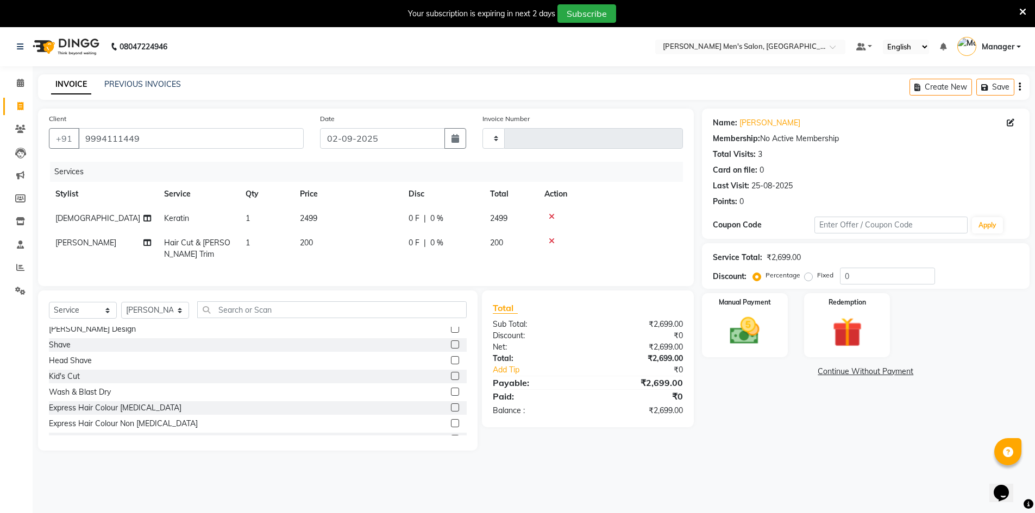
scroll to position [109, 0]
click at [75, 373] on div "Wash & Blast Dry" at bounding box center [80, 366] width 62 height 11
checkbox input "false"
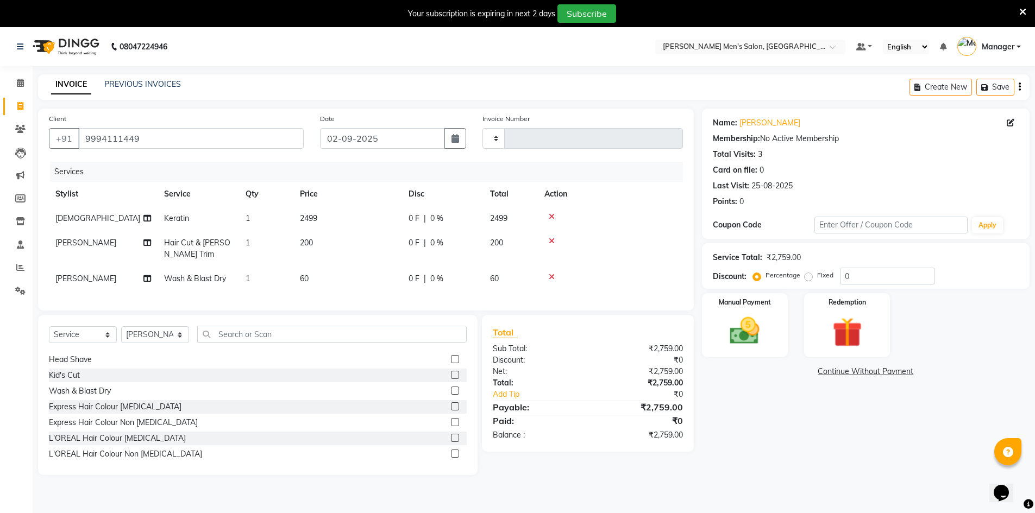
click at [502, 223] on td "2499" at bounding box center [510, 218] width 54 height 24
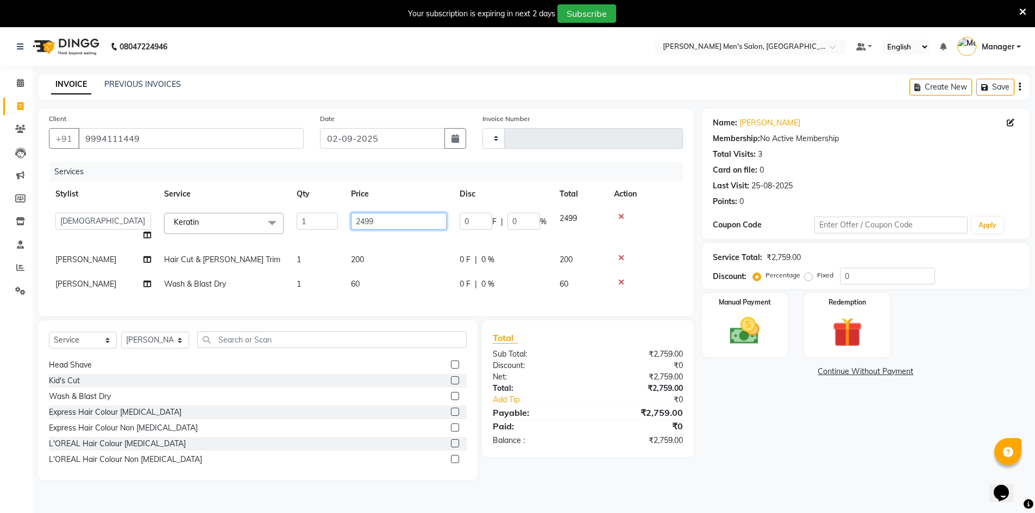
click at [422, 219] on input "2499" at bounding box center [399, 221] width 96 height 17
type input "2500"
click at [699, 400] on div "Total Sub Total: ₹2,759.00 Discount: ₹0 Net: ₹2,759.00 Total: ₹2,759.00 Add Tip…" at bounding box center [589, 400] width 224 height 160
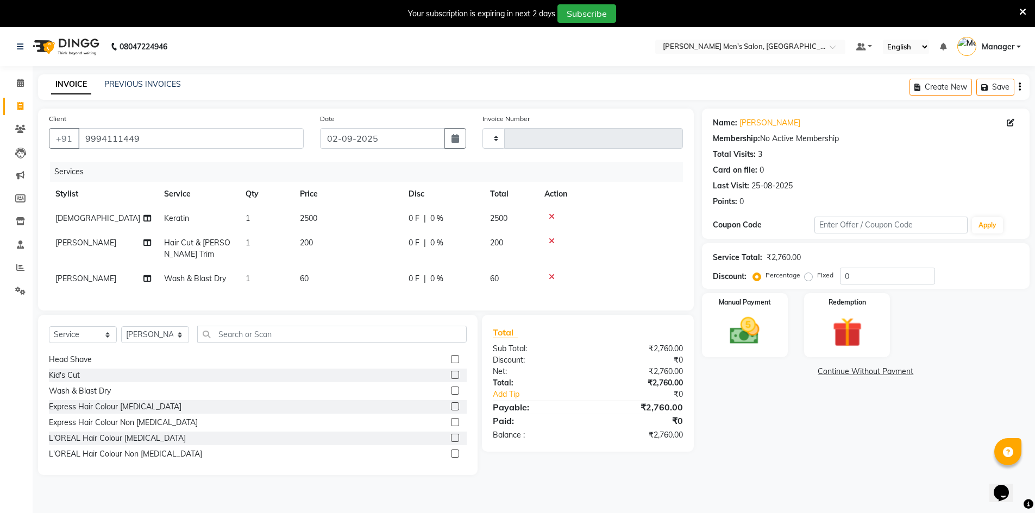
click at [784, 253] on div "₹2,760.00" at bounding box center [783, 257] width 34 height 11
click at [771, 355] on div "Name: Sagadevan Membership: No Active Membership Total Visits: 3 Card on file: …" at bounding box center [870, 292] width 336 height 367
click at [764, 347] on img at bounding box center [745, 330] width 50 height 35
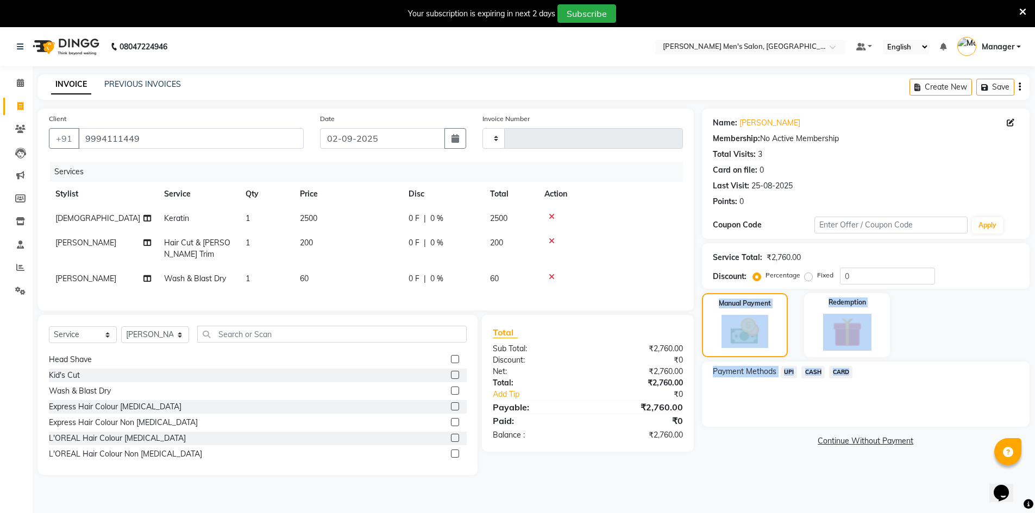
click at [791, 373] on span "UPI" at bounding box center [789, 372] width 17 height 12
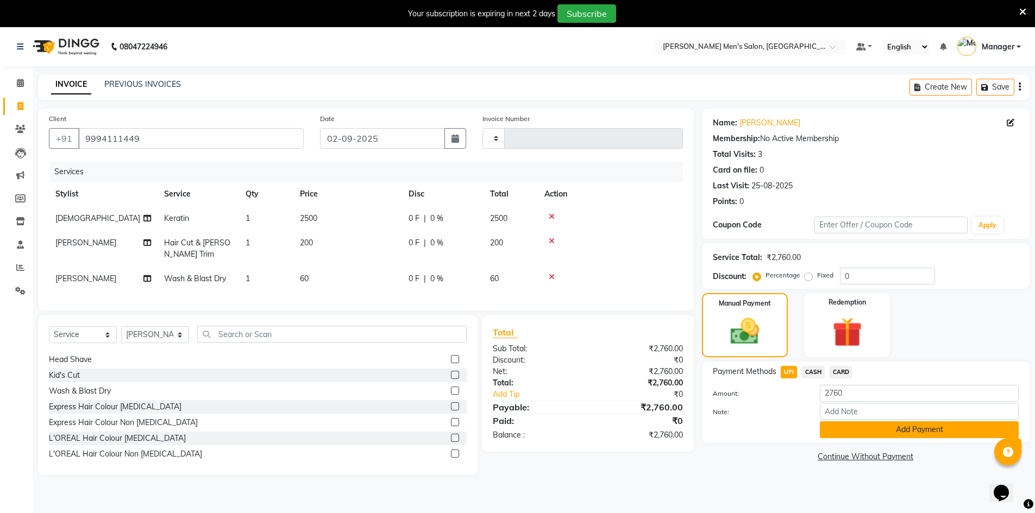
click at [832, 427] on button "Add Payment" at bounding box center [919, 430] width 199 height 17
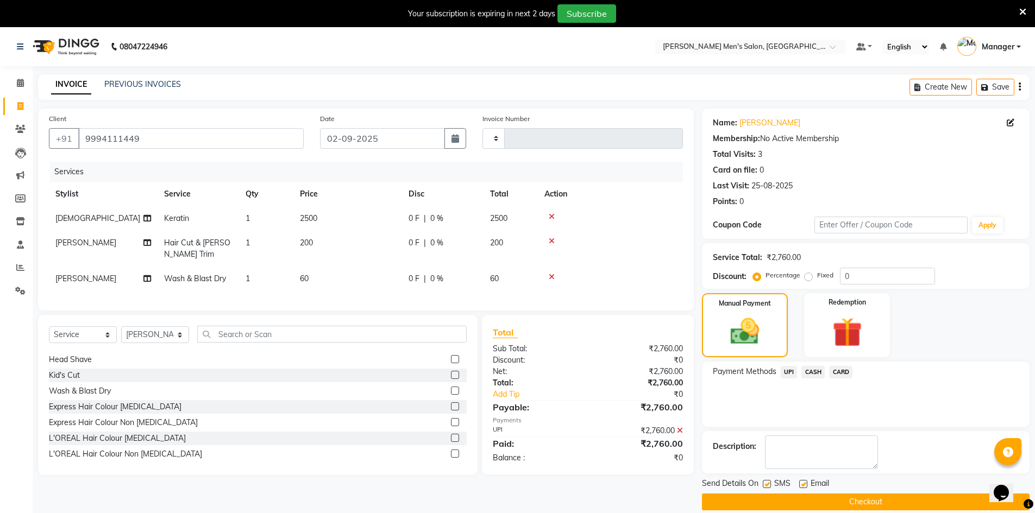
click at [843, 505] on button "Checkout" at bounding box center [866, 502] width 328 height 17
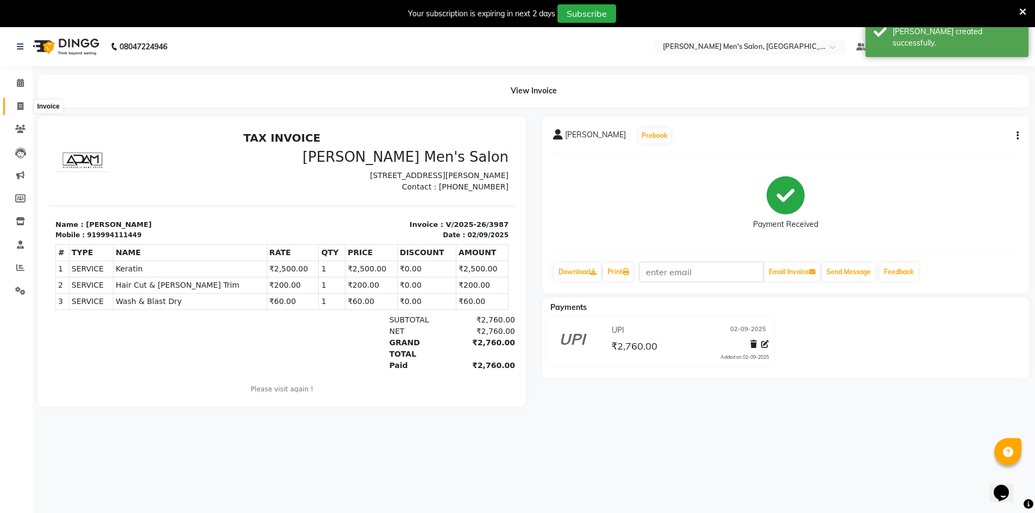
click at [19, 100] on span at bounding box center [20, 106] width 19 height 12
select select "service"
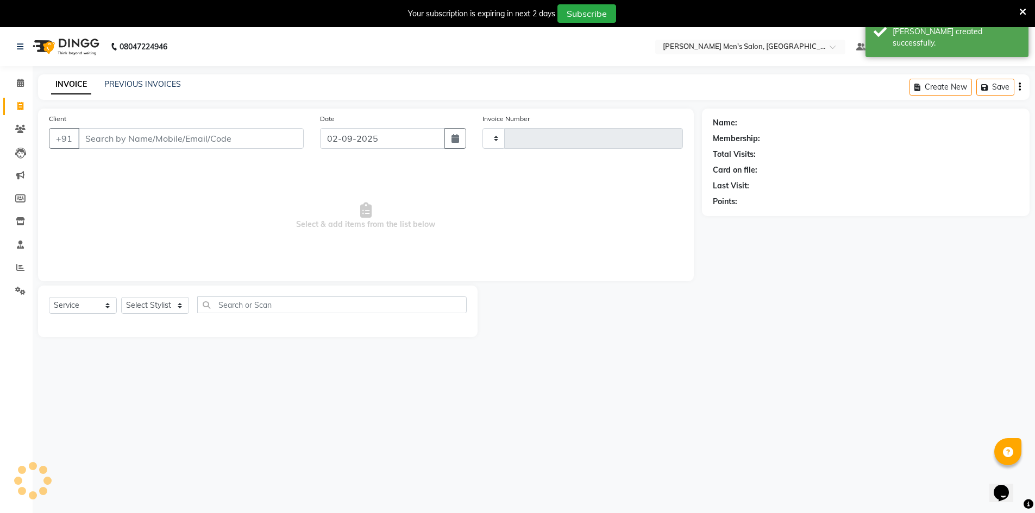
scroll to position [3, 0]
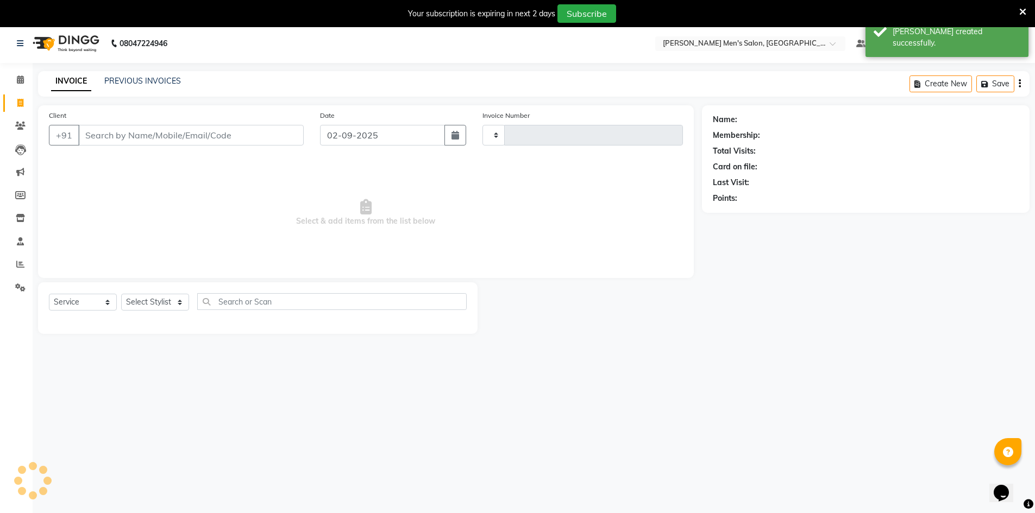
type input "3988"
select select "6913"
click at [127, 90] on div "INVOICE PREVIOUS INVOICES Create New Save Open Invoices" at bounding box center [533, 84] width 991 height 26
click at [123, 78] on link "PREVIOUS INVOICES" at bounding box center [142, 81] width 77 height 10
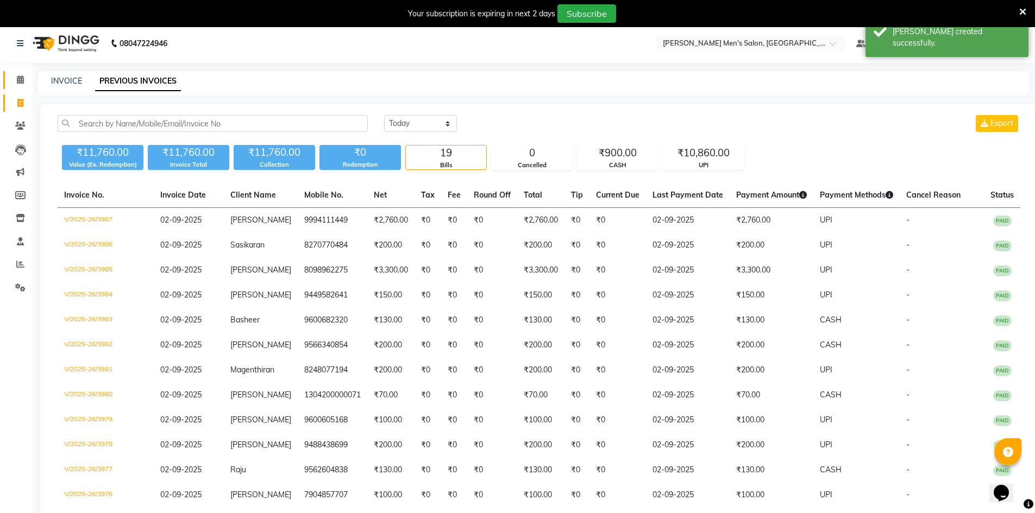
click at [17, 81] on icon at bounding box center [20, 80] width 7 height 8
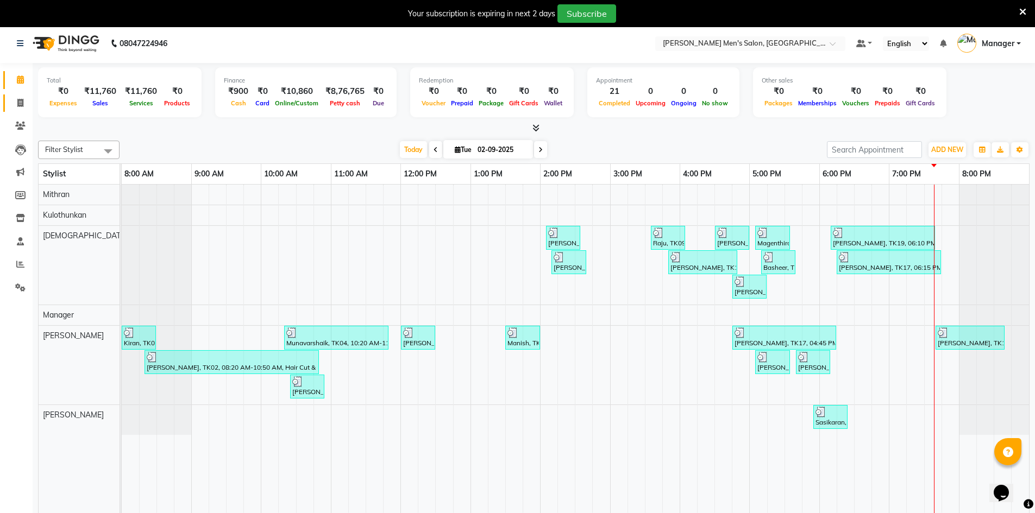
click at [12, 95] on link "Invoice" at bounding box center [16, 104] width 26 height 18
select select "service"
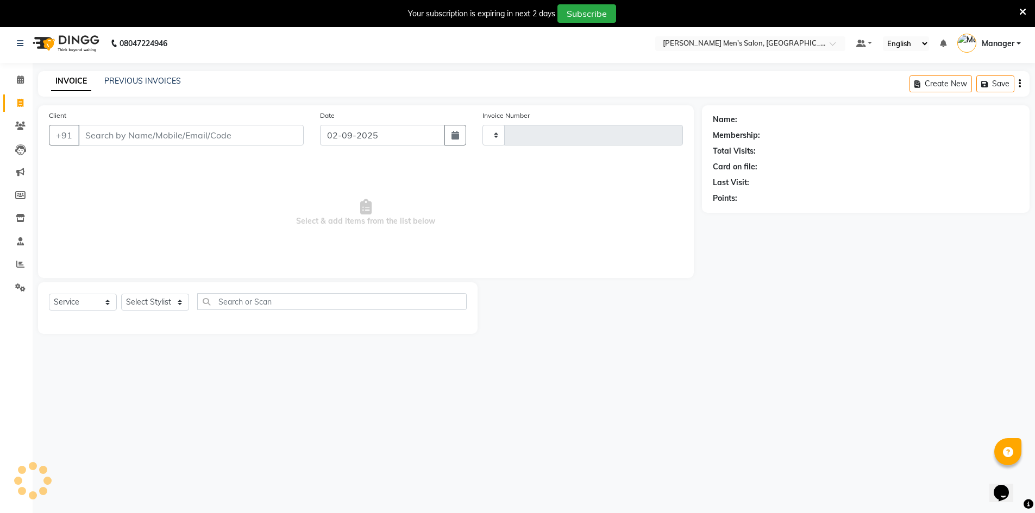
type input "3988"
select select "6913"
click at [17, 107] on span at bounding box center [20, 103] width 19 height 12
select select "6913"
select select "service"
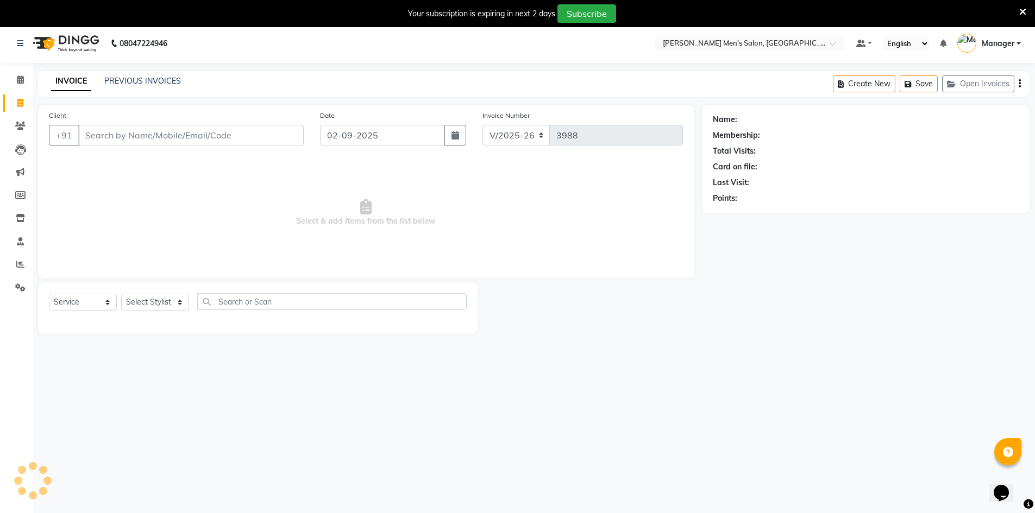
click at [103, 82] on div "INVOICE PREVIOUS INVOICES" at bounding box center [109, 81] width 143 height 11
click at [109, 85] on link "PREVIOUS INVOICES" at bounding box center [142, 81] width 77 height 10
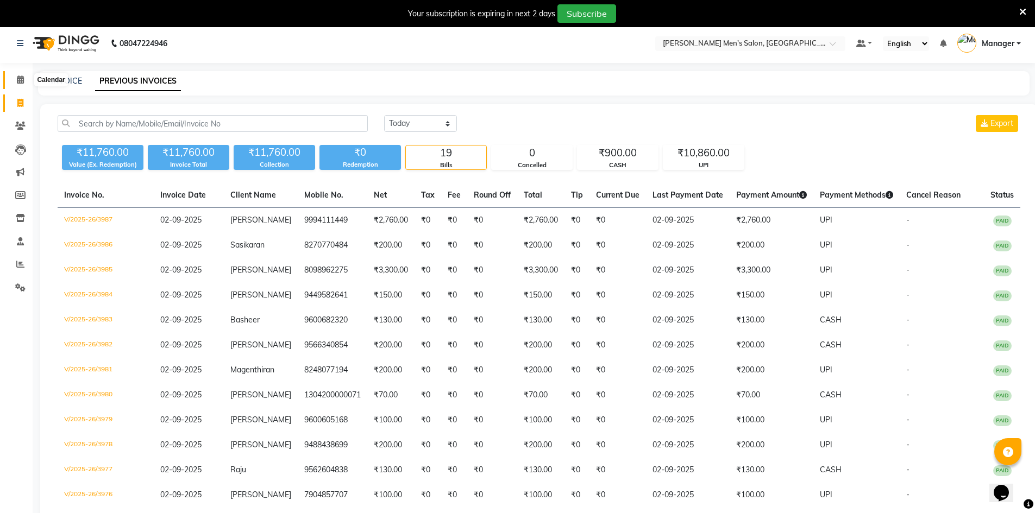
click at [17, 74] on span at bounding box center [20, 80] width 19 height 12
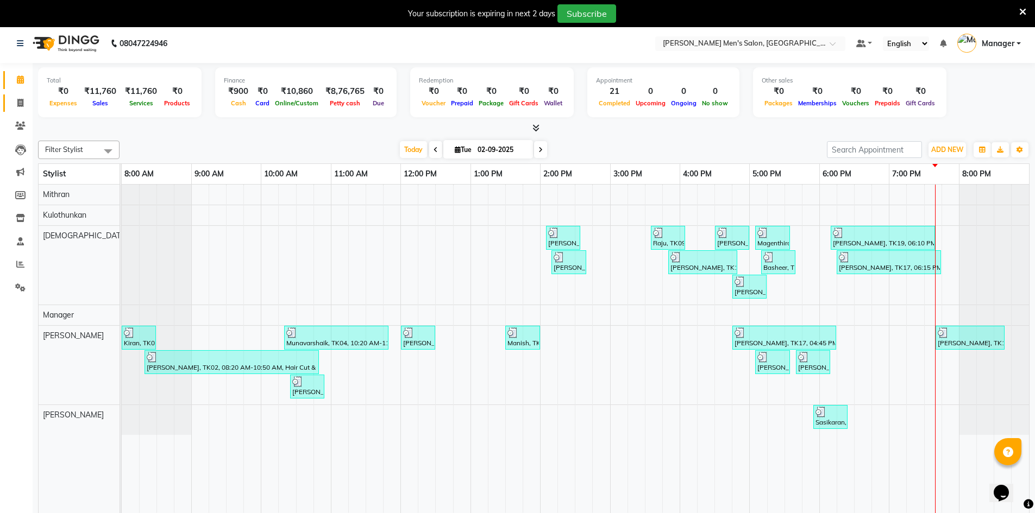
click at [16, 96] on link "Invoice" at bounding box center [16, 104] width 26 height 18
select select "6913"
select select "service"
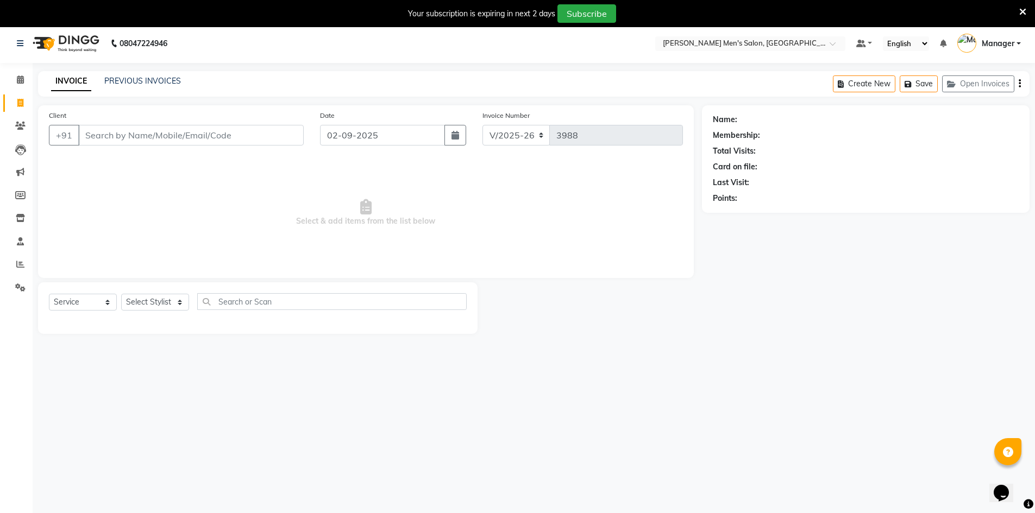
click at [164, 136] on input "Client" at bounding box center [190, 135] width 225 height 21
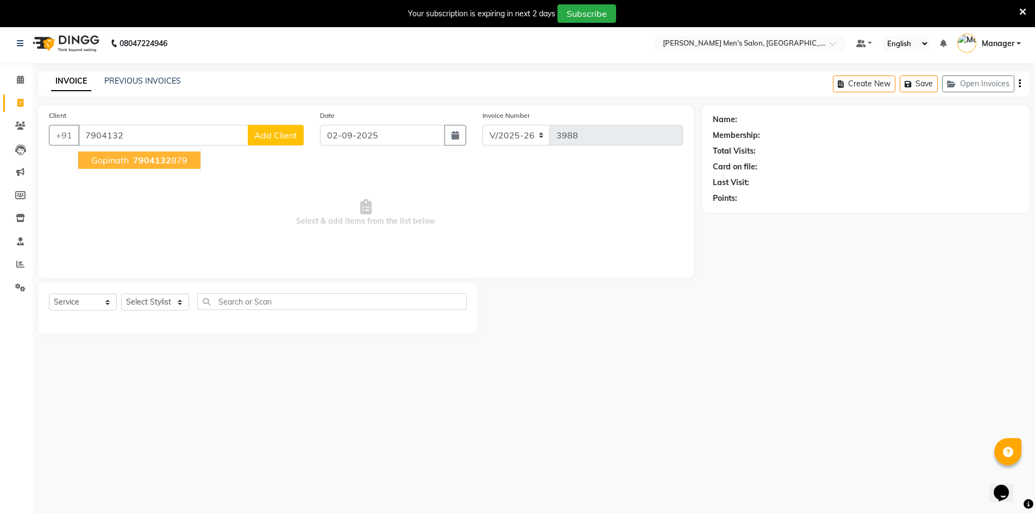
click at [124, 158] on span "Gopinath" at bounding box center [109, 160] width 37 height 11
type input "7904132879"
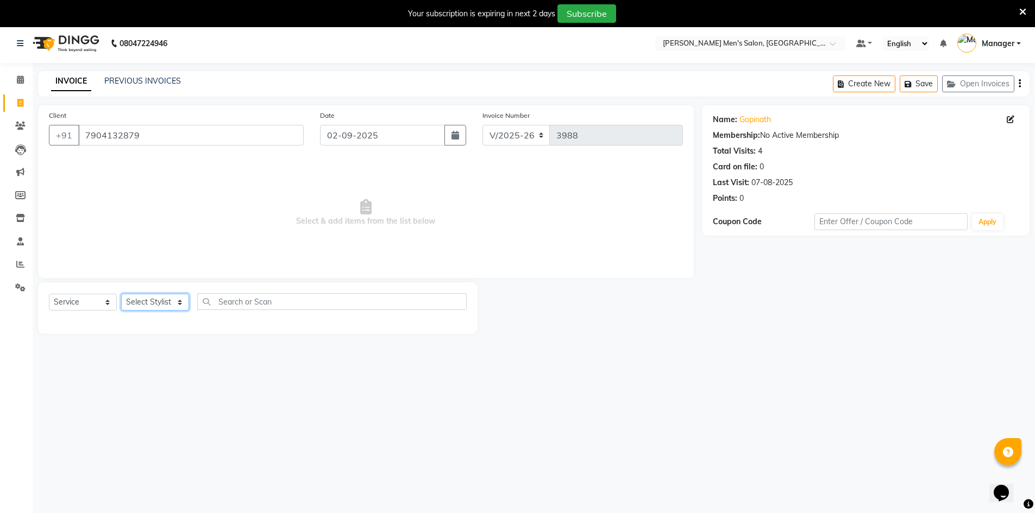
click at [146, 306] on select "Select Stylist [PERSON_NAME] Manager [PERSON_NAME] [PERSON_NAME]" at bounding box center [155, 302] width 68 height 17
select select "65604"
click at [121, 294] on select "Select Stylist [PERSON_NAME] Manager [PERSON_NAME] [PERSON_NAME]" at bounding box center [155, 302] width 68 height 17
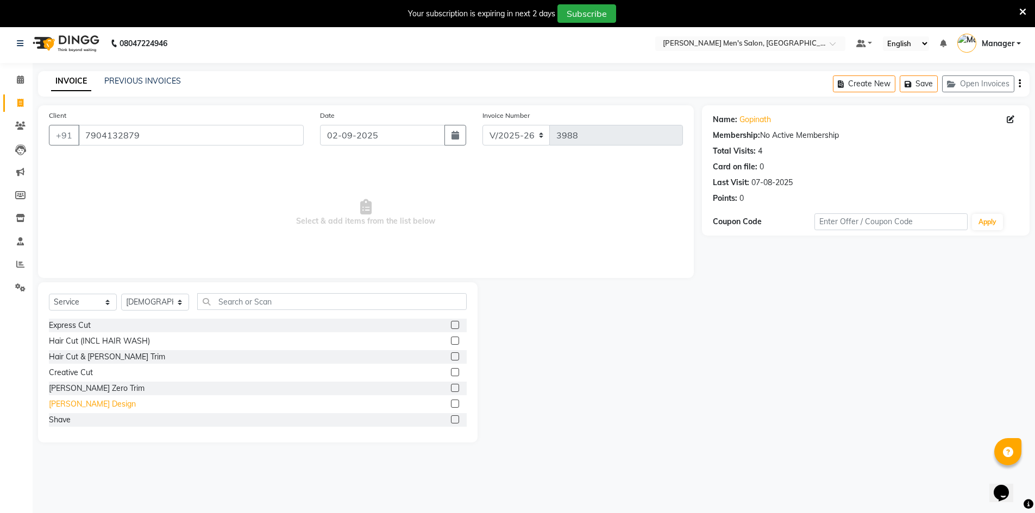
click at [70, 408] on div "[PERSON_NAME] Design" at bounding box center [92, 404] width 87 height 11
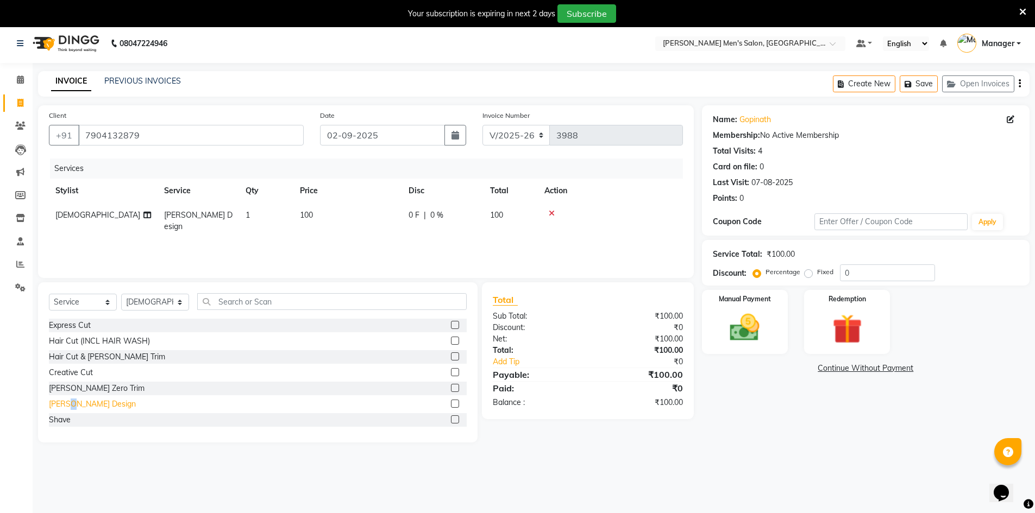
click at [70, 408] on div "[PERSON_NAME] Design" at bounding box center [92, 404] width 87 height 11
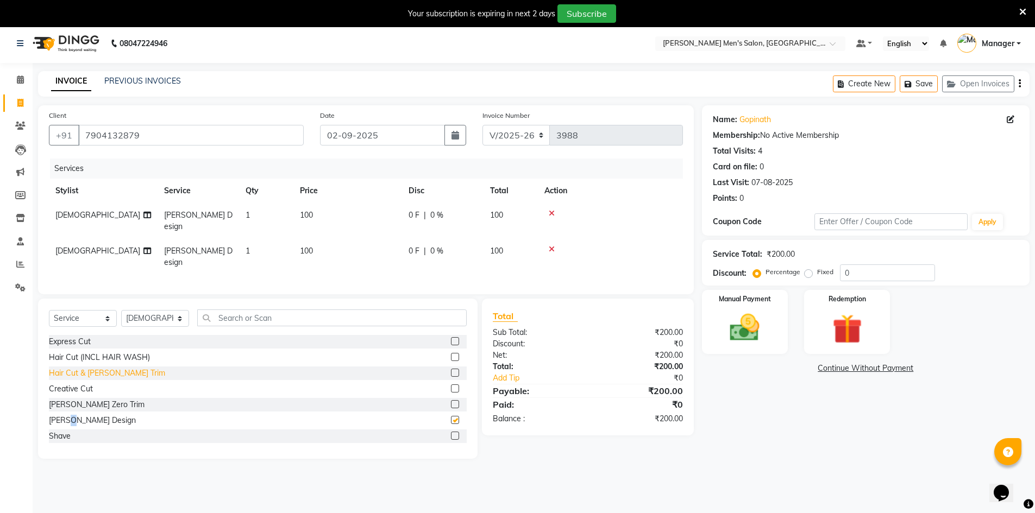
checkbox input "false"
click at [555, 215] on div at bounding box center [610, 214] width 132 height 8
click at [553, 215] on div at bounding box center [610, 214] width 132 height 8
click at [551, 215] on icon at bounding box center [552, 214] width 6 height 8
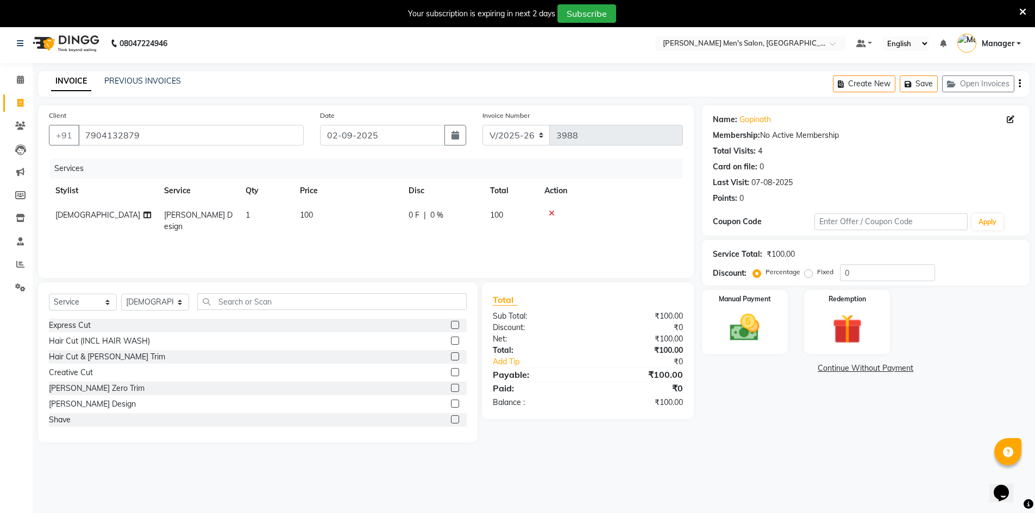
click at [551, 215] on icon at bounding box center [552, 214] width 6 height 8
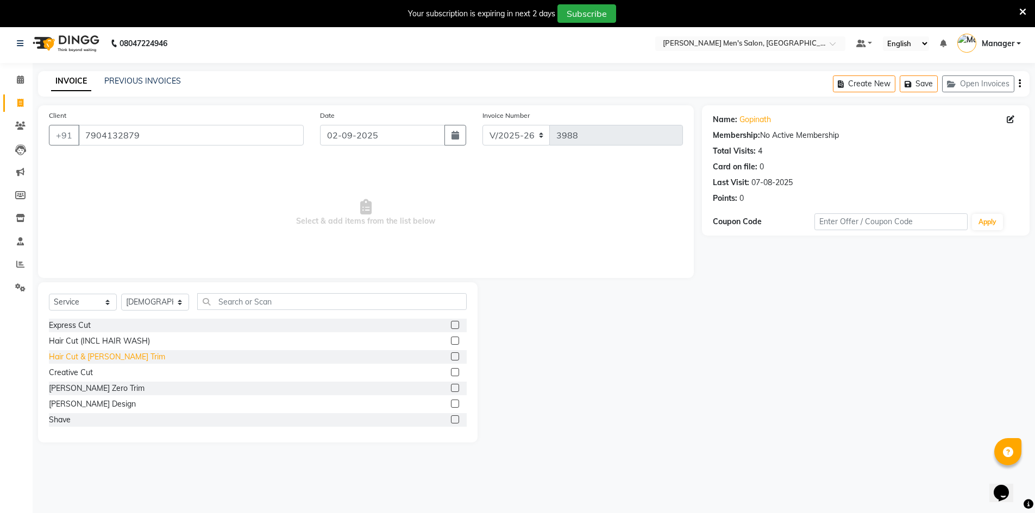
click at [84, 355] on div "Hair Cut & [PERSON_NAME] Trim" at bounding box center [107, 356] width 116 height 11
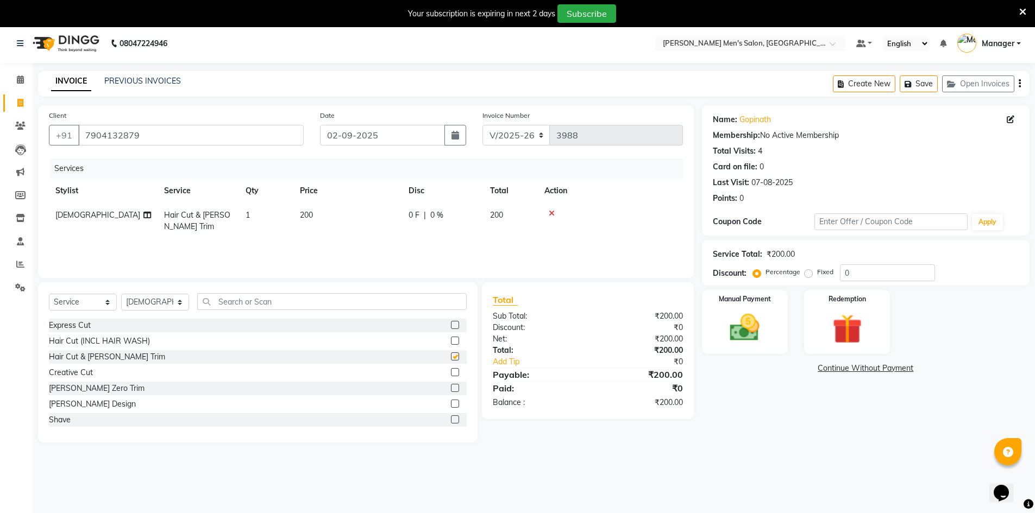
checkbox input "false"
click at [748, 331] on img at bounding box center [745, 327] width 50 height 35
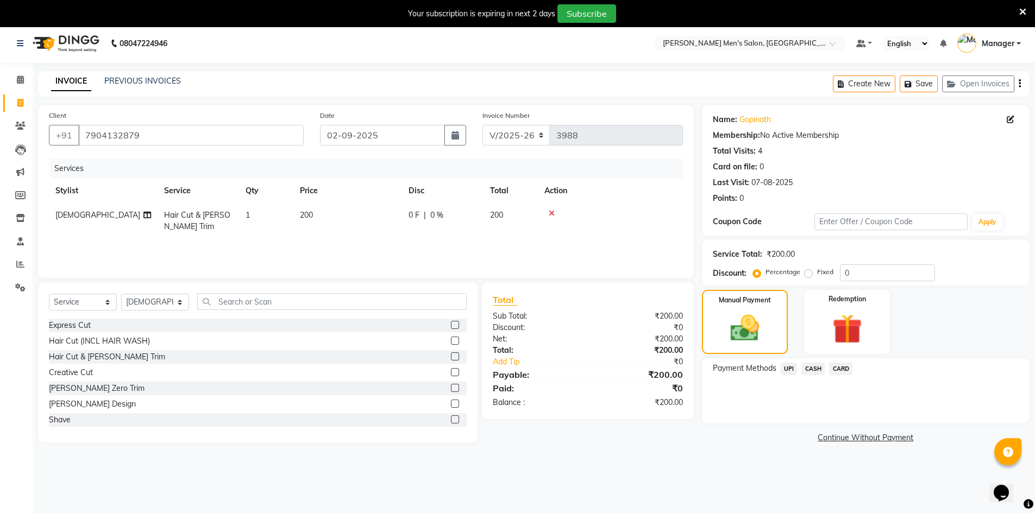
click at [792, 368] on span "UPI" at bounding box center [789, 369] width 17 height 12
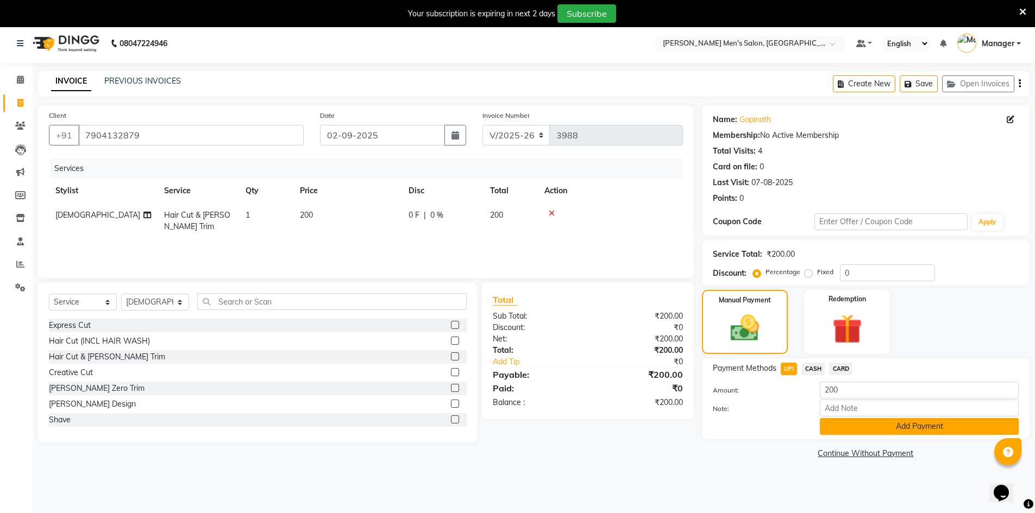
click at [844, 422] on button "Add Payment" at bounding box center [919, 426] width 199 height 17
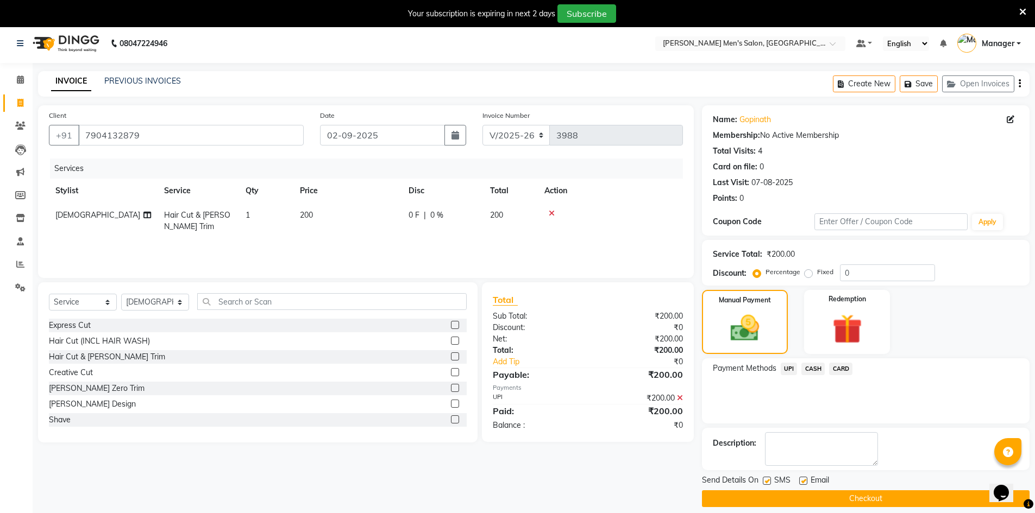
click at [850, 492] on button "Checkout" at bounding box center [866, 499] width 328 height 17
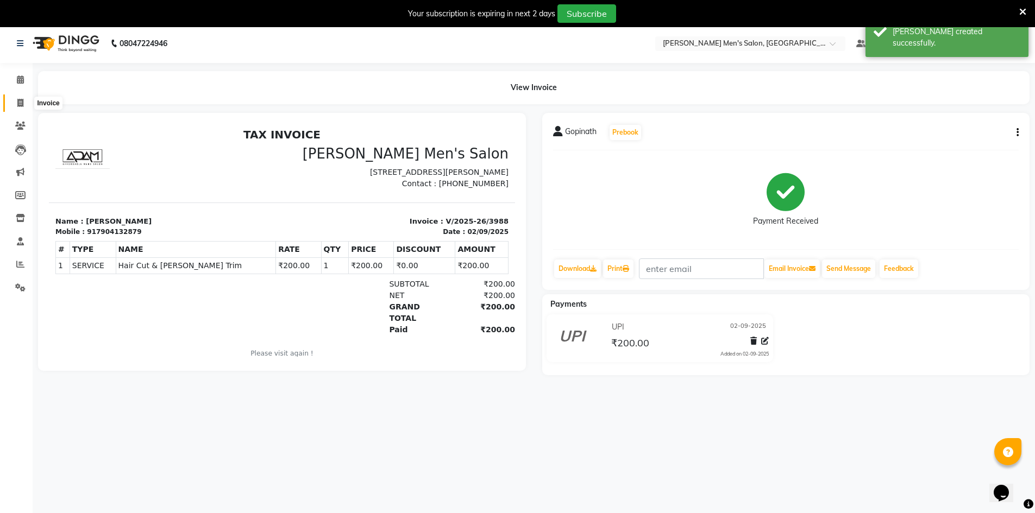
click at [13, 104] on span at bounding box center [20, 103] width 19 height 12
select select "6913"
select select "service"
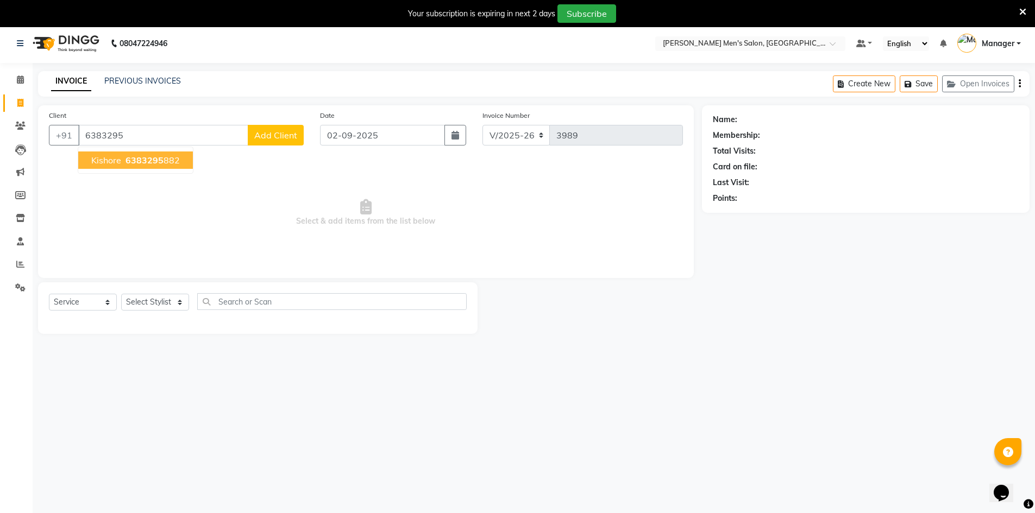
click at [112, 153] on button "Kishore 6383295 882" at bounding box center [135, 160] width 115 height 17
type input "6383295882"
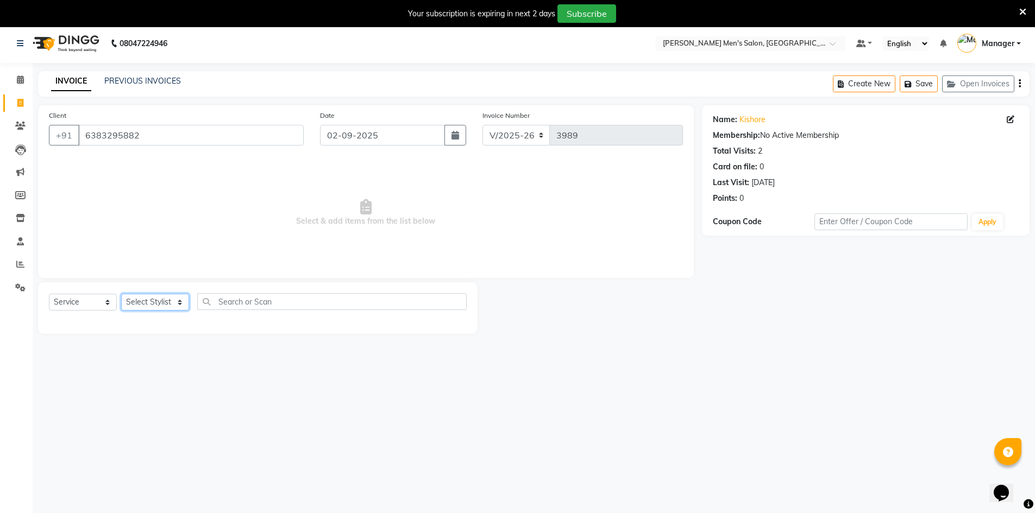
click at [147, 299] on select "Select Stylist [PERSON_NAME] Manager [PERSON_NAME] [PERSON_NAME]" at bounding box center [155, 302] width 68 height 17
select select "70201"
click at [121, 294] on select "Select Stylist [PERSON_NAME] Manager [PERSON_NAME] [PERSON_NAME]" at bounding box center [155, 302] width 68 height 17
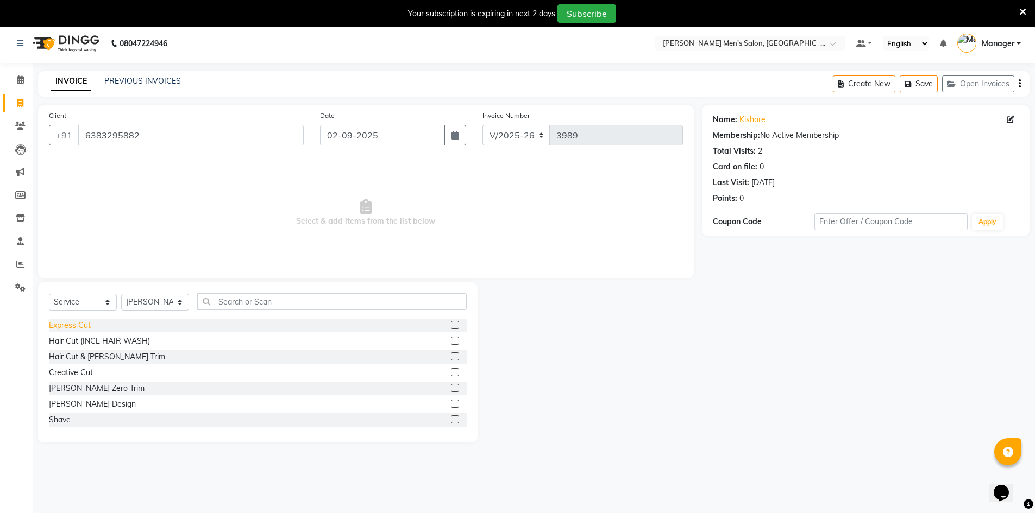
click at [86, 326] on div "Express Cut" at bounding box center [70, 325] width 42 height 11
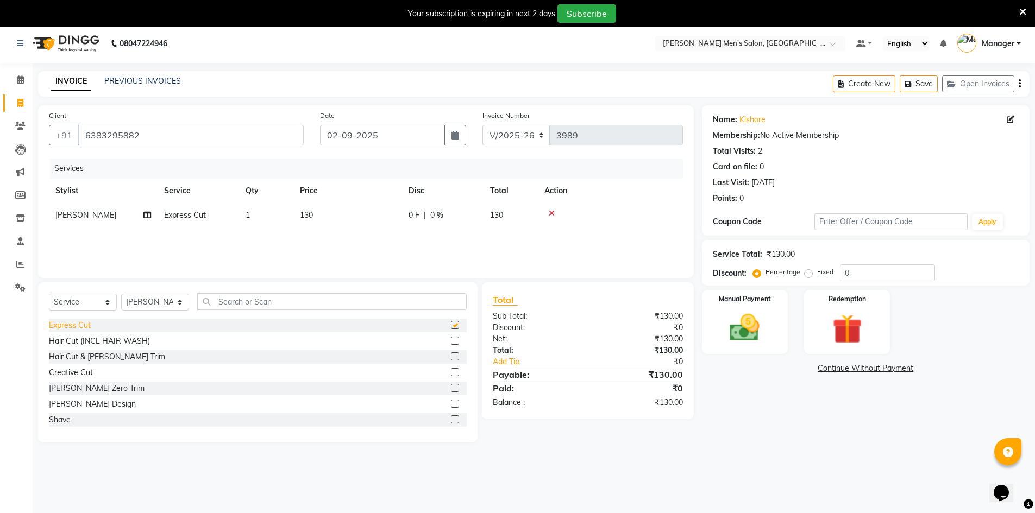
checkbox input "false"
click at [800, 287] on div "Name: Kishore Membership: No Active Membership Total Visits: 2 Card on file: 0 …" at bounding box center [870, 273] width 336 height 337
click at [771, 334] on div "Manual Payment" at bounding box center [745, 322] width 90 height 67
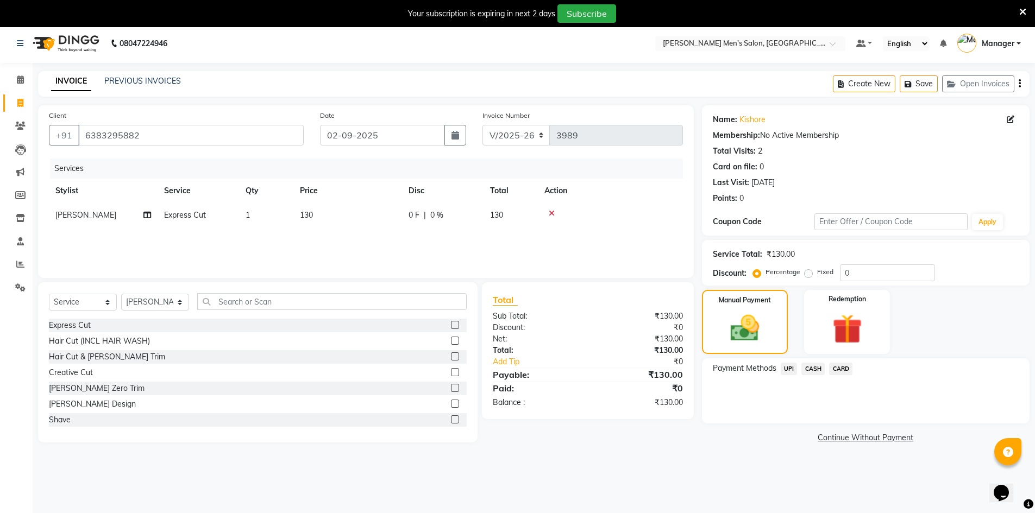
click at [789, 373] on span "UPI" at bounding box center [789, 369] width 17 height 12
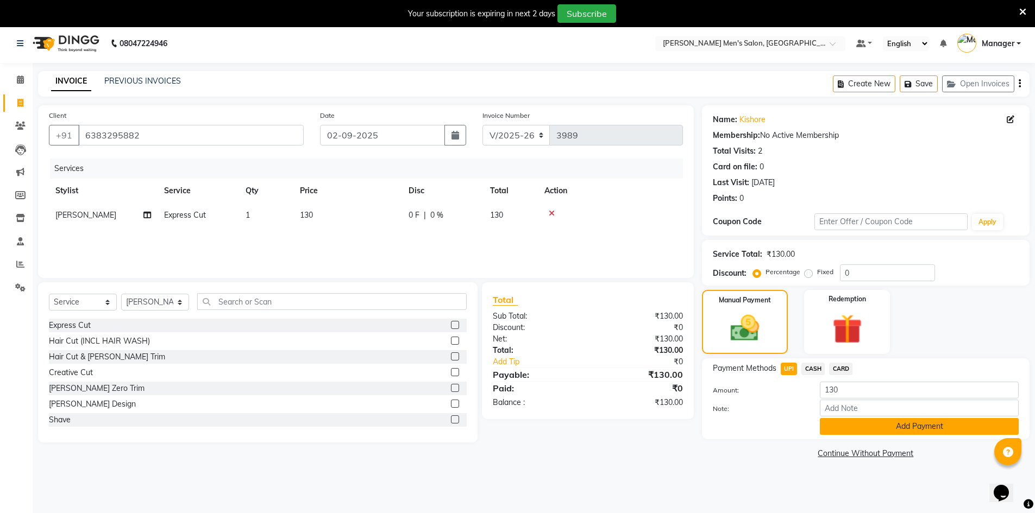
click at [826, 422] on button "Add Payment" at bounding box center [919, 426] width 199 height 17
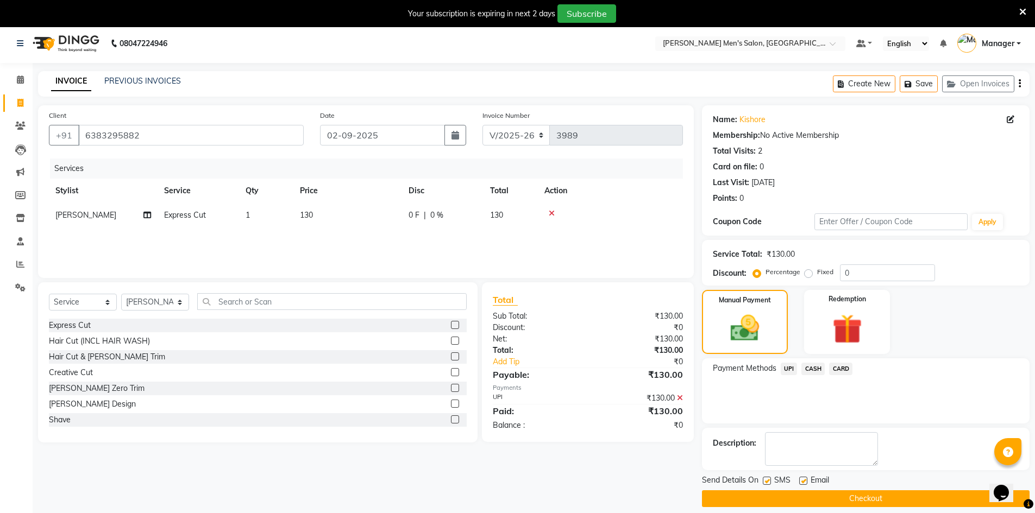
drag, startPoint x: 846, startPoint y: 507, endPoint x: 840, endPoint y: 502, distance: 8.1
click at [843, 505] on main "INVOICE PREVIOUS INVOICES Create New Save Open Invoices Client +91 6383295882 D…" at bounding box center [534, 297] width 1002 height 452
click at [840, 502] on button "Checkout" at bounding box center [866, 499] width 328 height 17
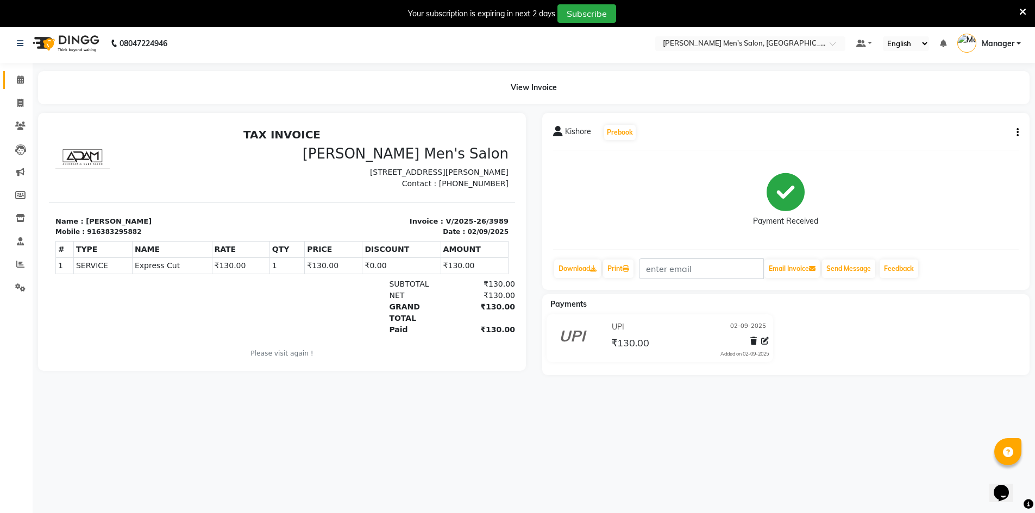
click at [16, 72] on link "Calendar" at bounding box center [16, 80] width 26 height 18
